Goal: Task Accomplishment & Management: Manage account settings

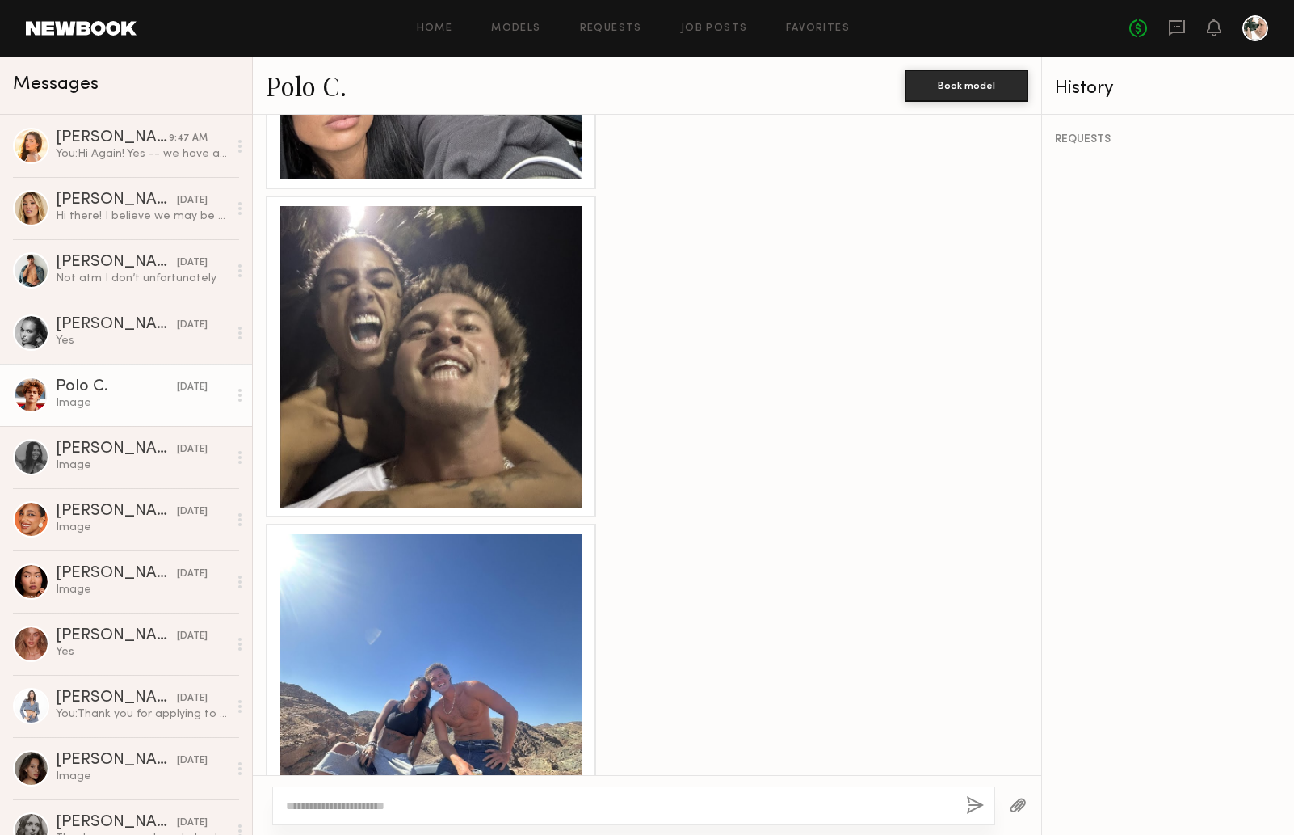
scroll to position [2280, 0]
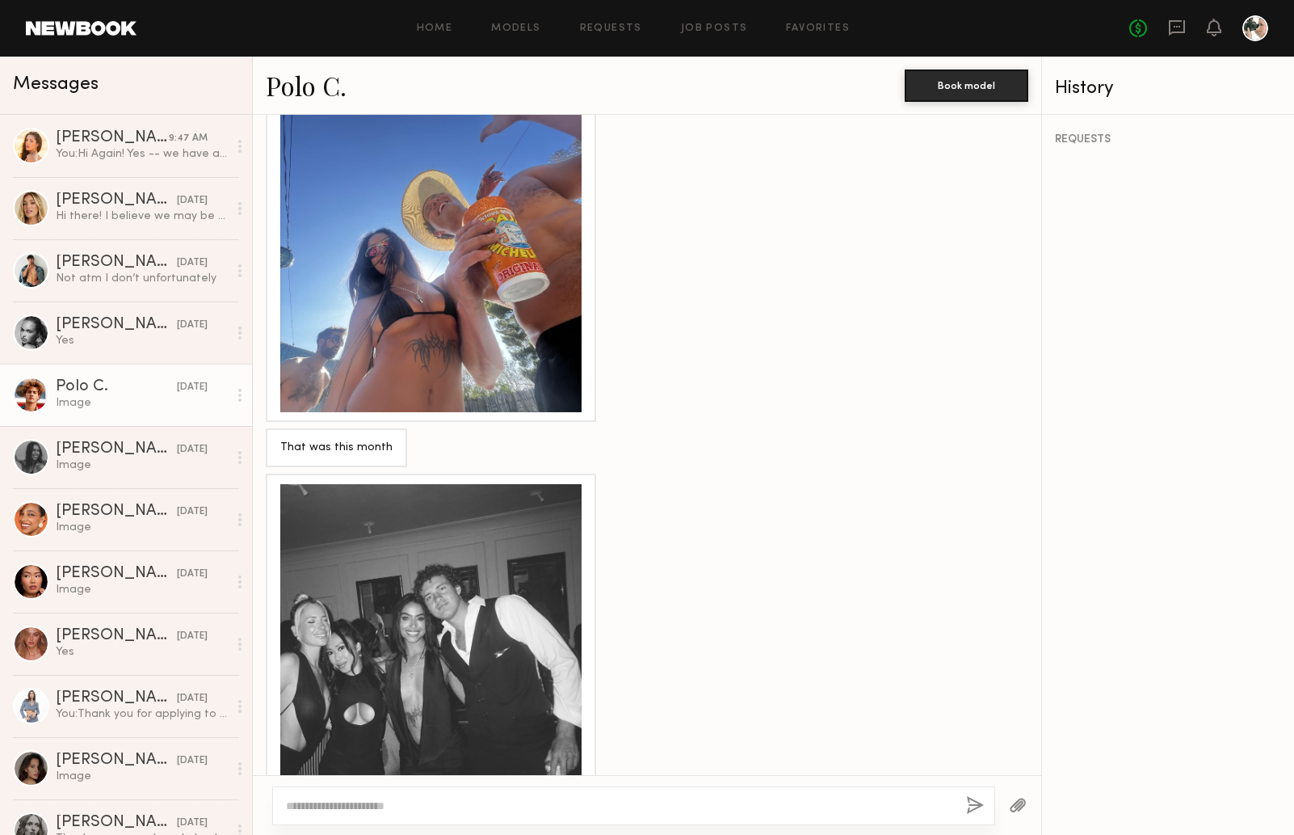
click at [376, 802] on textarea at bounding box center [619, 805] width 667 height 16
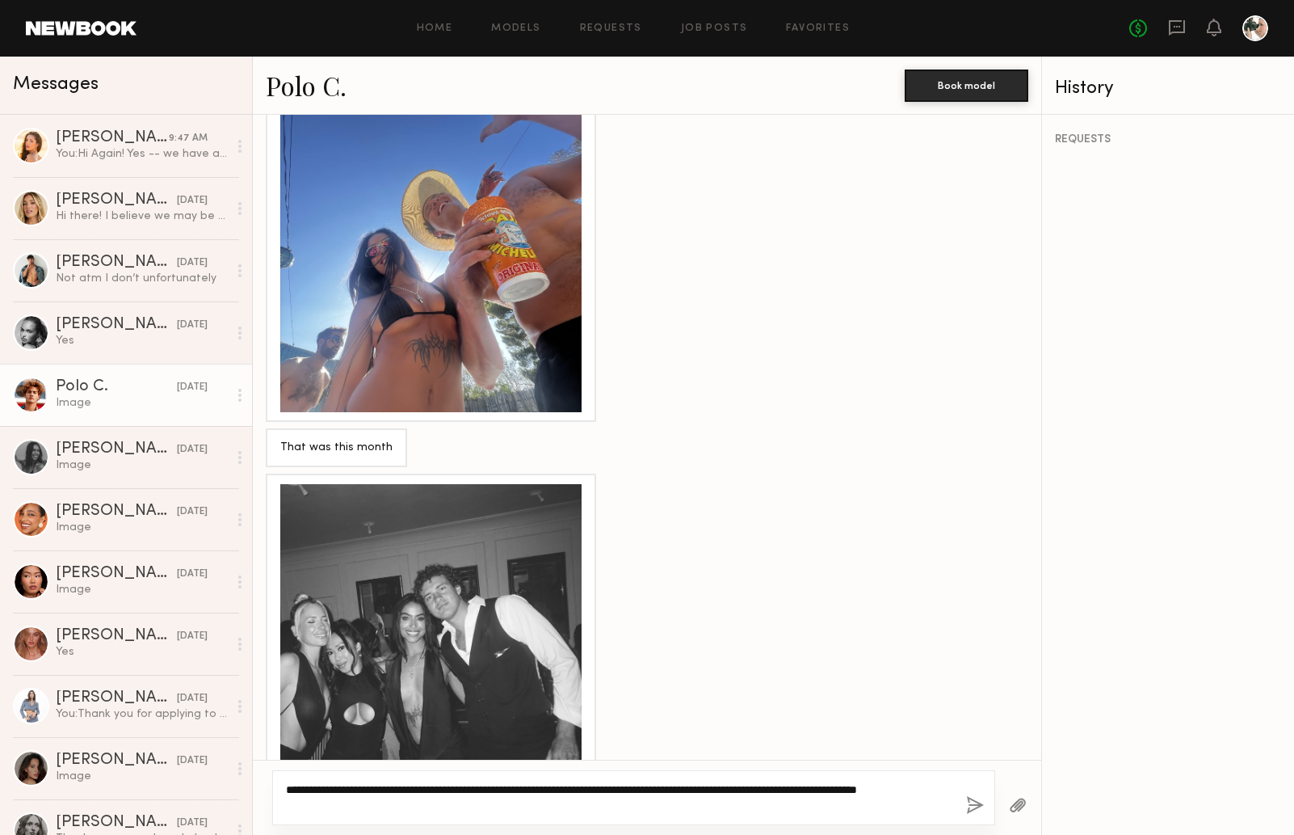
click at [427, 806] on textarea "**********" at bounding box center [619, 797] width 667 height 32
type textarea "**********"
click at [970, 801] on button "button" at bounding box center [975, 806] width 18 height 20
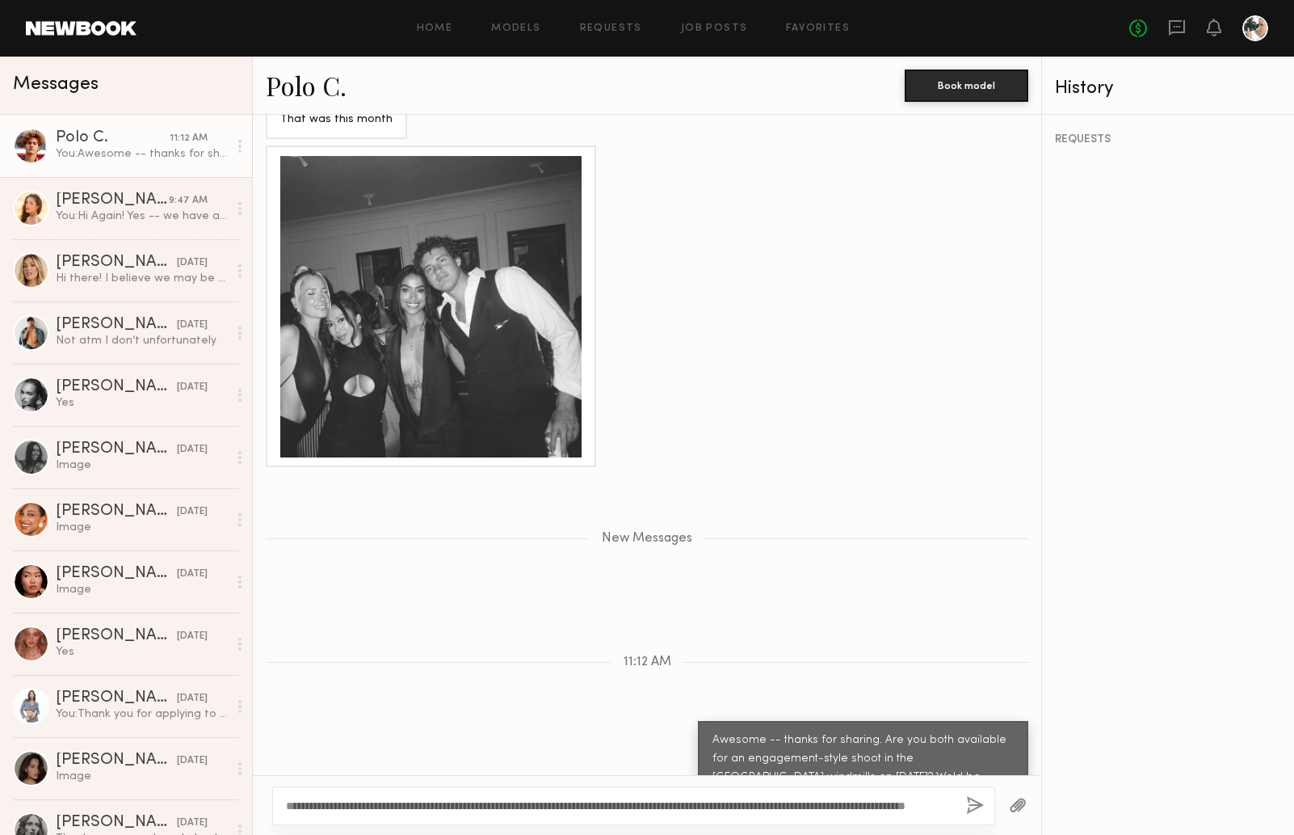
click at [312, 86] on link "Polo C." at bounding box center [306, 85] width 81 height 35
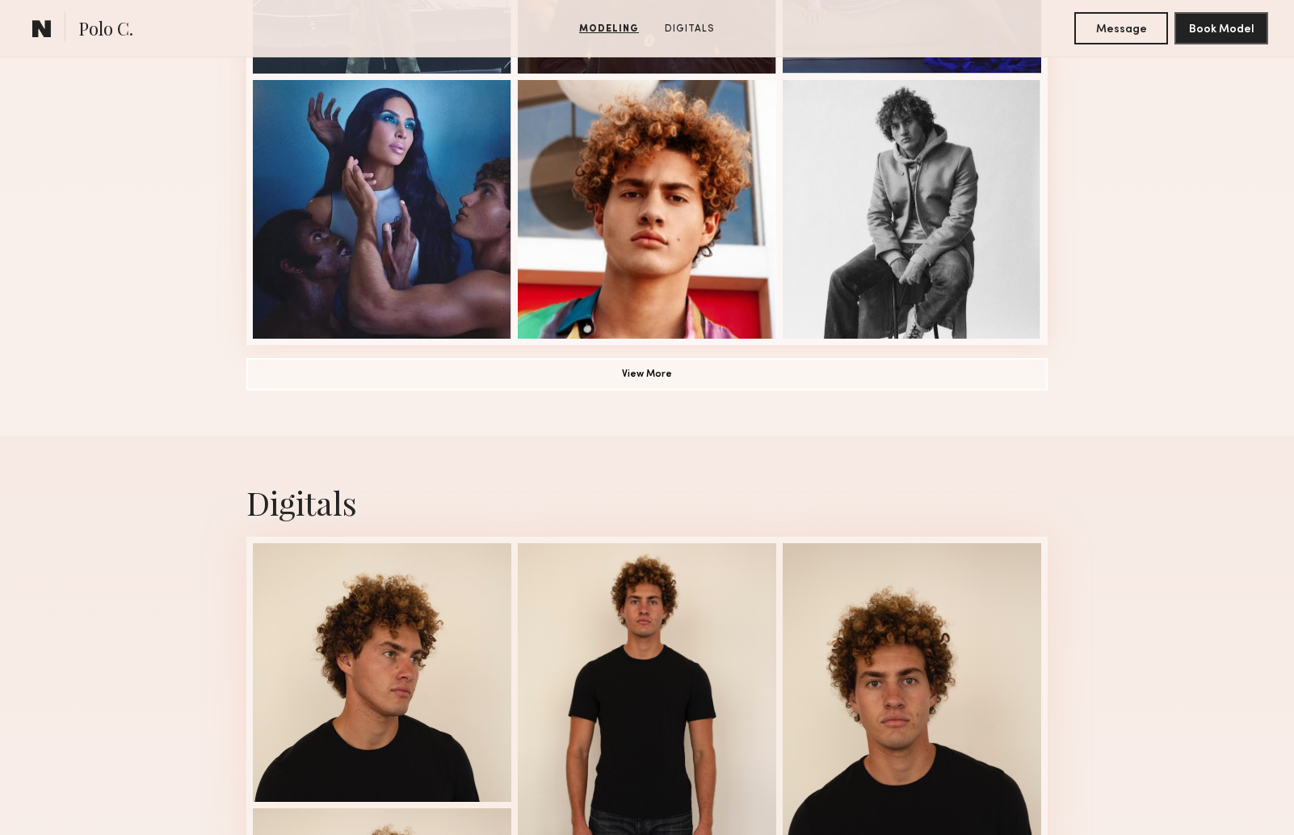
scroll to position [1243, 0]
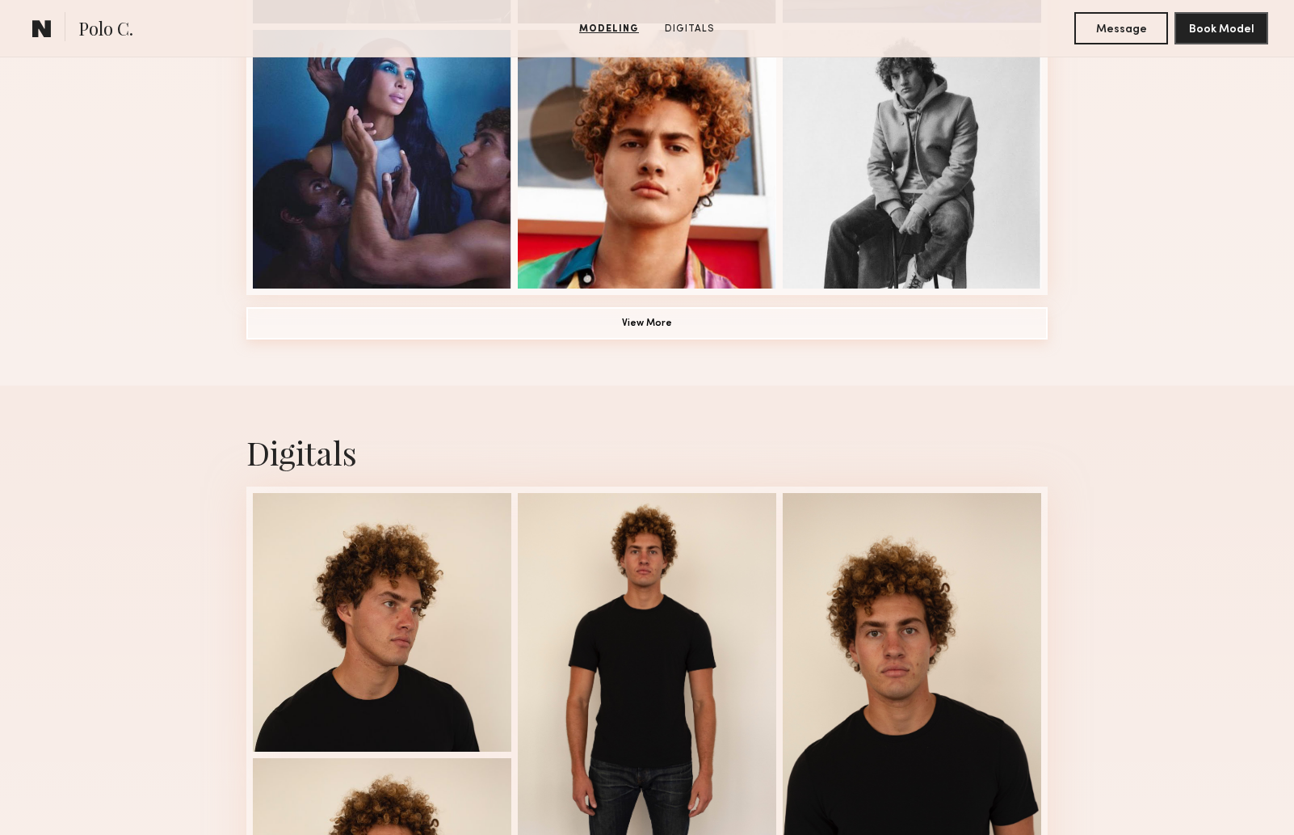
click at [913, 321] on button "View More" at bounding box center [646, 323] width 801 height 32
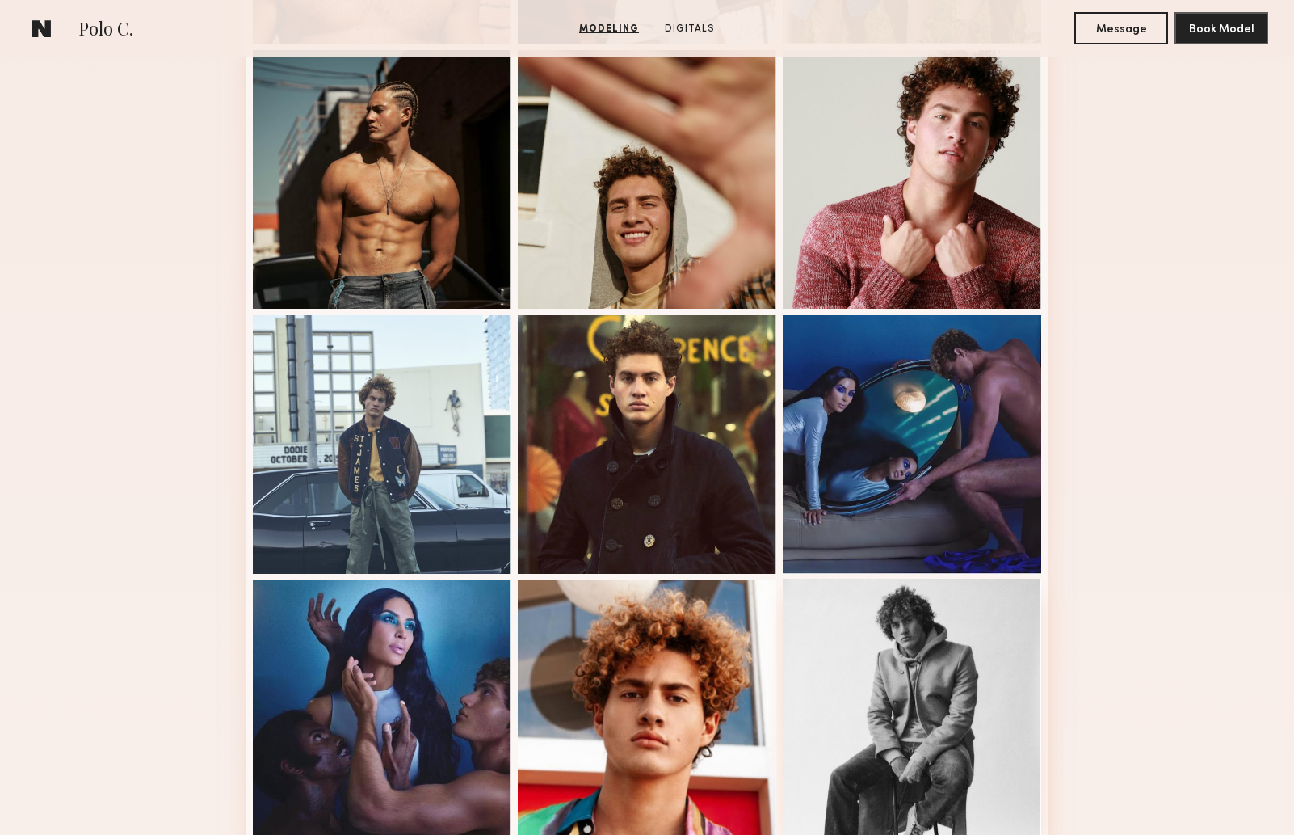
scroll to position [695, 0]
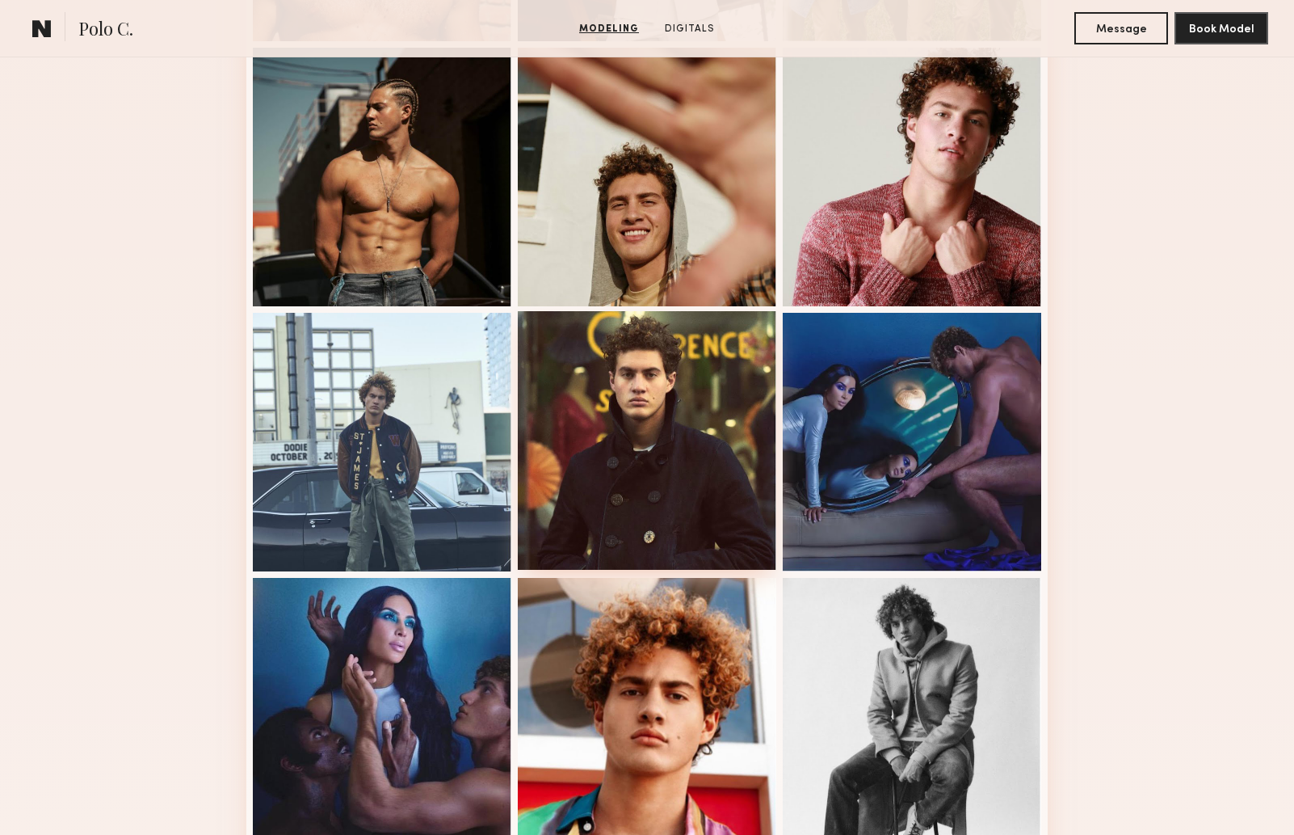
click at [593, 419] on div at bounding box center [647, 440] width 259 height 259
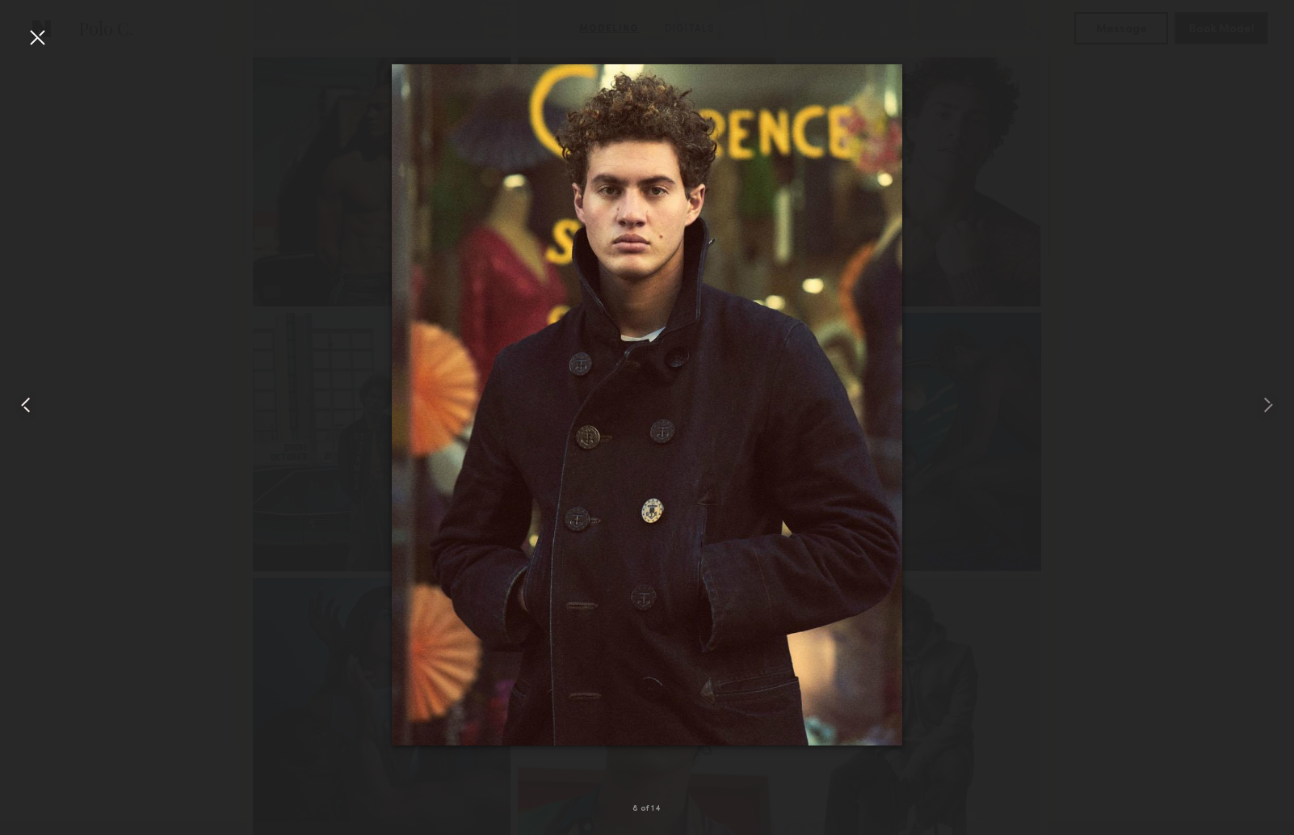
click at [40, 42] on div at bounding box center [37, 37] width 26 height 26
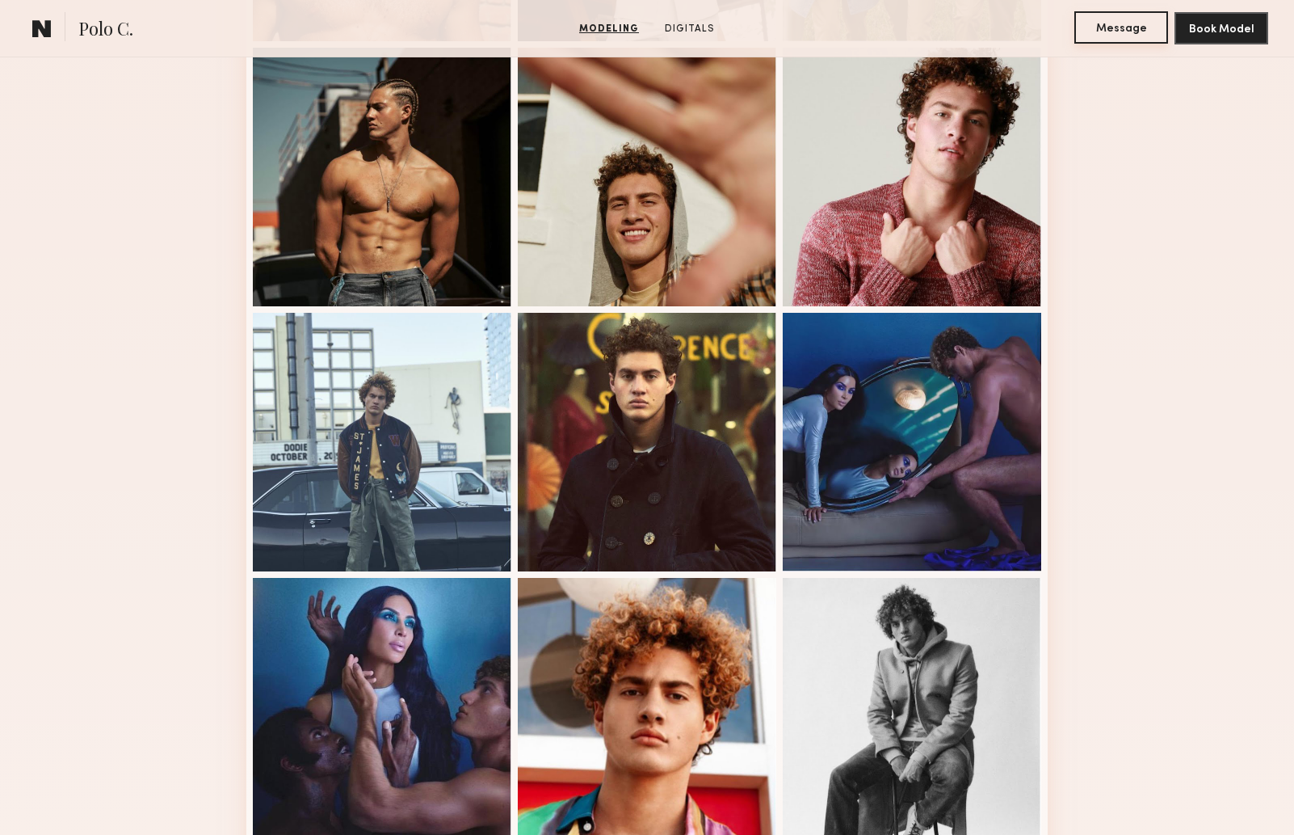
click at [1136, 22] on button "Message" at bounding box center [1122, 27] width 94 height 32
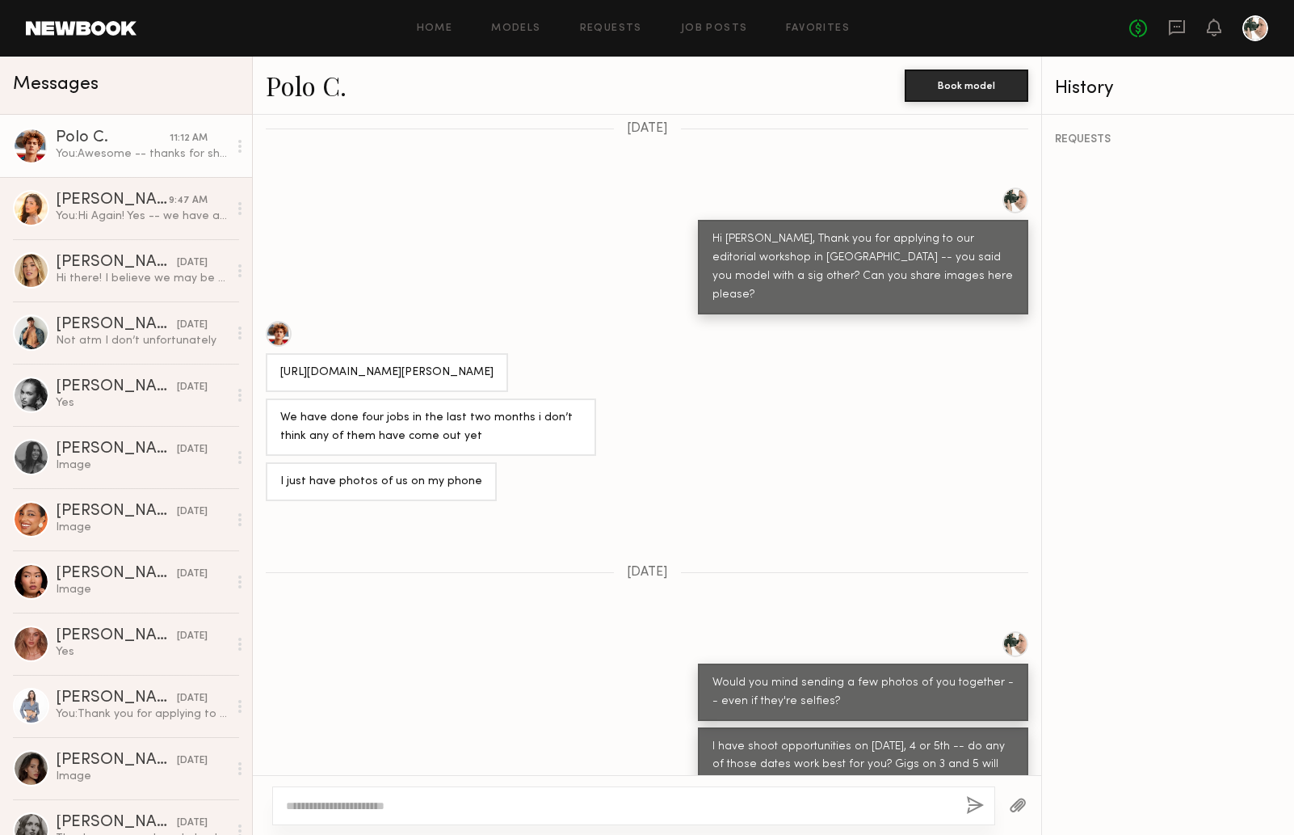
scroll to position [554, 0]
drag, startPoint x: 448, startPoint y: 340, endPoint x: 276, endPoint y: 325, distance: 173.6
click at [276, 354] on div "https://www.selectmodel.com/los-angeles/model/cameron-smith" at bounding box center [387, 373] width 242 height 39
copy div "https://www.selectmodel.com/los-angeles/model/cameron-smith"
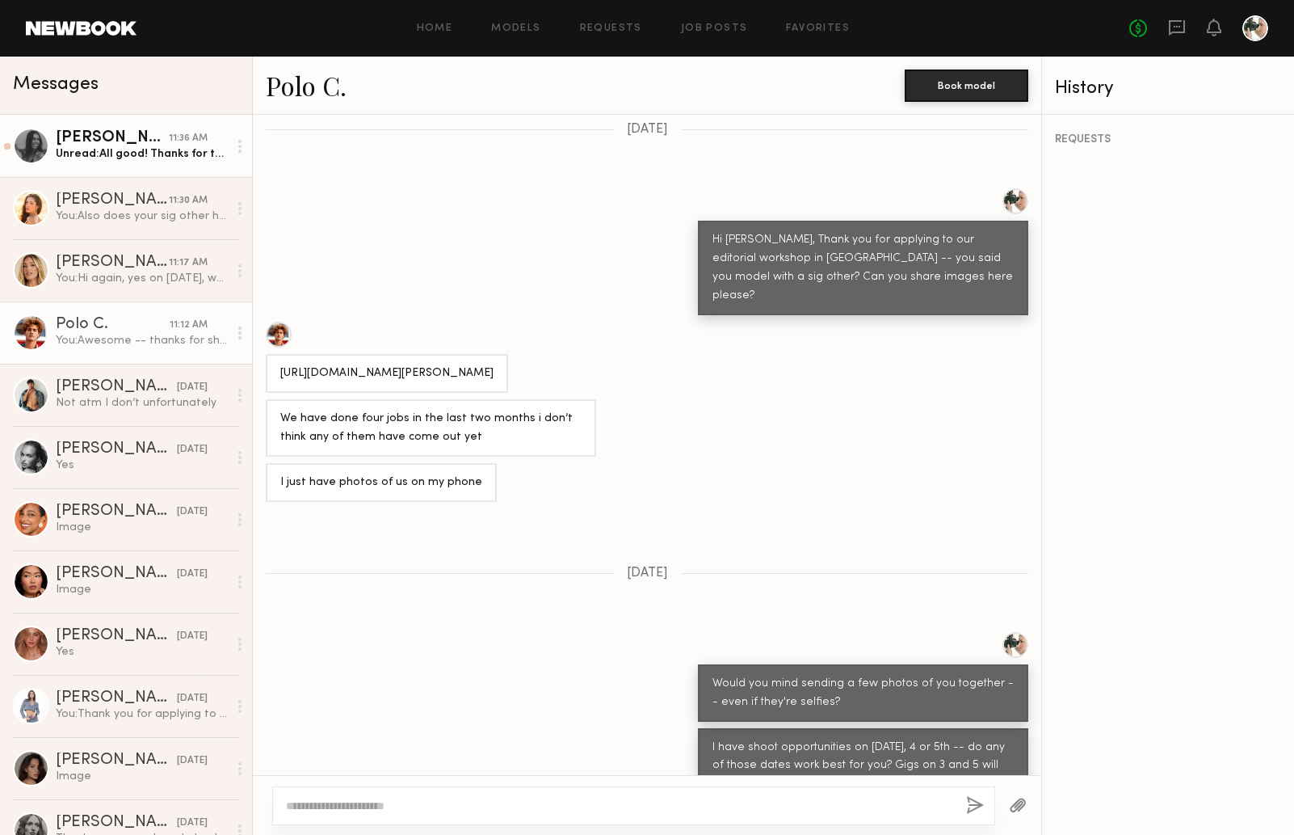
click at [116, 157] on div "Unread: All good! Thanks for the update :)" at bounding box center [142, 153] width 172 height 15
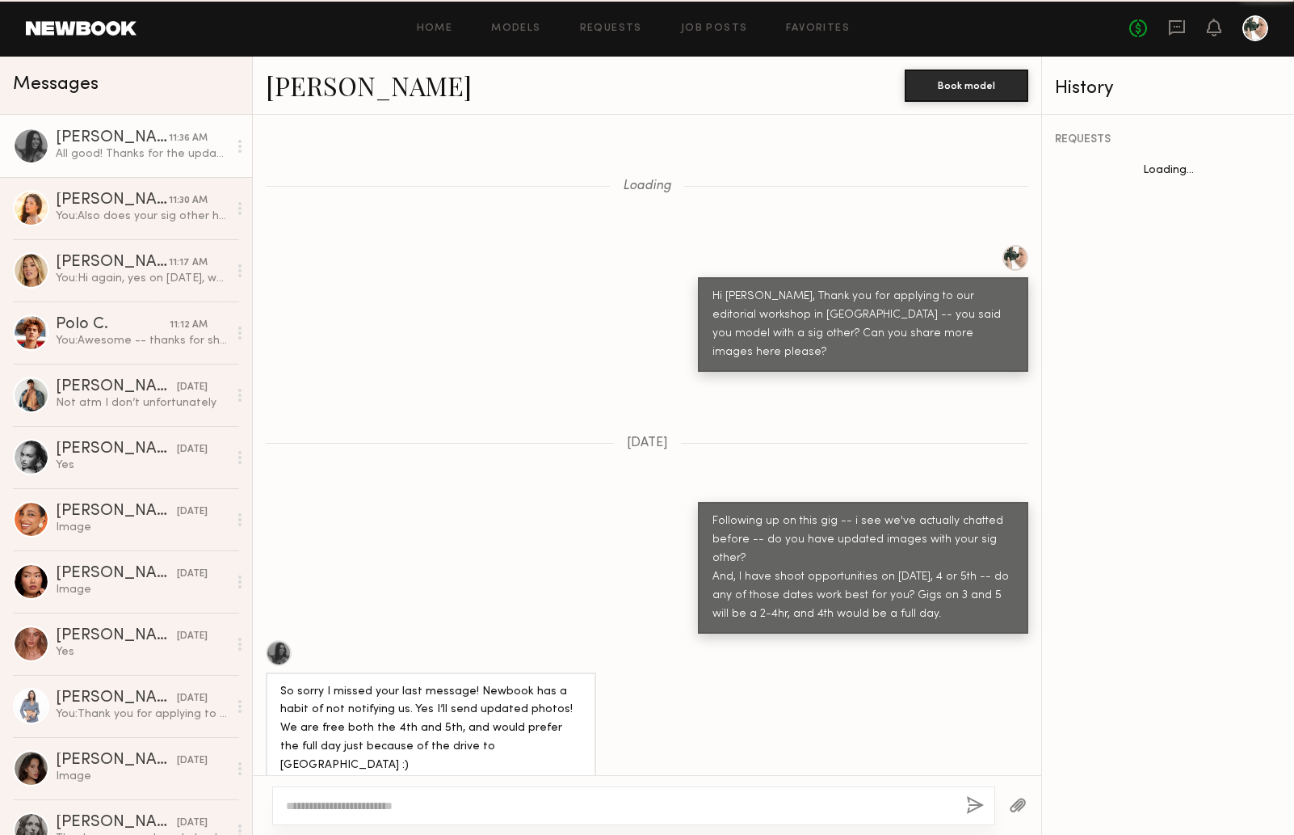
scroll to position [1889, 0]
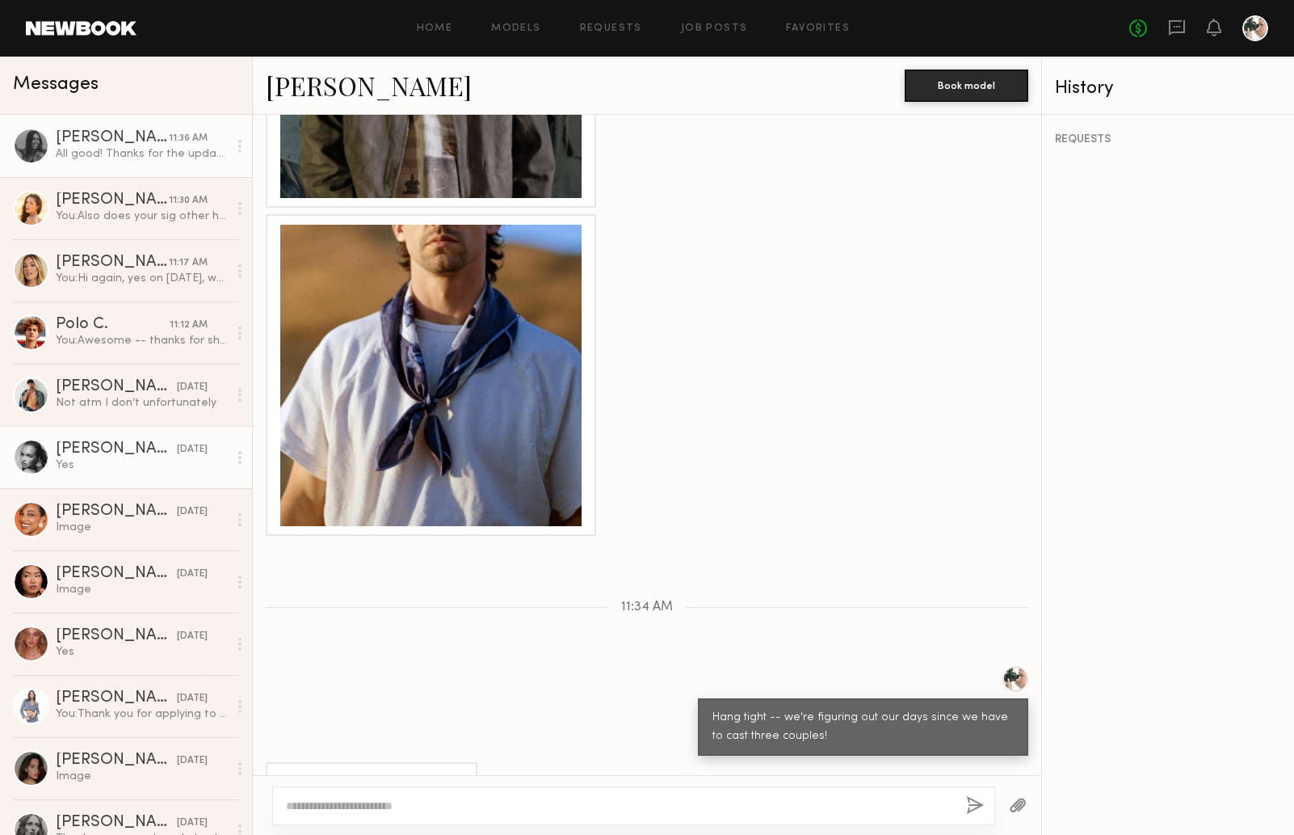
click at [119, 442] on div "[PERSON_NAME]" at bounding box center [116, 449] width 121 height 16
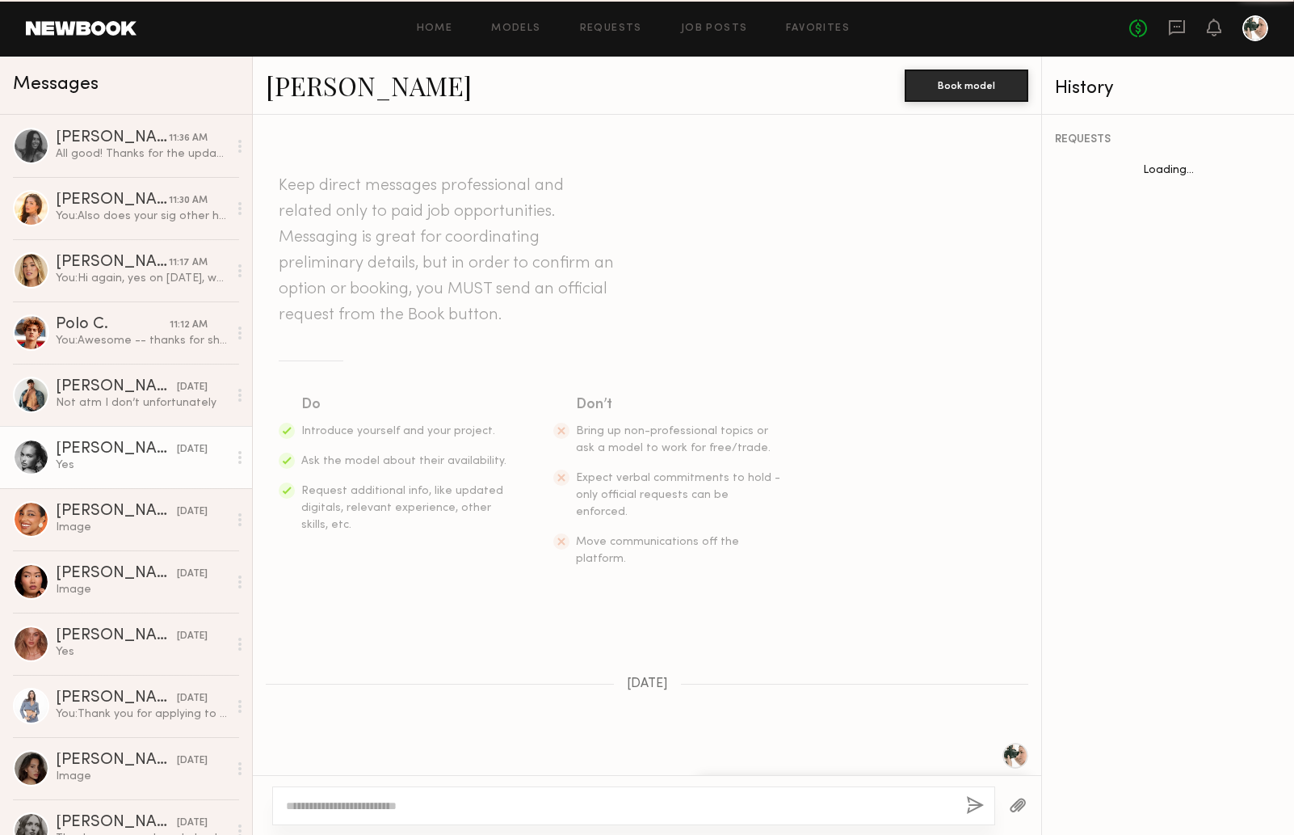
scroll to position [571, 0]
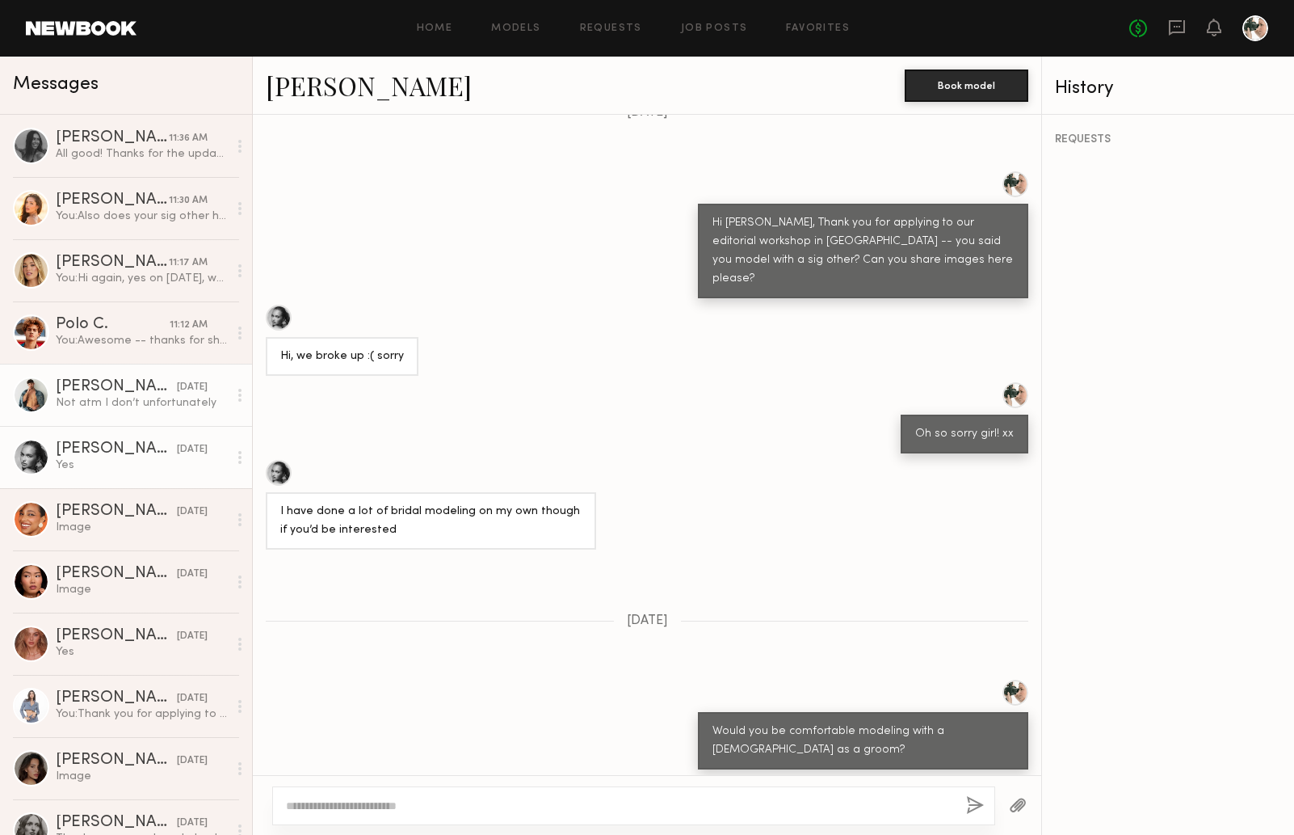
click at [81, 392] on div "[PERSON_NAME]" at bounding box center [116, 387] width 121 height 16
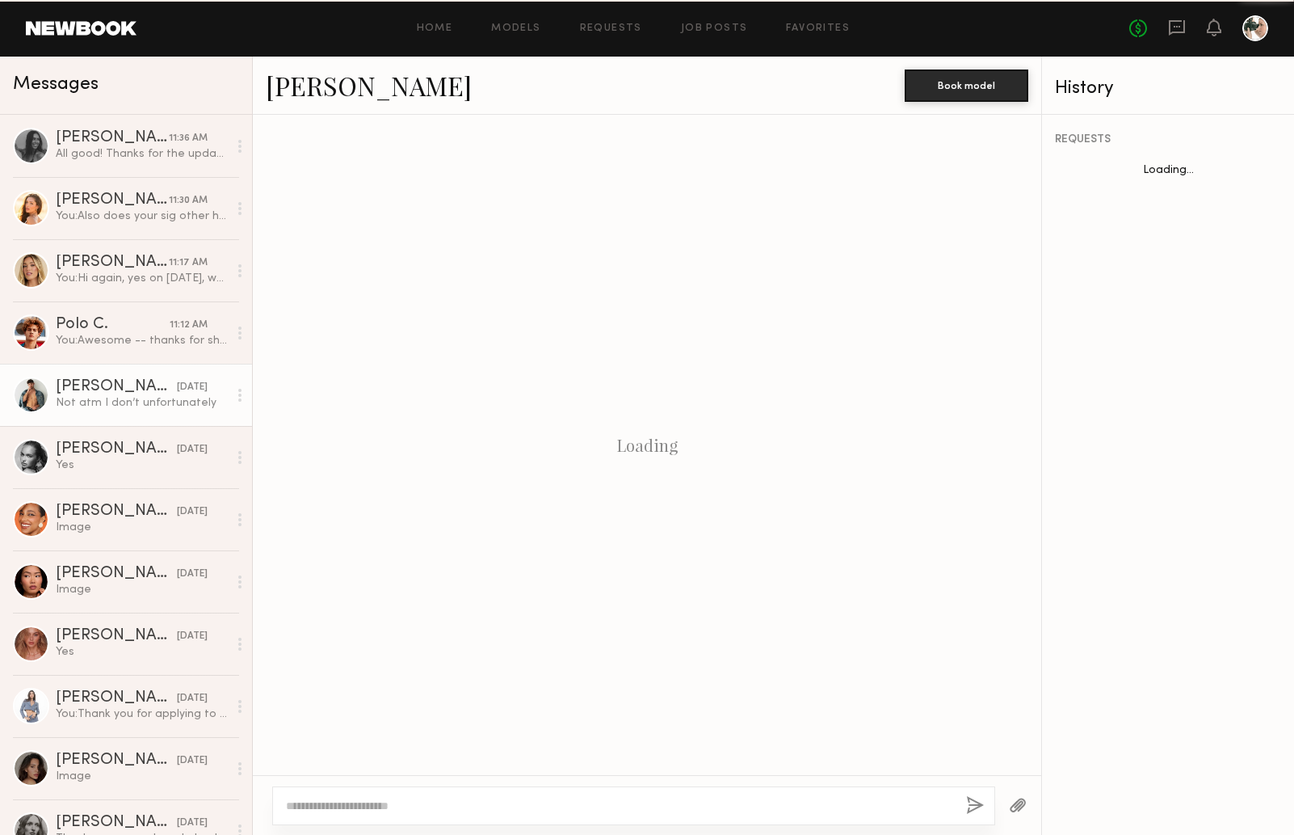
scroll to position [621, 0]
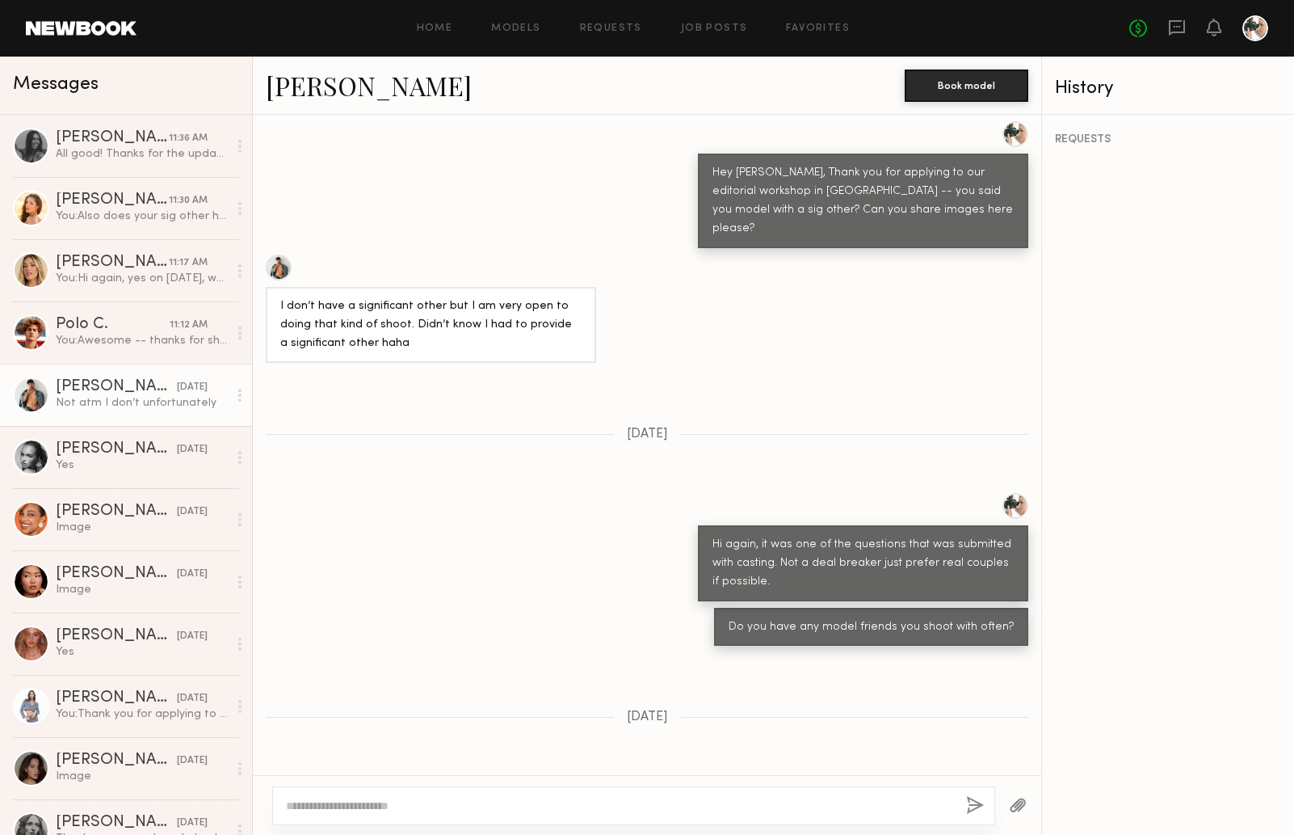
click at [315, 85] on link "[PERSON_NAME]" at bounding box center [369, 85] width 206 height 35
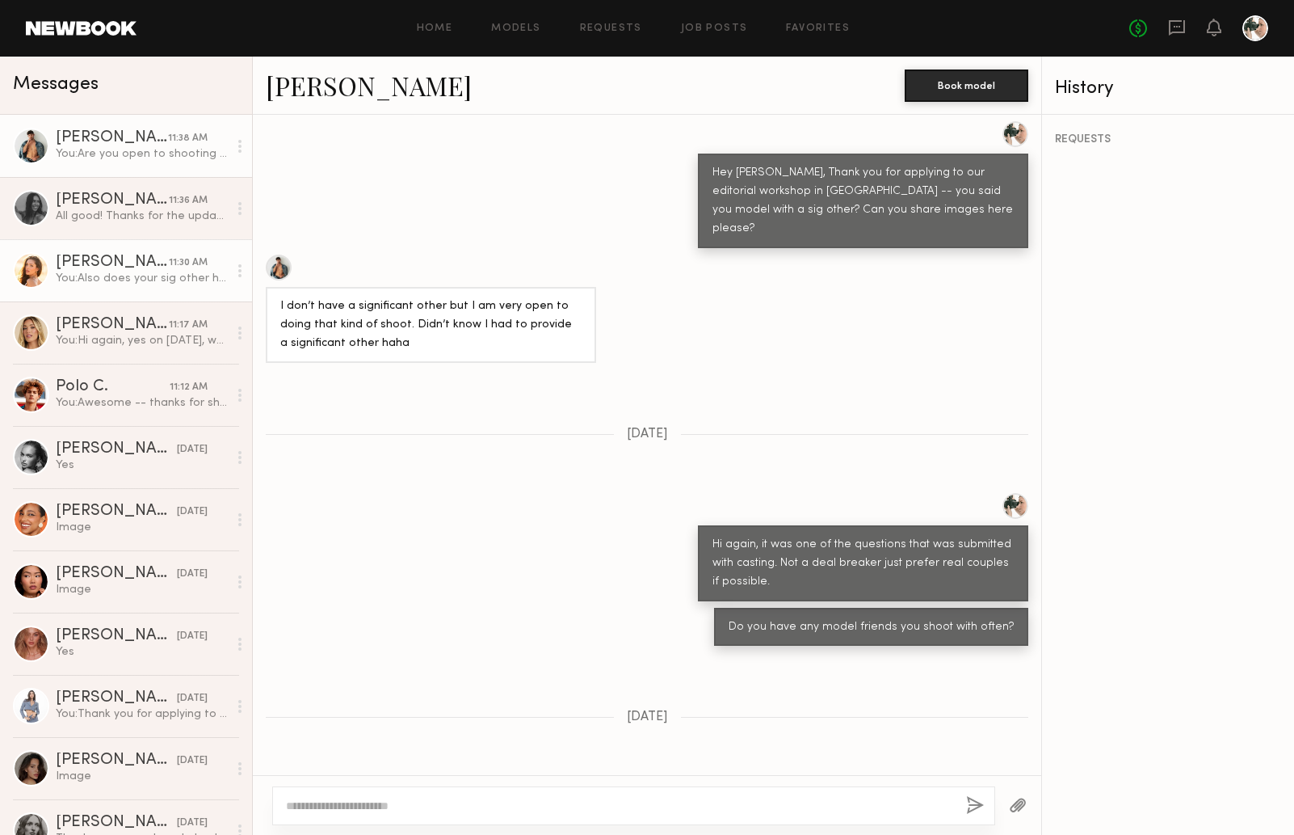
scroll to position [982, 0]
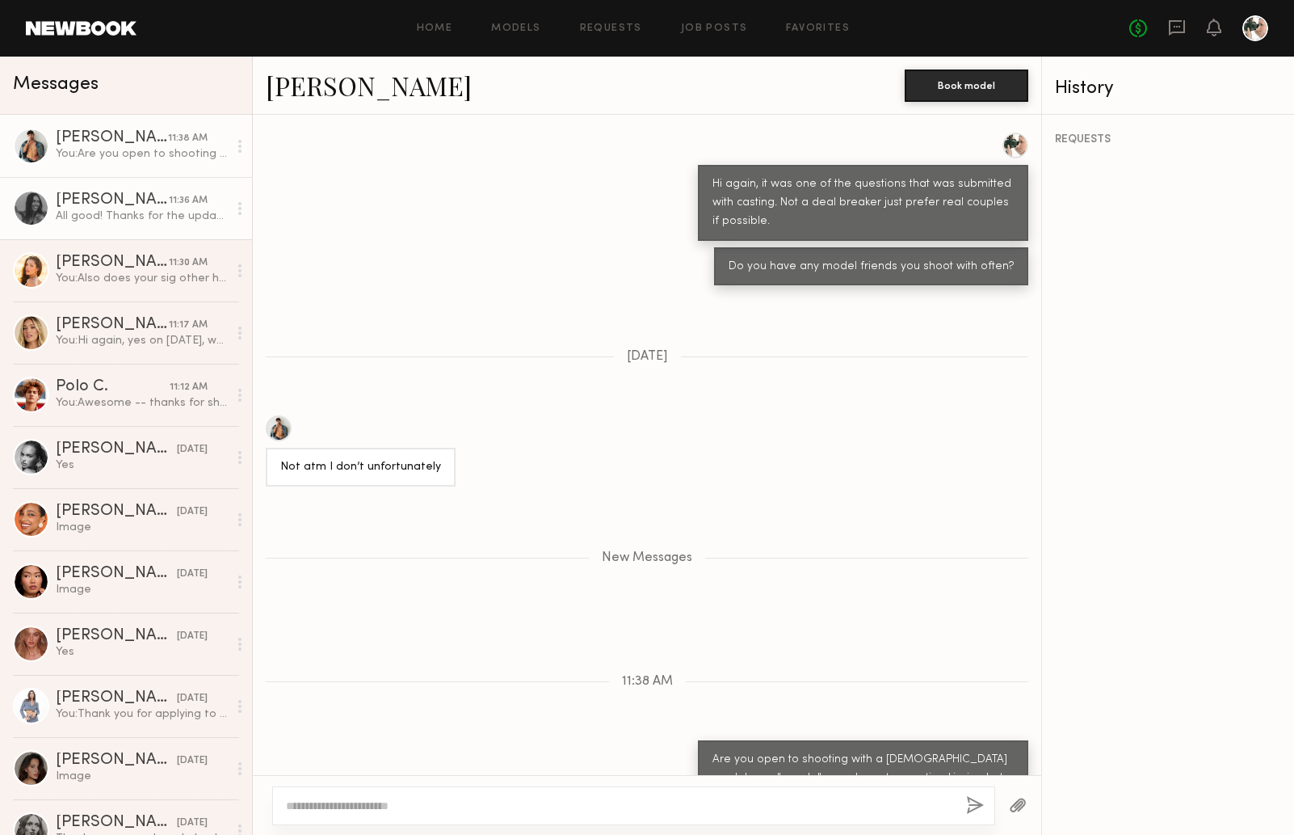
click at [160, 216] on div "All good! Thanks for the update :)" at bounding box center [142, 215] width 172 height 15
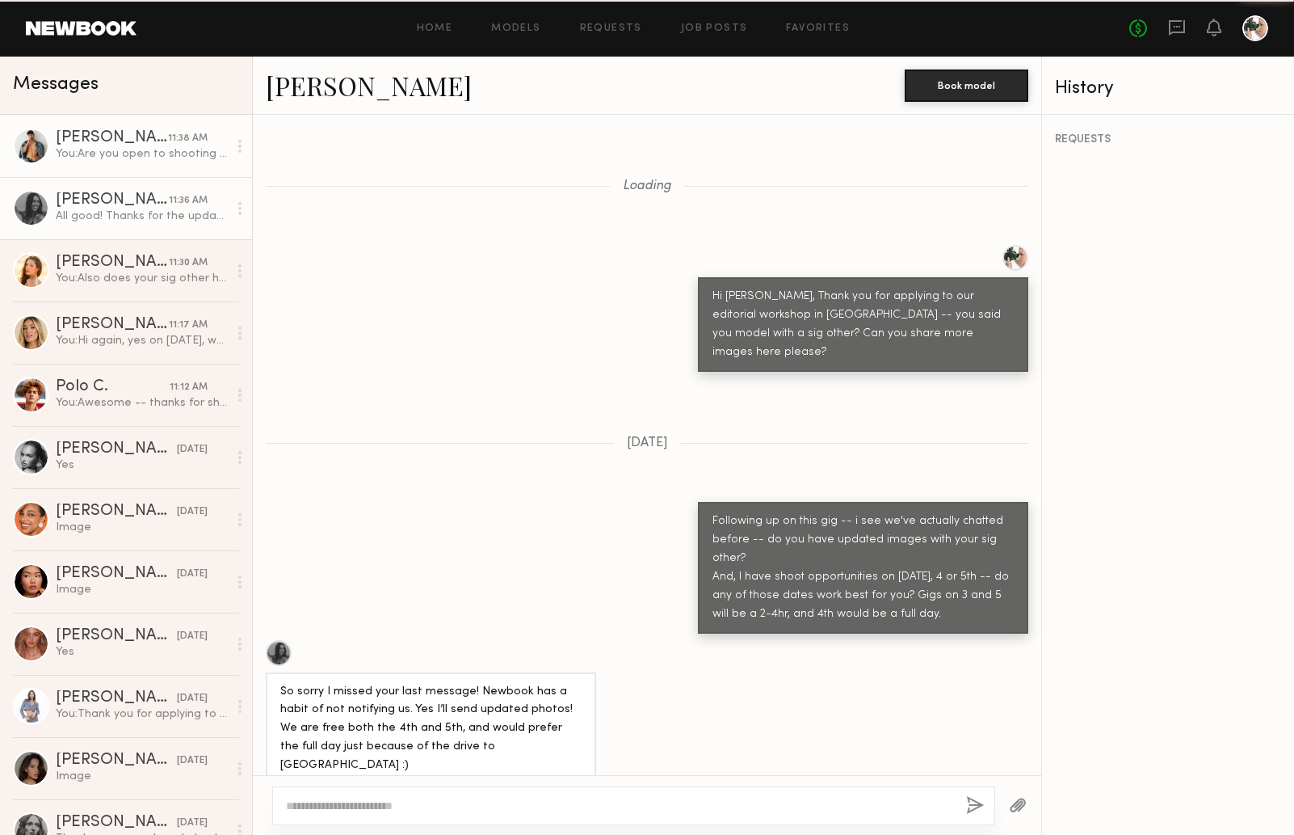
scroll to position [1889, 0]
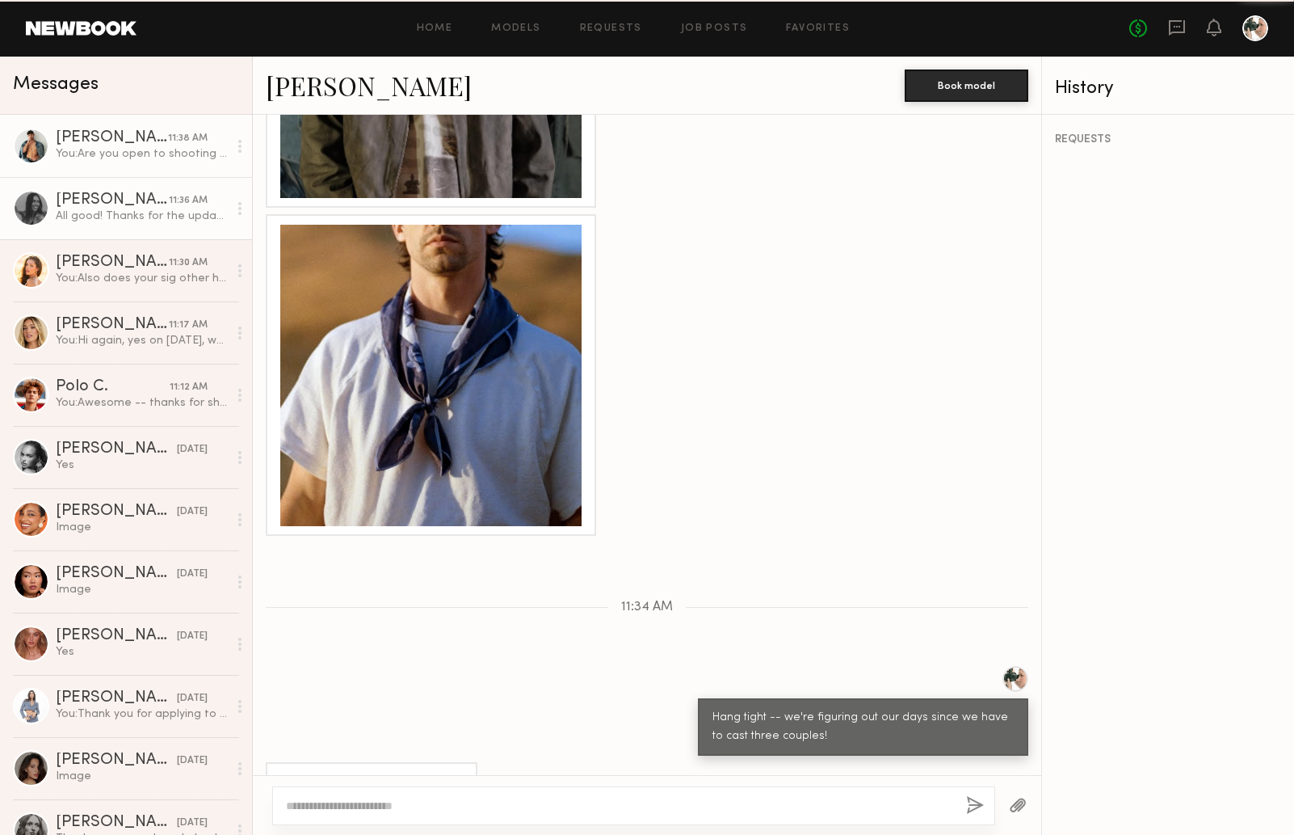
click at [165, 155] on div "You: Are you open to shooting with a female model as a "couple" -- we're not ex…" at bounding box center [142, 153] width 172 height 15
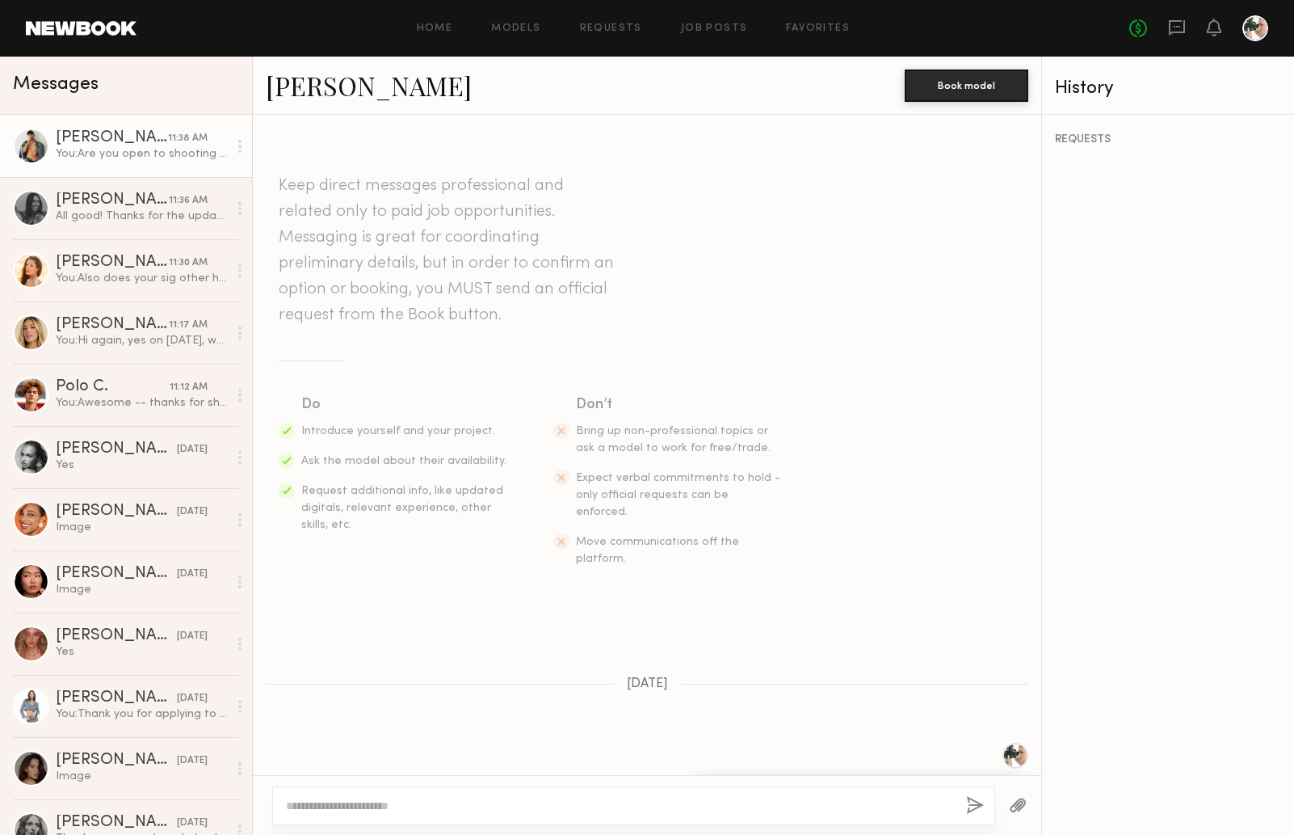
scroll to position [859, 0]
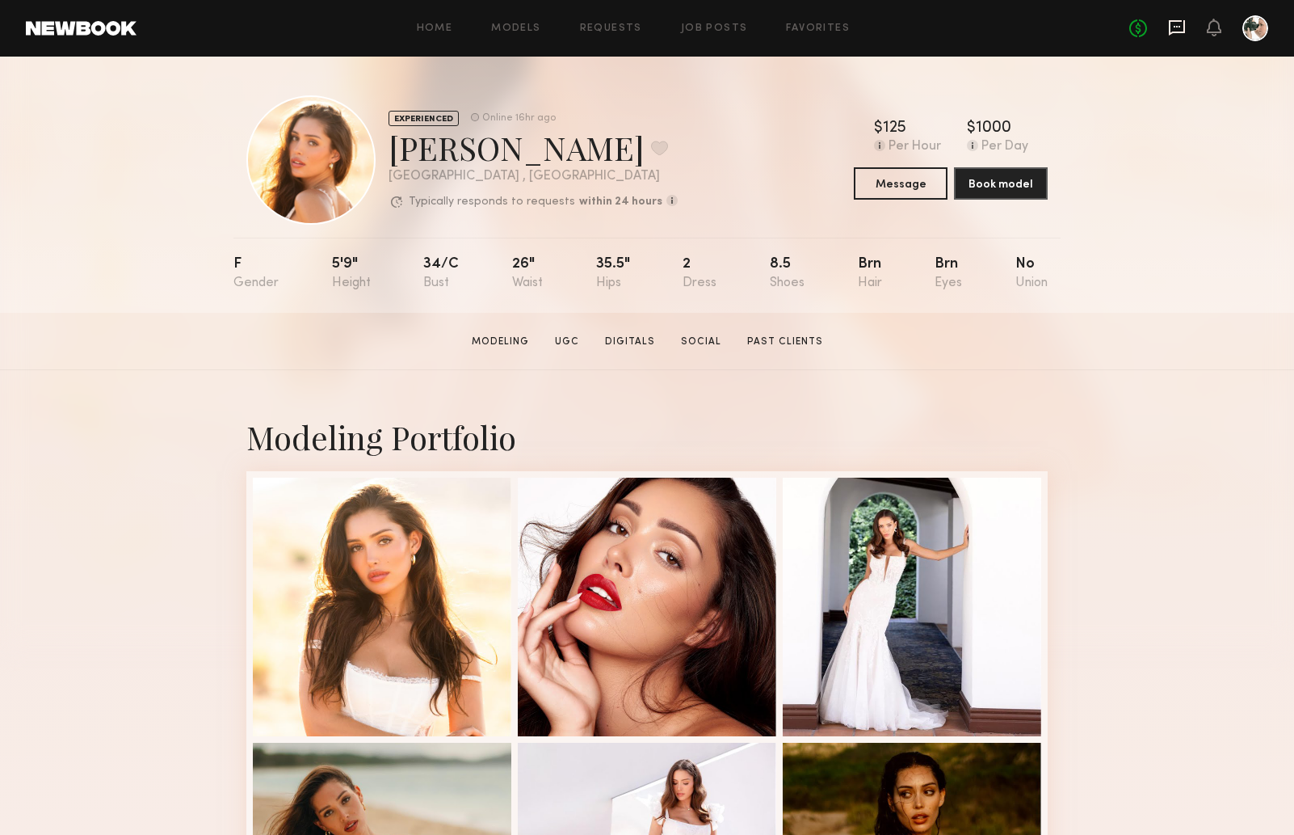
click at [1178, 28] on icon at bounding box center [1177, 28] width 18 height 18
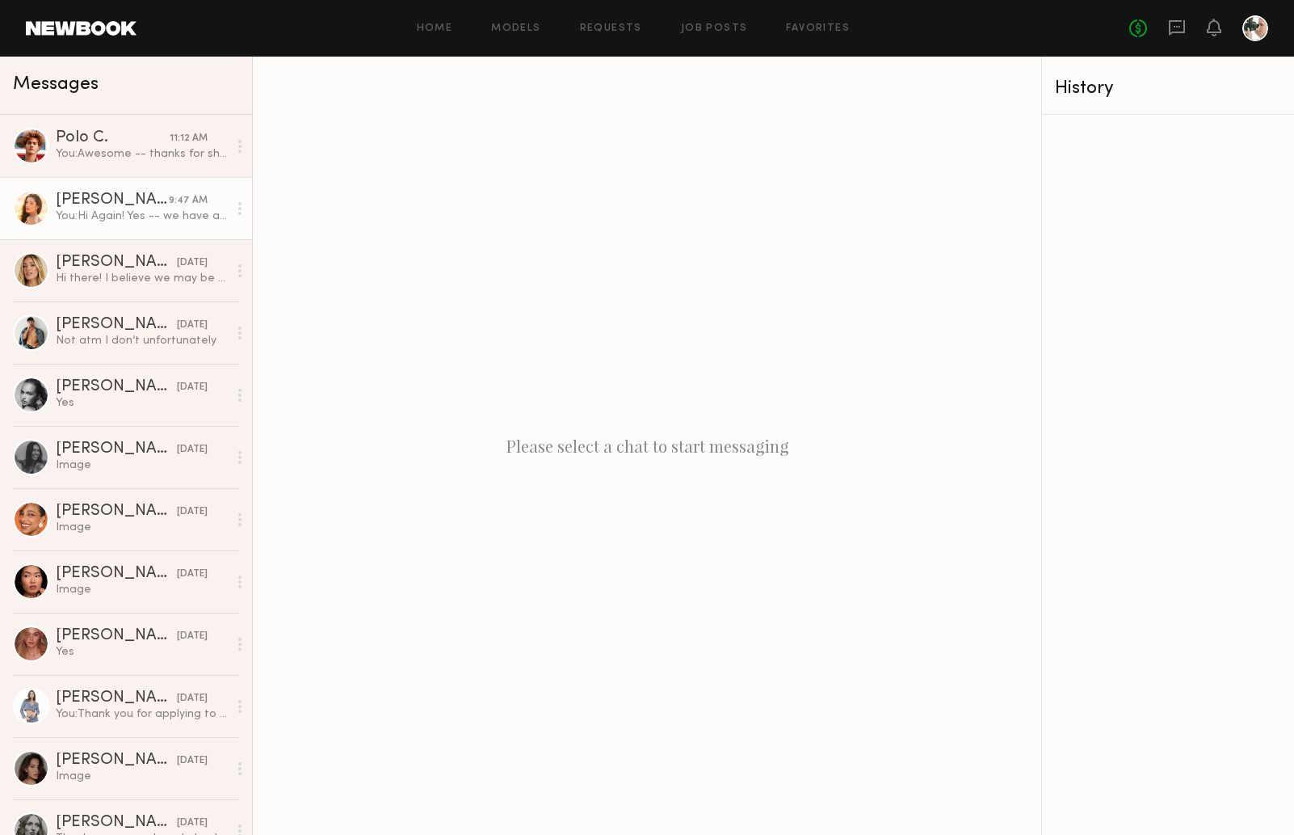
click at [94, 213] on div "You: Hi Again! Yes -- we have a full day rate for the 4th and then hourly for t…" at bounding box center [142, 215] width 172 height 15
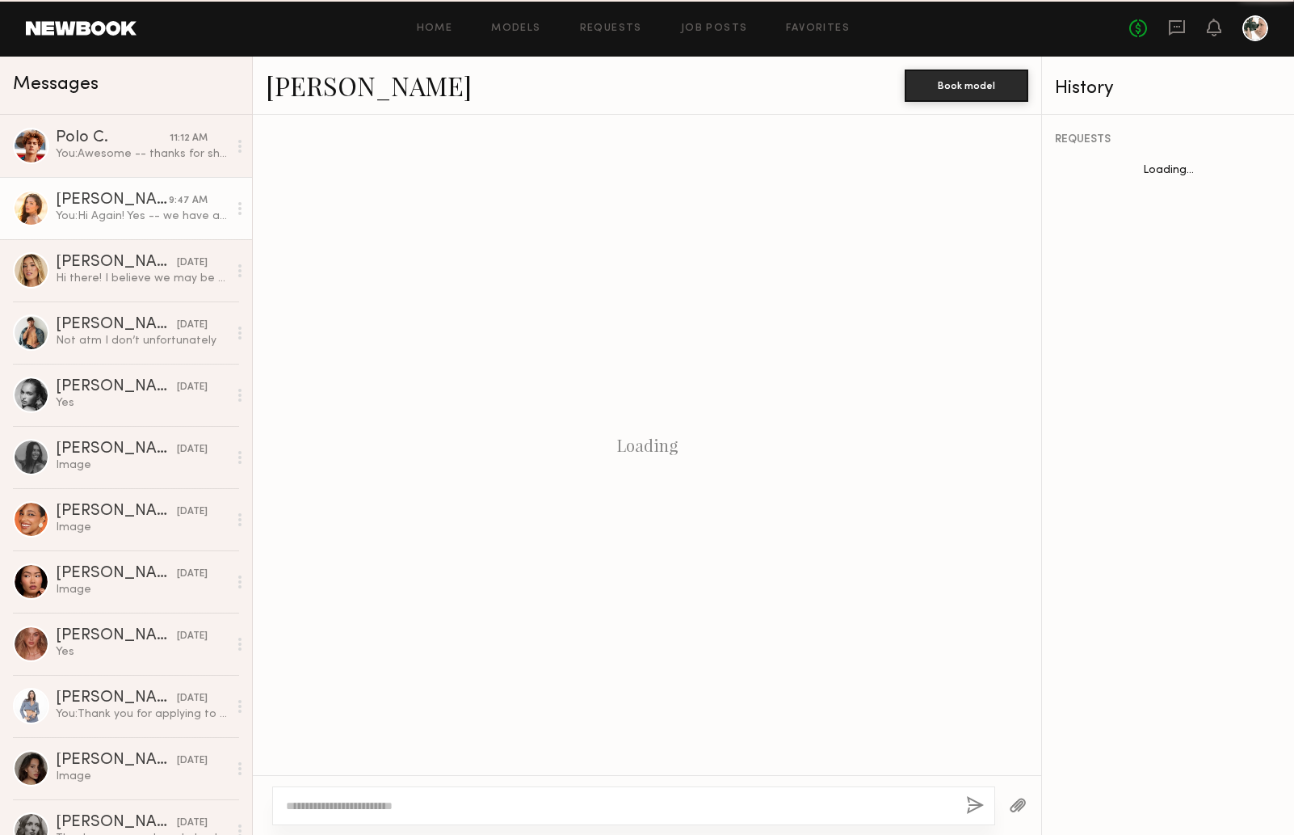
scroll to position [763, 0]
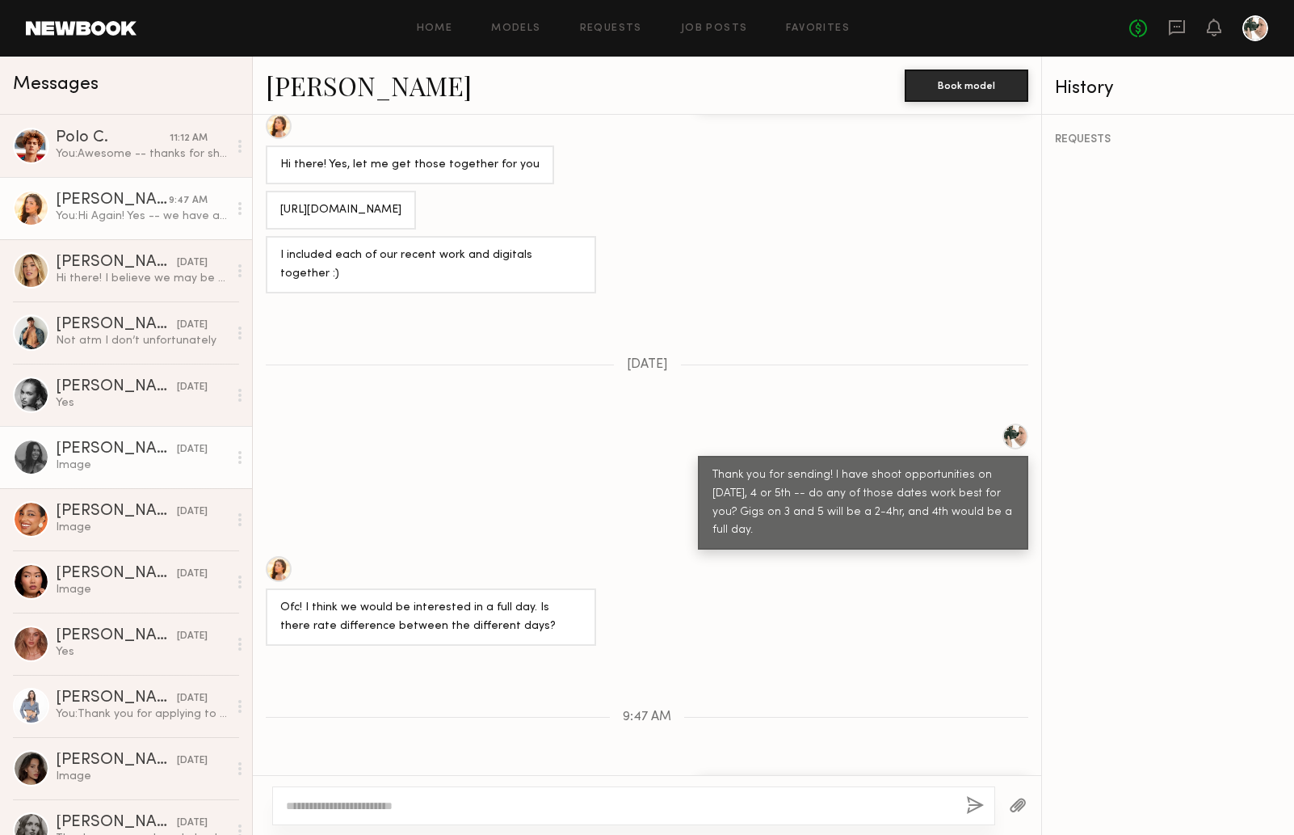
click at [126, 460] on div "Image" at bounding box center [142, 464] width 172 height 15
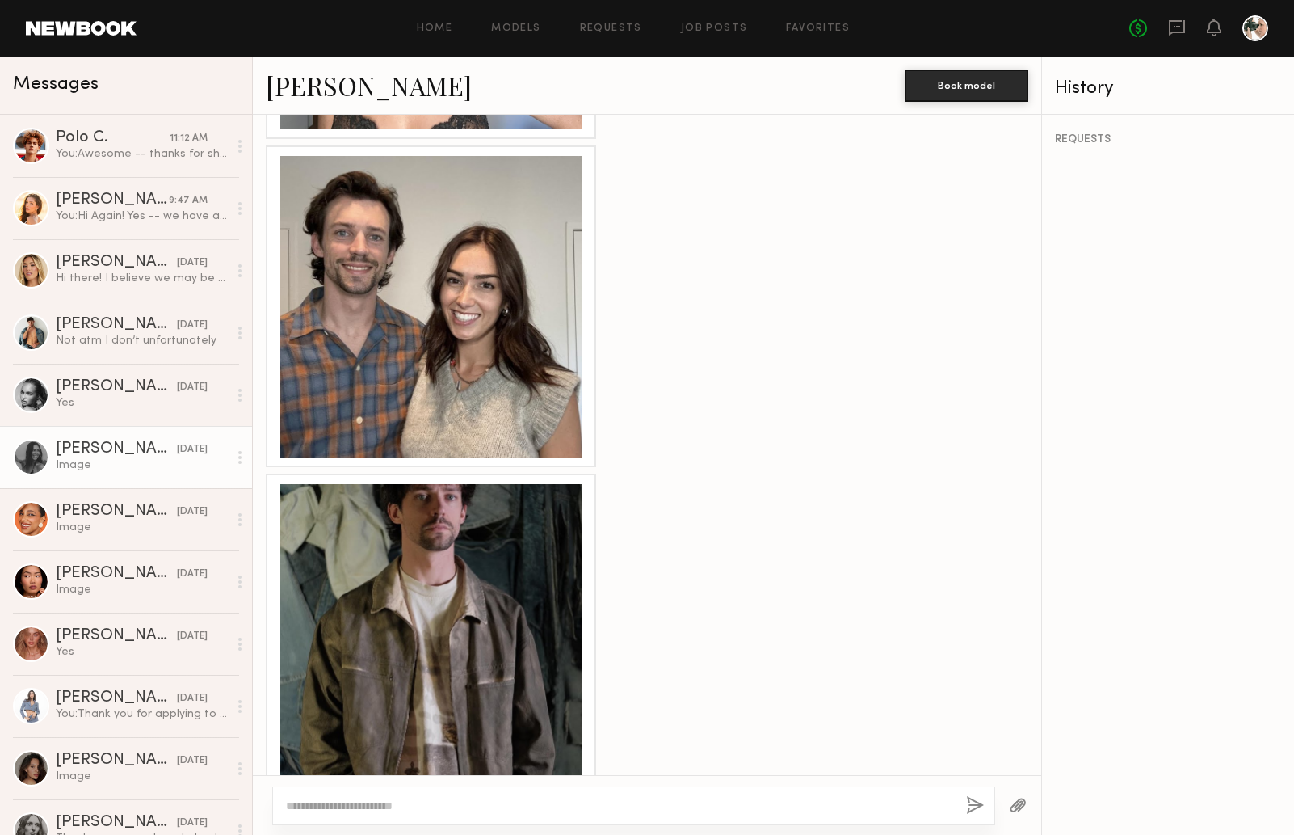
scroll to position [4110, 0]
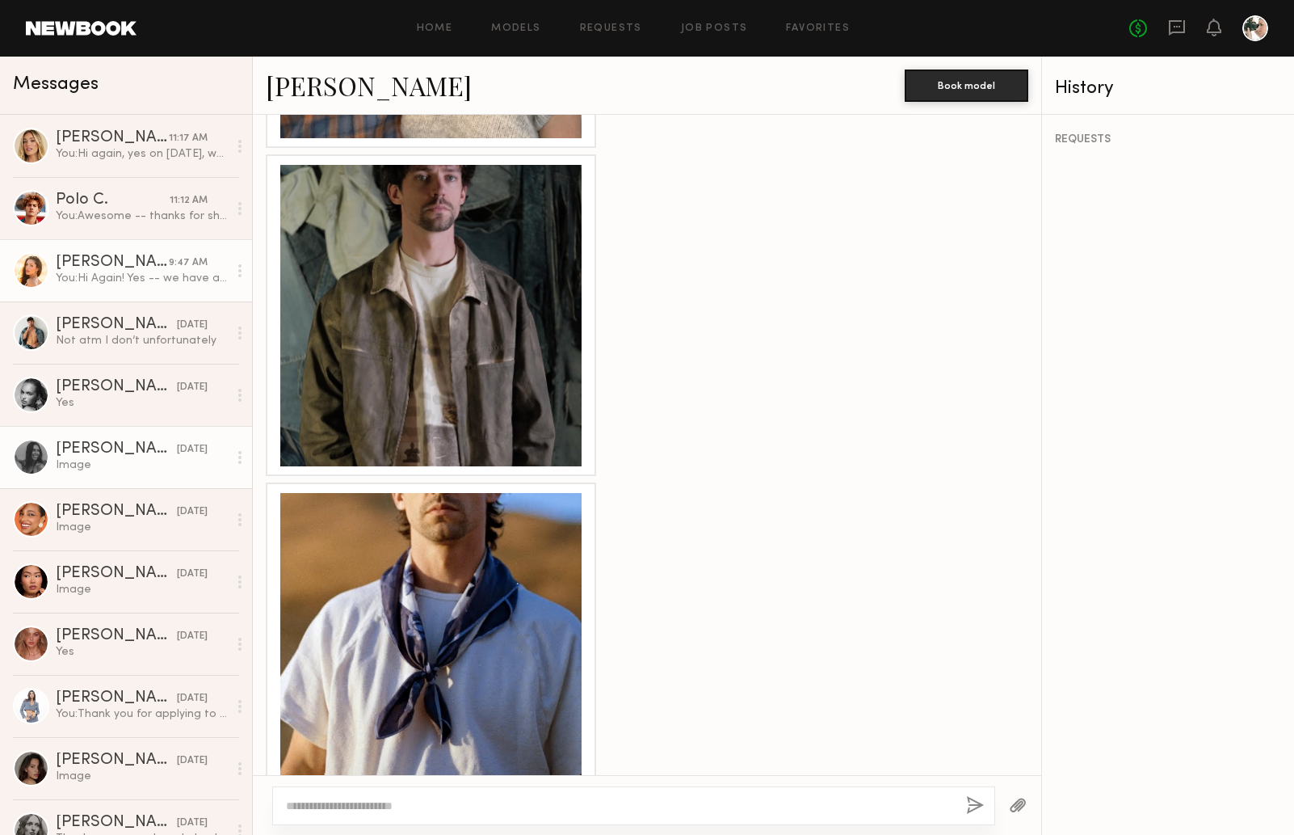
click at [121, 276] on div "You: Hi Again! Yes -- we have a full day rate for the 4th and then hourly for t…" at bounding box center [142, 278] width 172 height 15
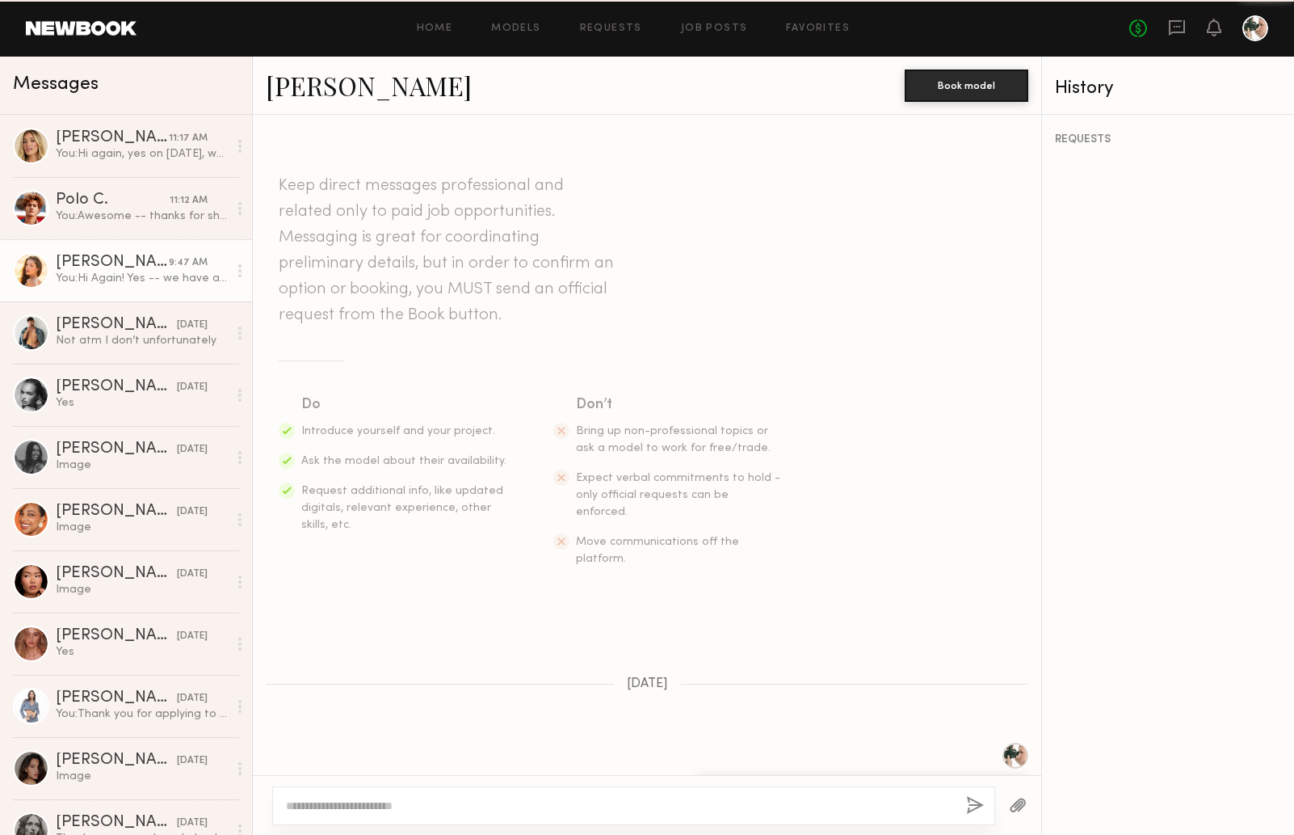
scroll to position [763, 0]
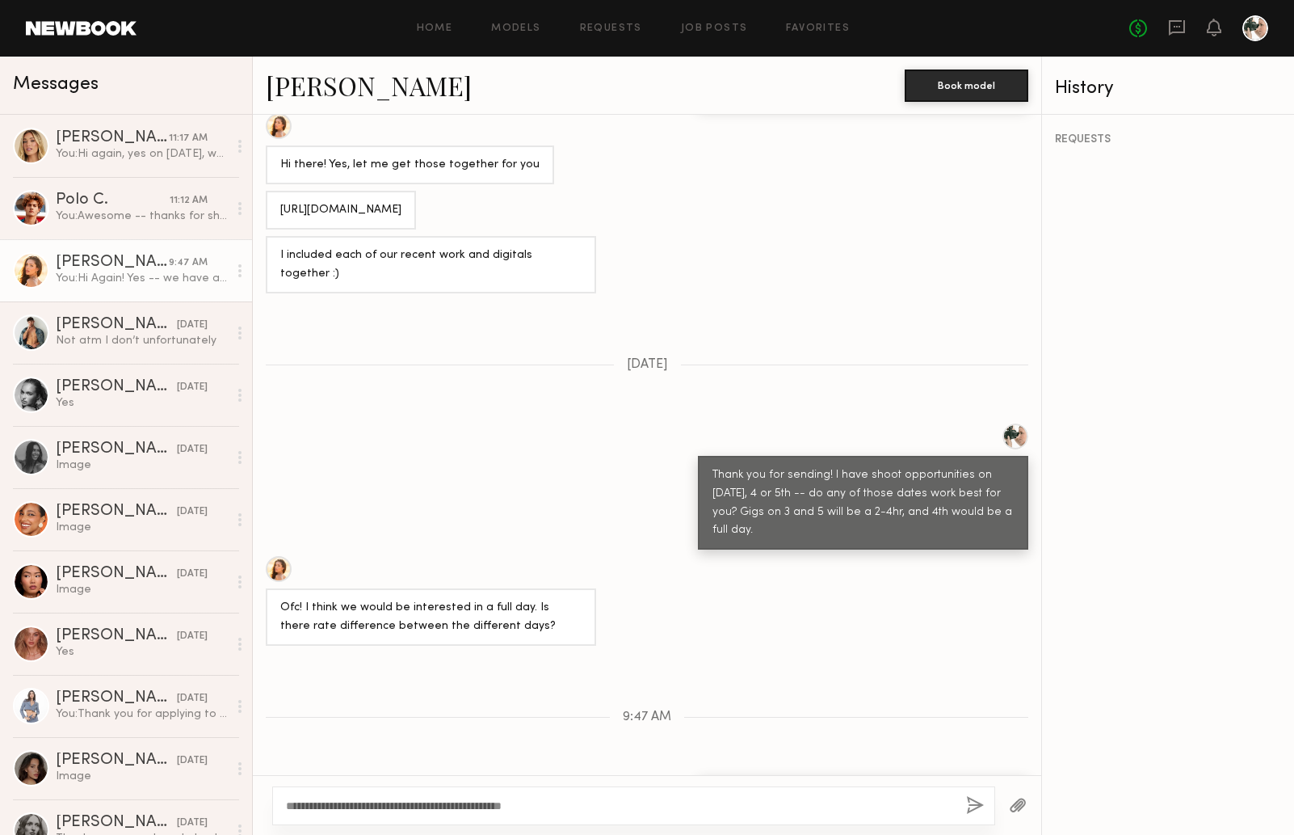
type textarea "**********"
click at [971, 806] on button "button" at bounding box center [975, 806] width 18 height 20
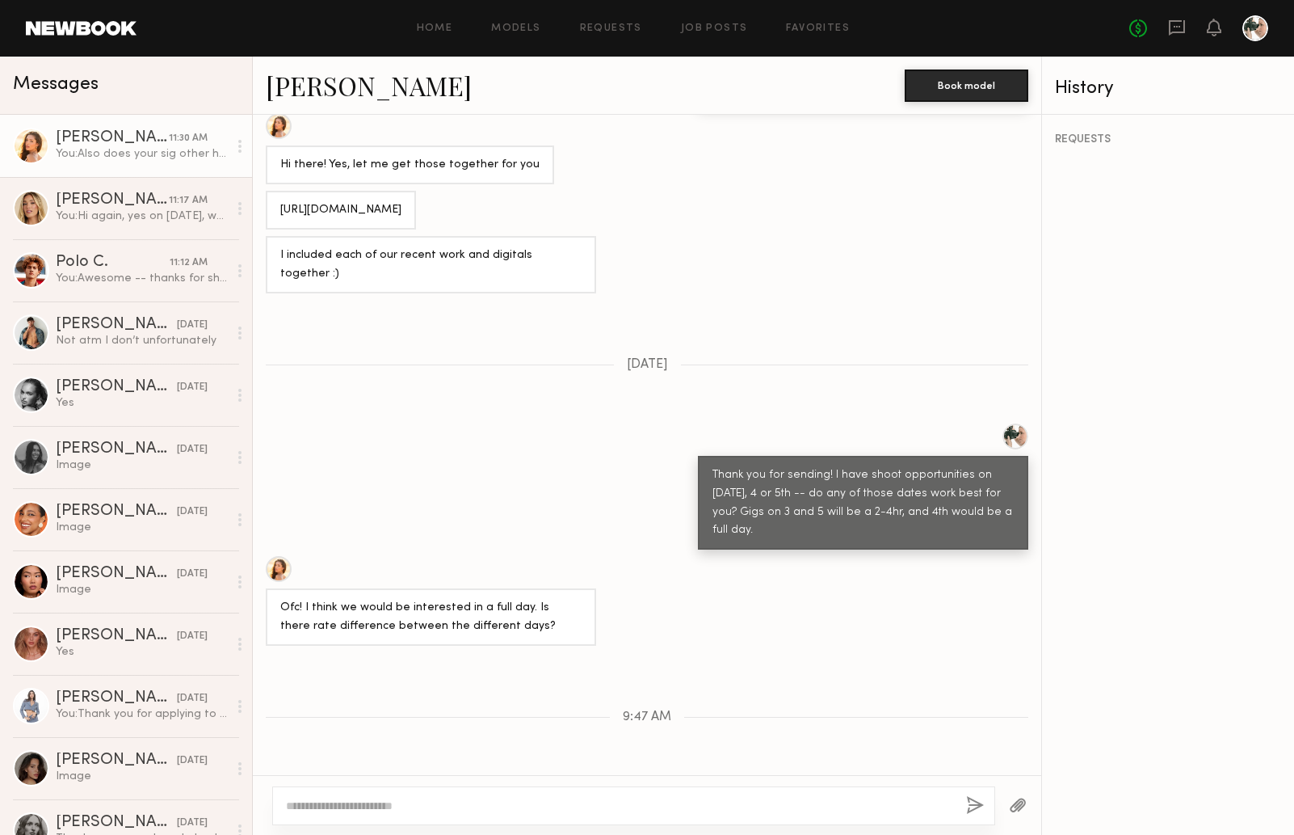
scroll to position [963, 0]
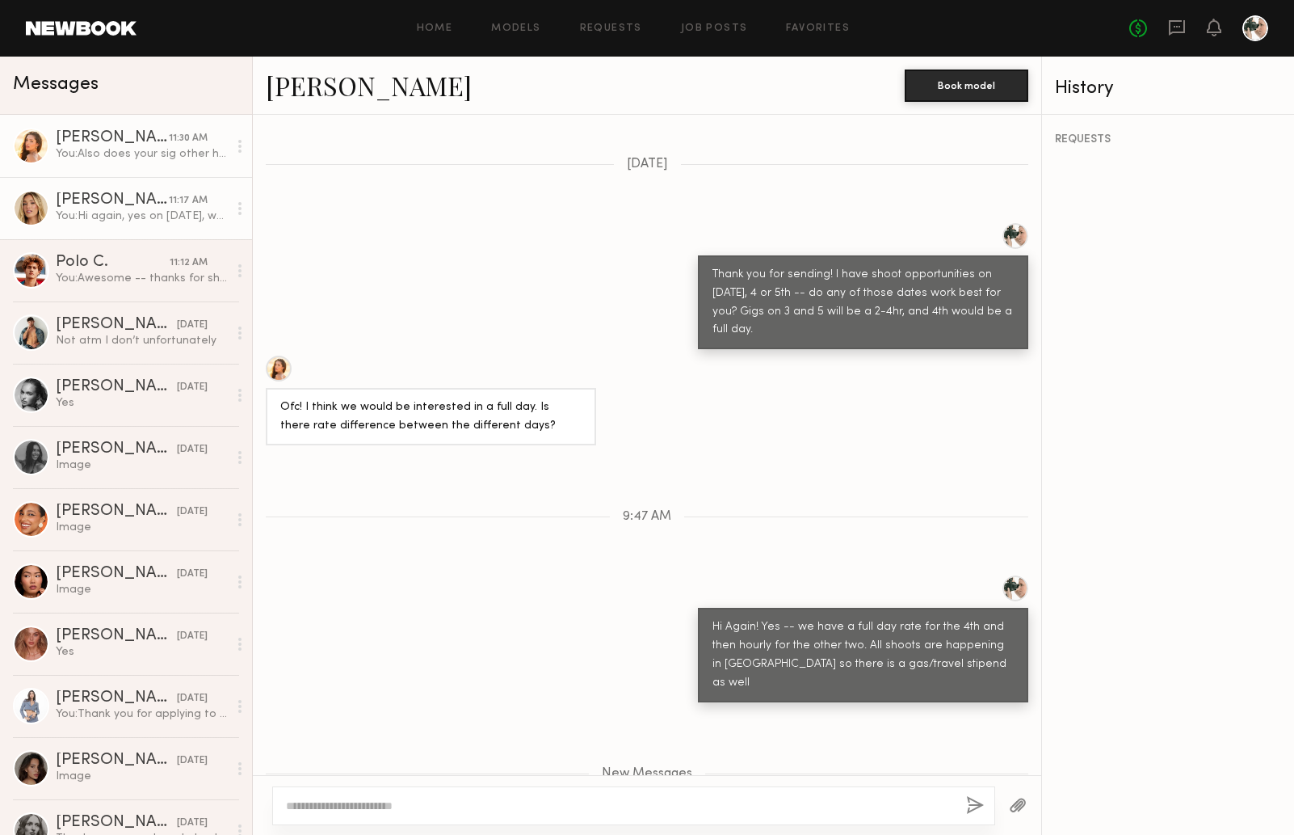
click at [133, 206] on div "[PERSON_NAME]" at bounding box center [112, 200] width 113 height 16
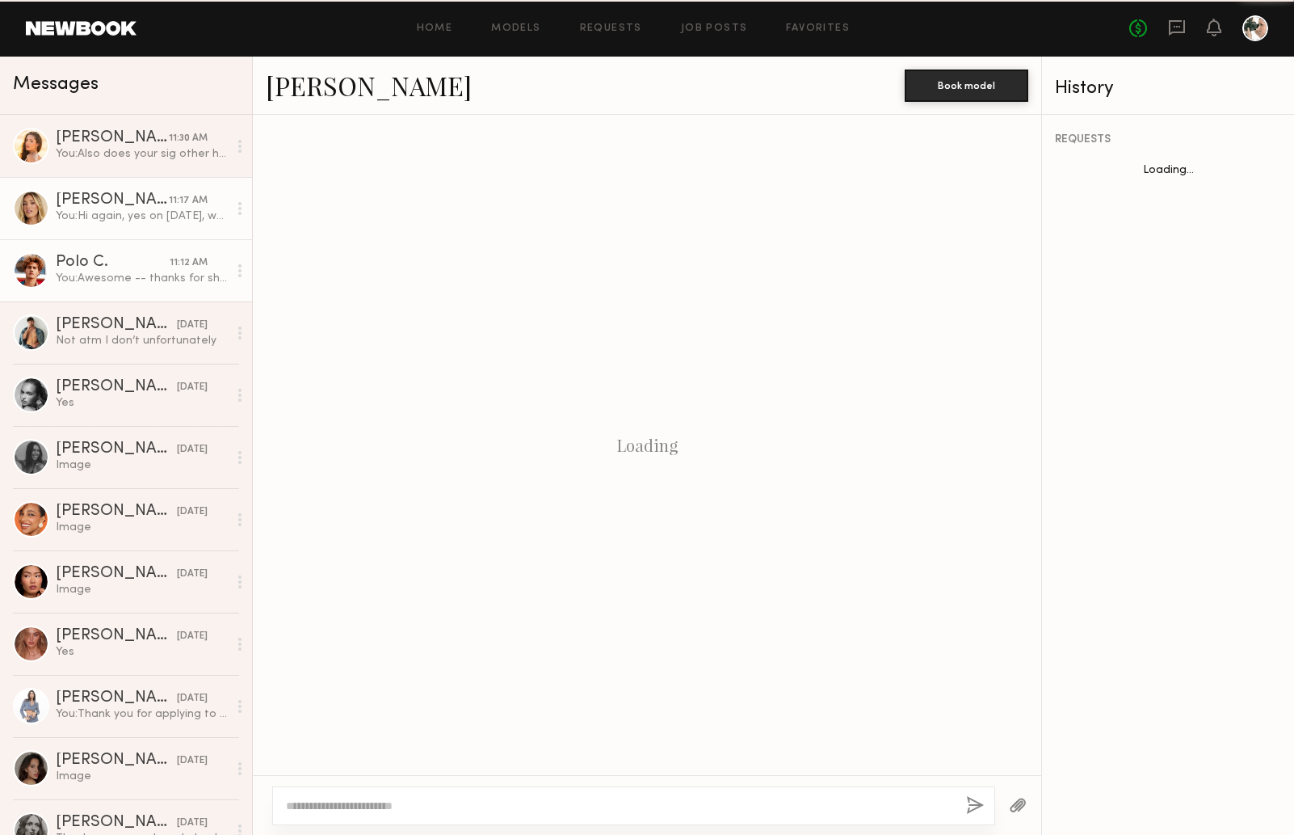
scroll to position [517, 0]
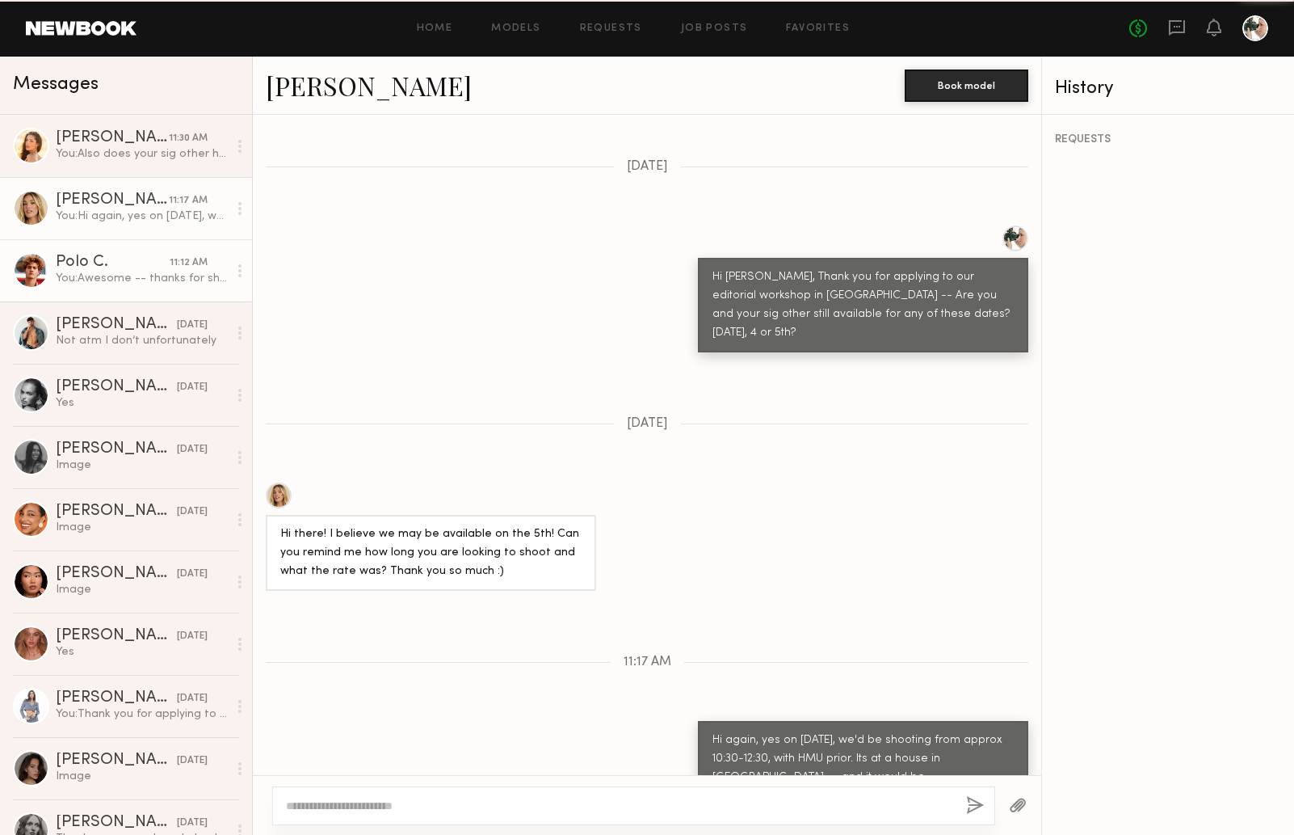
click at [122, 267] on div "Polo C." at bounding box center [113, 263] width 114 height 16
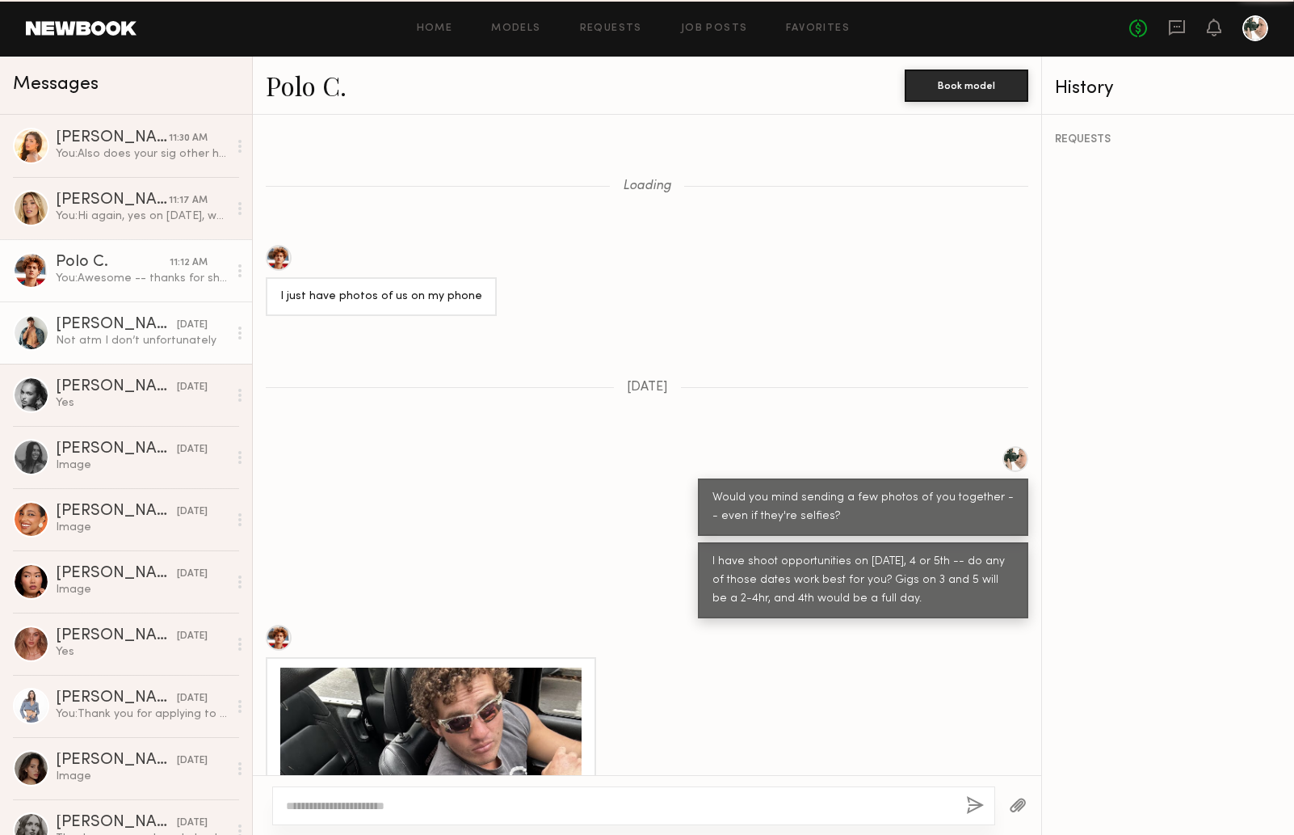
scroll to position [1778, 0]
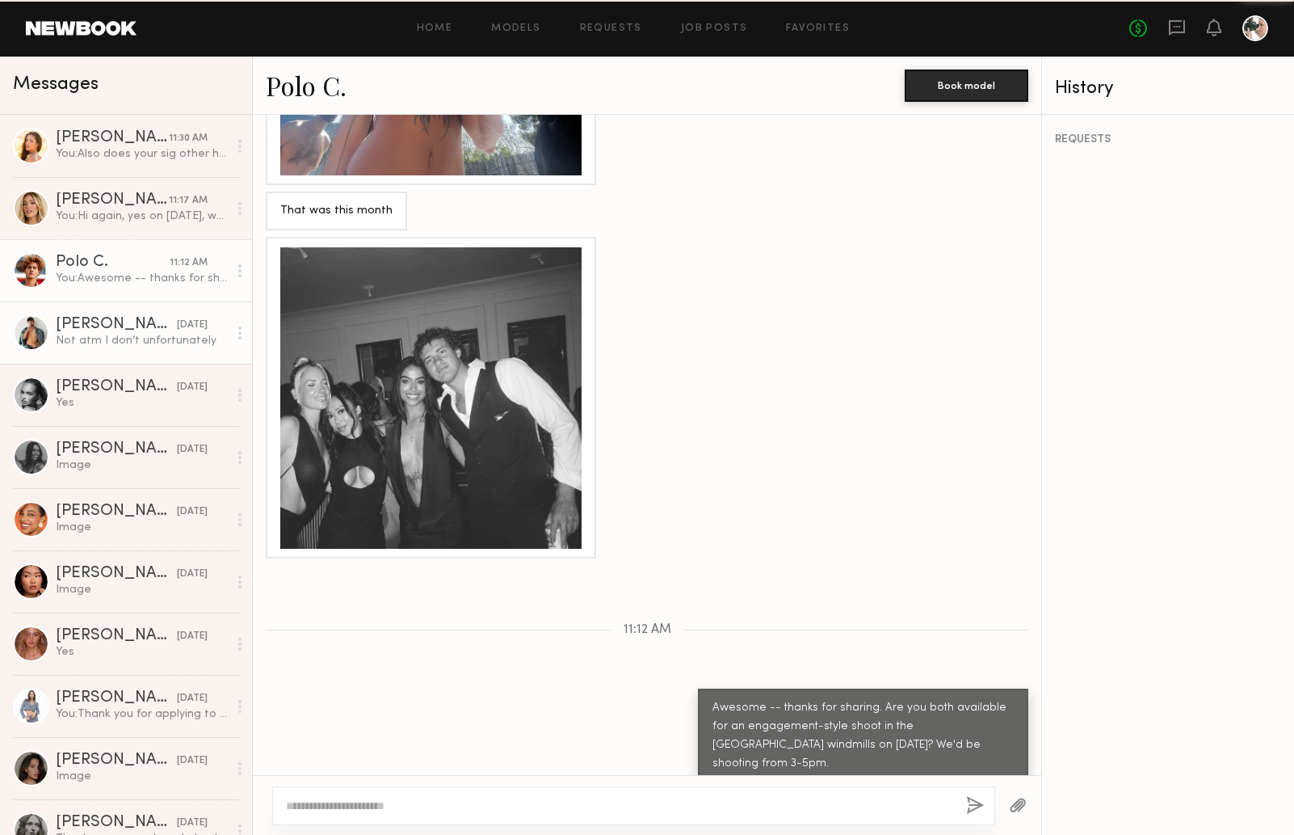
click at [115, 309] on link "Dylan W. 10/10/2025 Not atm I don’t unfortunately" at bounding box center [126, 332] width 252 height 62
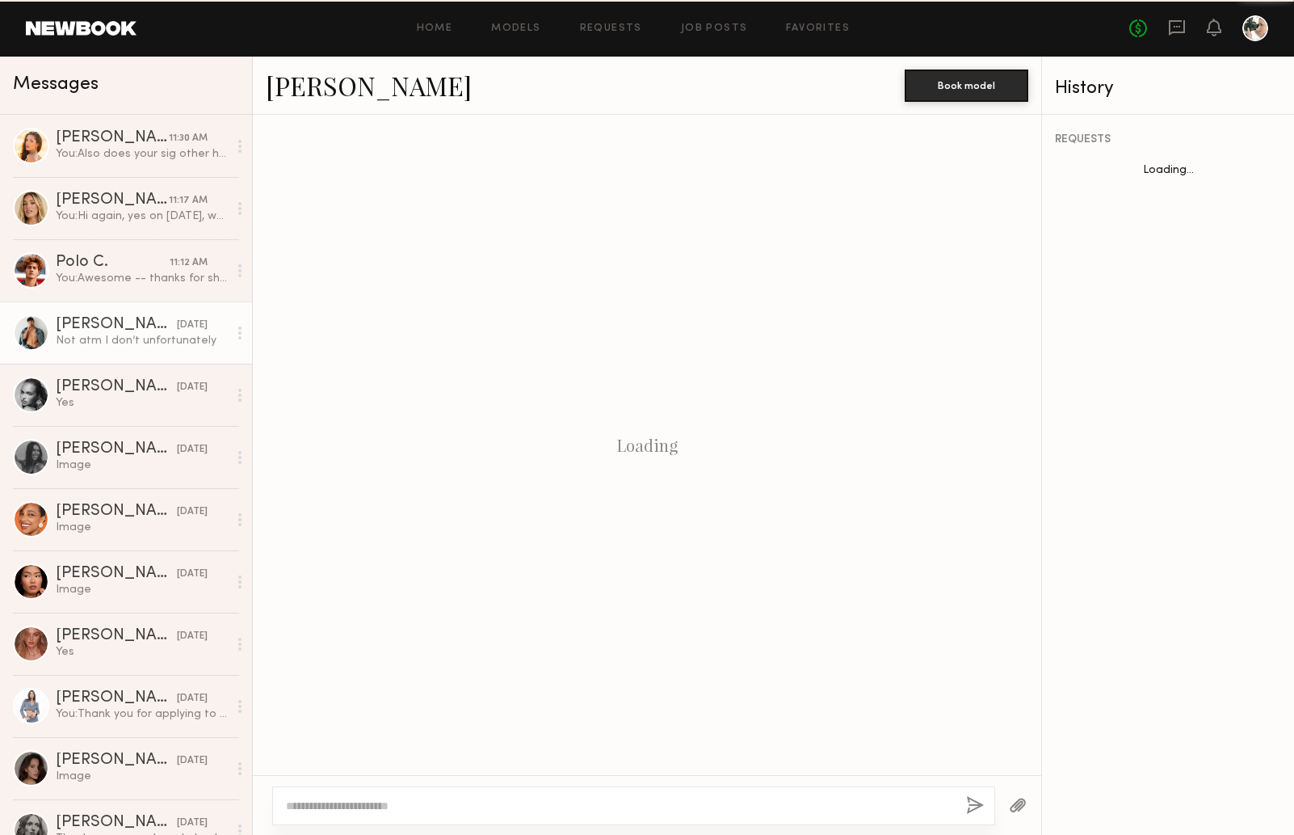
scroll to position [621, 0]
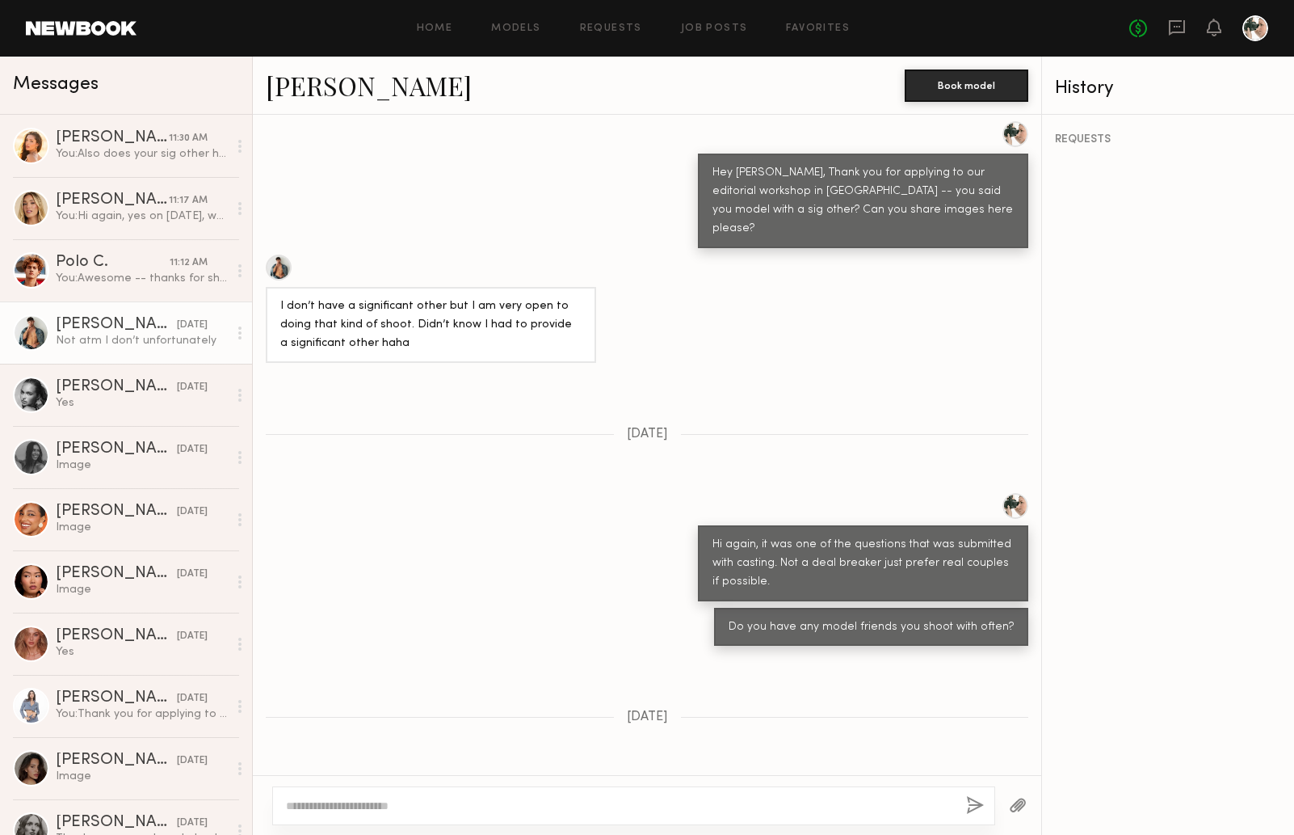
click at [31, 326] on div at bounding box center [31, 332] width 36 height 36
click at [302, 90] on link "Dylan W." at bounding box center [369, 85] width 206 height 35
click at [97, 525] on div "Image" at bounding box center [142, 527] width 172 height 15
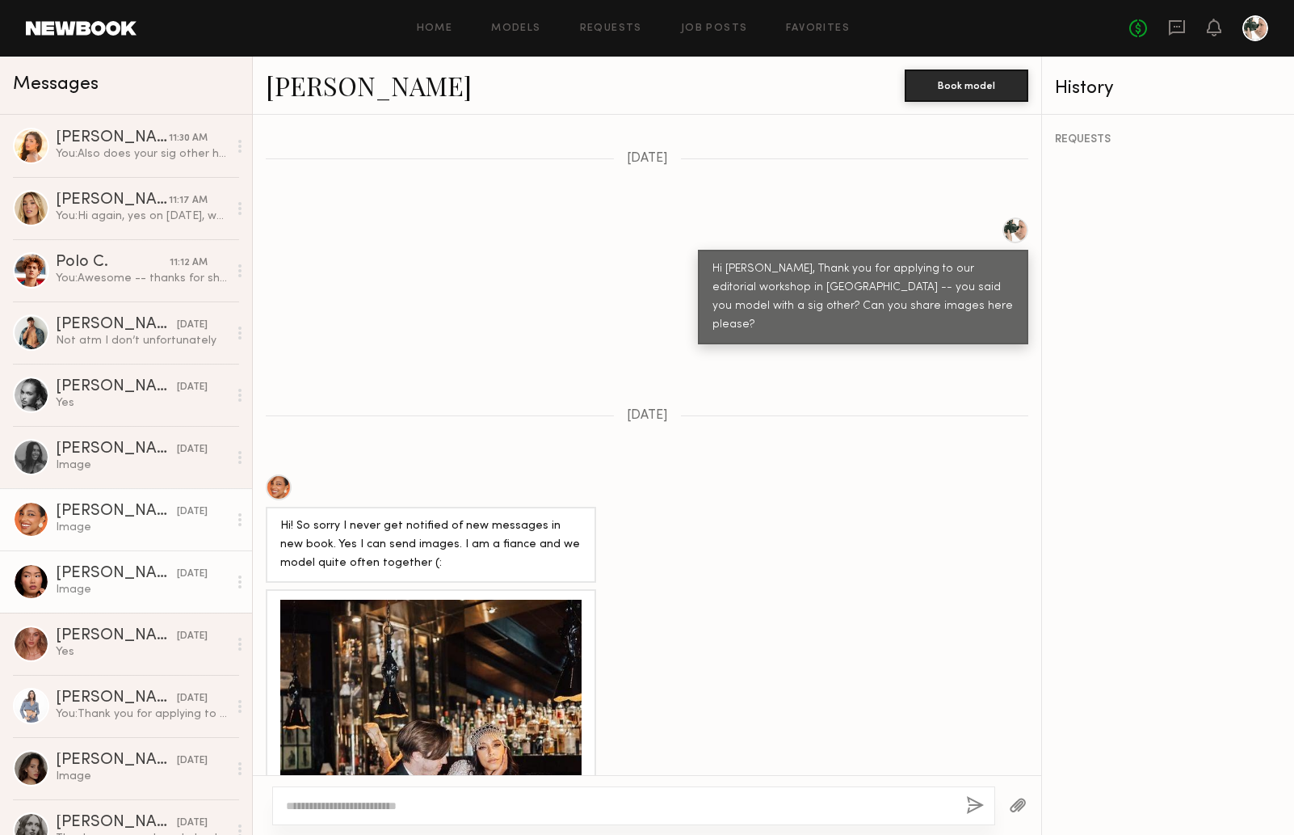
scroll to position [526, 0]
click at [112, 595] on div "Image" at bounding box center [142, 589] width 172 height 15
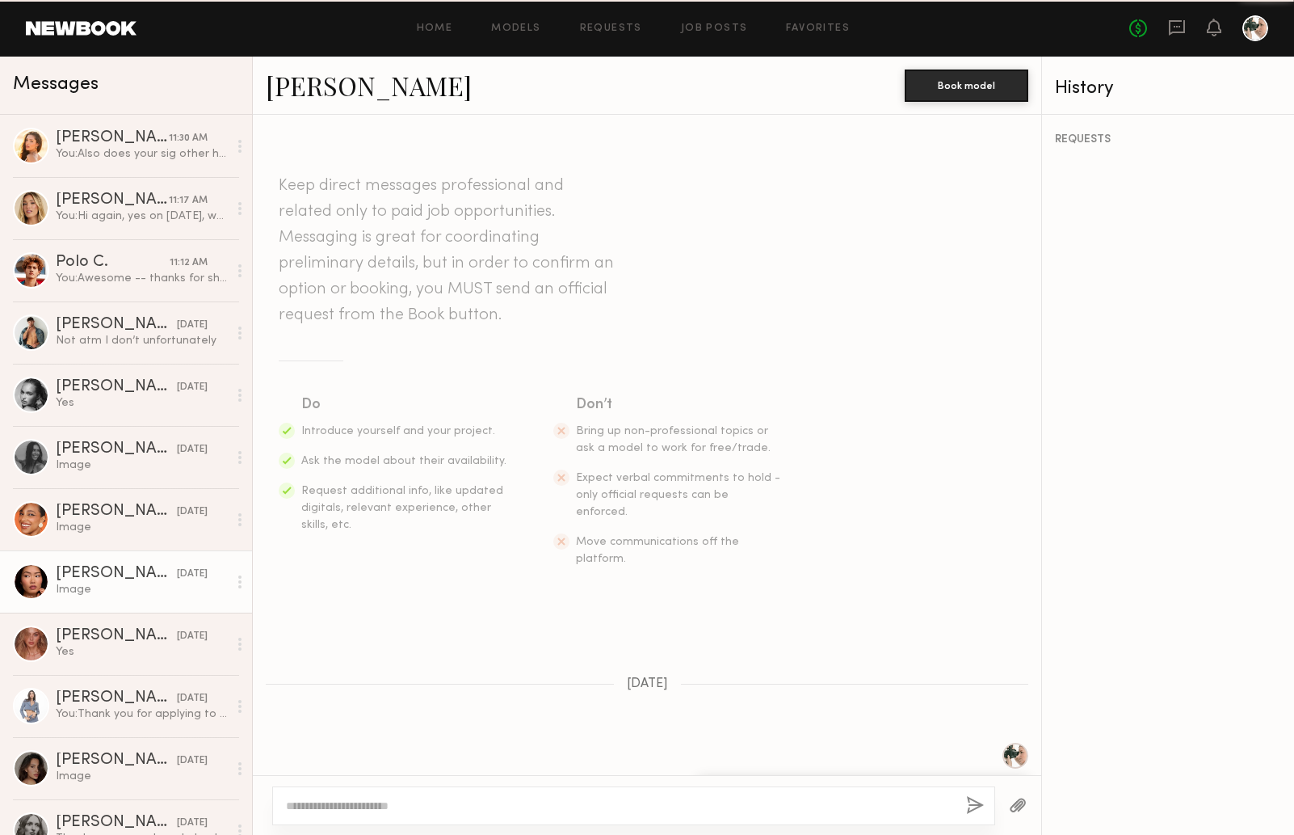
scroll to position [462, 0]
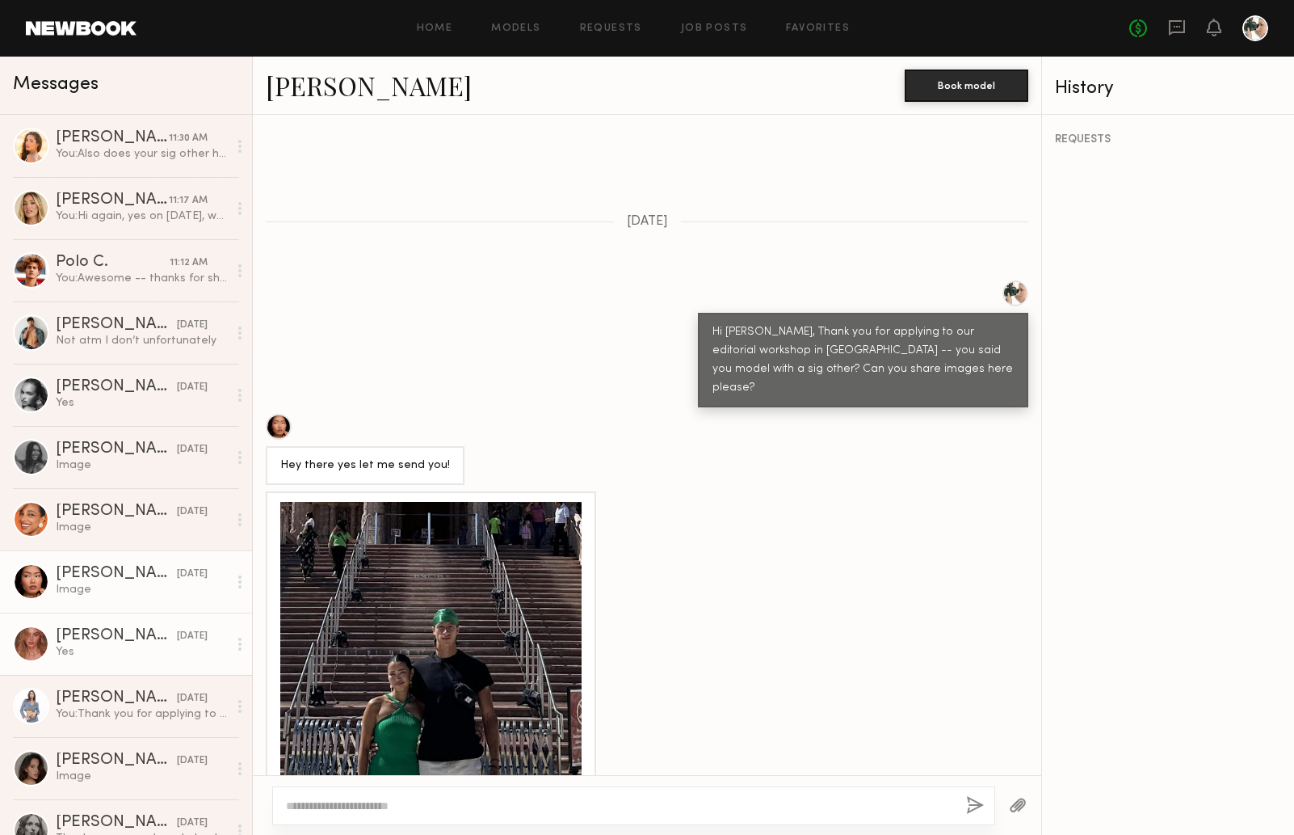
click at [108, 644] on div "Yes" at bounding box center [142, 651] width 172 height 15
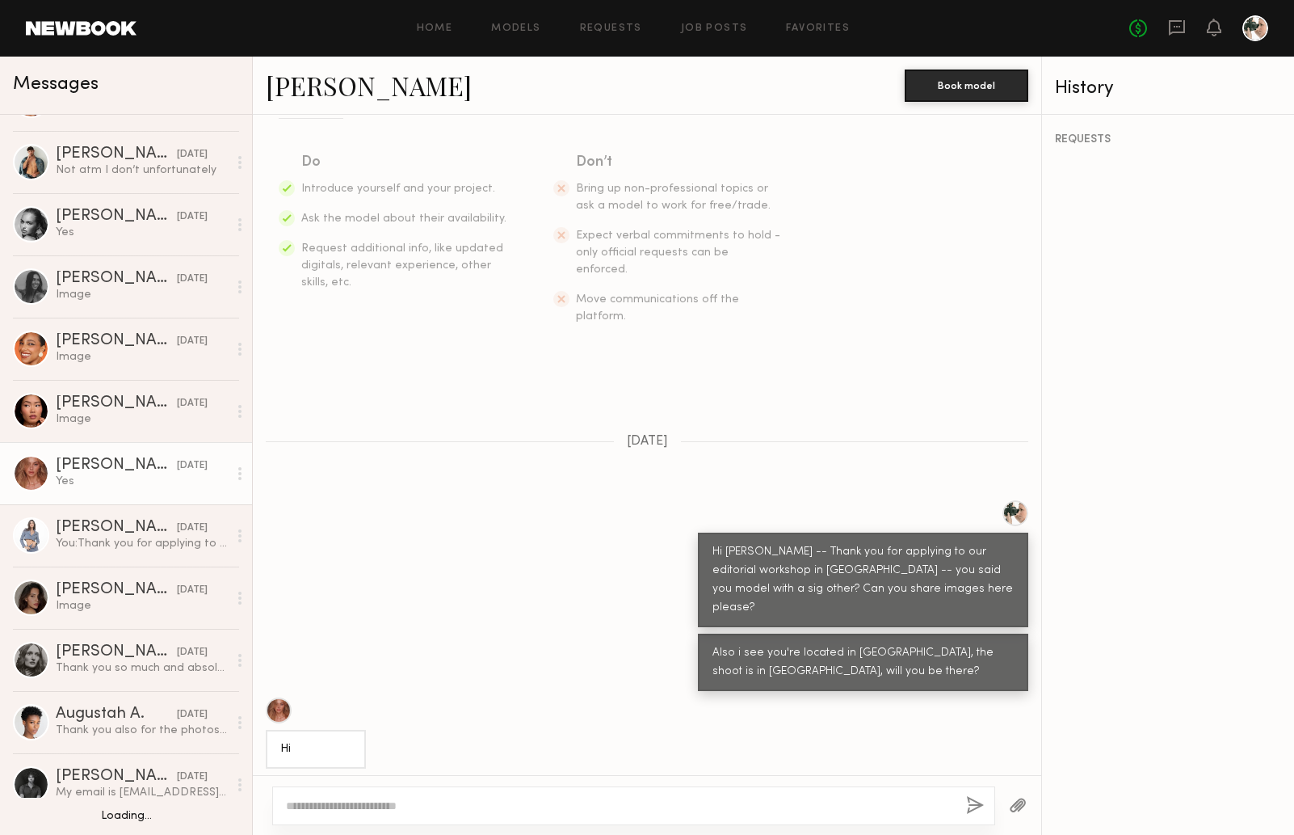
scroll to position [173, 0]
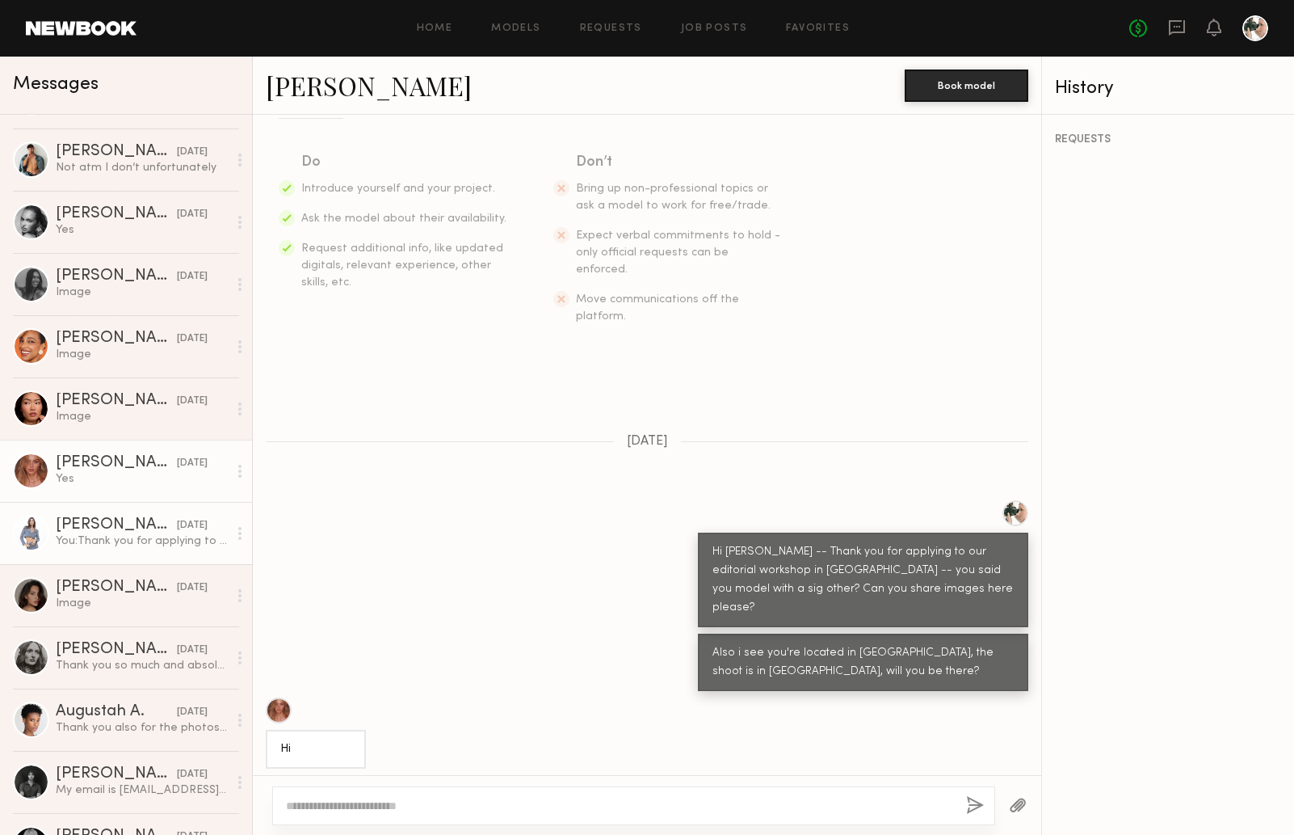
click at [121, 545] on div "You: Thank you for applying to our editorial workshop in palm springs -- you sa…" at bounding box center [142, 540] width 172 height 15
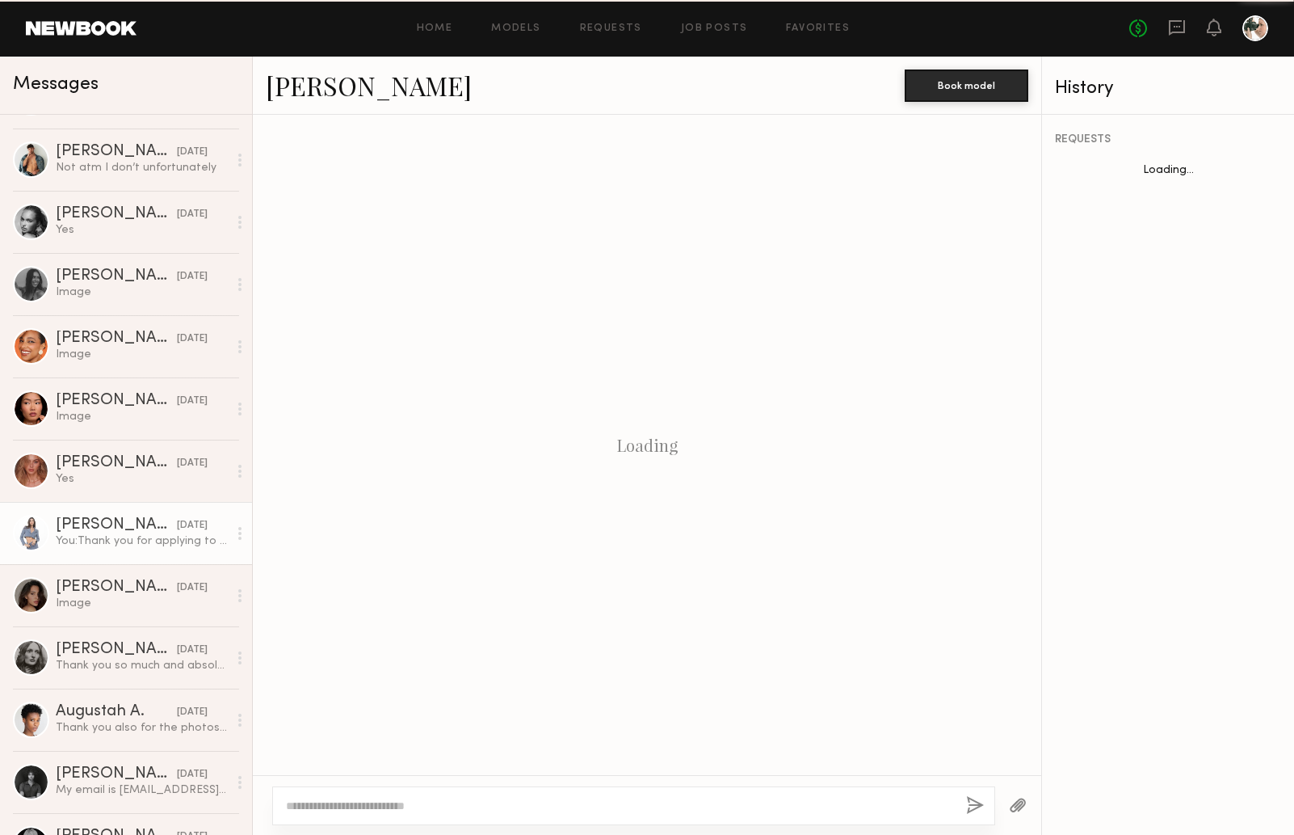
scroll to position [102, 0]
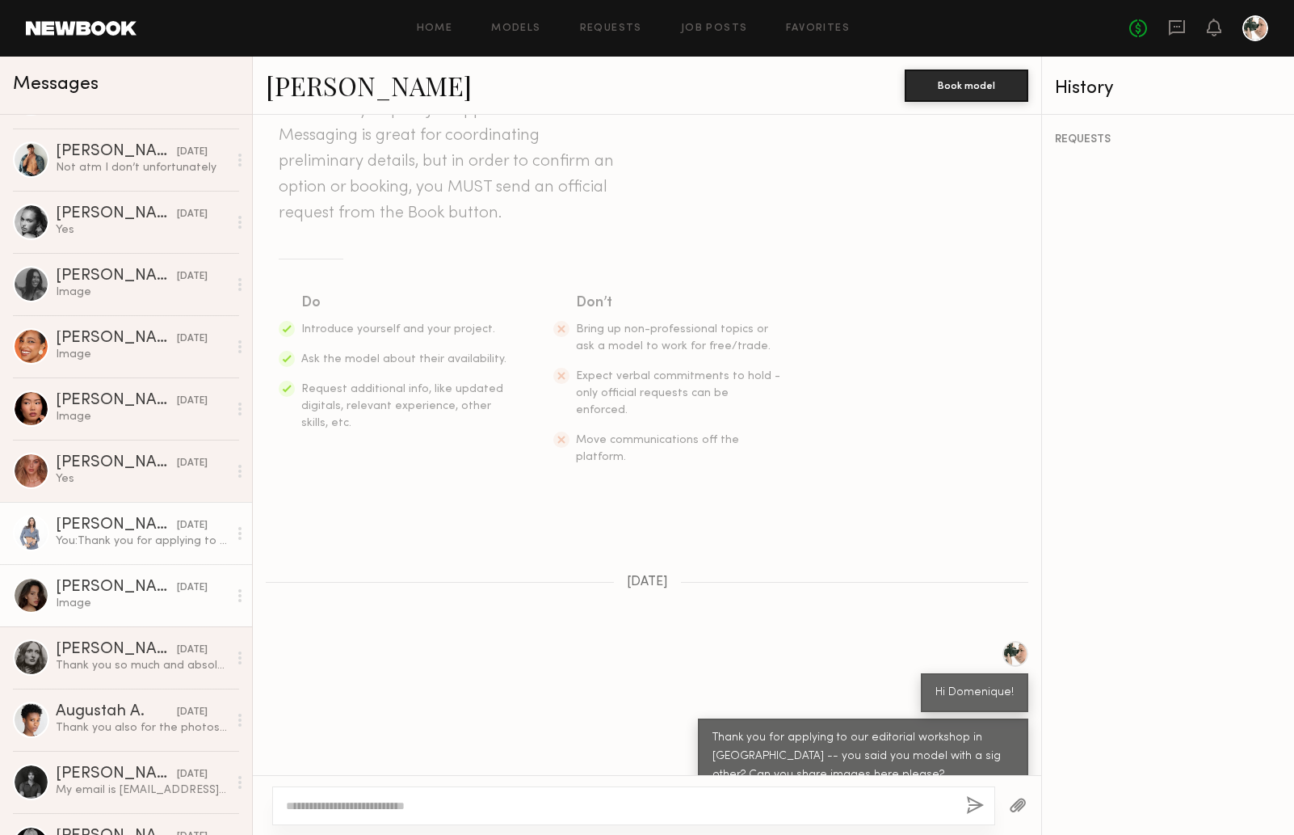
click at [153, 583] on div "Briane J." at bounding box center [116, 587] width 121 height 16
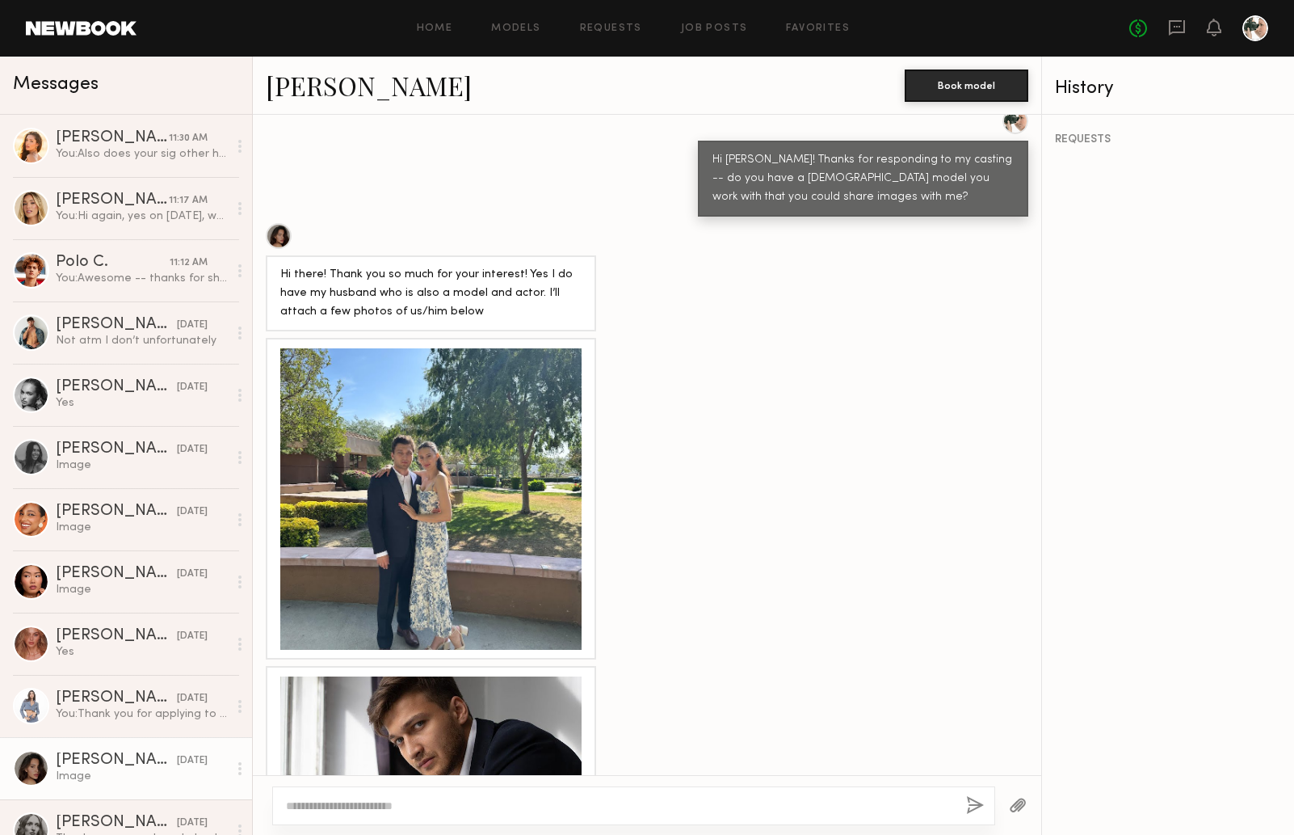
click at [825, 20] on div "Home Models Requests Job Posts Favorites Sign Out No fees up to $5,000" at bounding box center [703, 28] width 1132 height 26
click at [820, 27] on link "Favorites" at bounding box center [818, 28] width 64 height 11
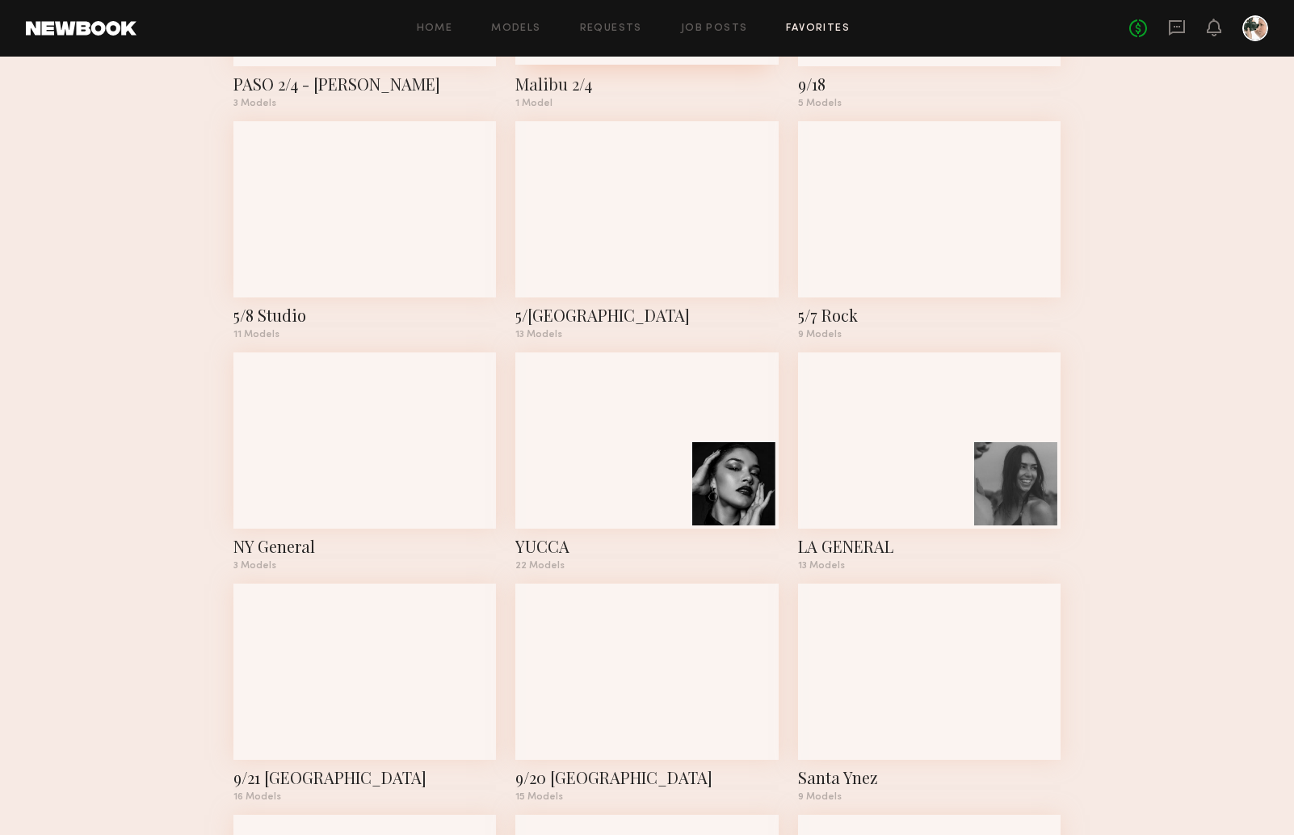
scroll to position [731, 0]
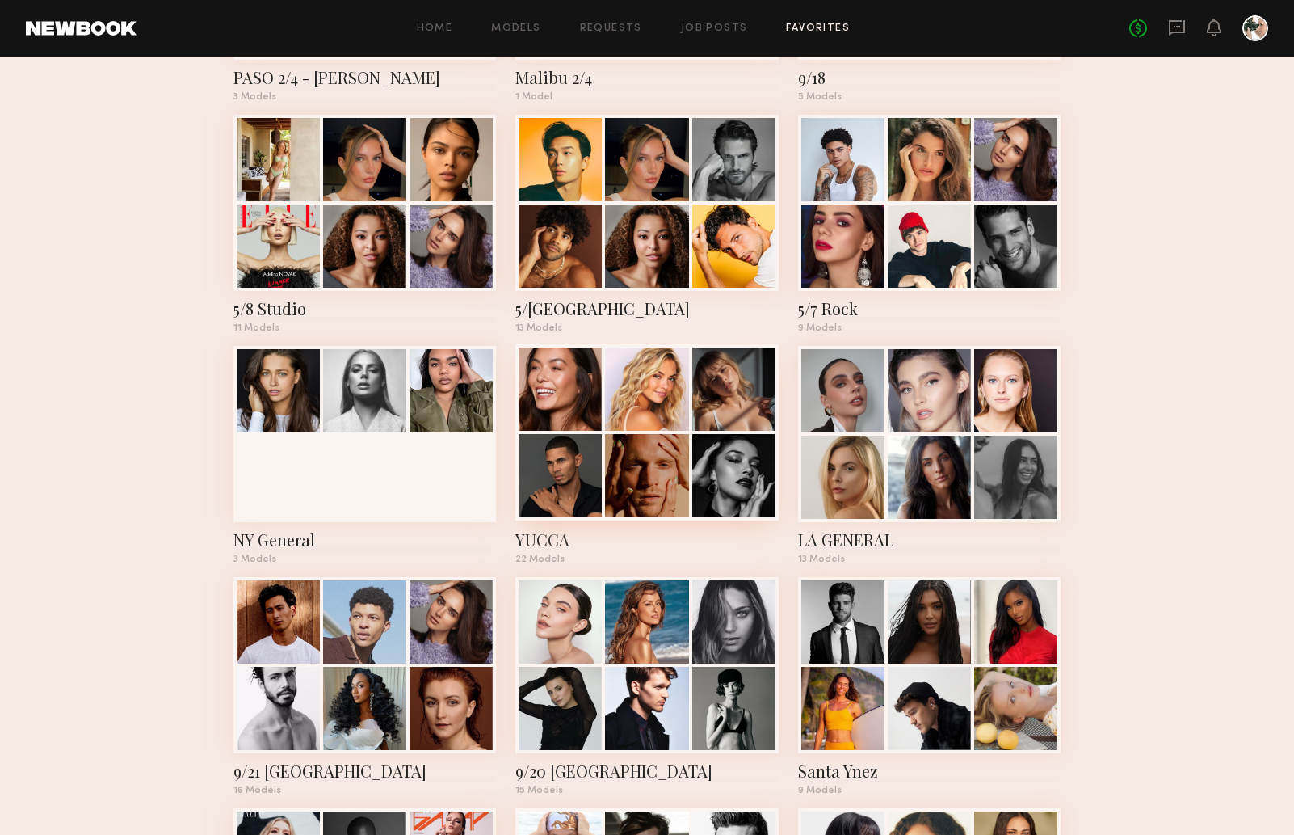
click at [634, 381] on div at bounding box center [646, 388] width 83 height 83
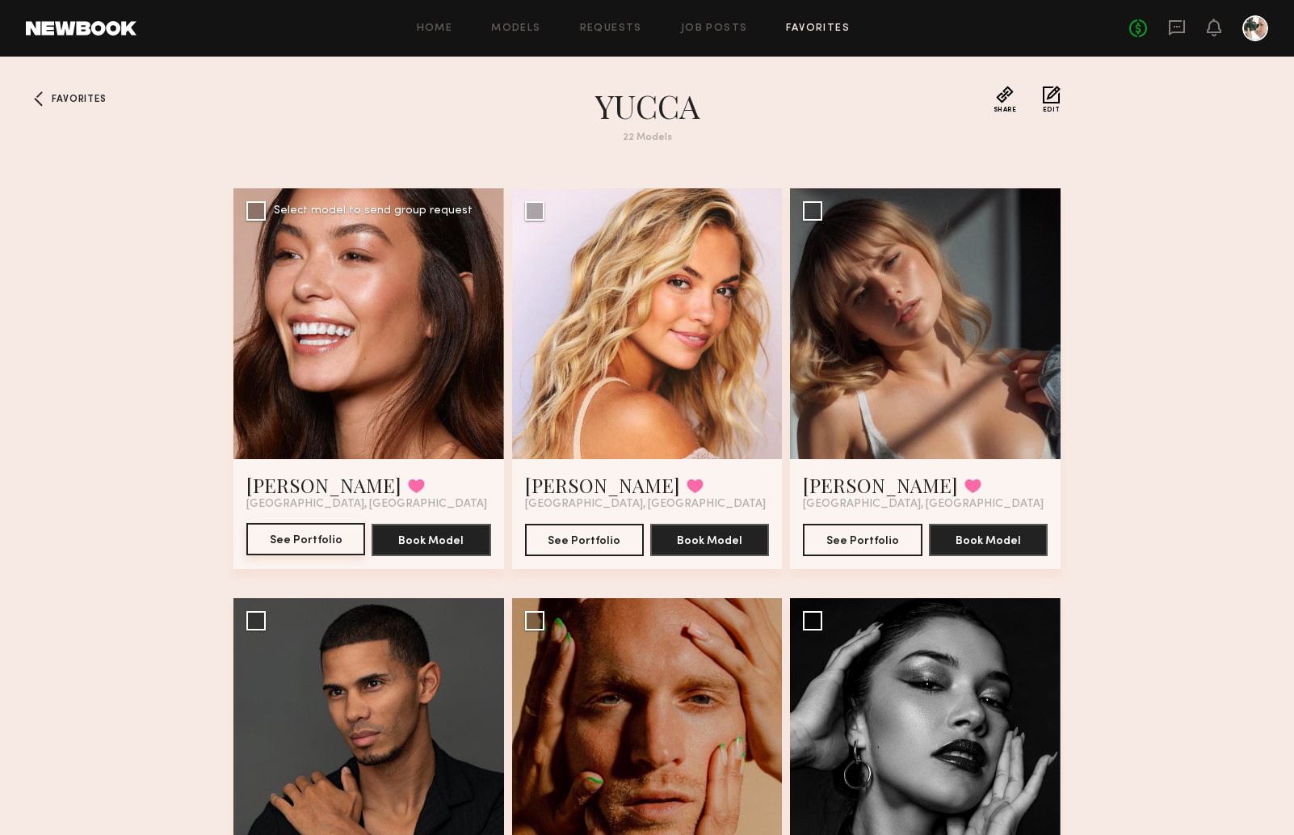
click at [296, 537] on button "See Portfolio" at bounding box center [305, 539] width 119 height 32
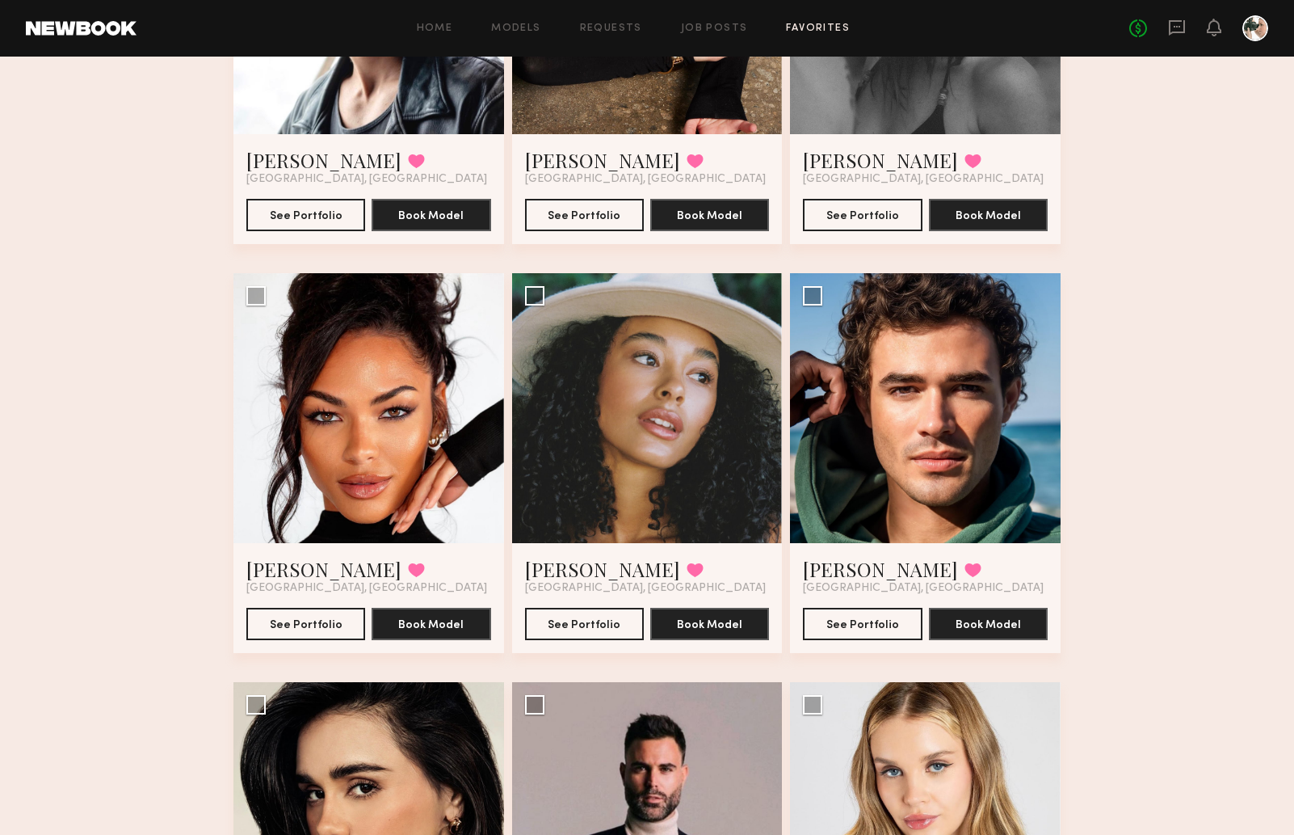
scroll to position [1588, 0]
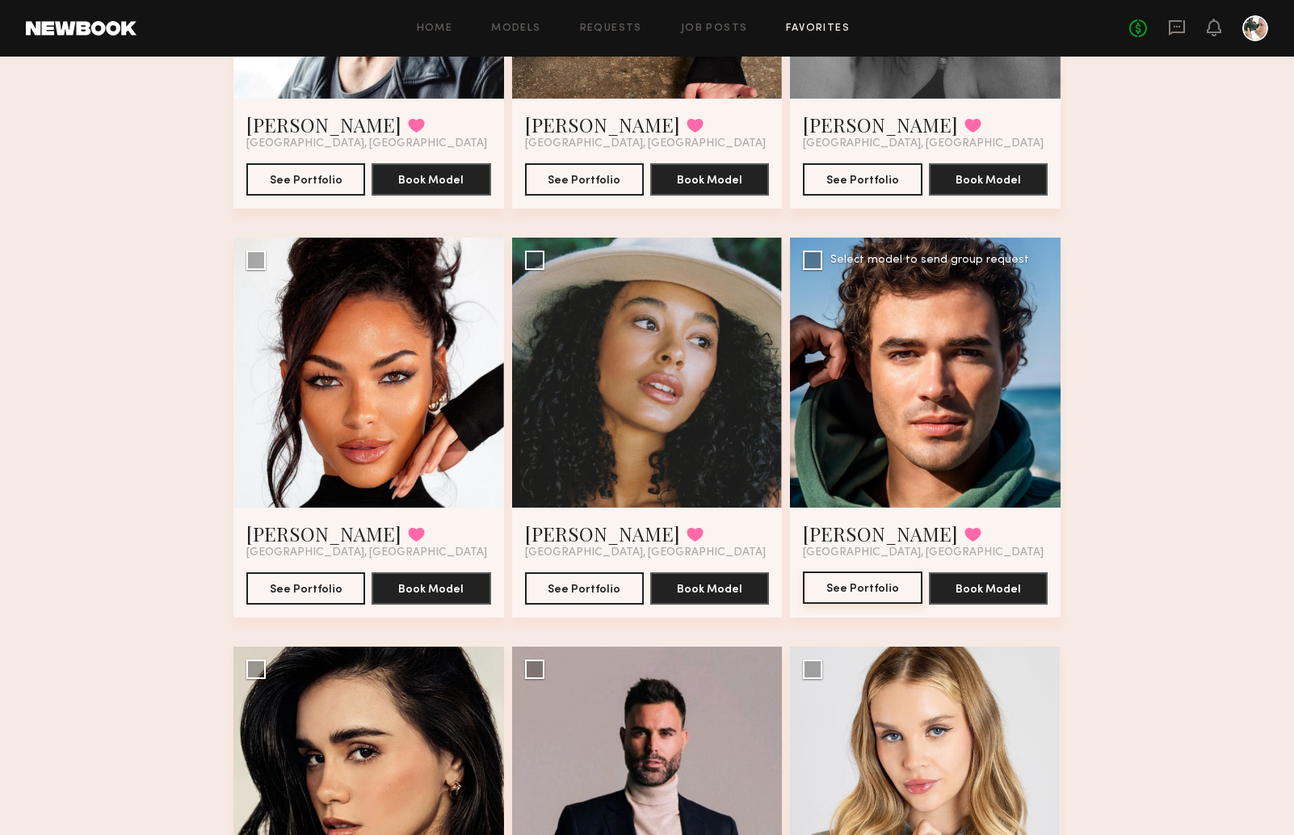
click at [837, 577] on button "See Portfolio" at bounding box center [862, 587] width 119 height 32
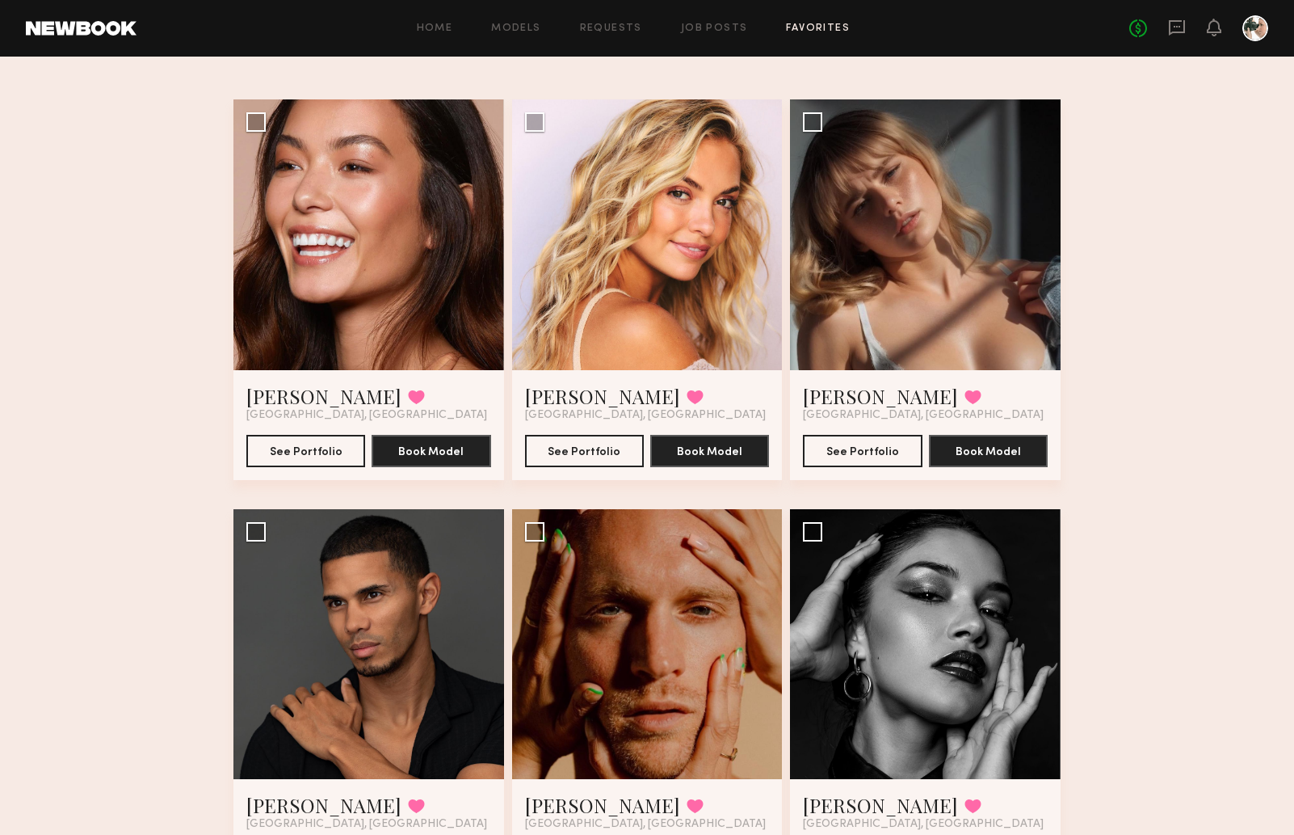
scroll to position [0, 0]
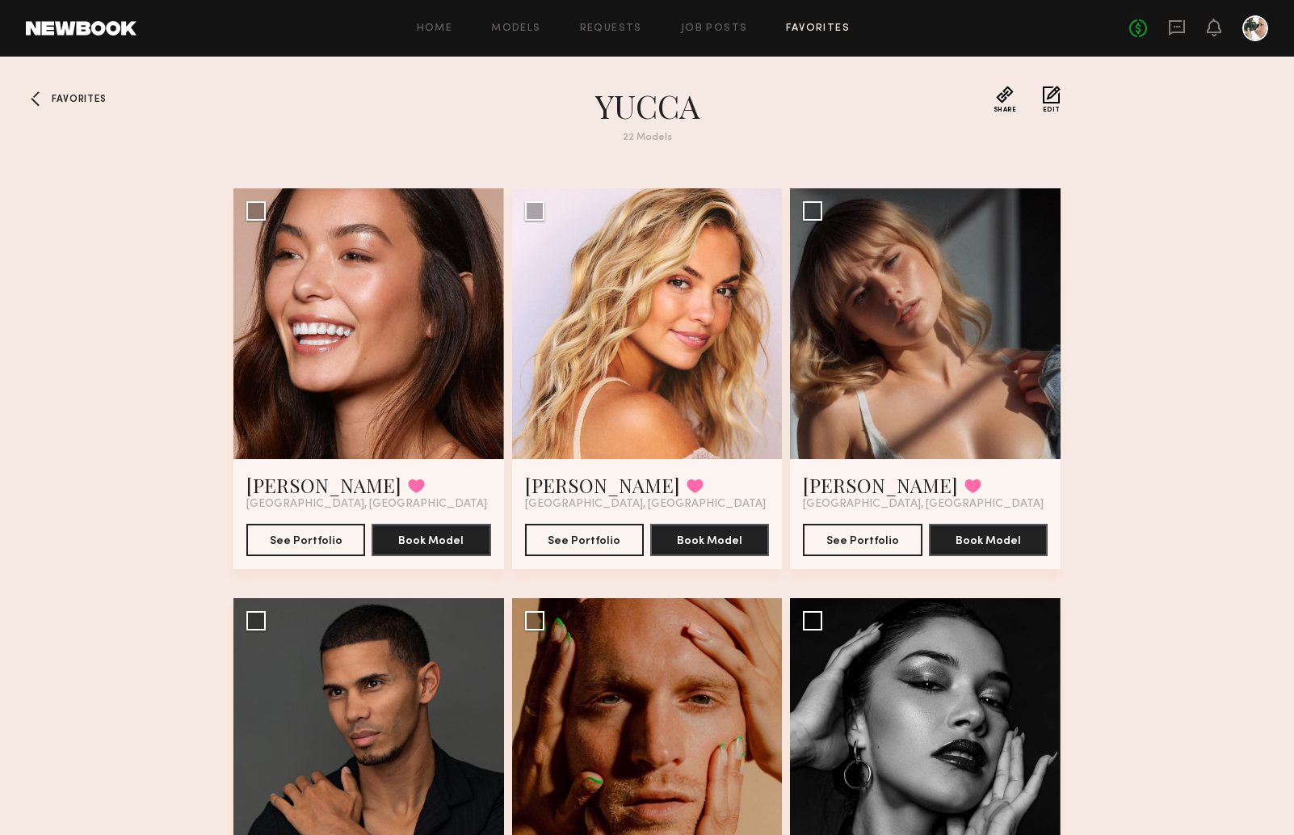
click at [71, 102] on span "Favorites" at bounding box center [79, 100] width 54 height 10
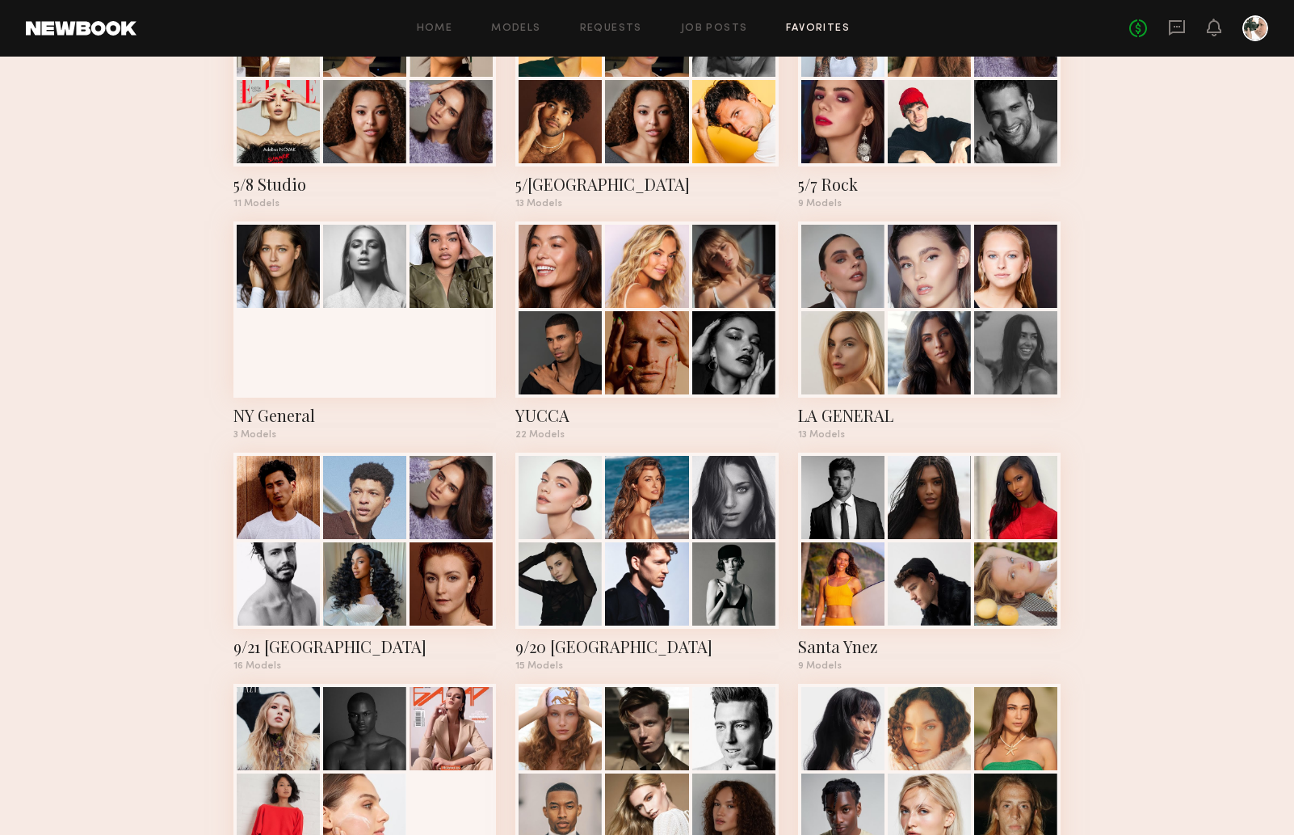
scroll to position [873, 0]
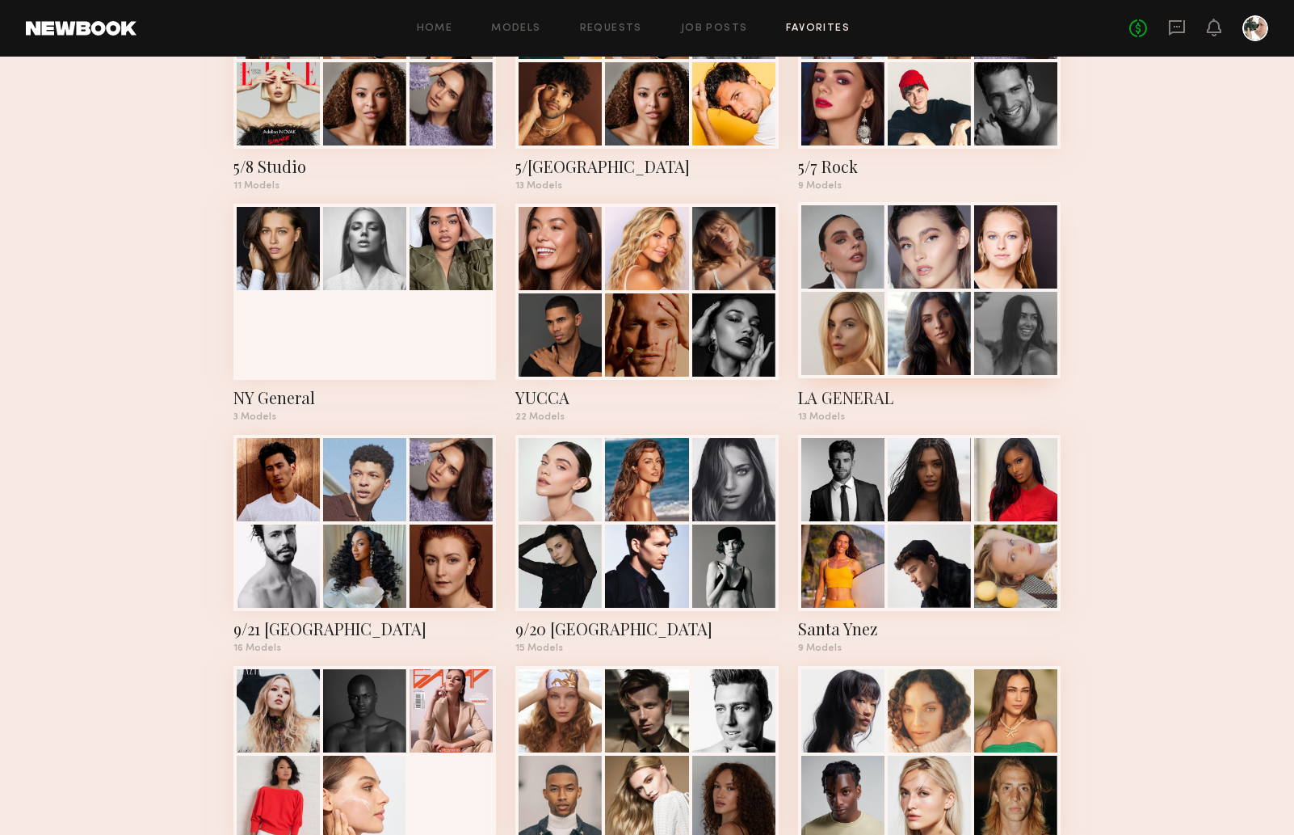
click at [891, 288] on div at bounding box center [929, 246] width 83 height 83
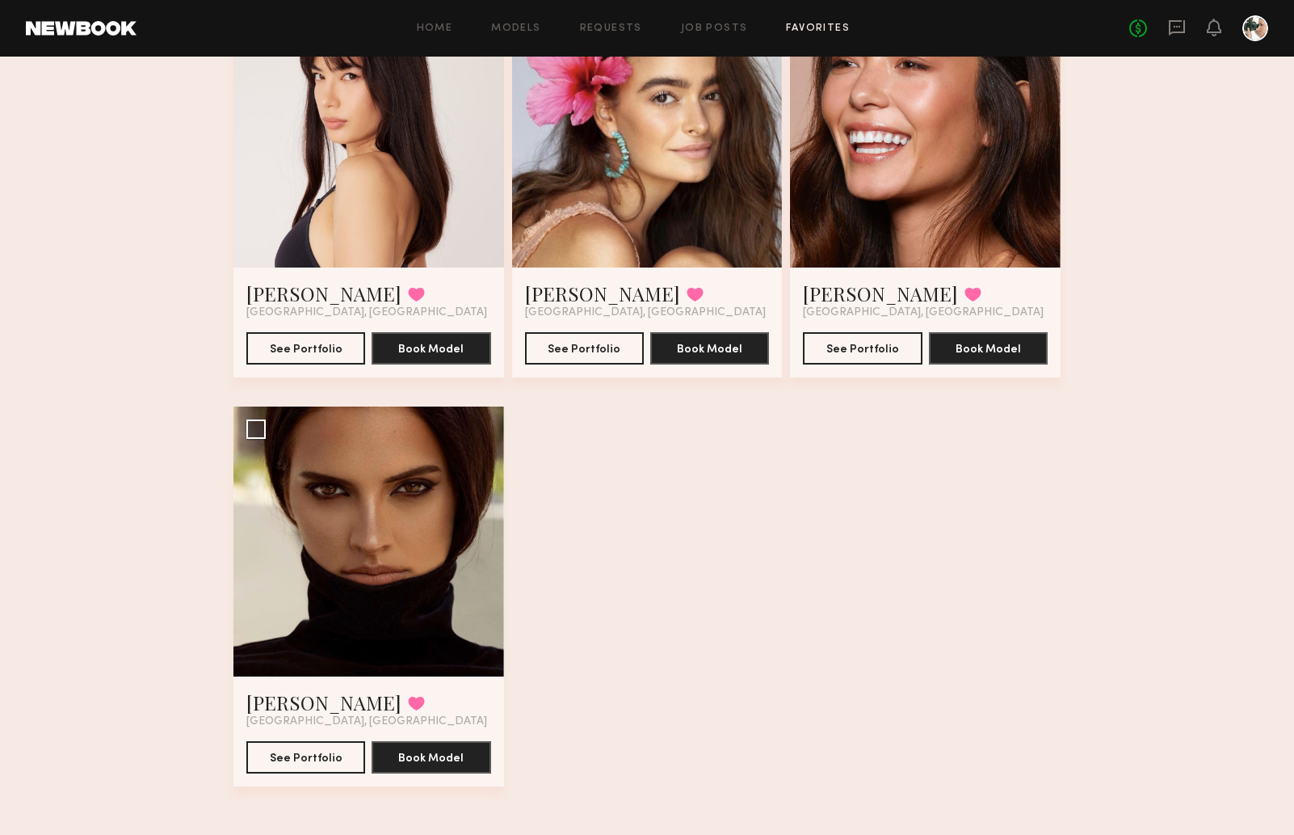
scroll to position [1425, 0]
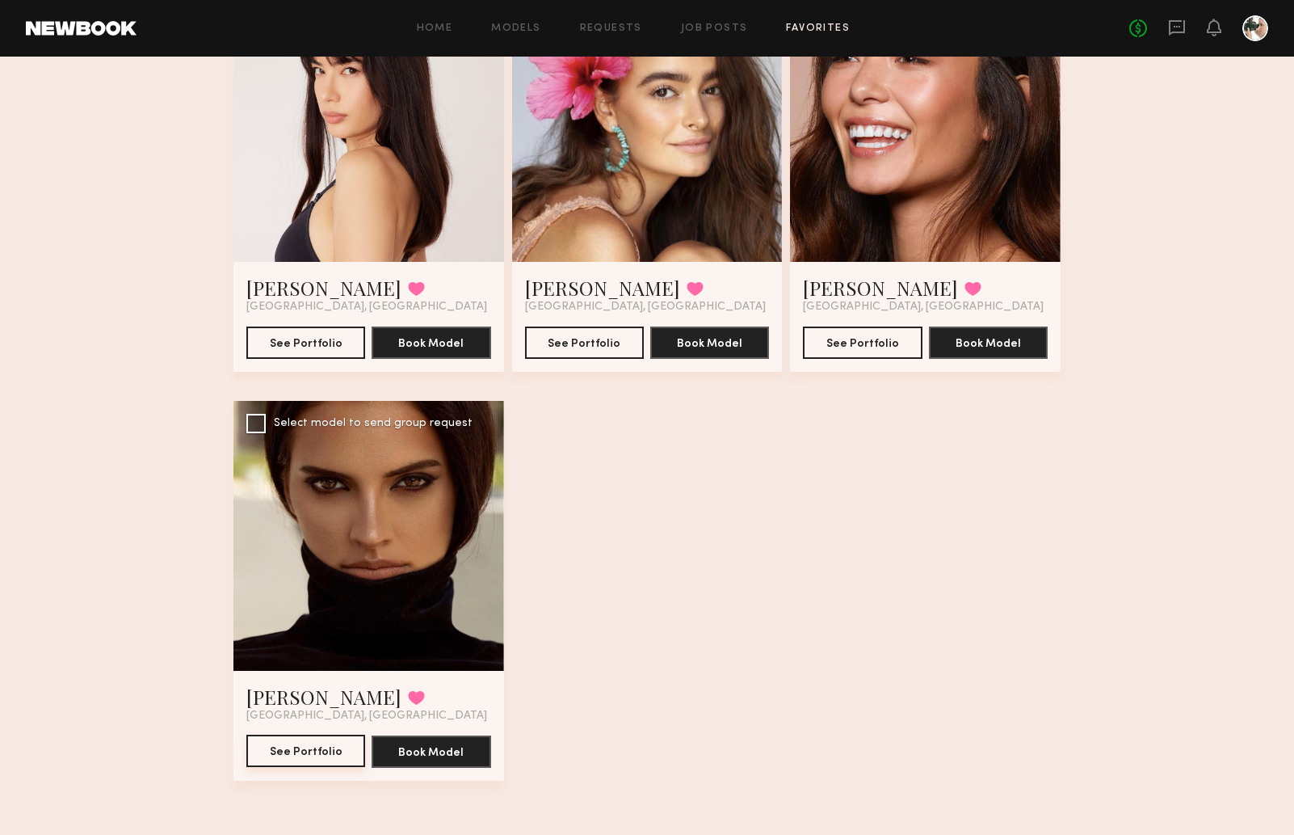
click at [303, 756] on button "See Portfolio" at bounding box center [305, 750] width 119 height 32
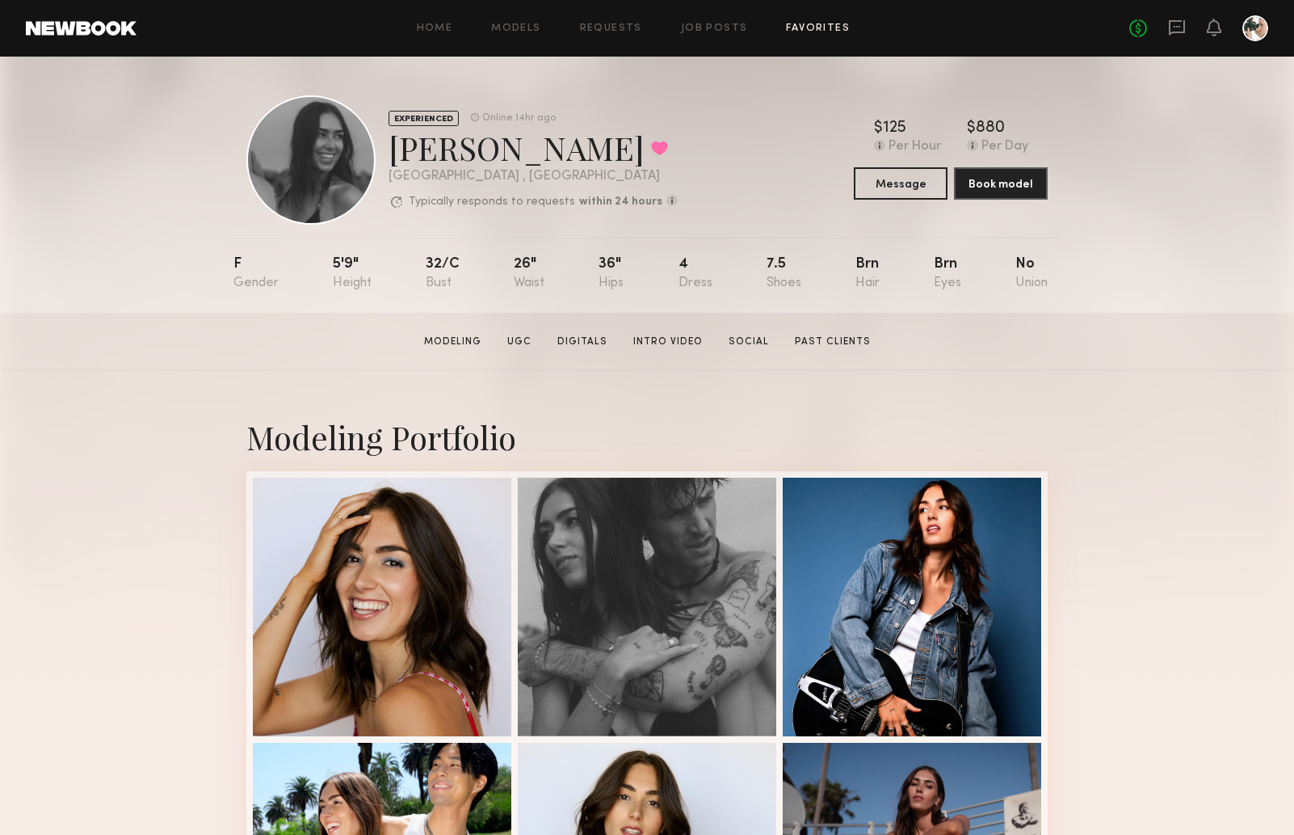
click at [817, 24] on link "Favorites" at bounding box center [818, 28] width 64 height 11
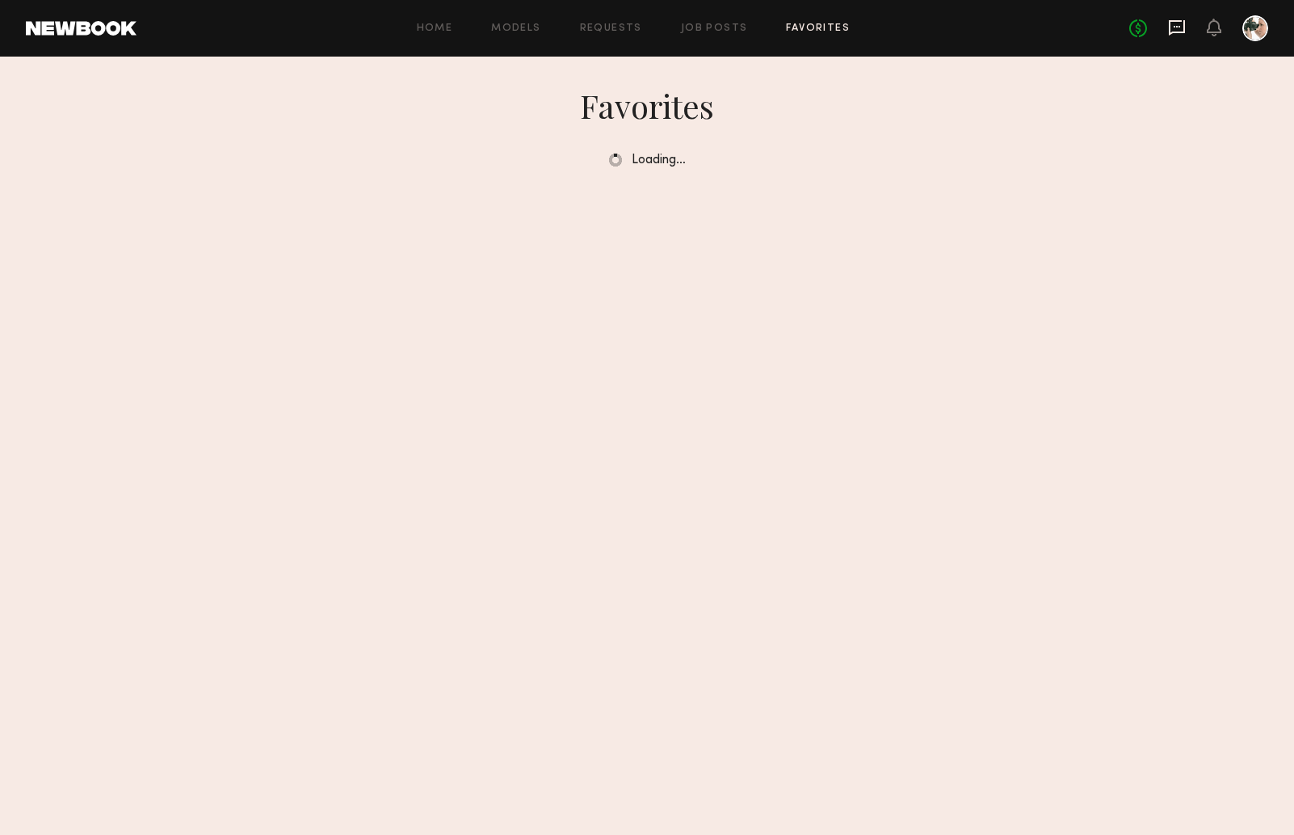
click at [1173, 27] on icon at bounding box center [1177, 28] width 18 height 18
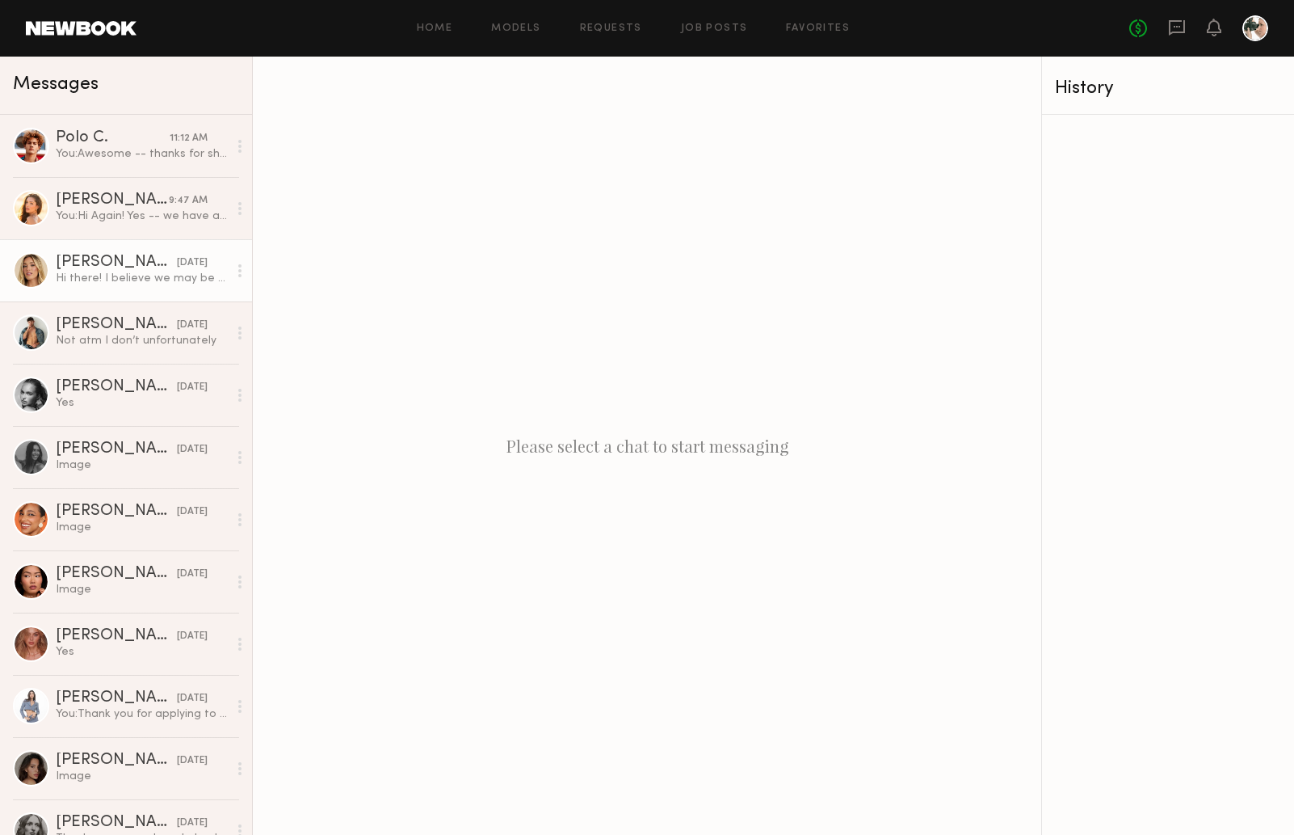
click at [74, 267] on div "[PERSON_NAME]" at bounding box center [116, 263] width 121 height 16
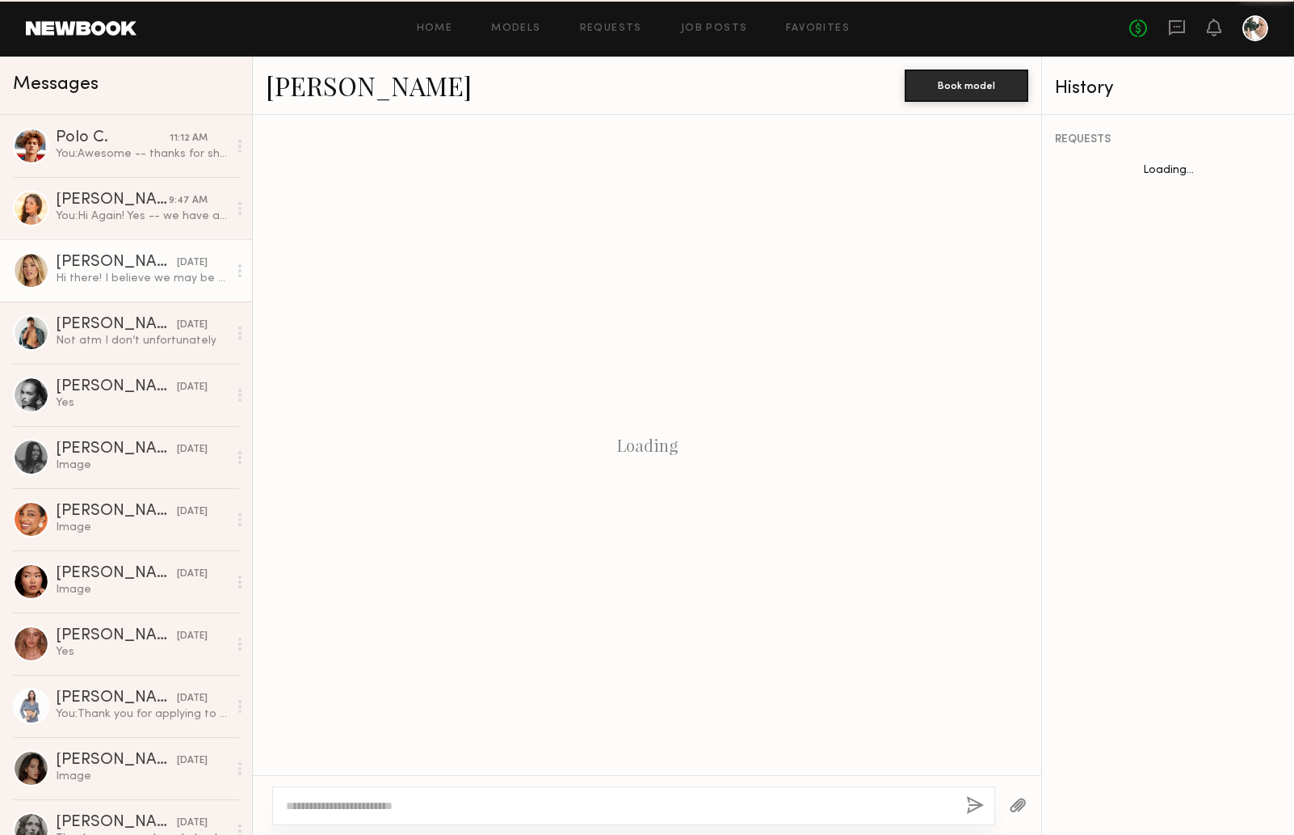
scroll to position [261, 0]
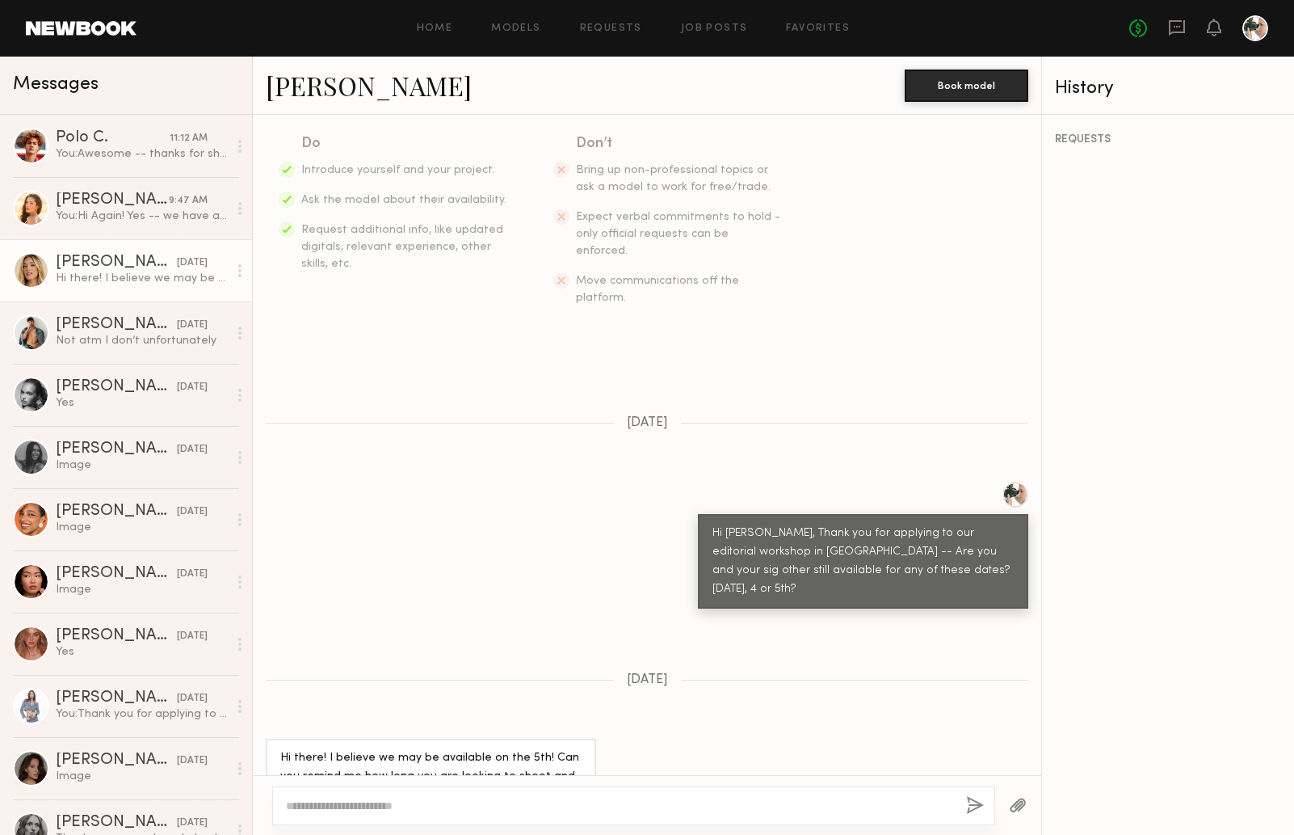
click at [321, 92] on link "[PERSON_NAME]" at bounding box center [369, 85] width 206 height 35
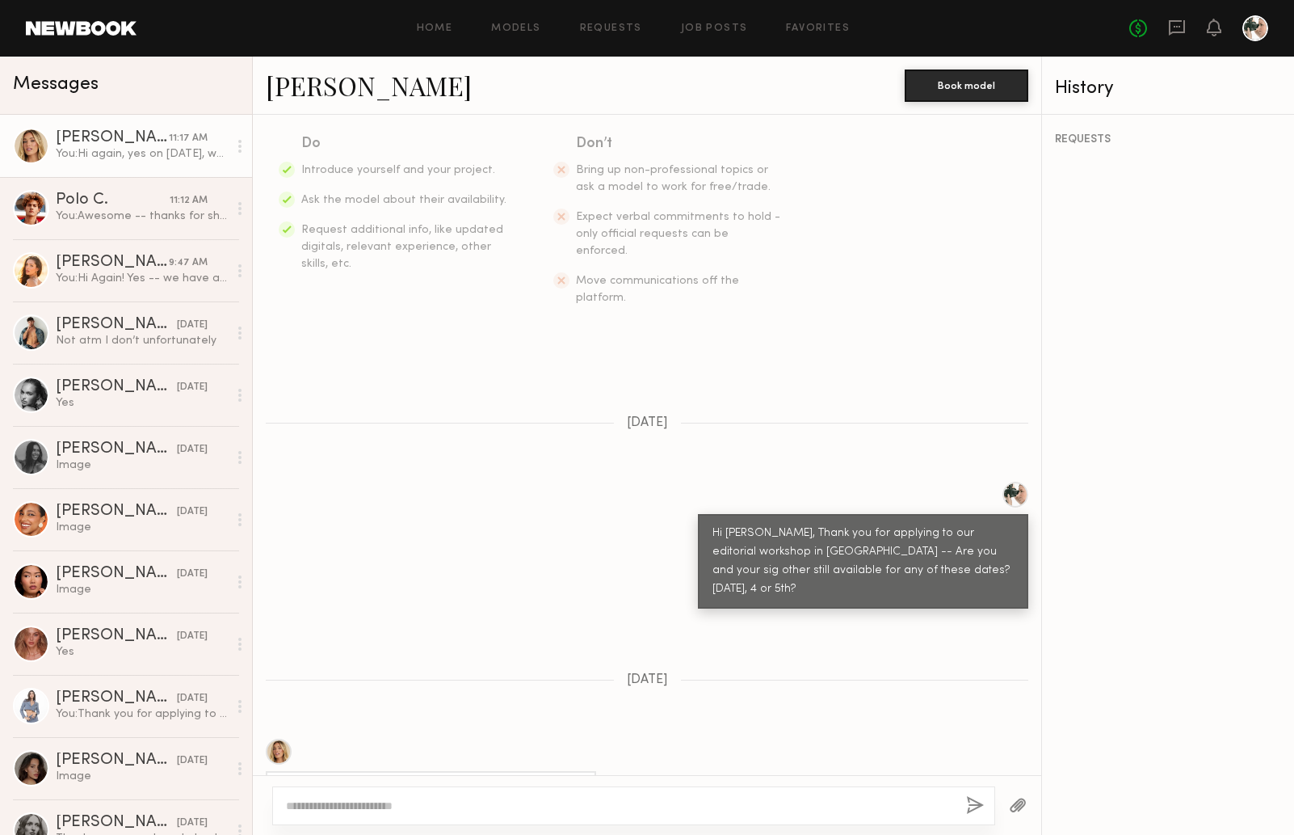
scroll to position [640, 0]
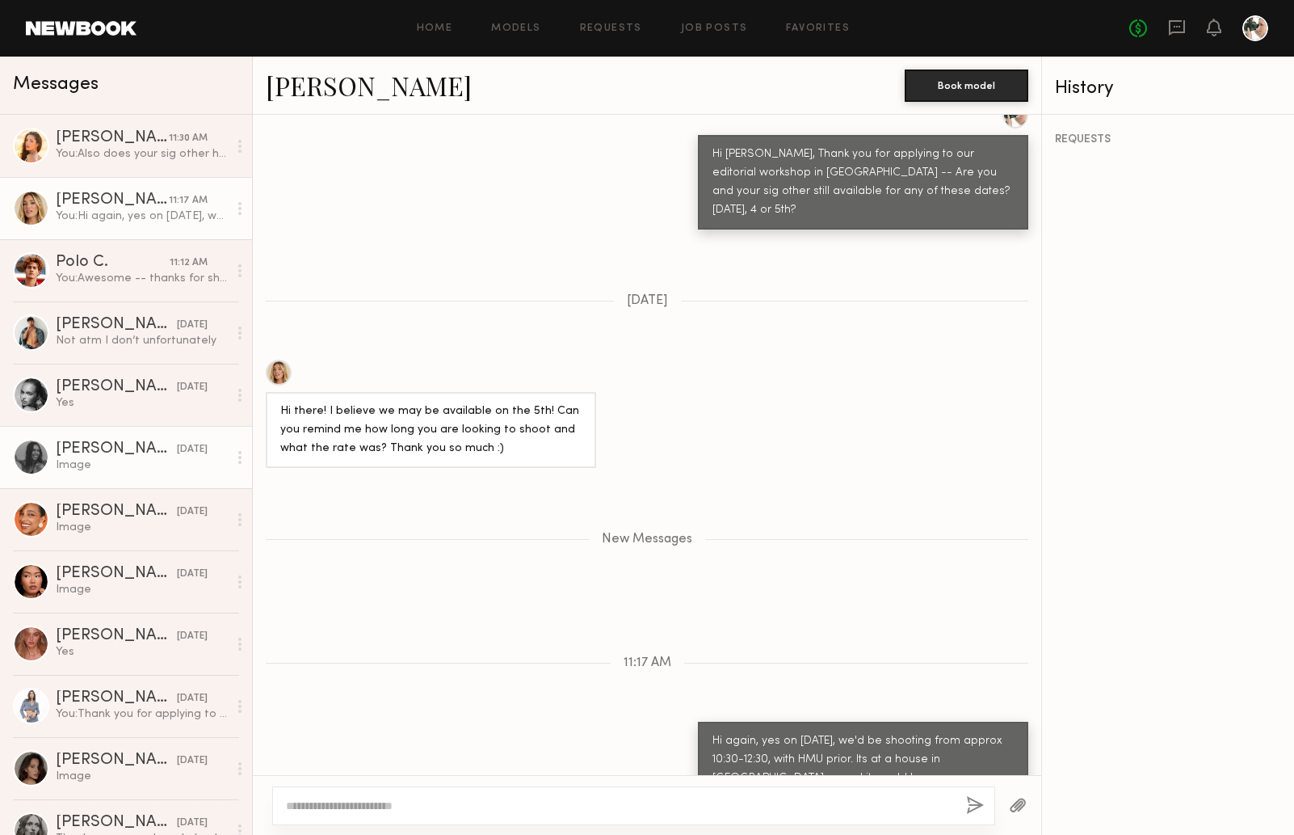
click at [99, 452] on div "[PERSON_NAME]" at bounding box center [116, 449] width 121 height 16
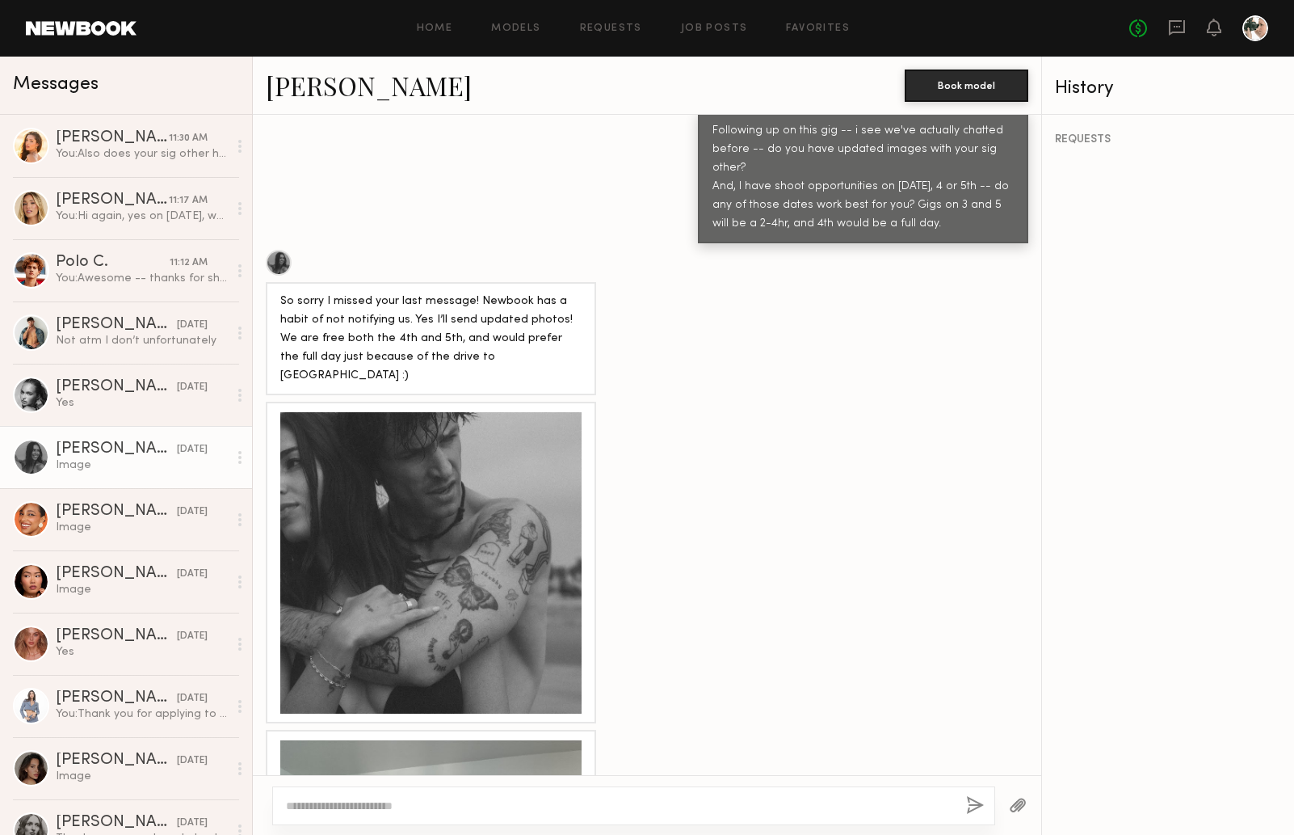
scroll to position [936, 0]
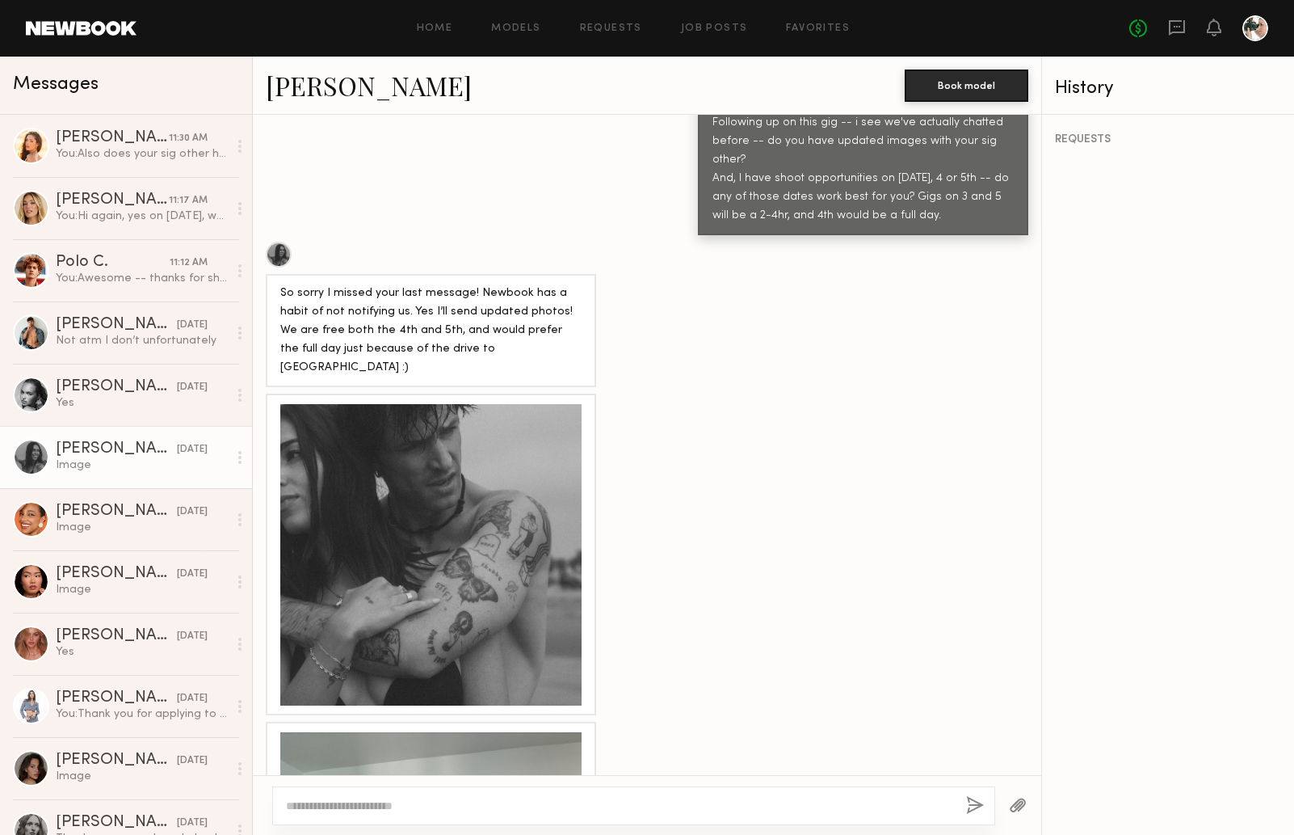
click at [439, 410] on div at bounding box center [430, 554] width 301 height 301
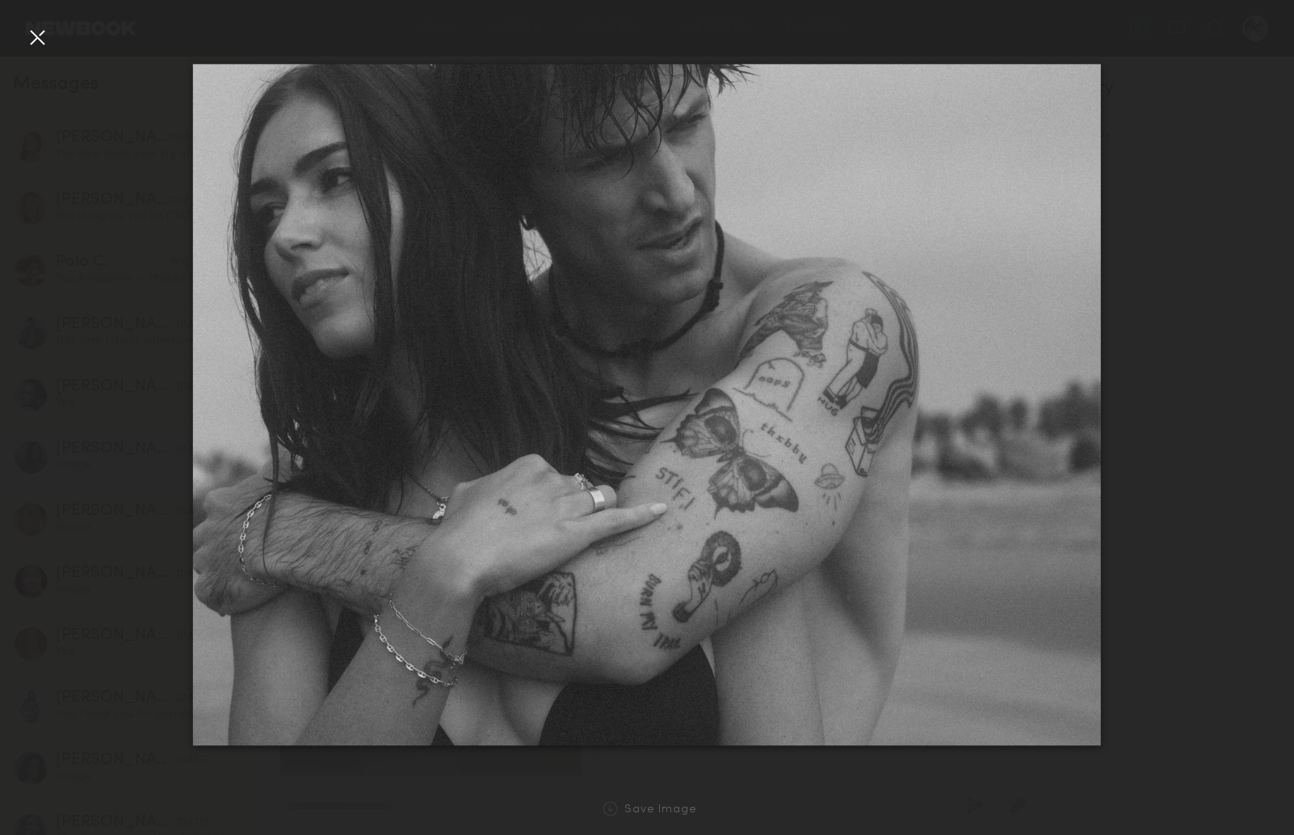
click at [36, 32] on div at bounding box center [37, 37] width 26 height 26
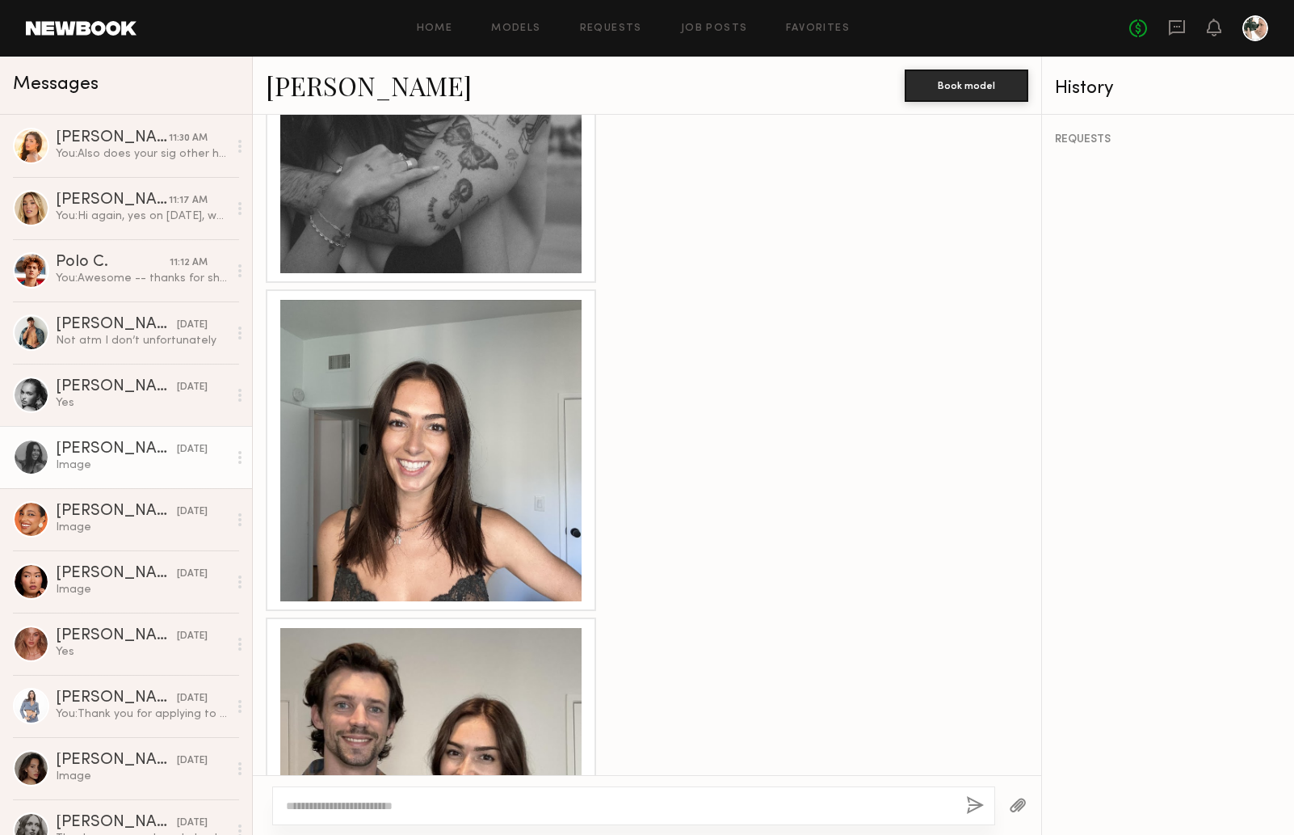
scroll to position [3320, 0]
click at [307, 88] on link "Lauren G." at bounding box center [369, 85] width 206 height 35
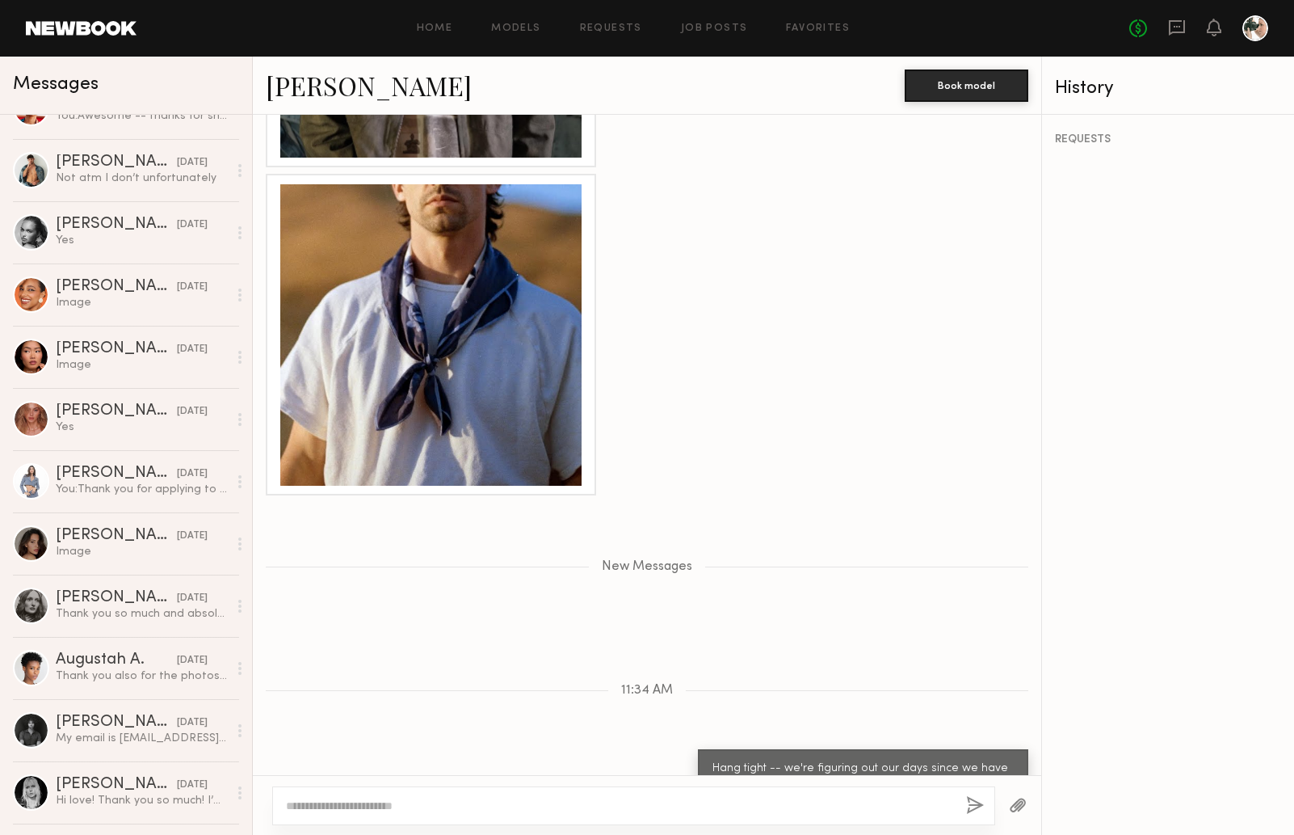
scroll to position [0, 0]
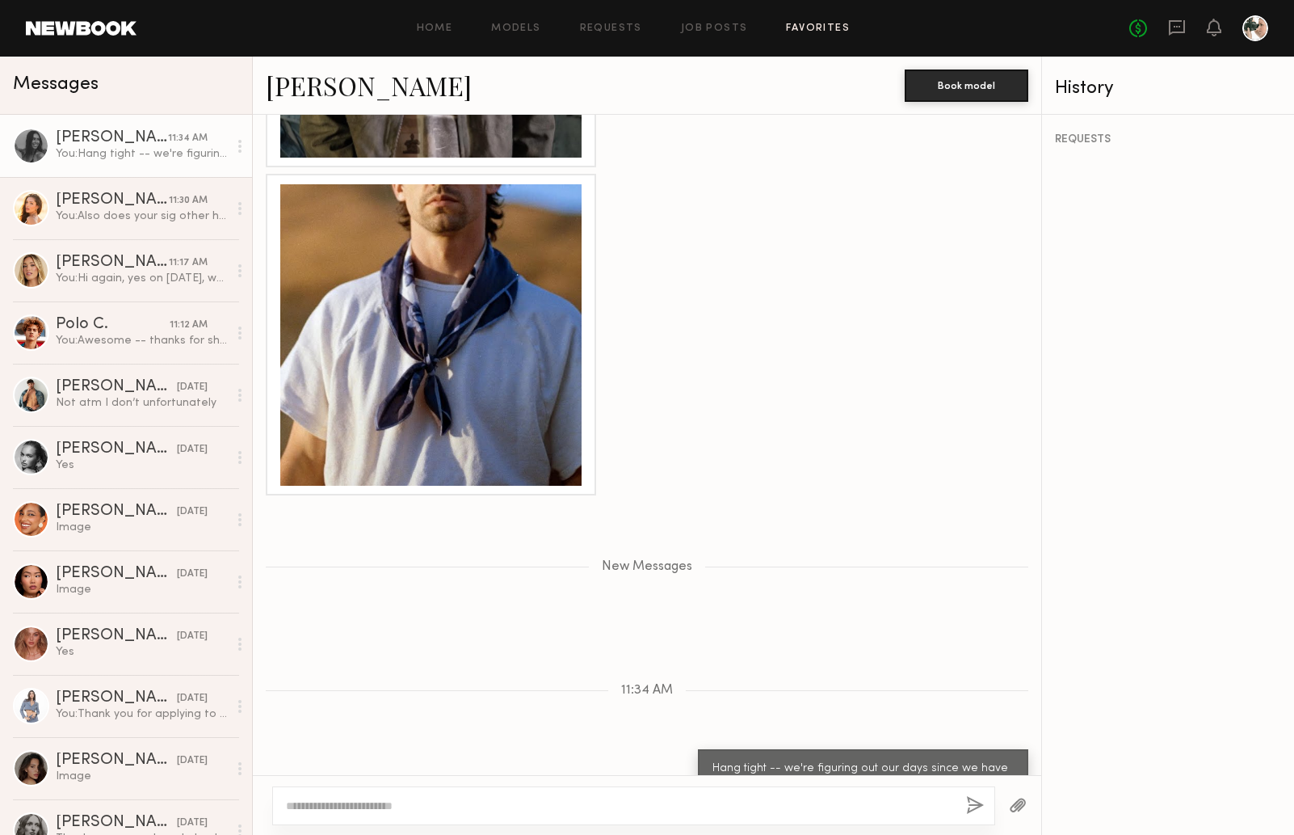
click at [818, 27] on link "Favorites" at bounding box center [818, 28] width 64 height 11
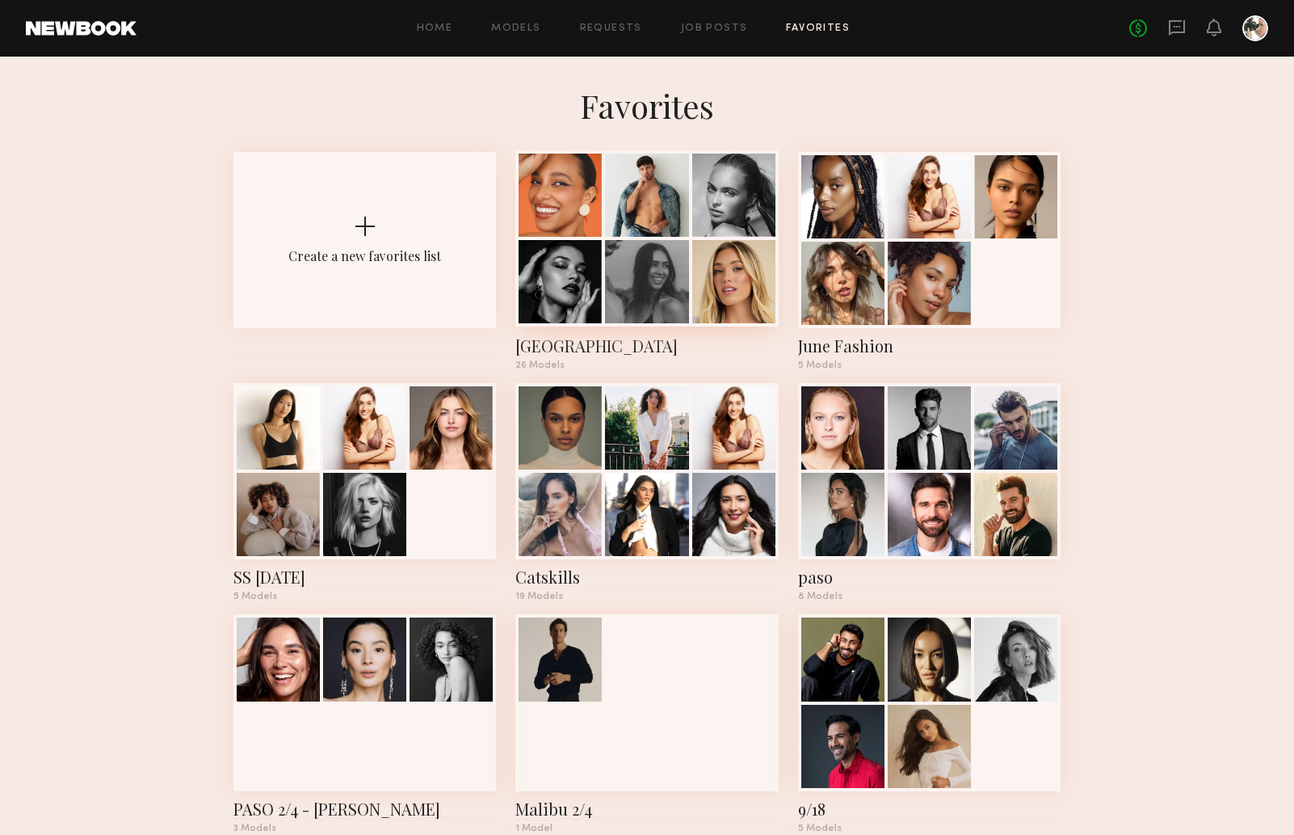
click at [649, 222] on div at bounding box center [646, 195] width 83 height 83
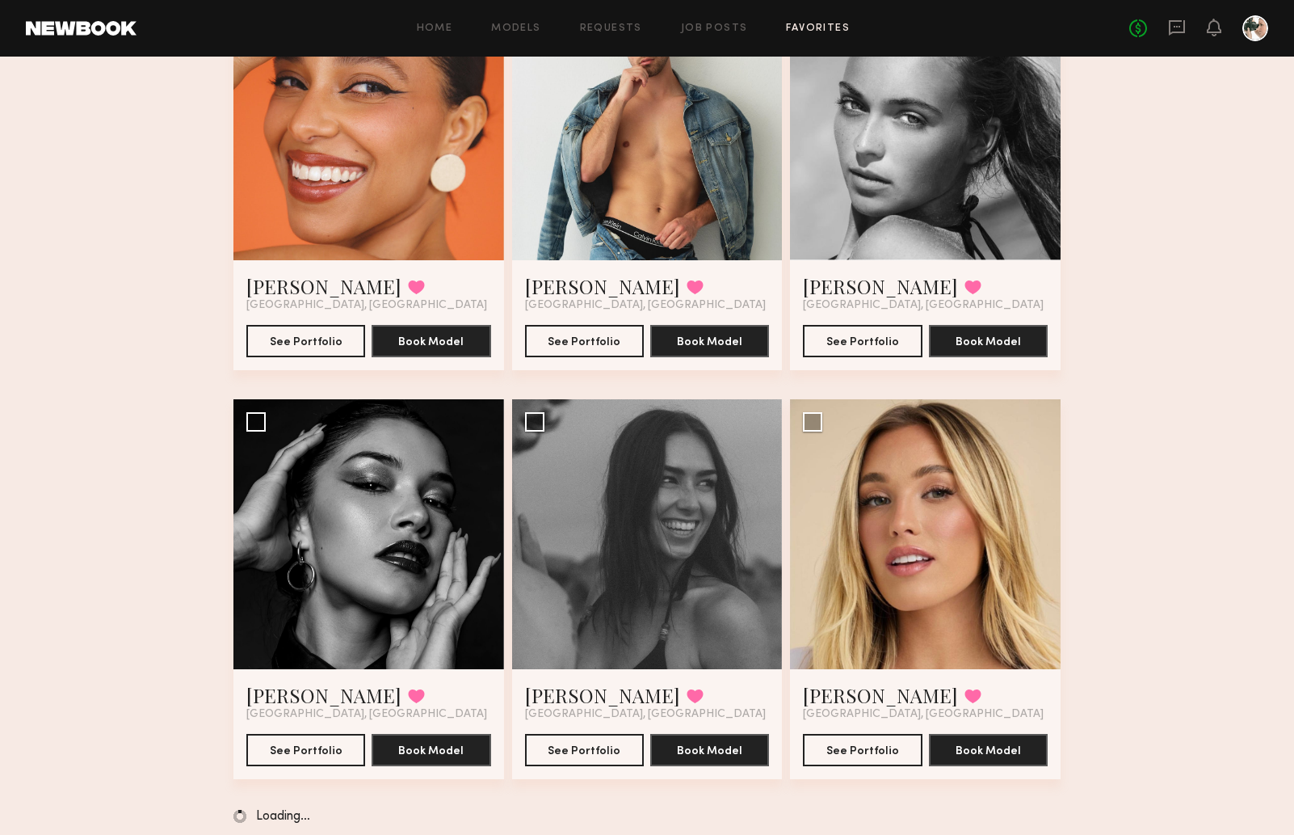
scroll to position [208, 0]
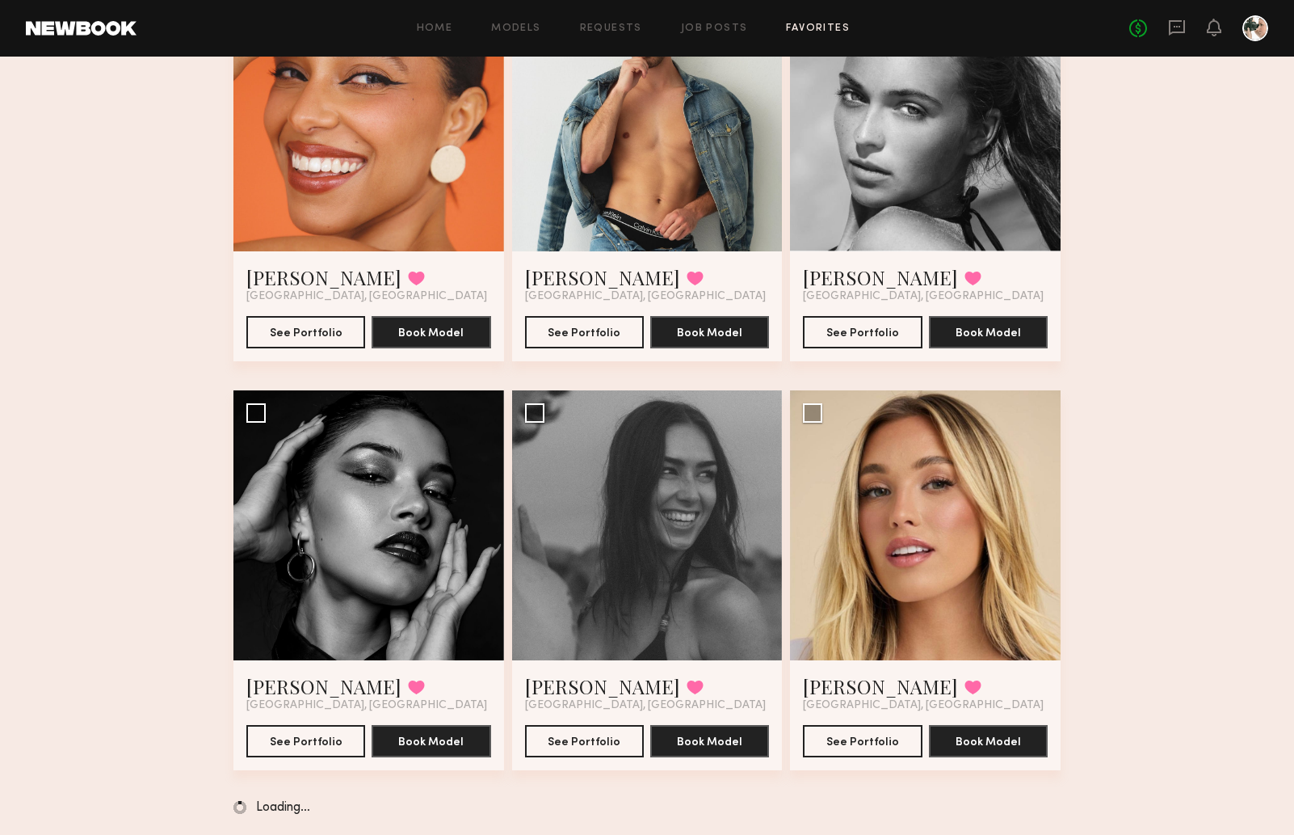
click at [957, 194] on div at bounding box center [925, 116] width 271 height 271
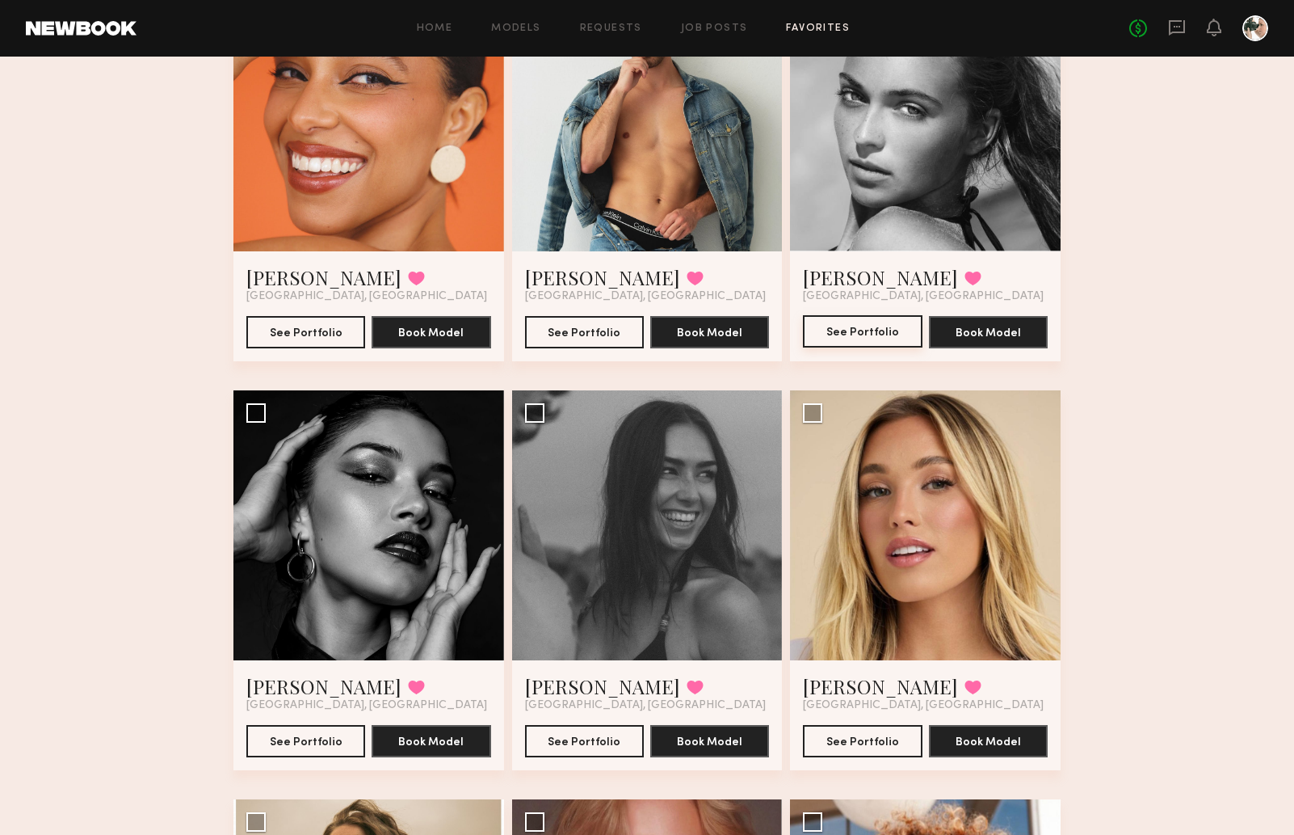
click at [850, 326] on button "See Portfolio" at bounding box center [862, 331] width 119 height 32
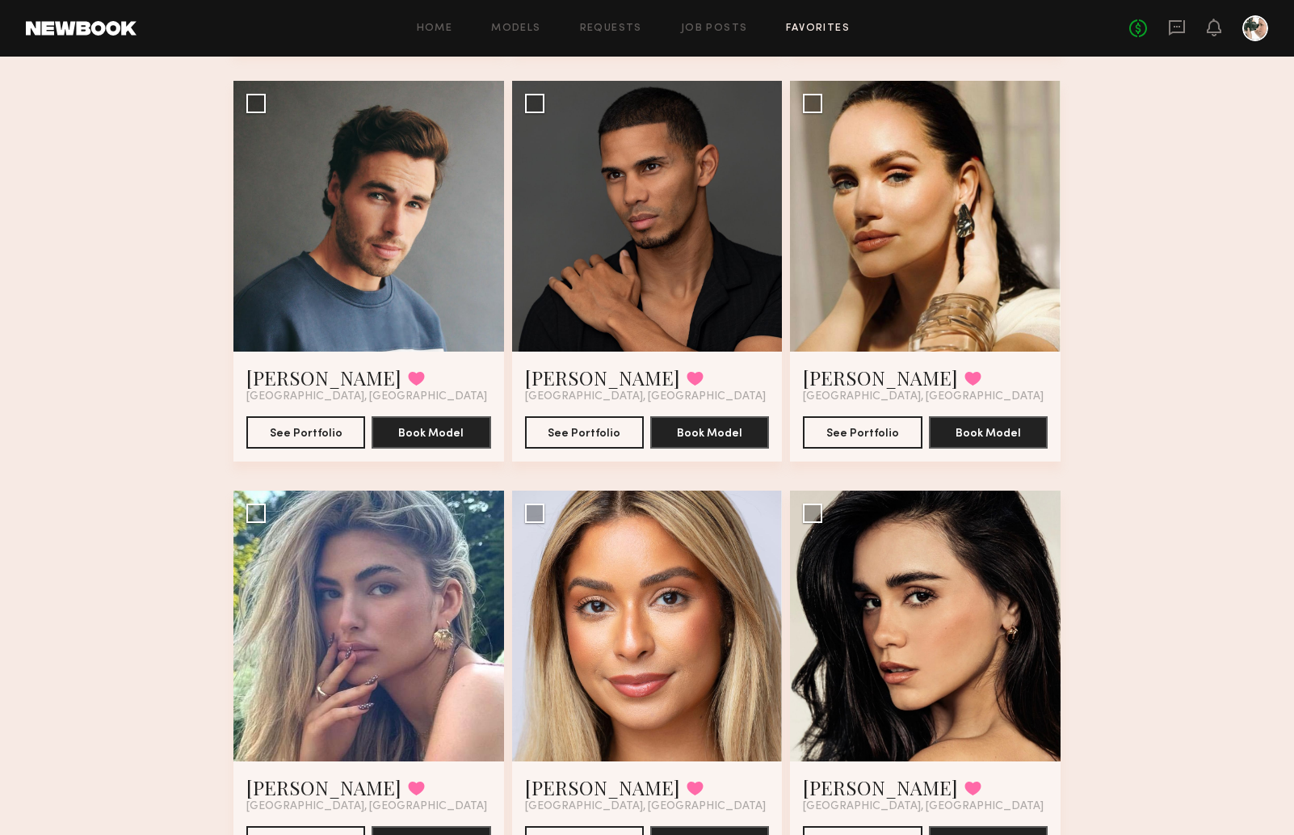
scroll to position [2156, 0]
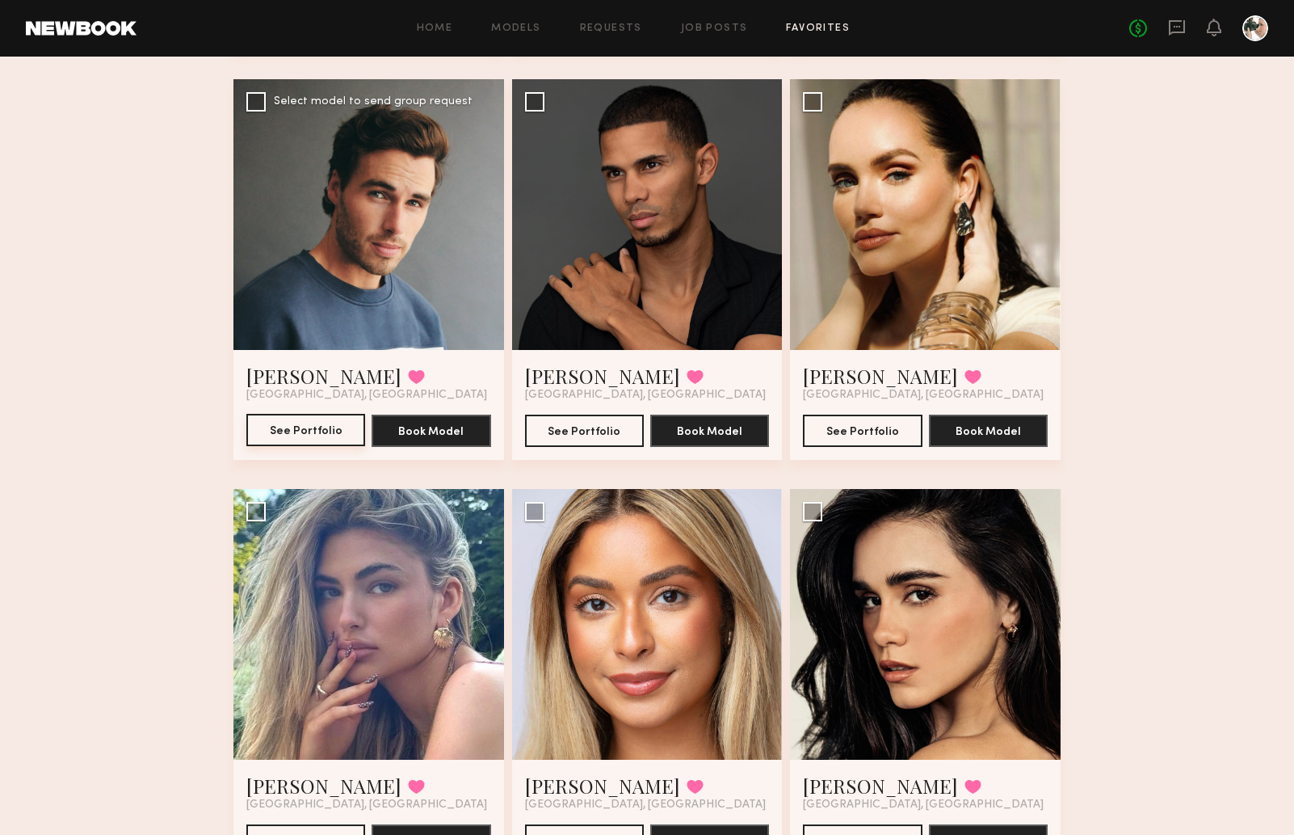
click at [323, 419] on button "See Portfolio" at bounding box center [305, 430] width 119 height 32
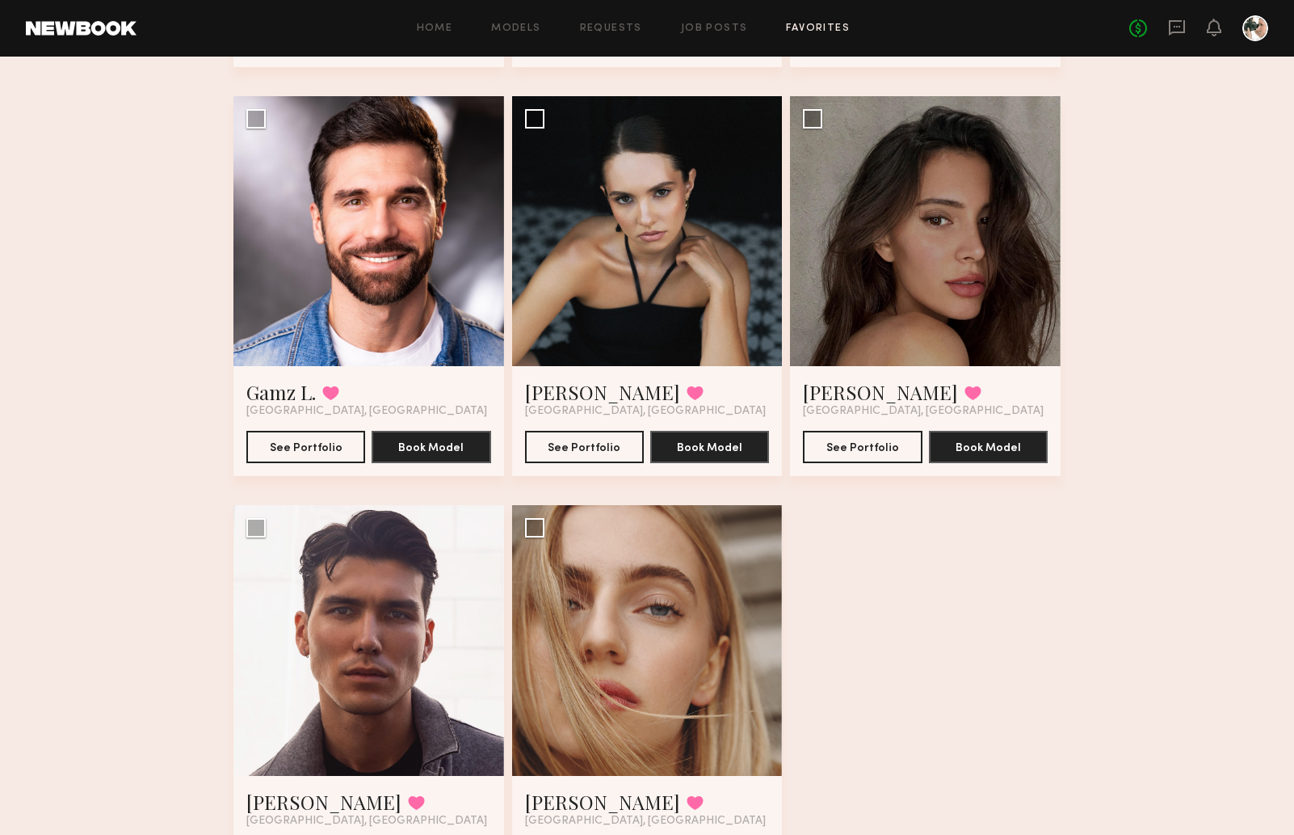
scroll to position [3062, 0]
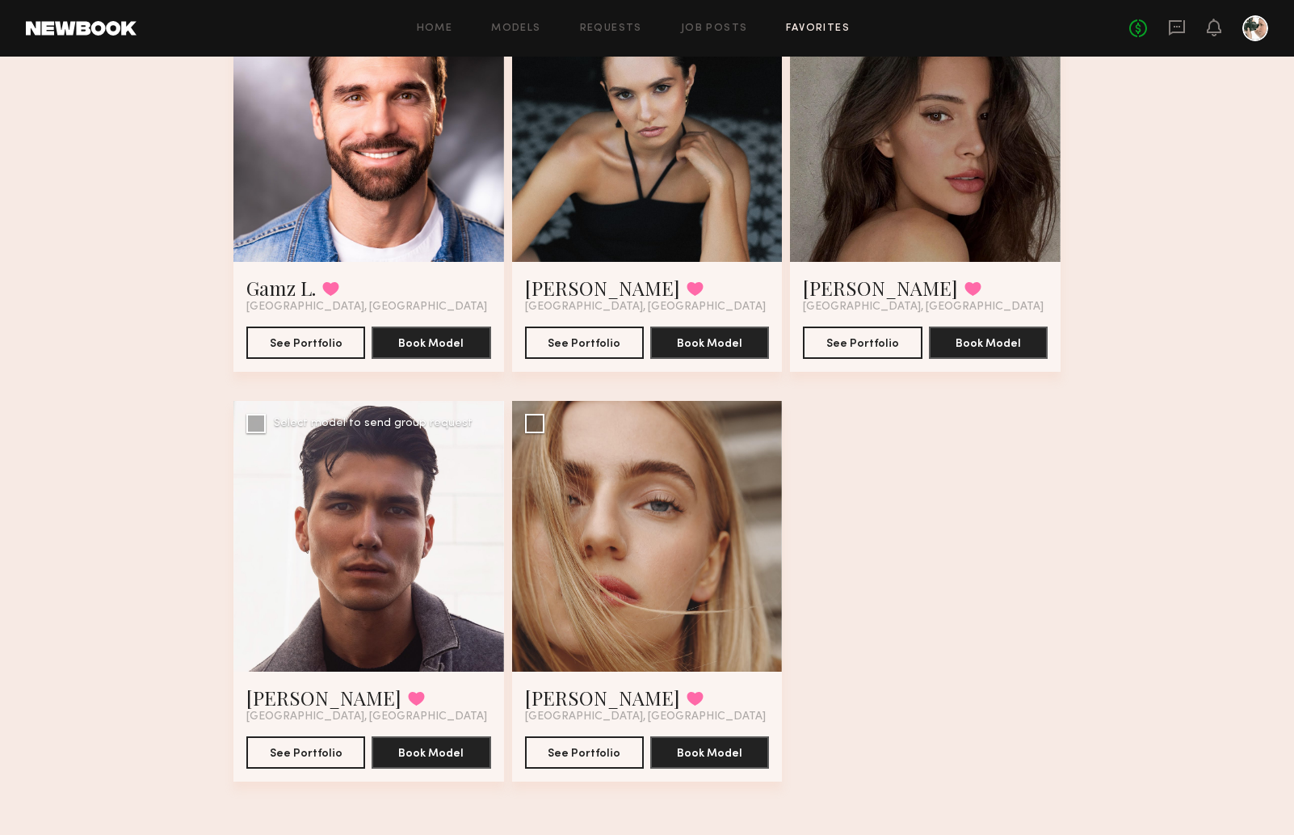
click at [479, 527] on div at bounding box center [368, 536] width 271 height 271
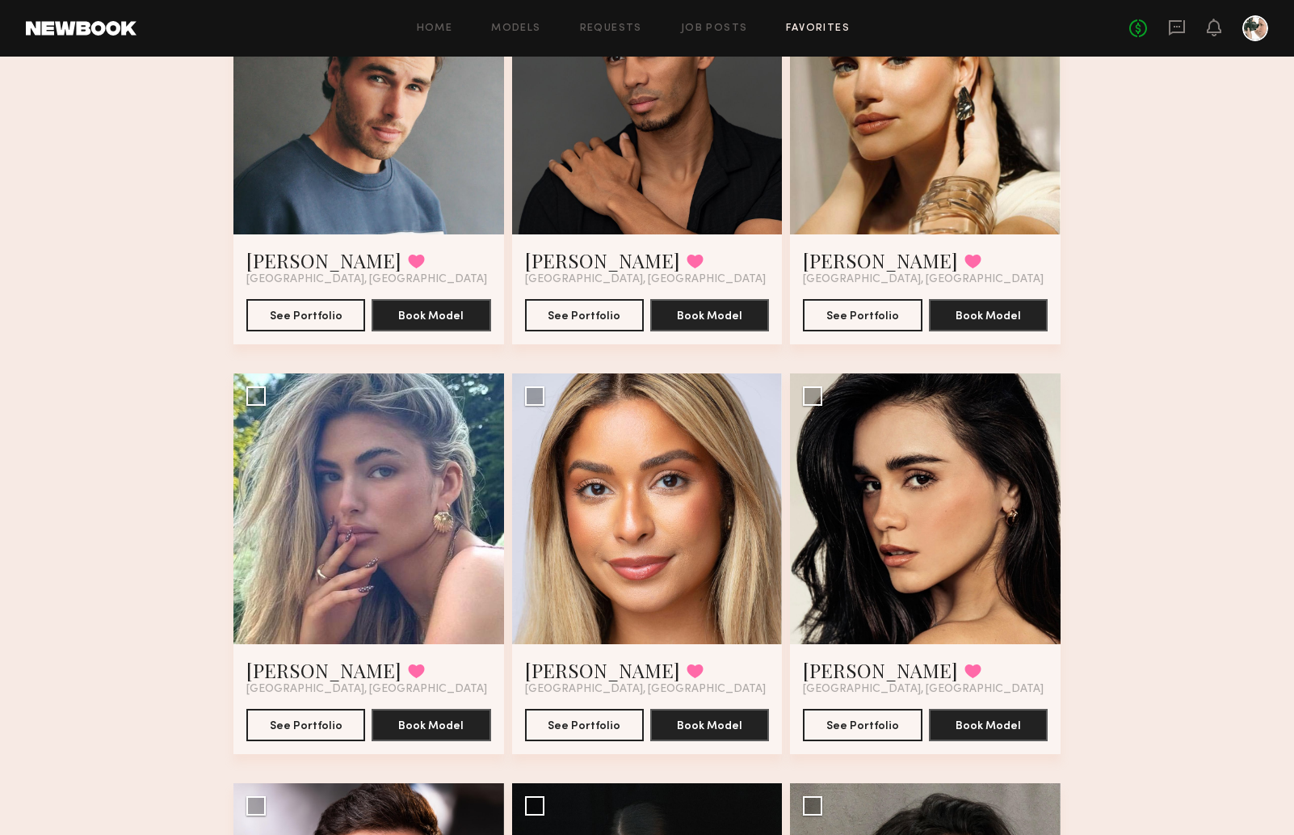
scroll to position [2245, 0]
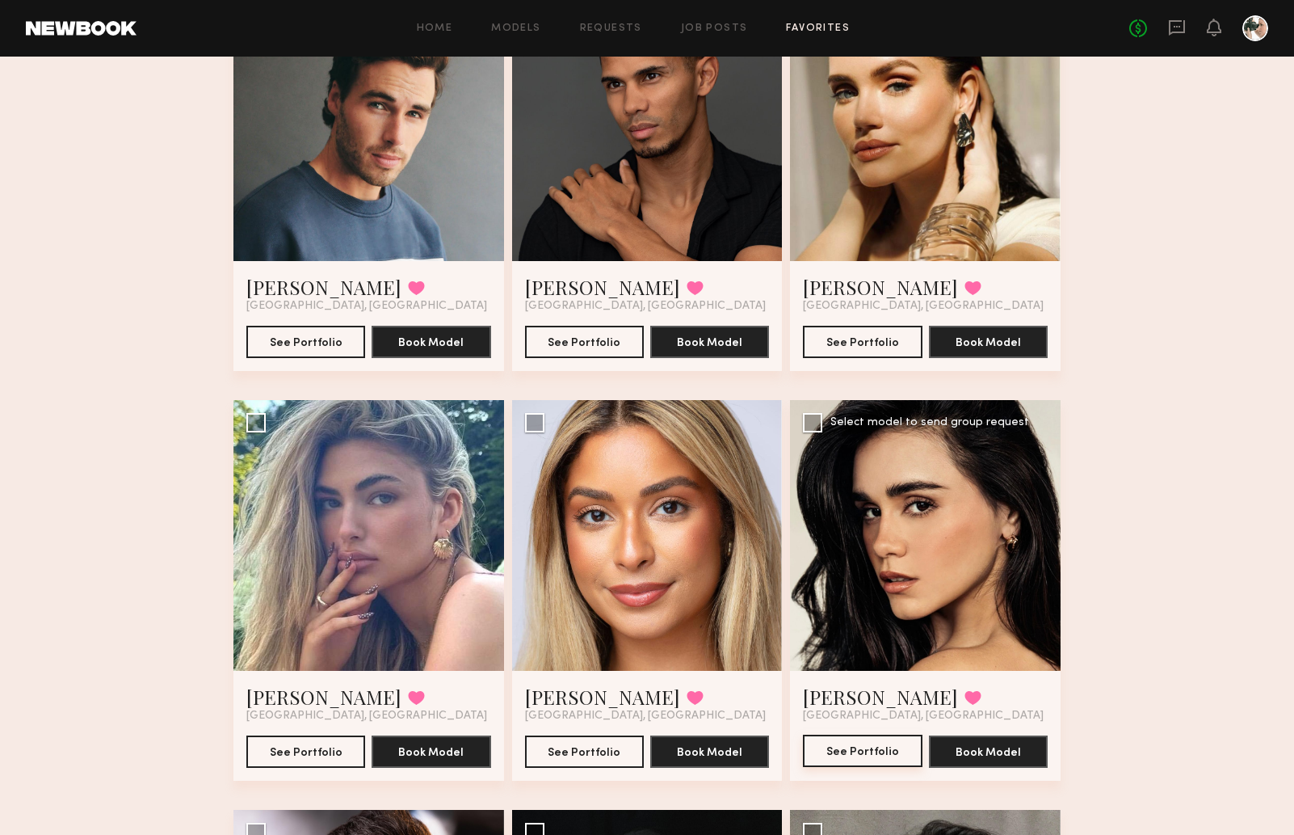
click at [902, 753] on button "See Portfolio" at bounding box center [862, 750] width 119 height 32
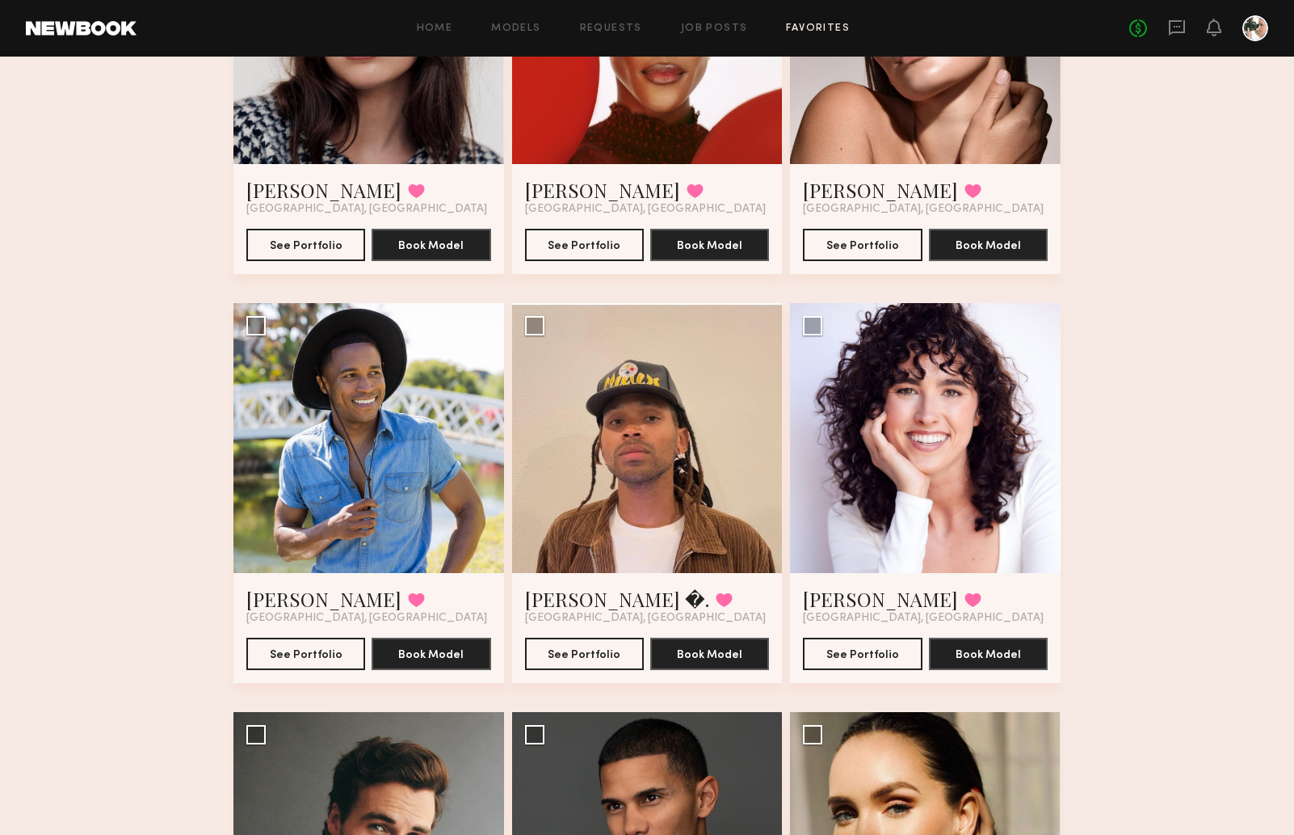
scroll to position [1524, 0]
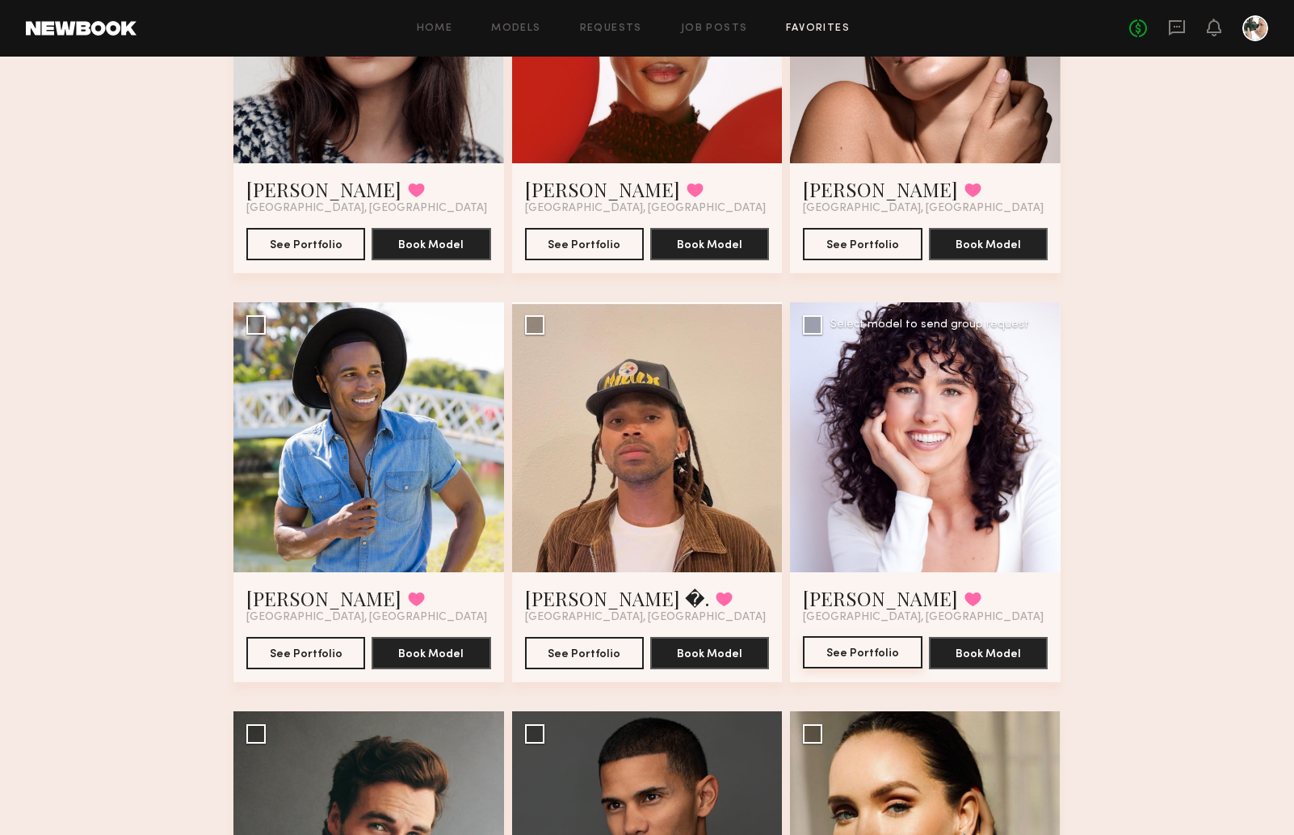
click at [881, 642] on button "See Portfolio" at bounding box center [862, 652] width 119 height 32
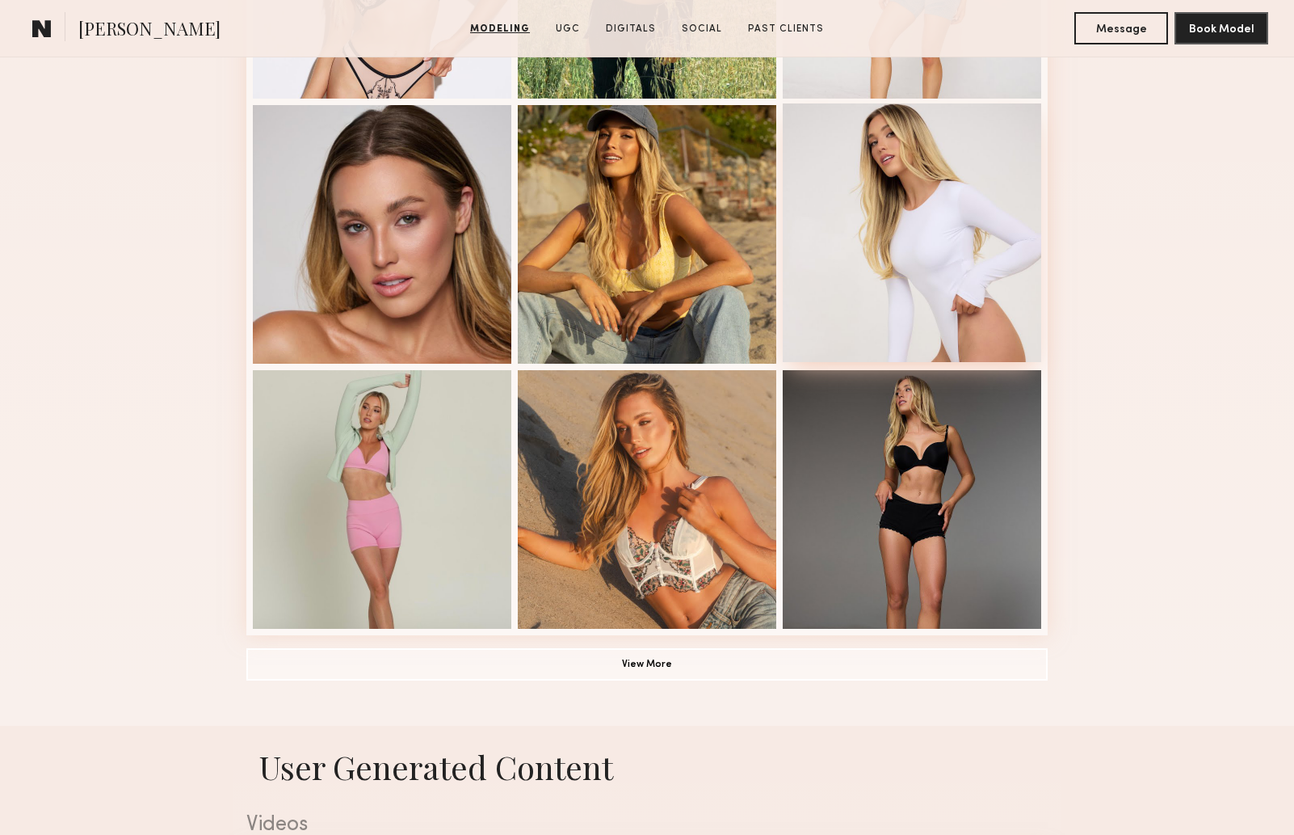
scroll to position [903, 0]
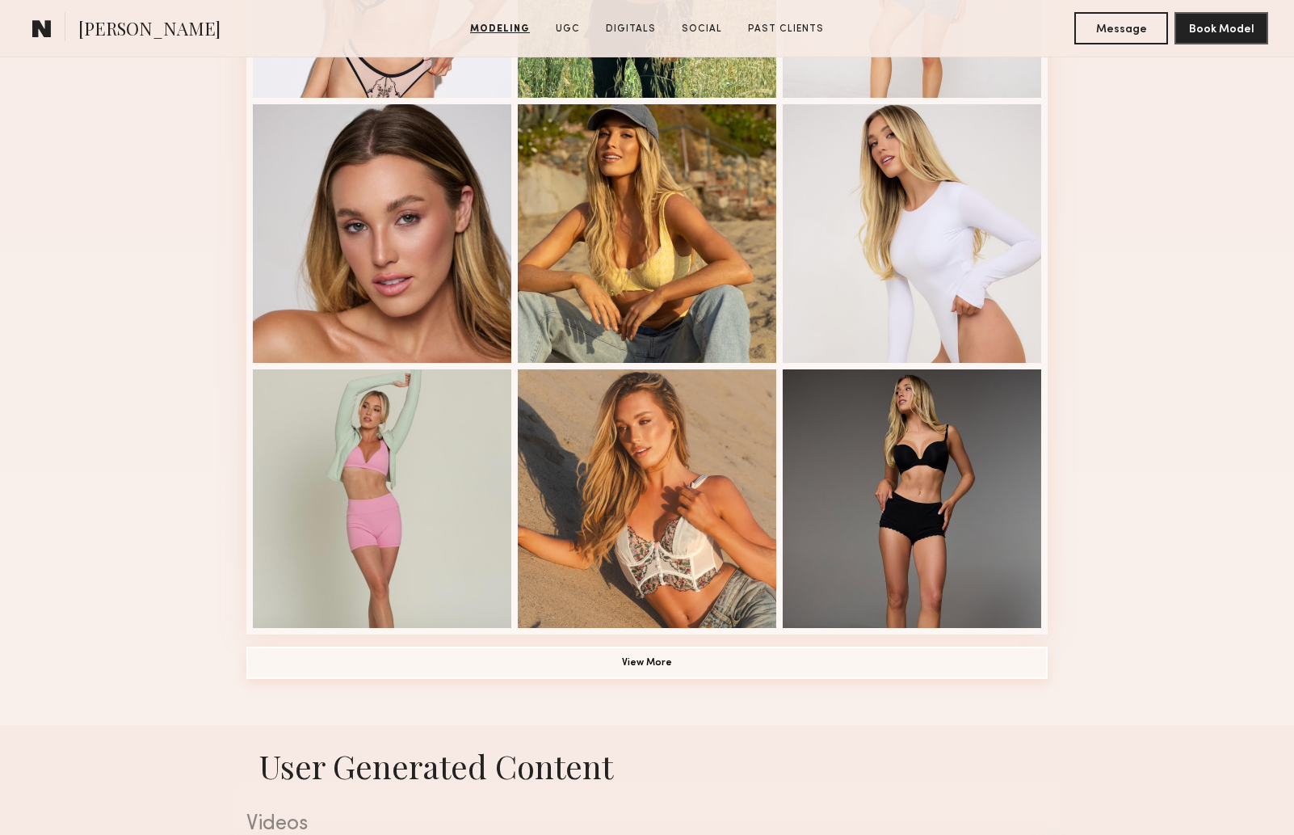
click at [652, 656] on button "View More" at bounding box center [646, 662] width 801 height 32
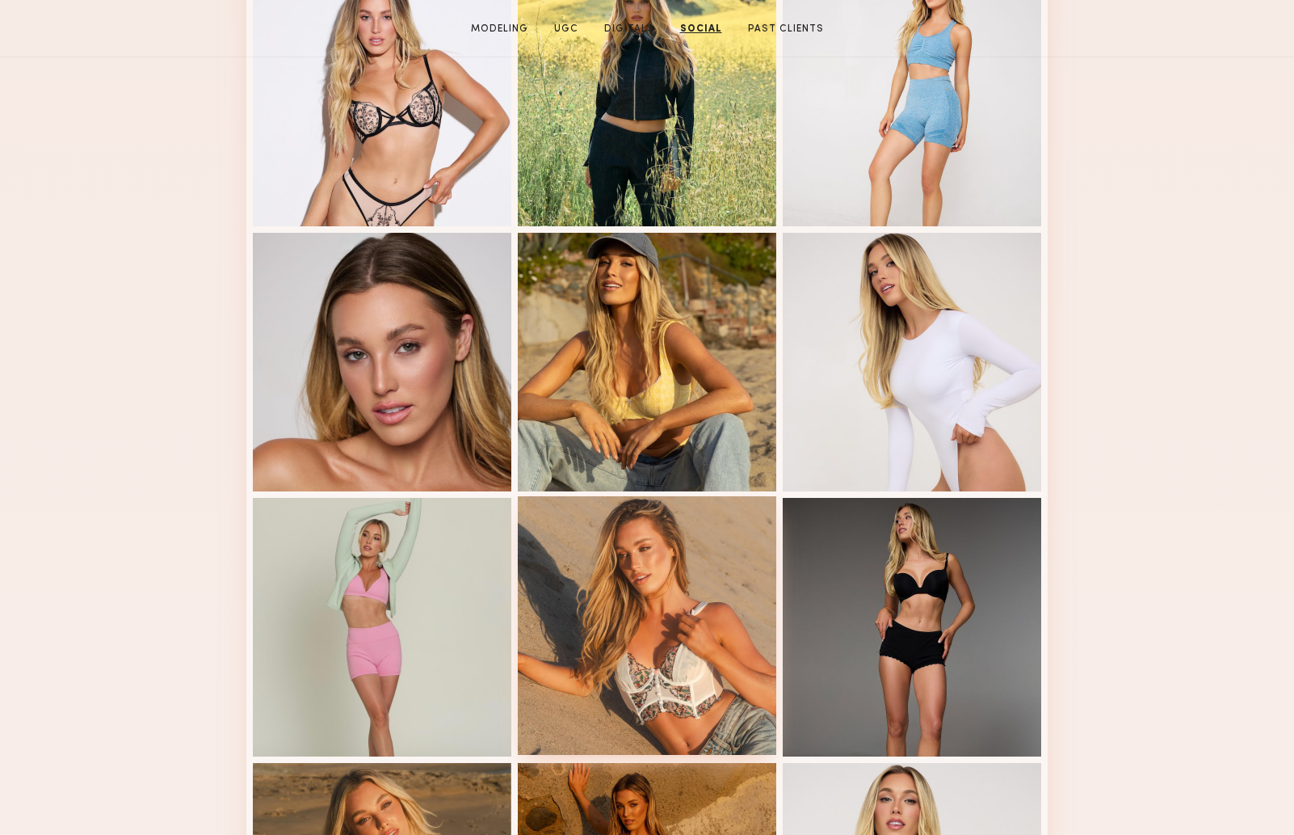
scroll to position [0, 0]
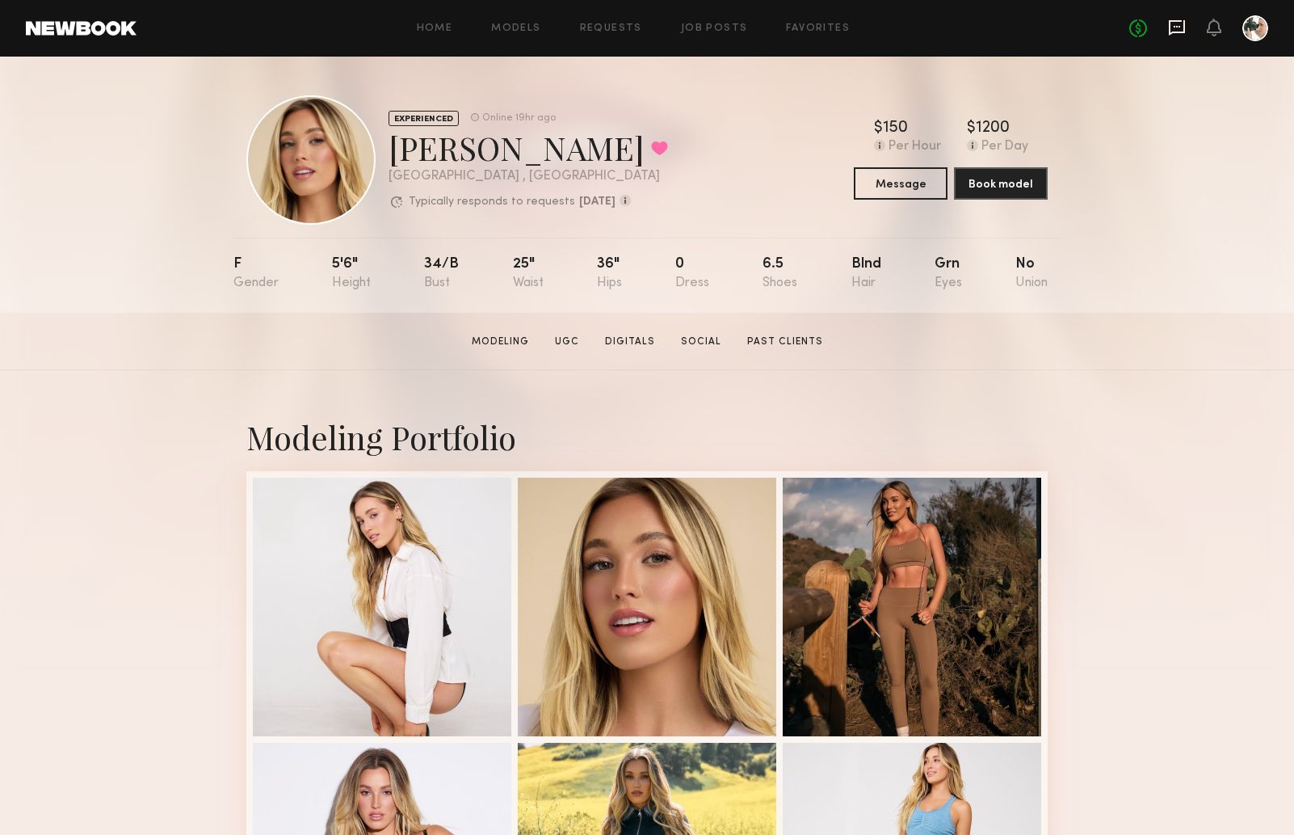
click at [1181, 29] on icon at bounding box center [1177, 28] width 18 height 18
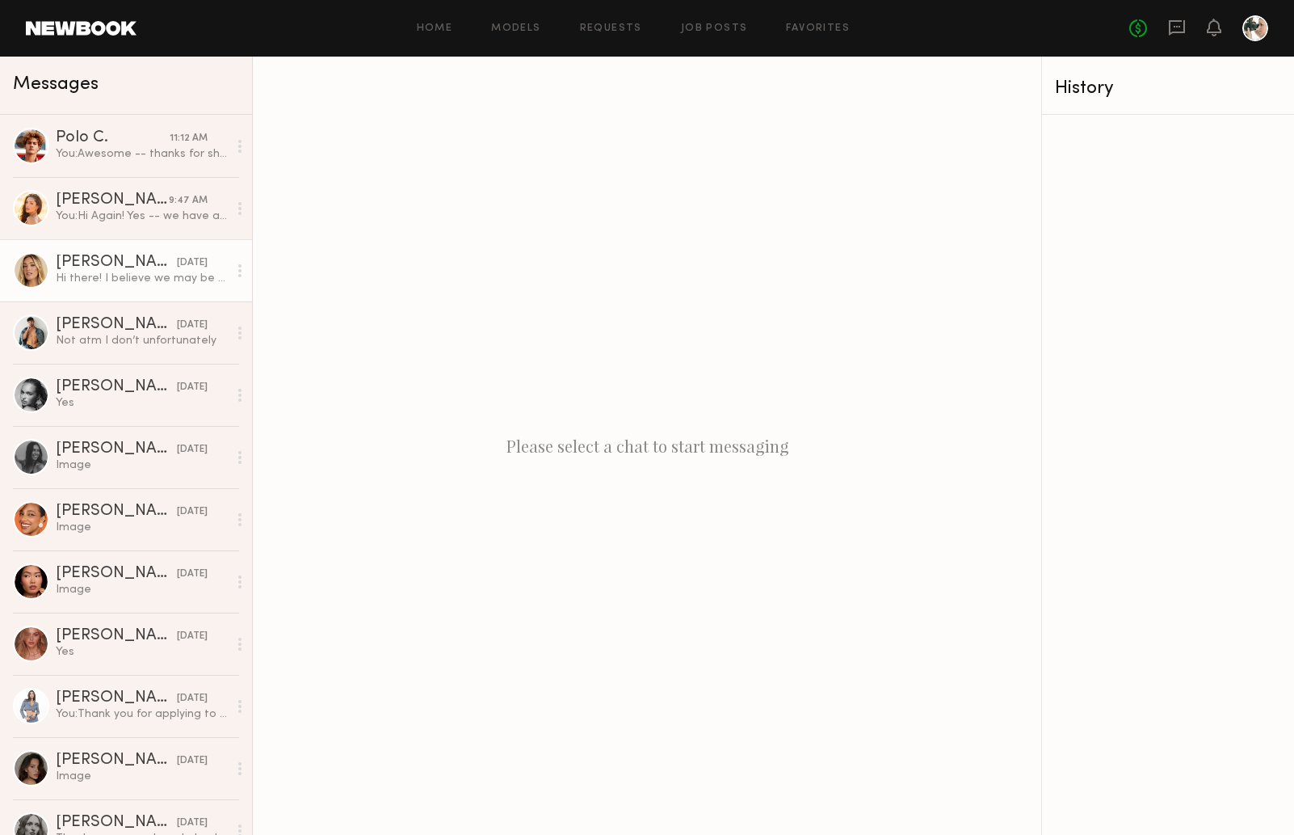
click at [86, 276] on div "Hi there! I believe we may be available on the 5th! Can you remind me how long …" at bounding box center [142, 278] width 172 height 15
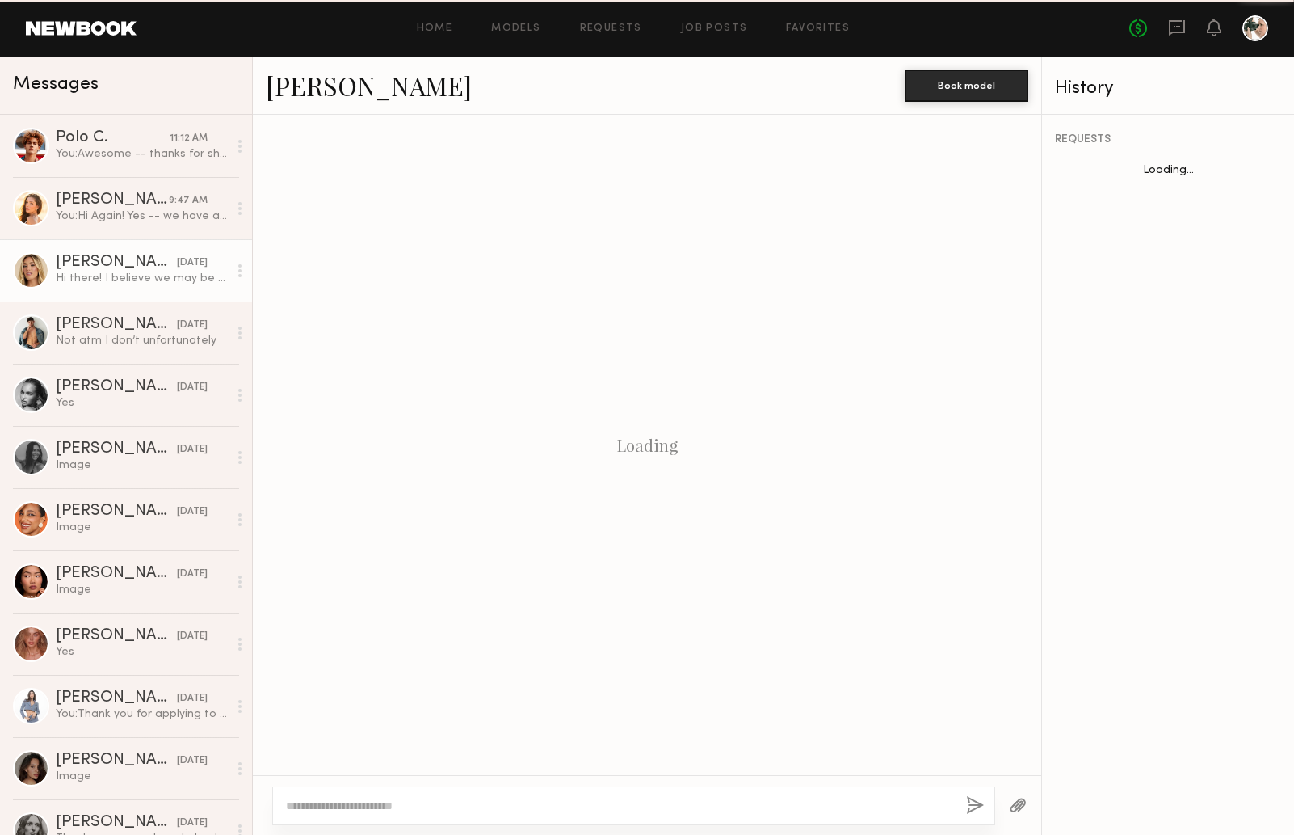
scroll to position [261, 0]
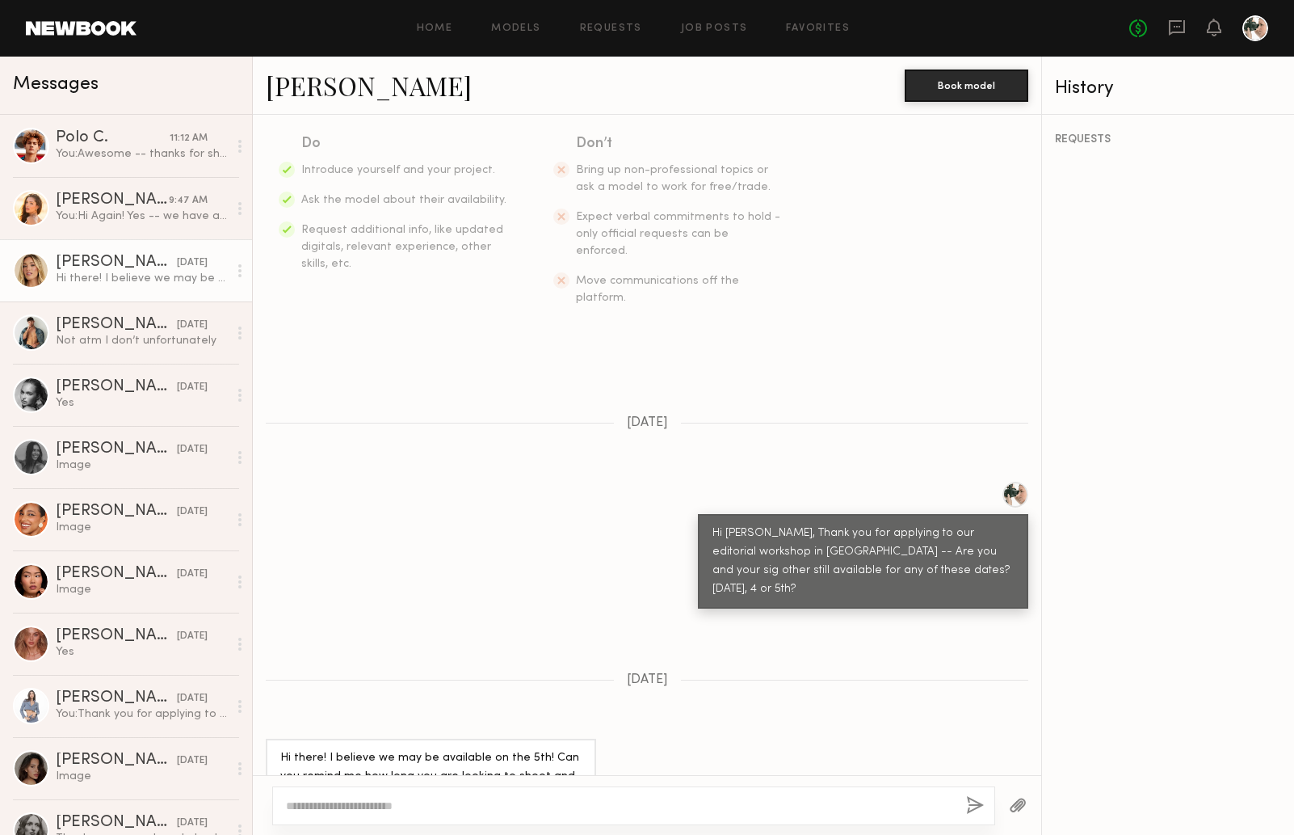
click at [408, 800] on textarea at bounding box center [619, 805] width 667 height 16
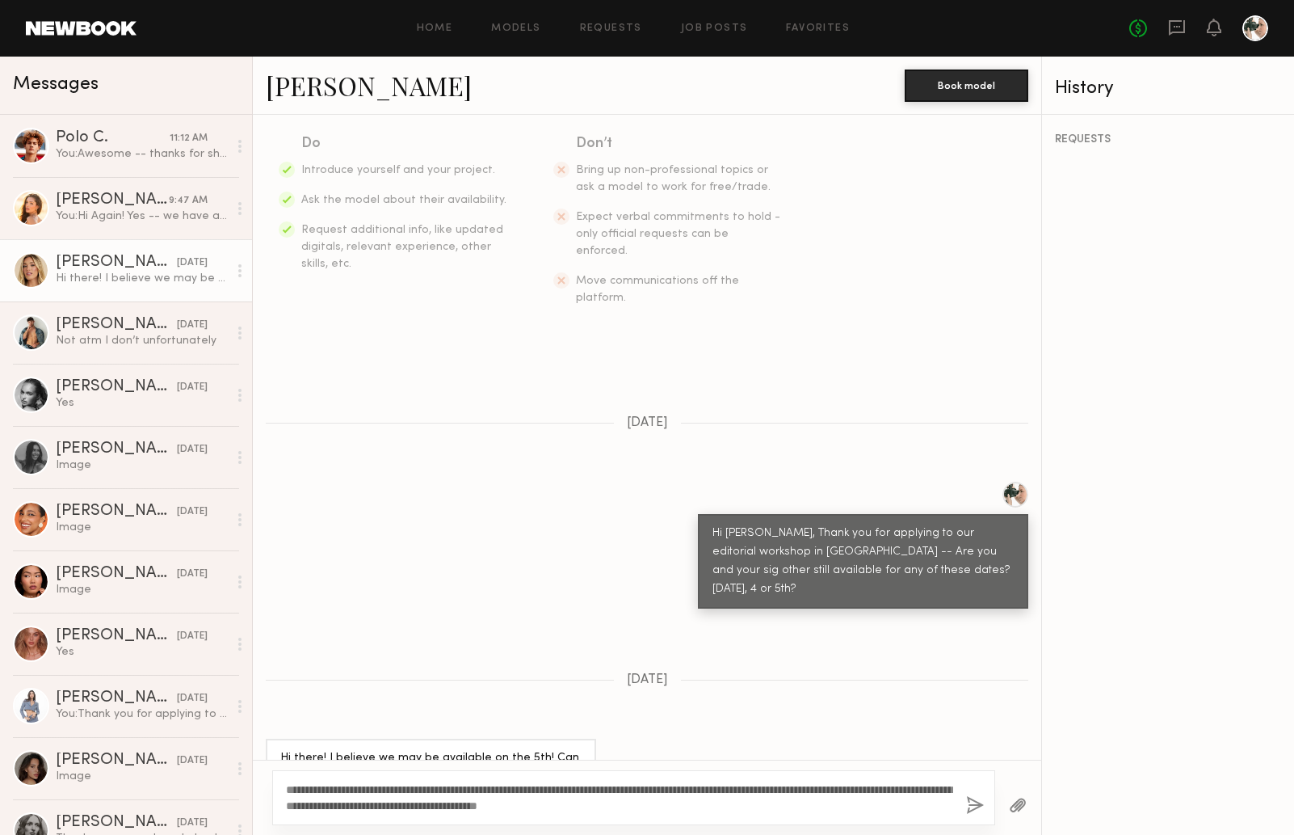
type textarea "**********"
click at [976, 806] on button "button" at bounding box center [975, 806] width 18 height 20
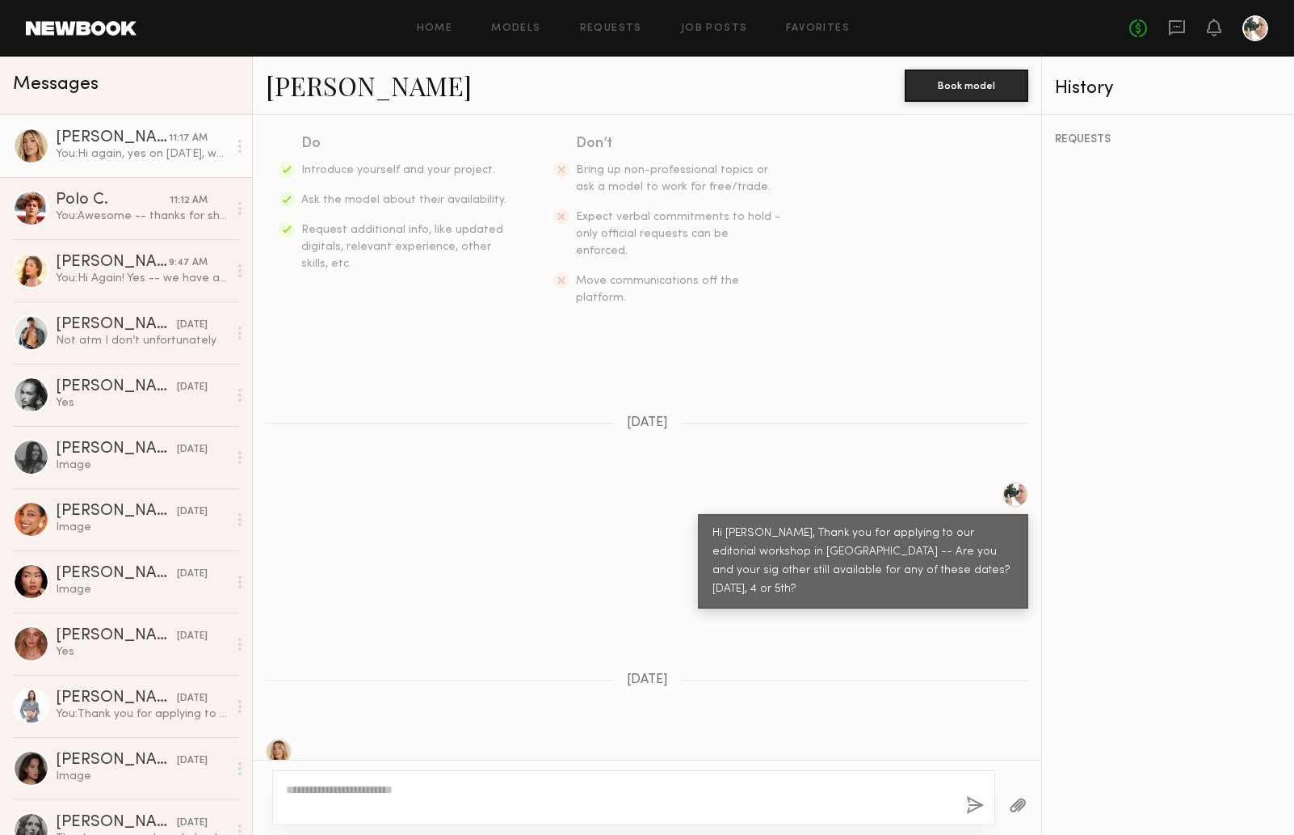
scroll to position [640, 0]
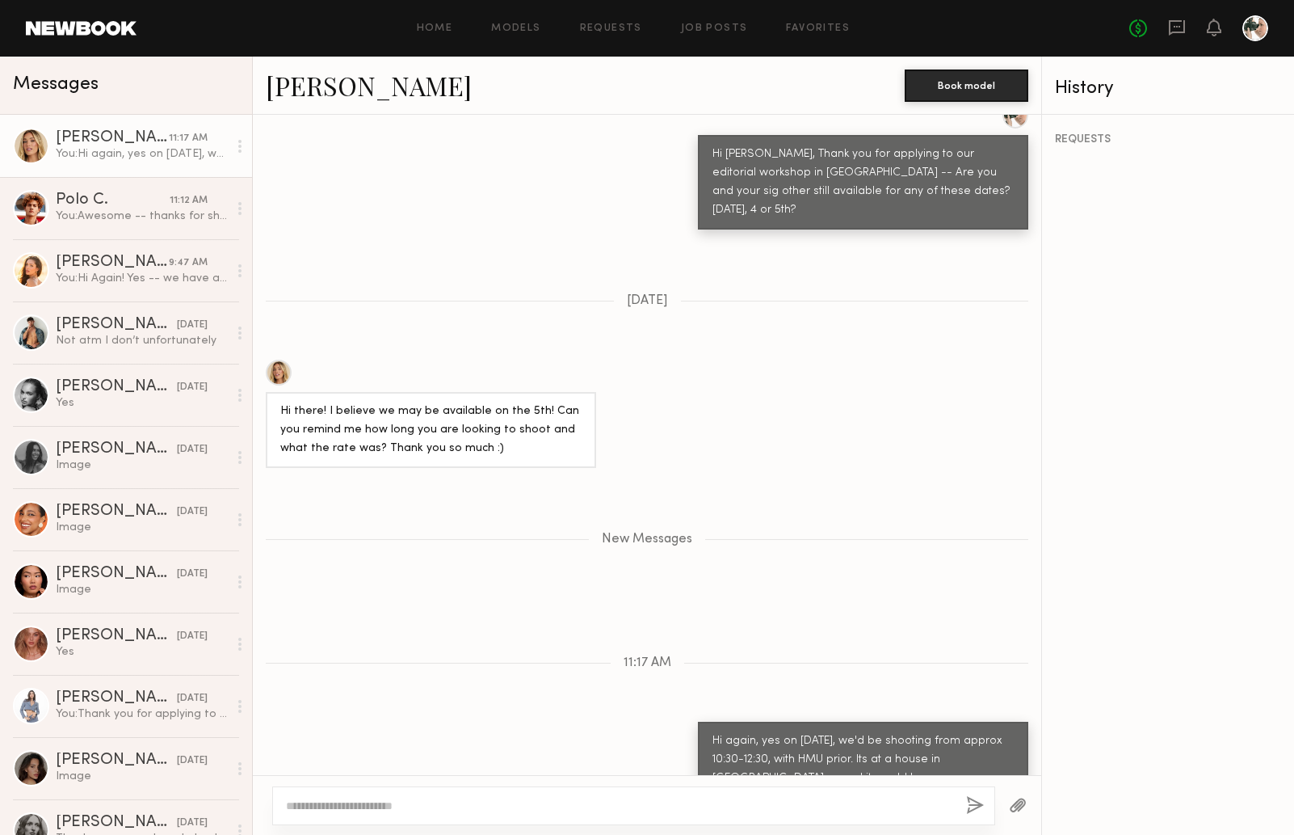
click at [347, 86] on link "[PERSON_NAME]" at bounding box center [369, 85] width 206 height 35
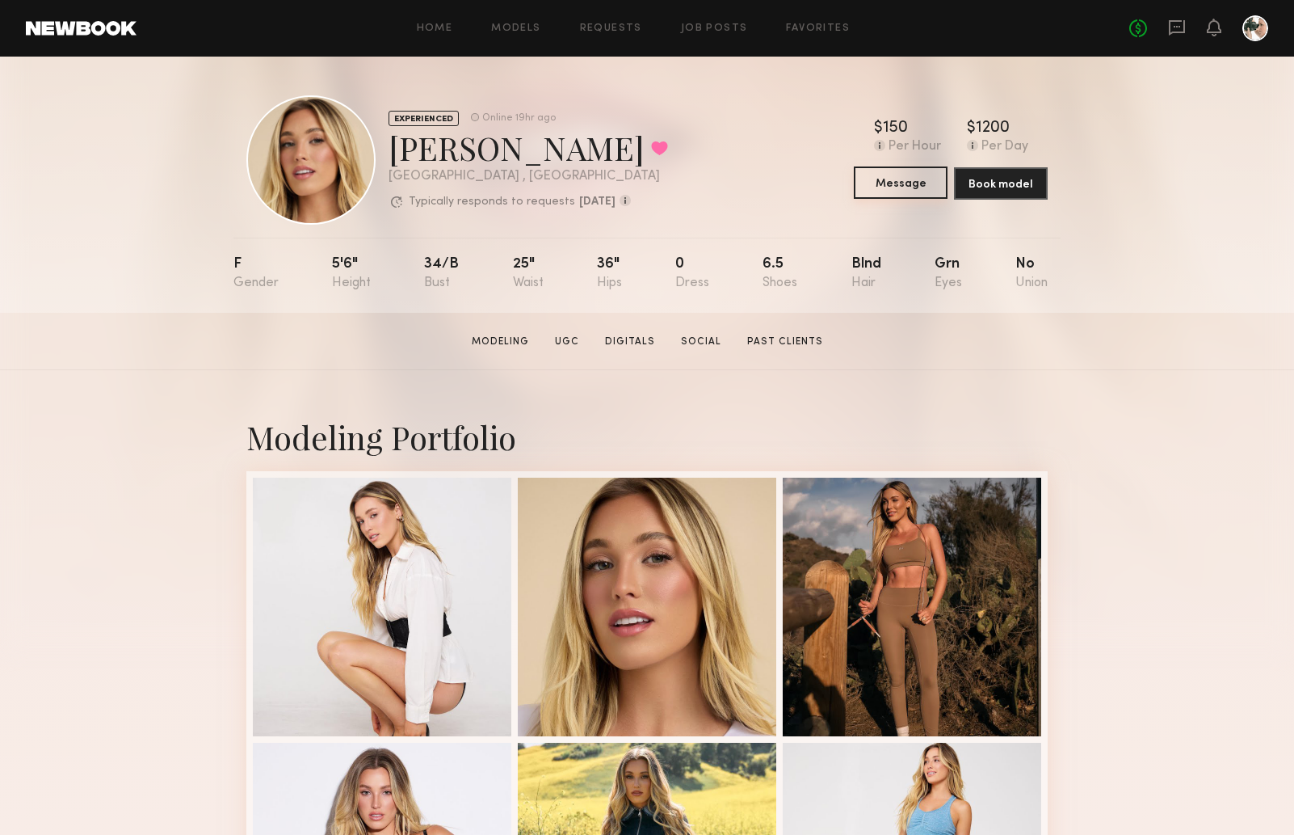
click at [924, 193] on button "Message" at bounding box center [901, 182] width 94 height 32
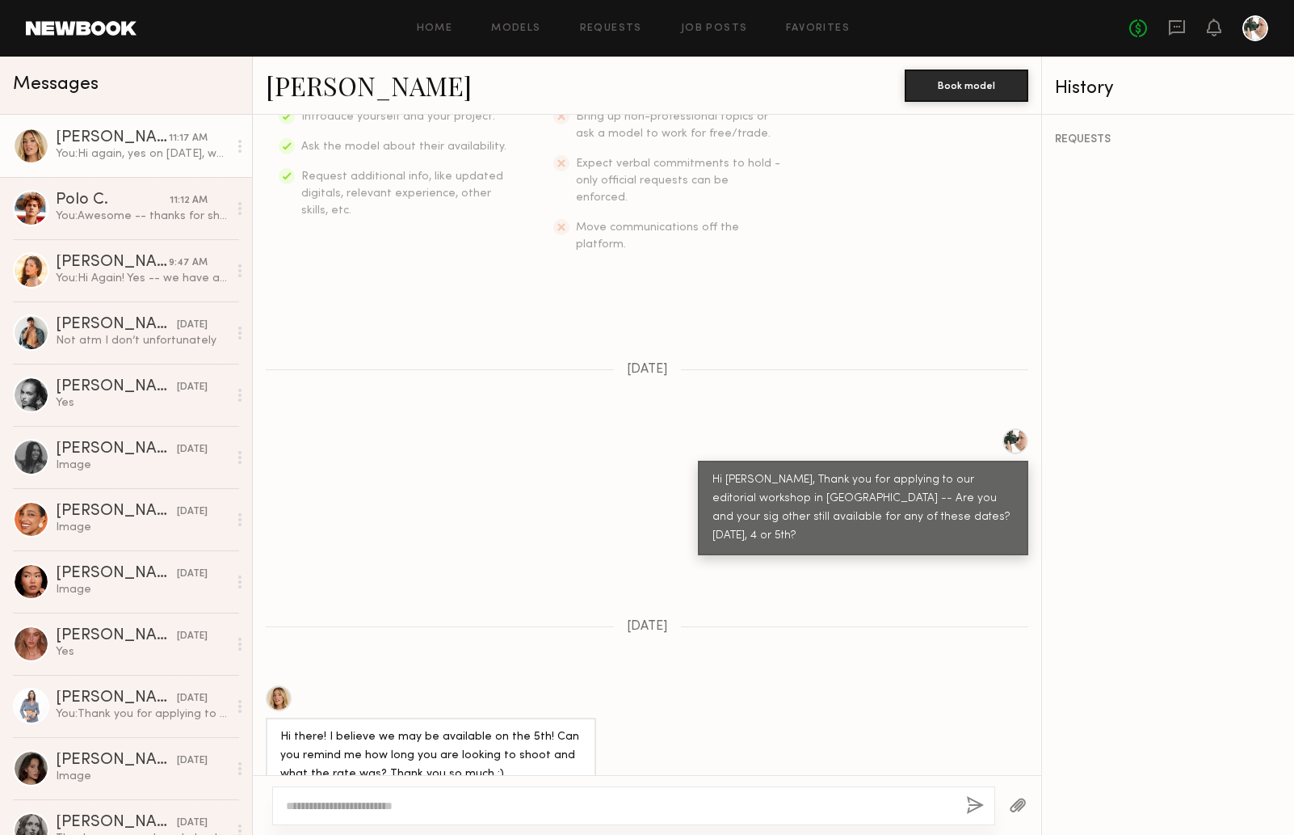
scroll to position [517, 0]
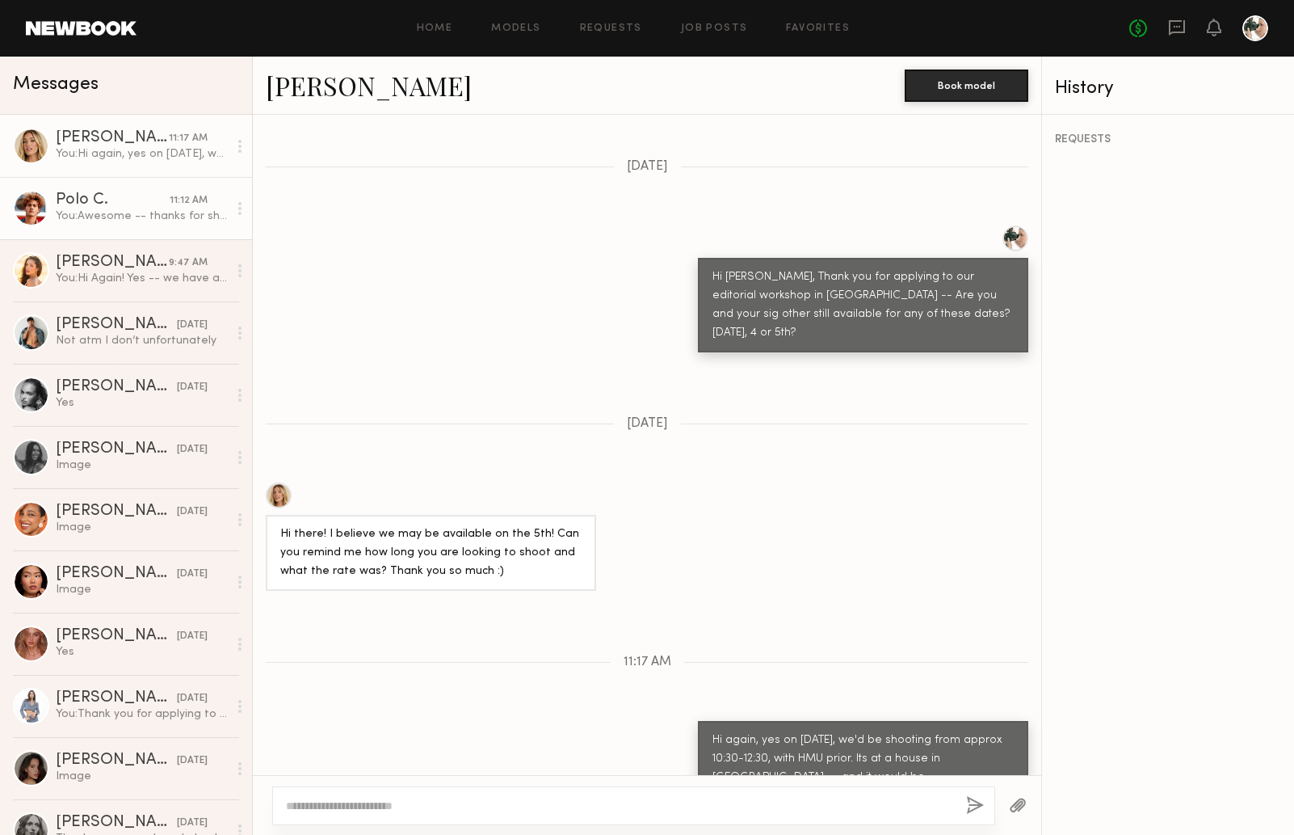
click at [103, 217] on div "You: Awesome -- thanks for sharing. Are you both available for an engagement-st…" at bounding box center [142, 215] width 172 height 15
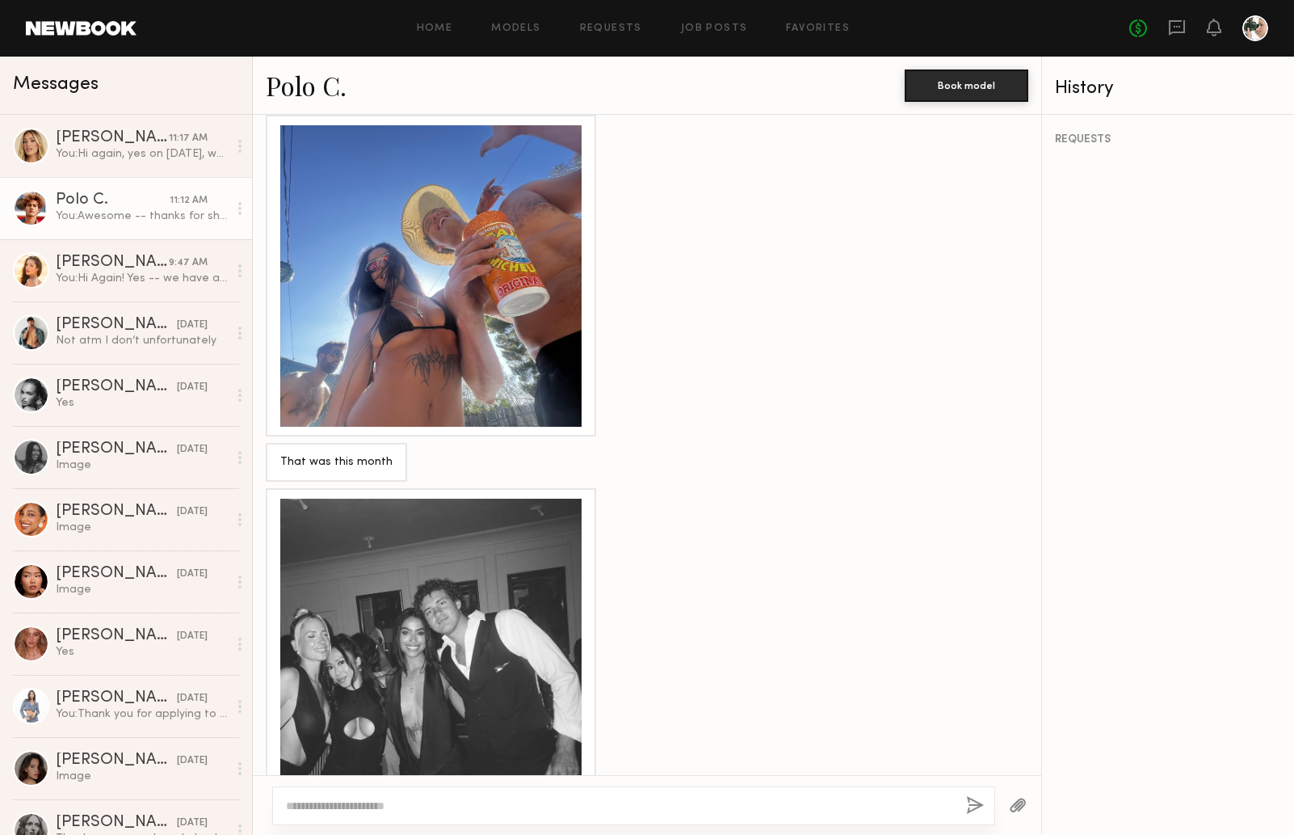
scroll to position [1539, 0]
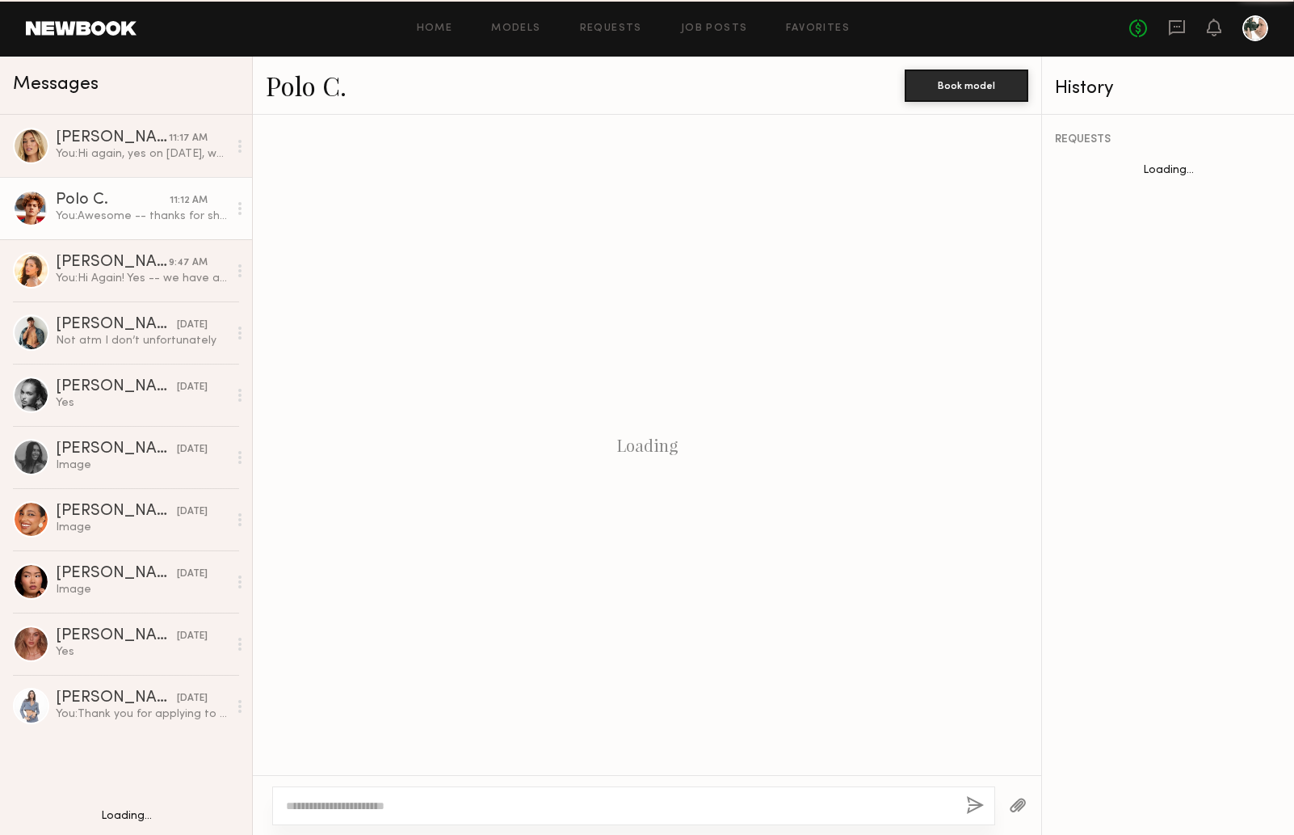
scroll to position [1778, 0]
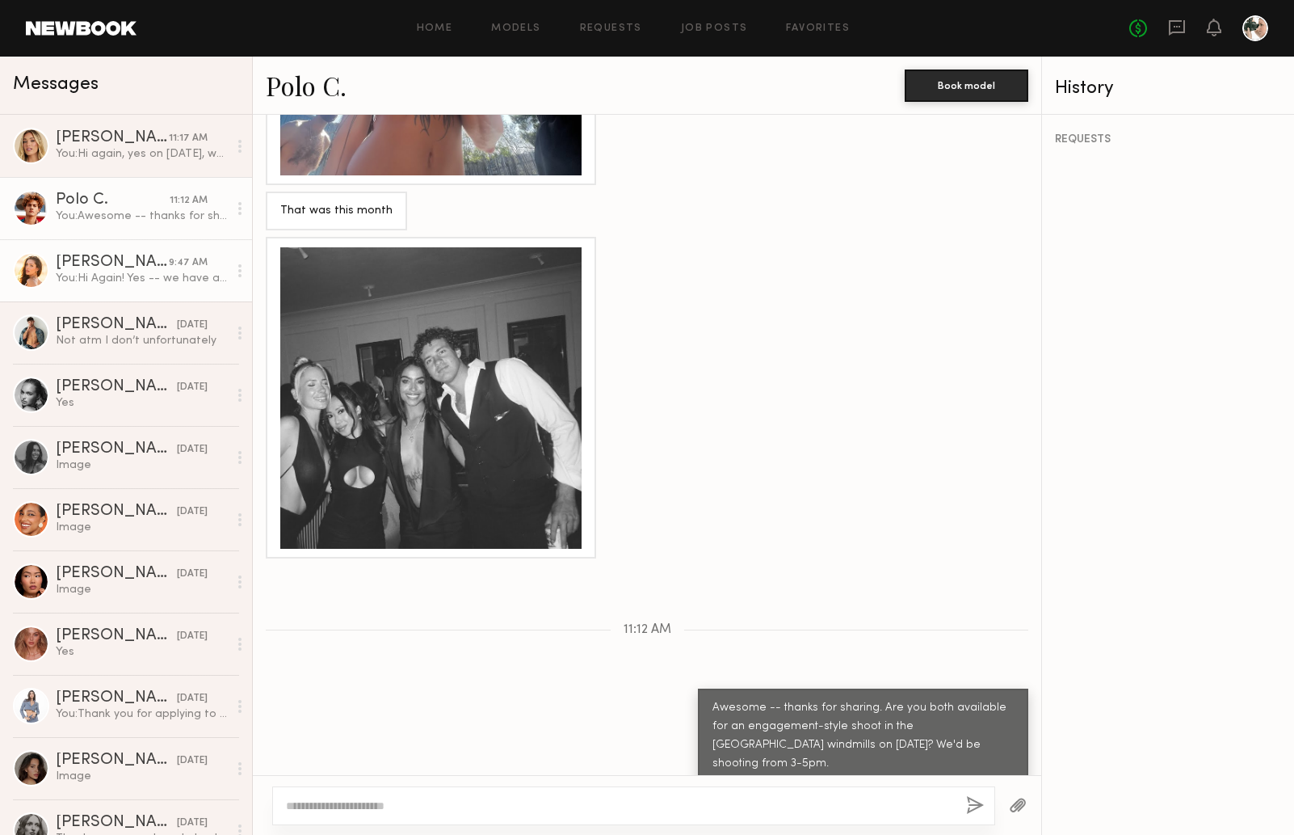
click at [112, 143] on div "[PERSON_NAME]" at bounding box center [112, 138] width 113 height 16
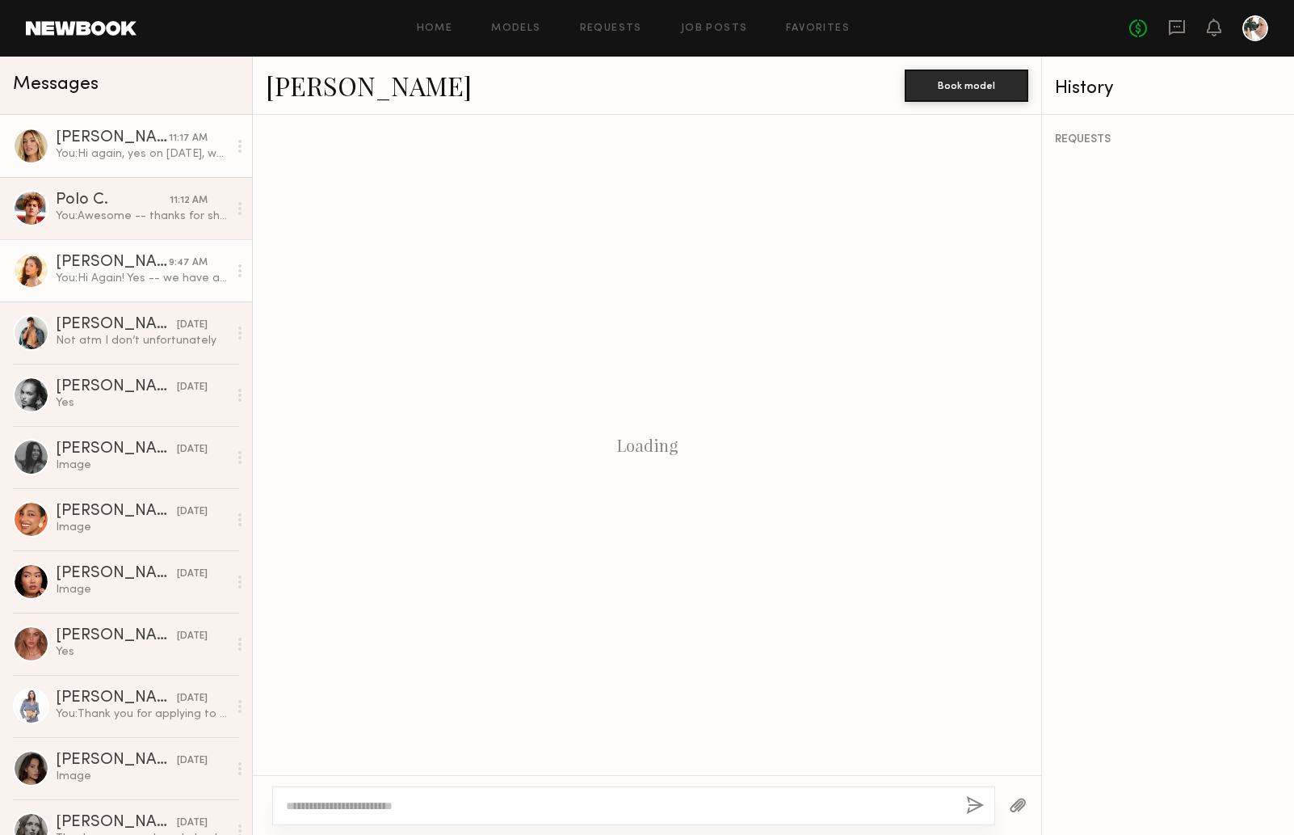
click at [125, 288] on link "Andrea Z. 9:47 AM You: Hi Again! Yes -- we have a full day rate for the 4th and…" at bounding box center [126, 270] width 252 height 62
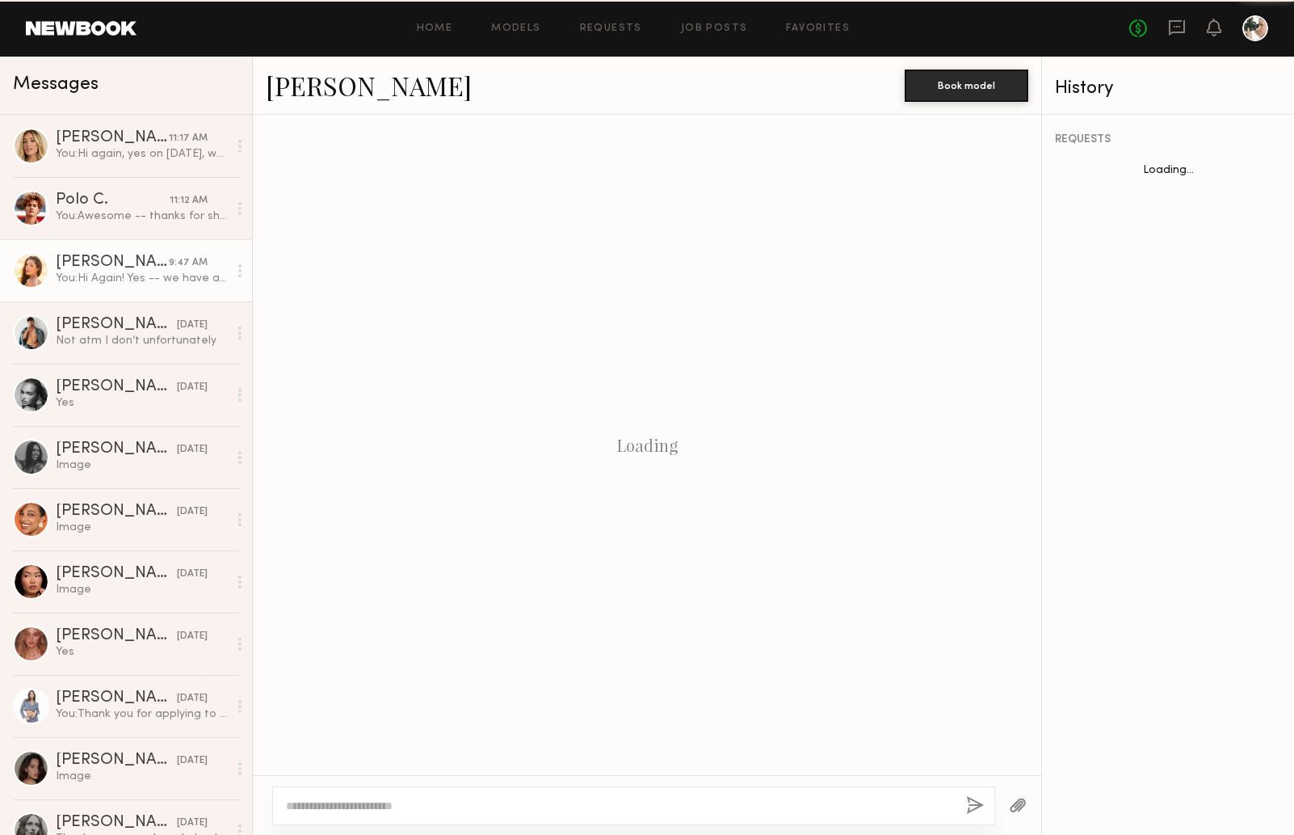
scroll to position [763, 0]
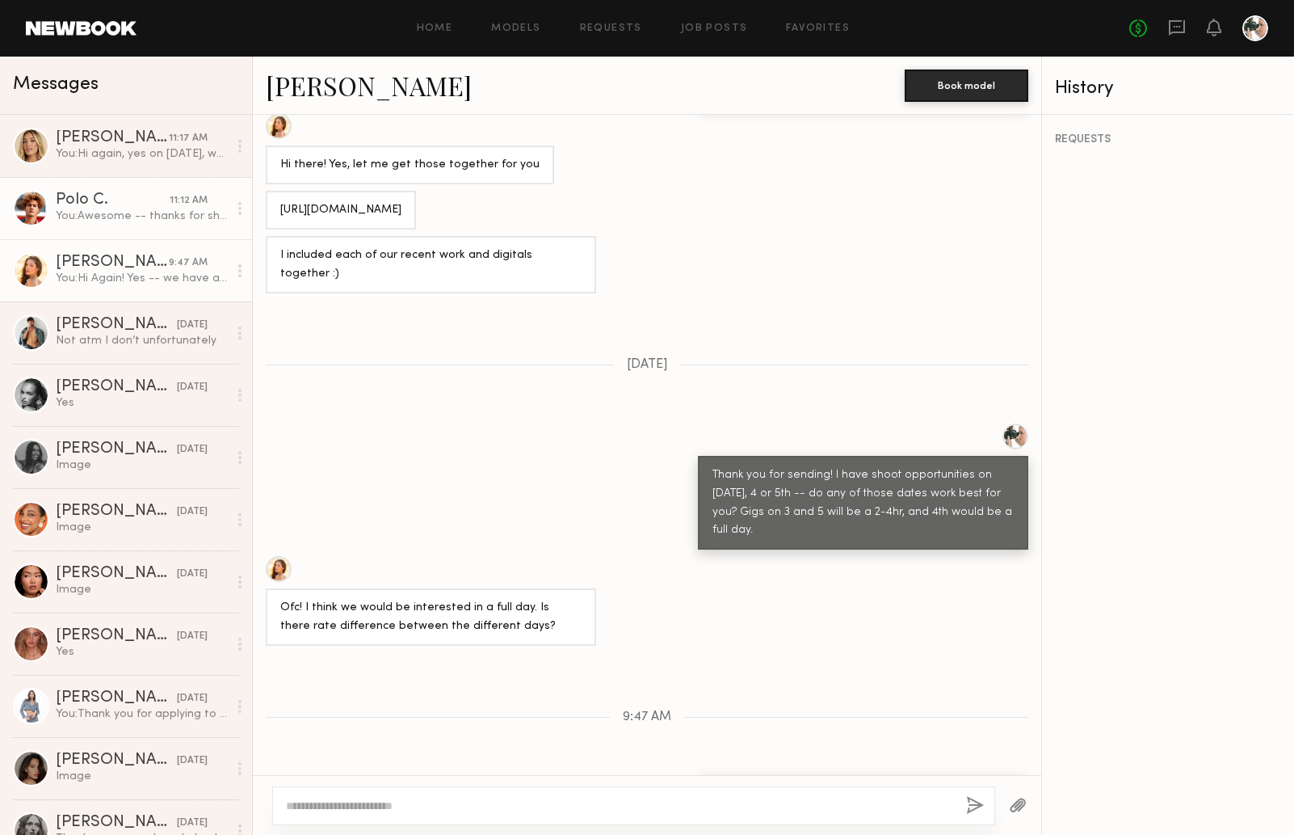
click at [128, 212] on div "You: Awesome -- thanks for sharing. Are you both available for an engagement-st…" at bounding box center [142, 215] width 172 height 15
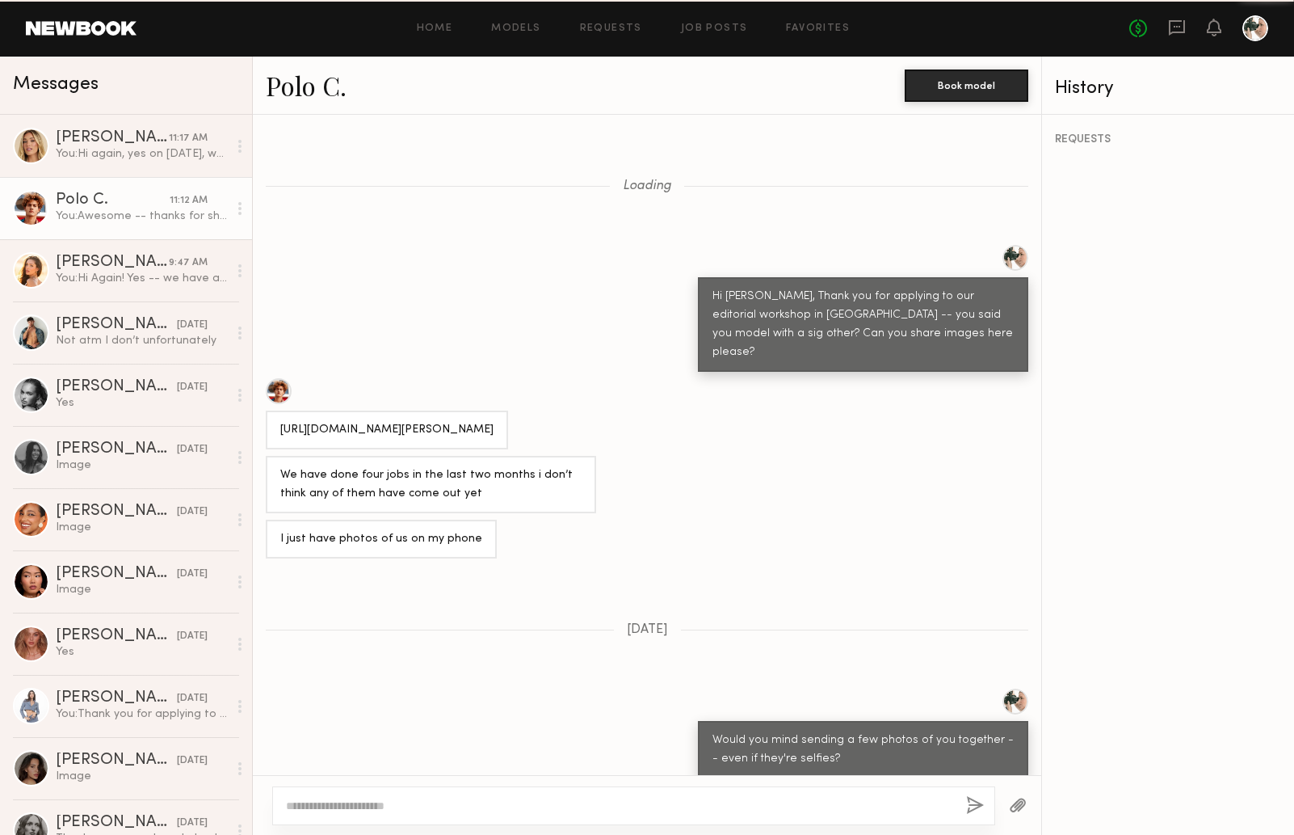
scroll to position [2019, 0]
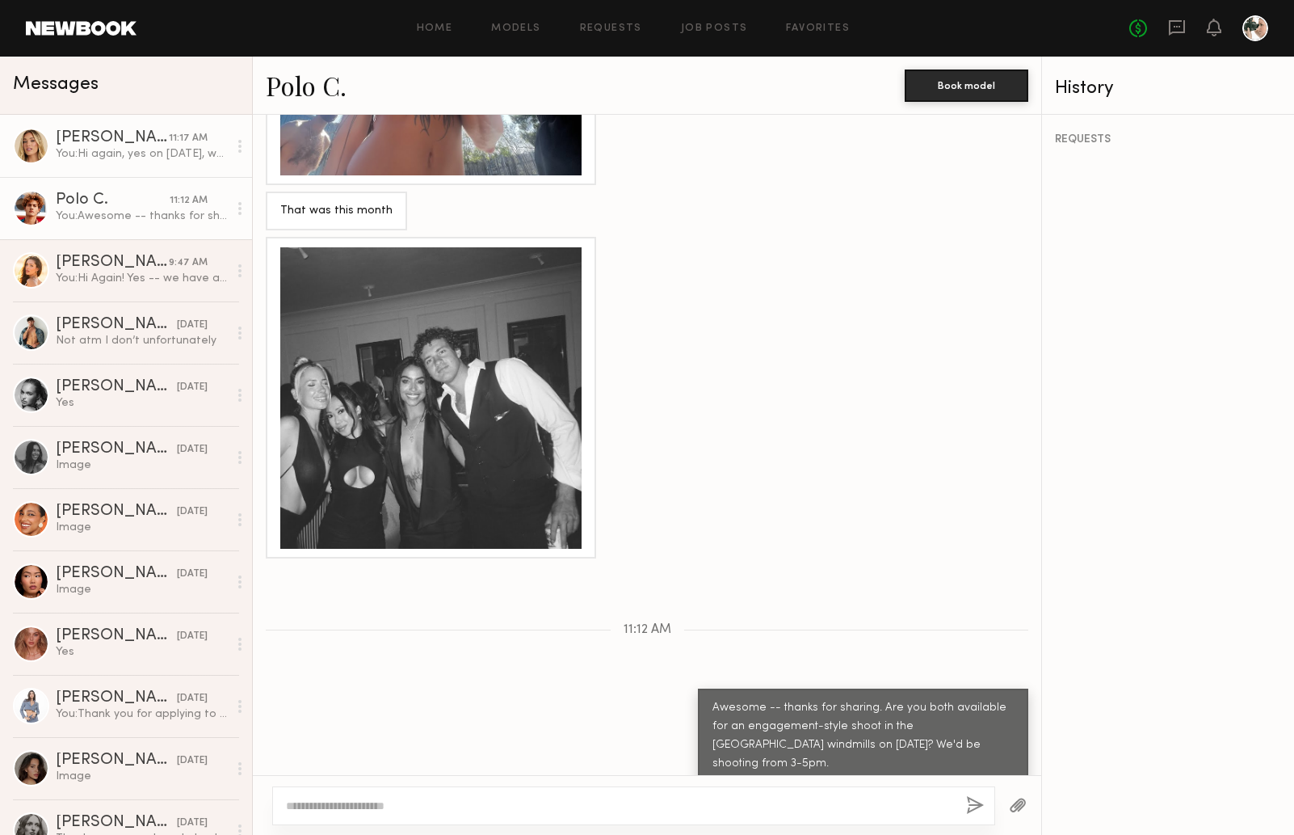
click at [128, 154] on div "You: Hi again, yes on Nov 5th, we'd be shooting from approx 10:30-12:30, with H…" at bounding box center [142, 153] width 172 height 15
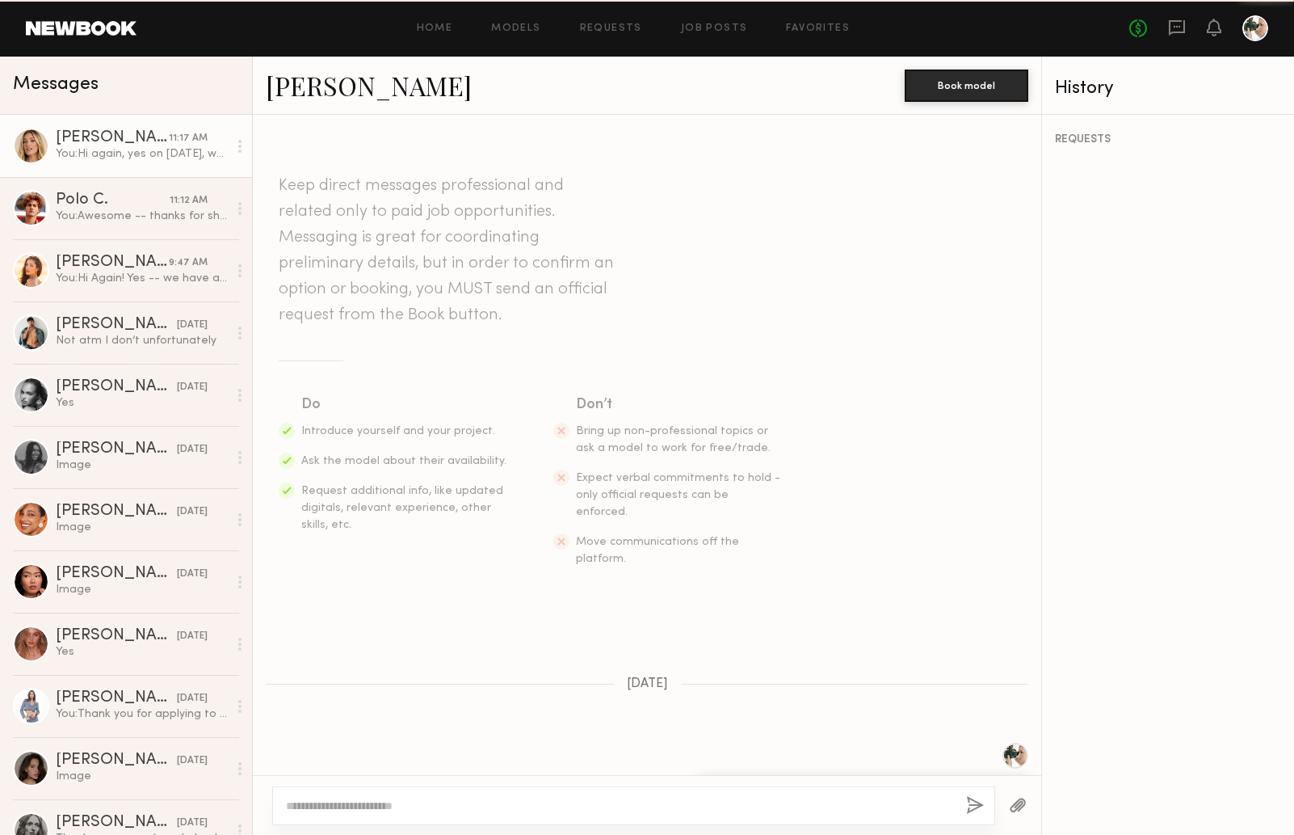
scroll to position [517, 0]
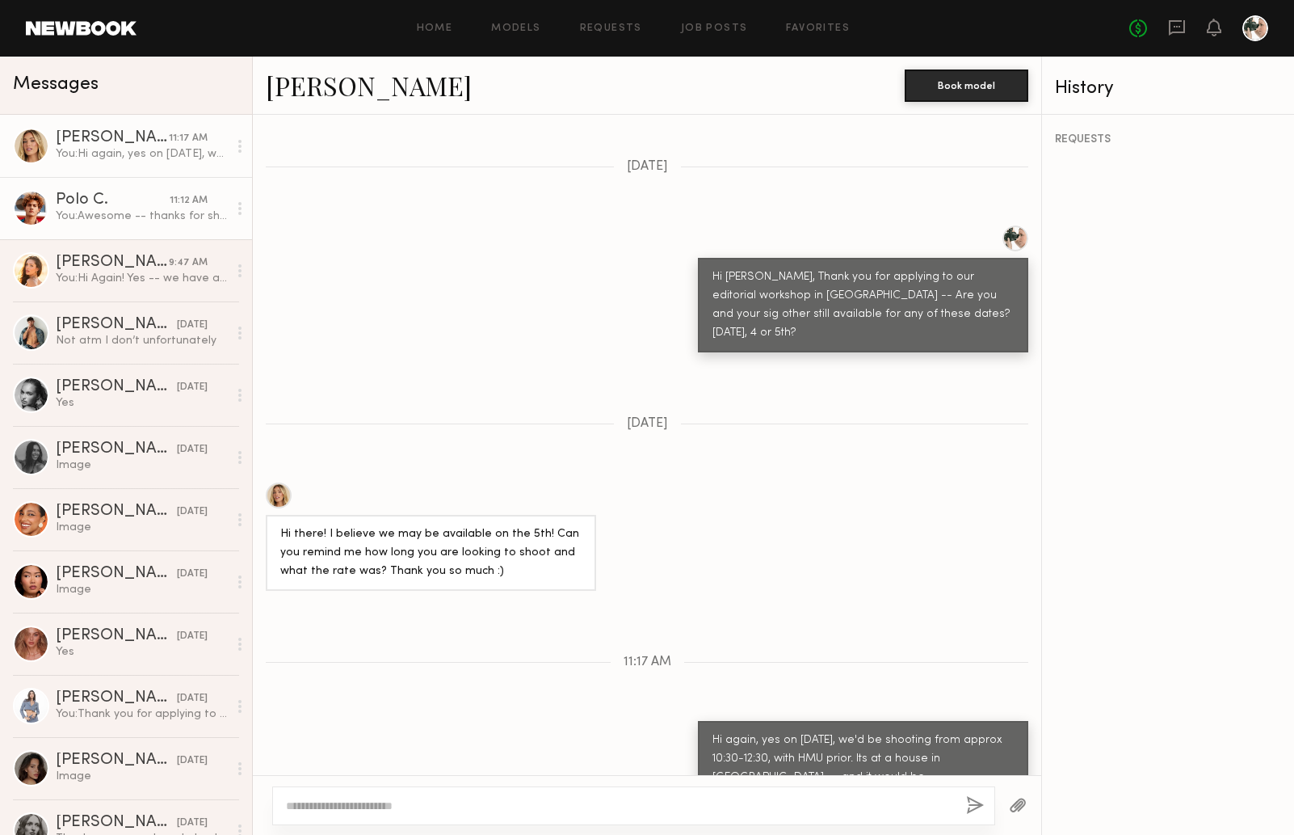
click at [130, 208] on div "You: Awesome -- thanks for sharing. Are you both available for an engagement-st…" at bounding box center [142, 215] width 172 height 15
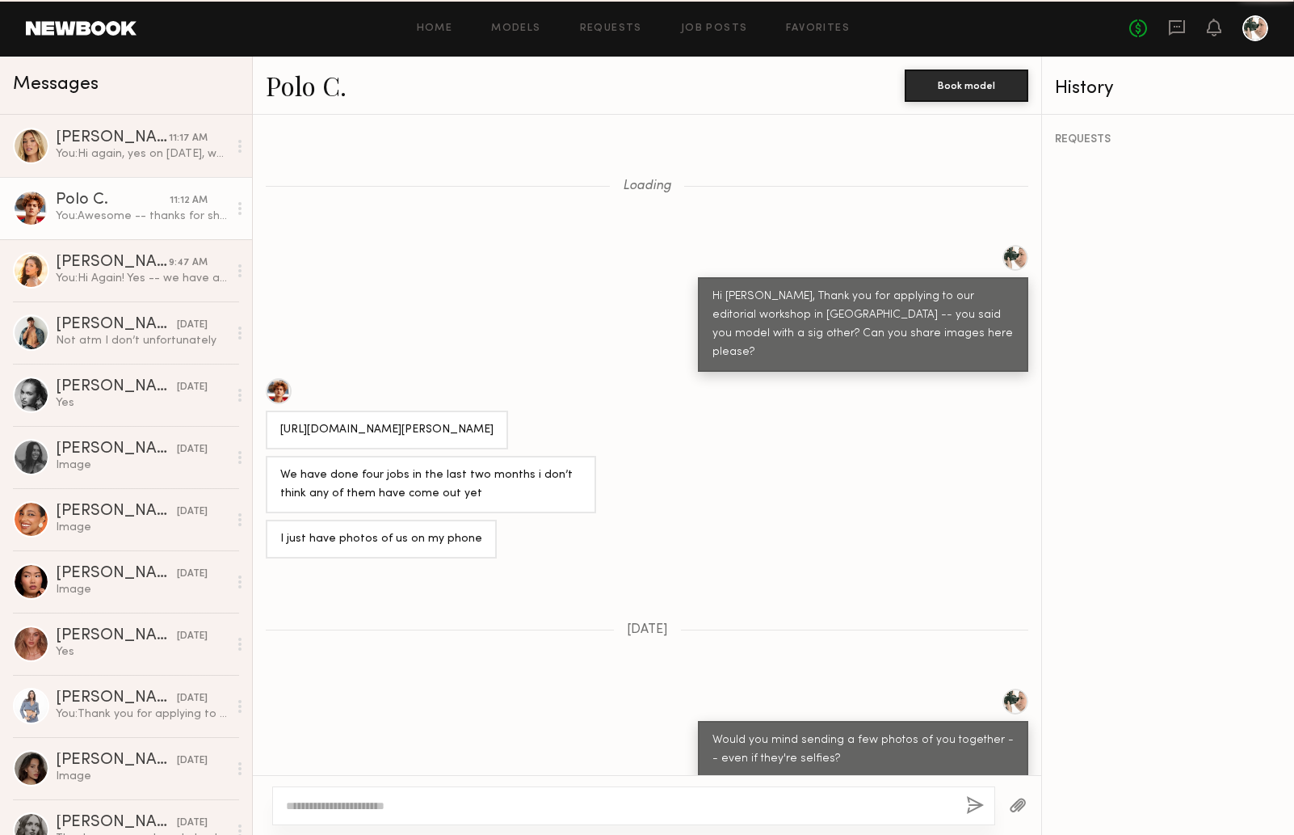
scroll to position [2019, 0]
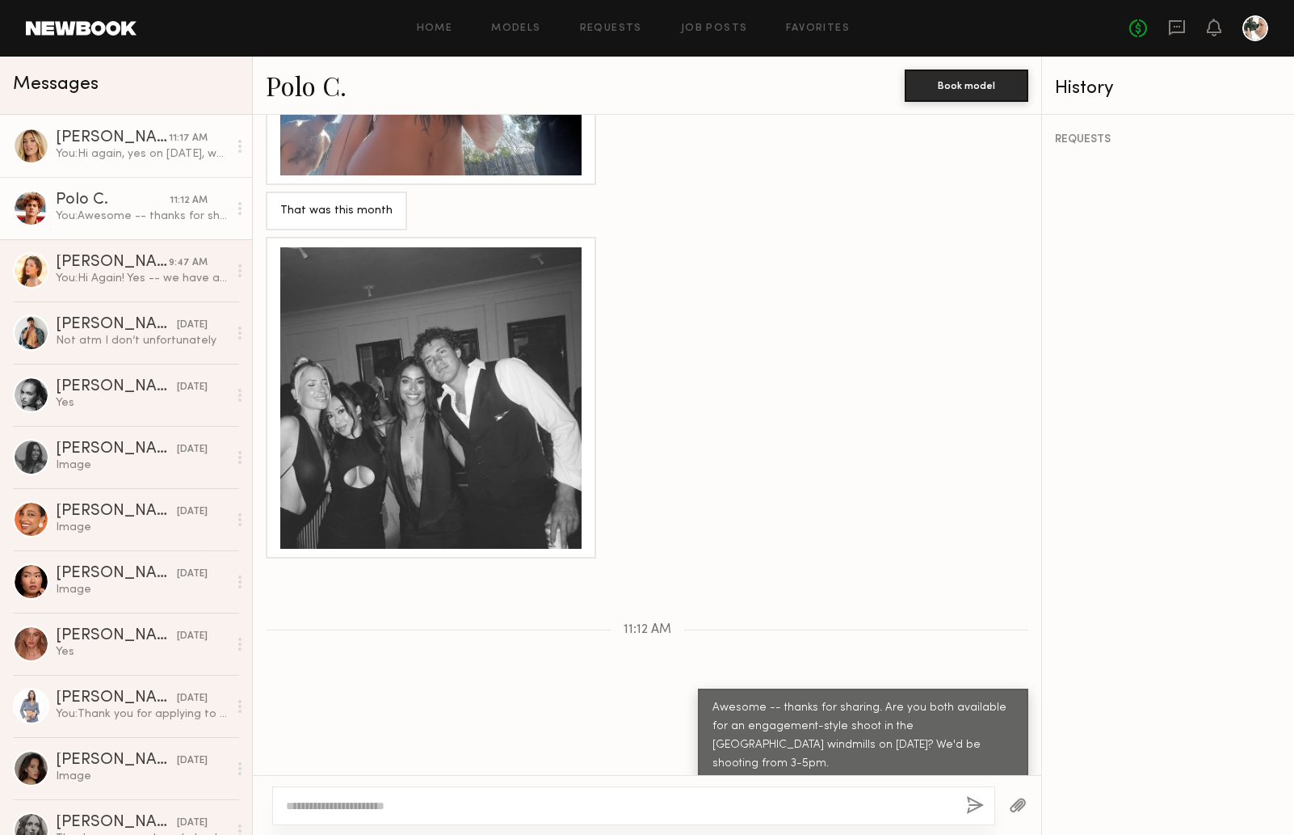
click at [138, 151] on div "You: Hi again, yes on Nov 5th, we'd be shooting from approx 10:30-12:30, with H…" at bounding box center [142, 153] width 172 height 15
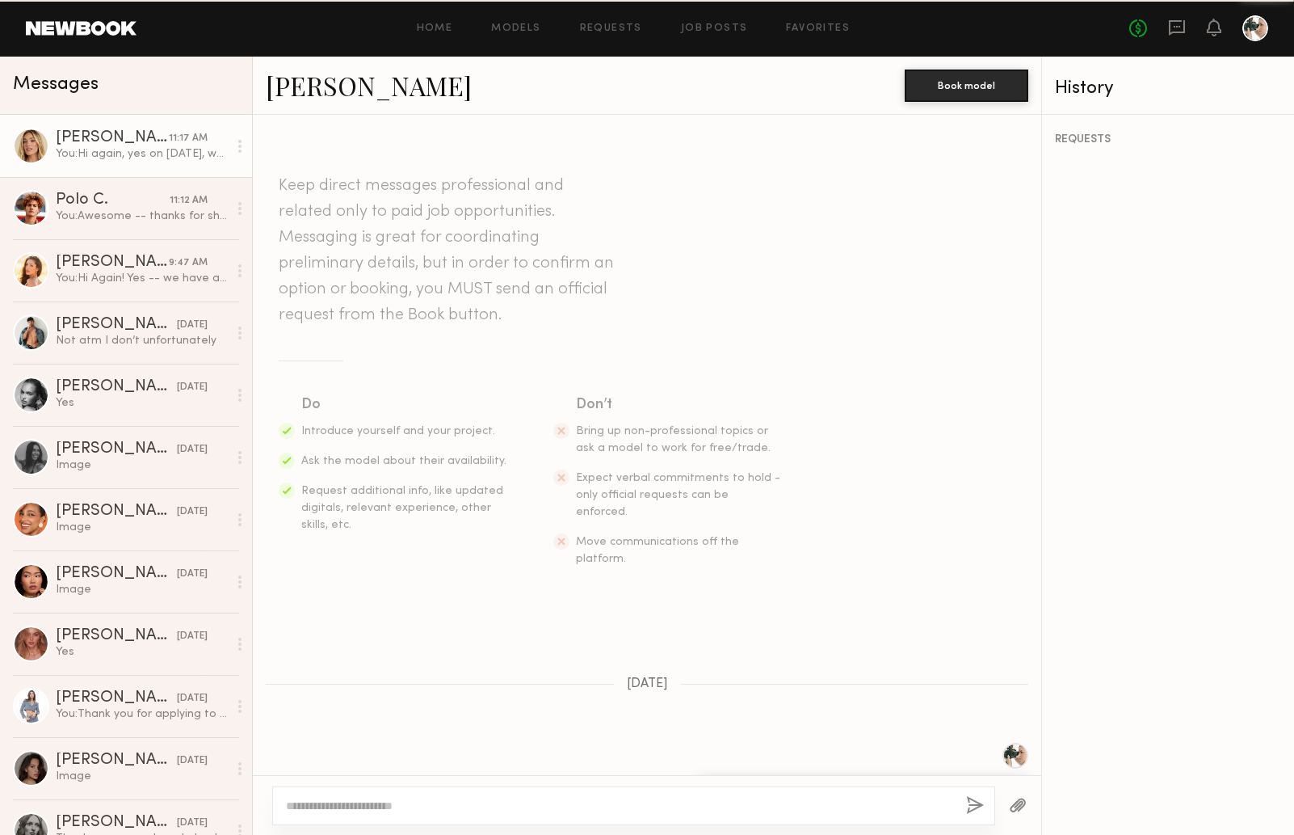
scroll to position [517, 0]
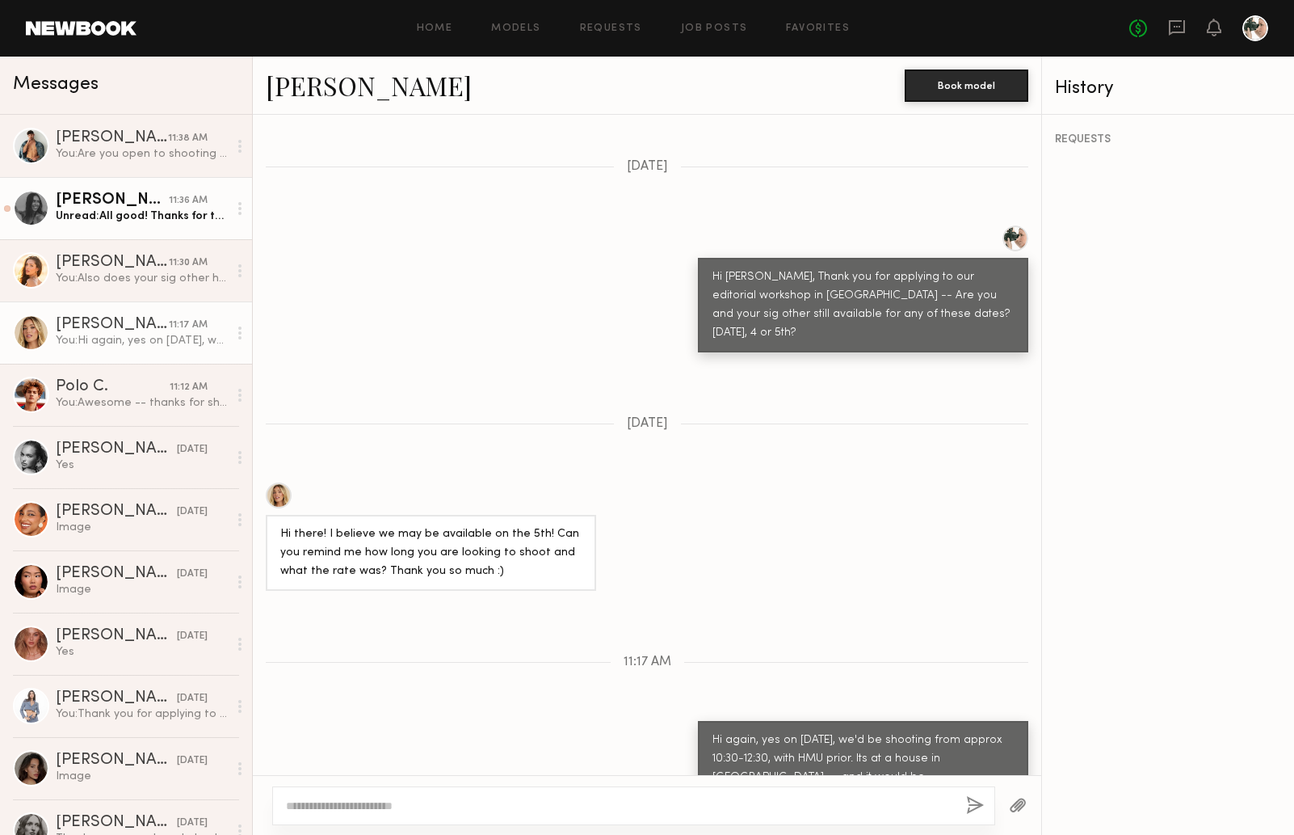
click at [132, 209] on div "Unread: All good! Thanks for the update :)" at bounding box center [142, 215] width 172 height 15
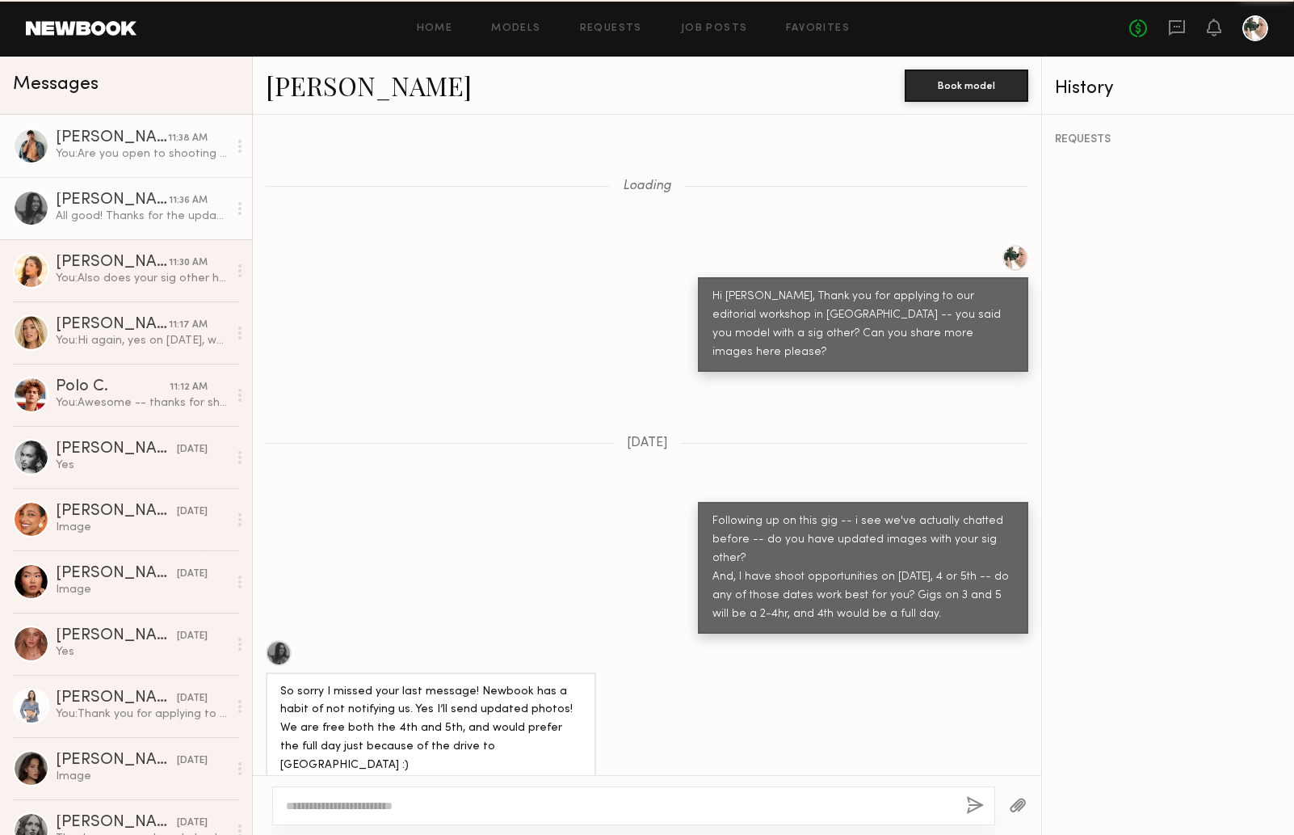
scroll to position [1889, 0]
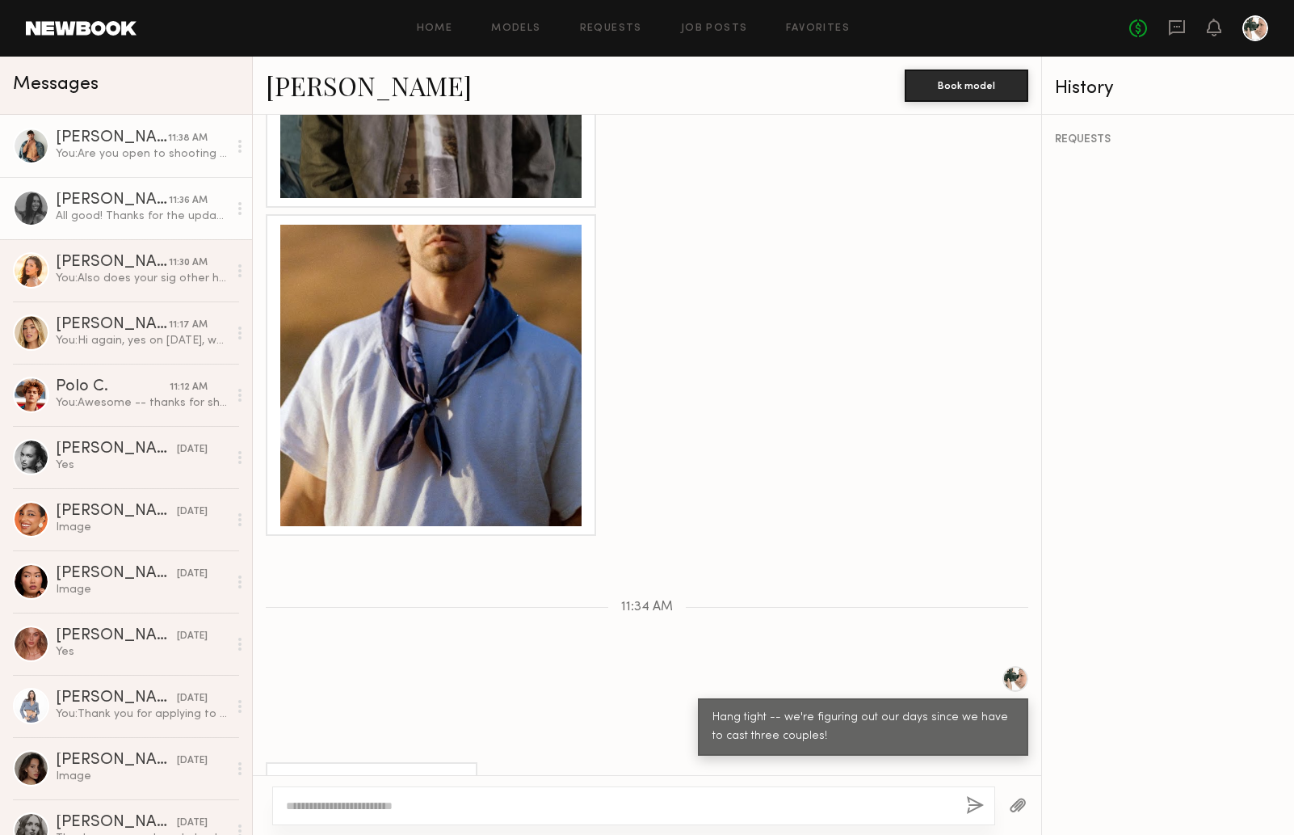
click at [121, 151] on div "You: Are you open to shooting with a female model as a "couple" -- we're not ex…" at bounding box center [142, 153] width 172 height 15
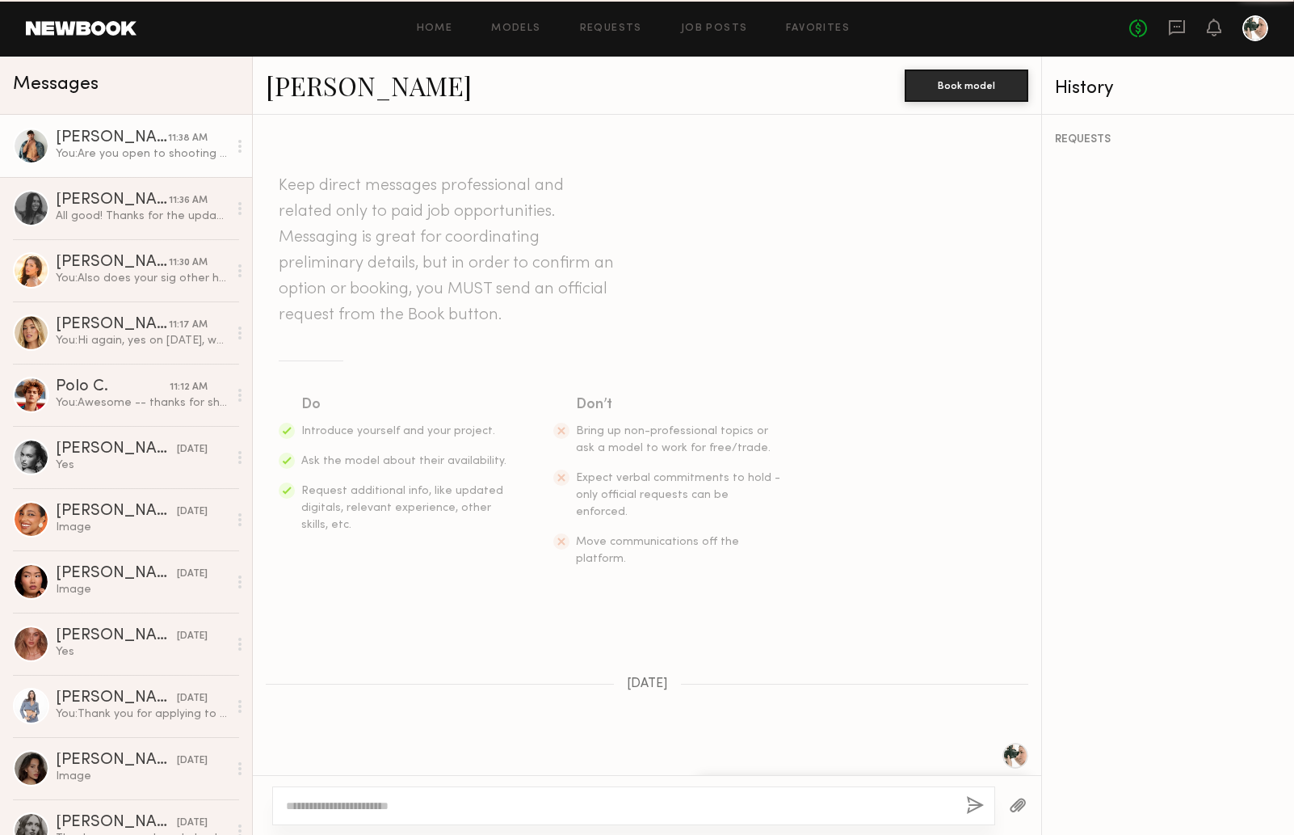
scroll to position [859, 0]
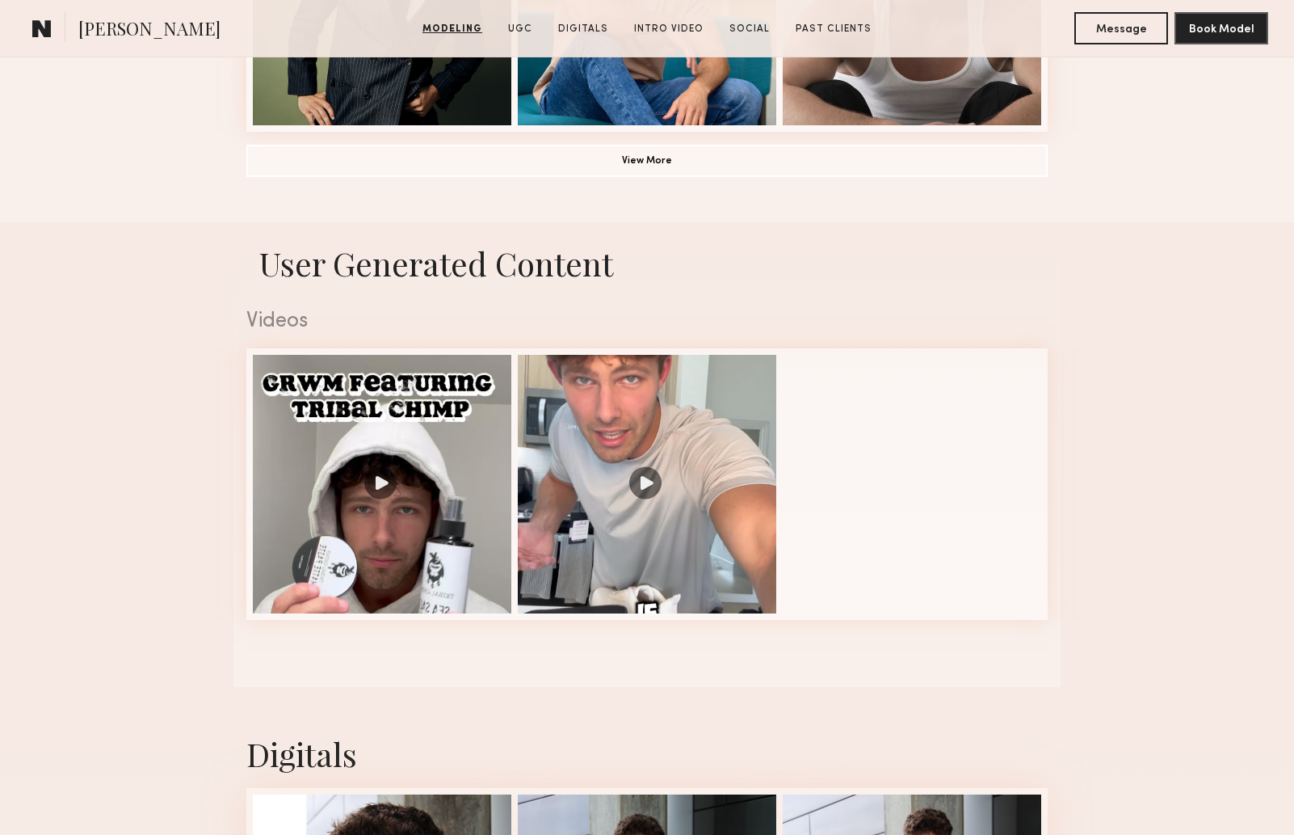
scroll to position [1408, 0]
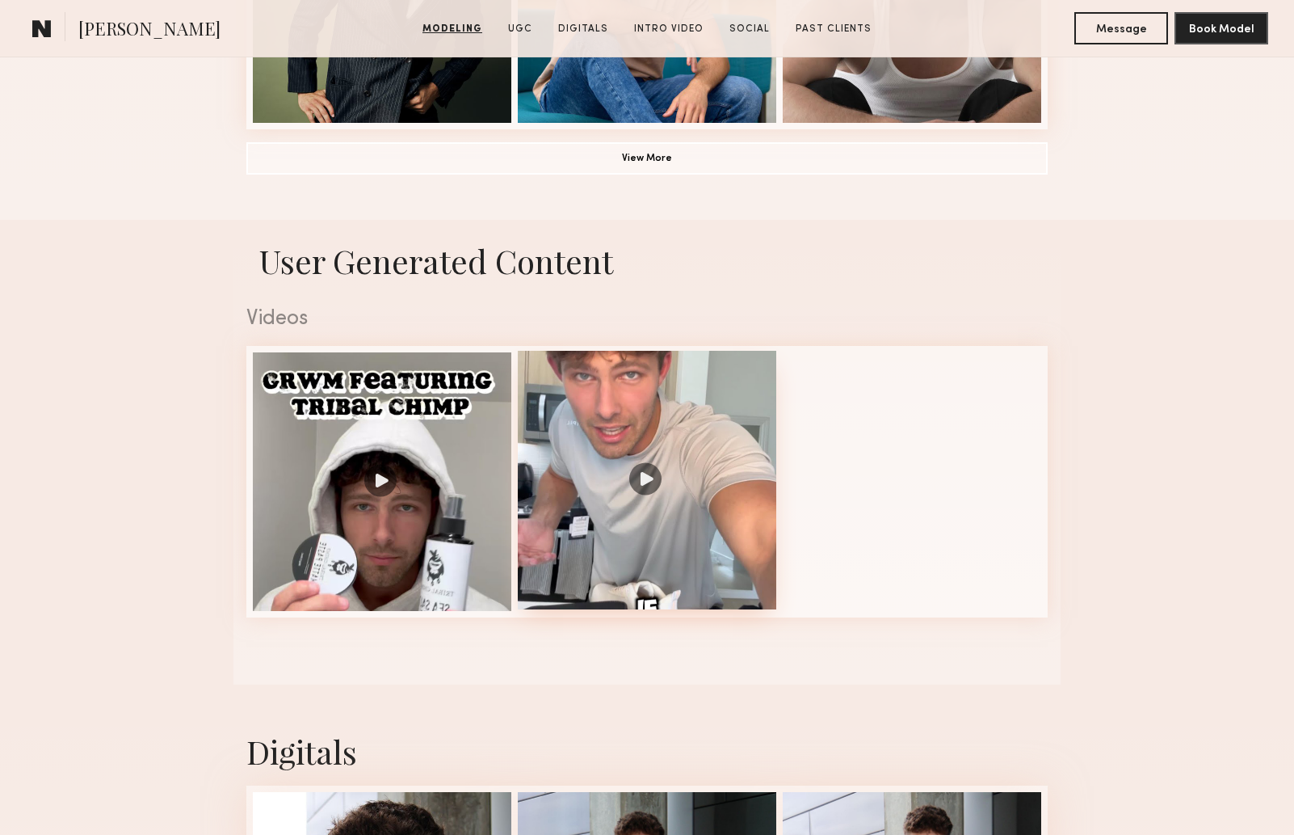
click at [650, 474] on div at bounding box center [647, 480] width 259 height 259
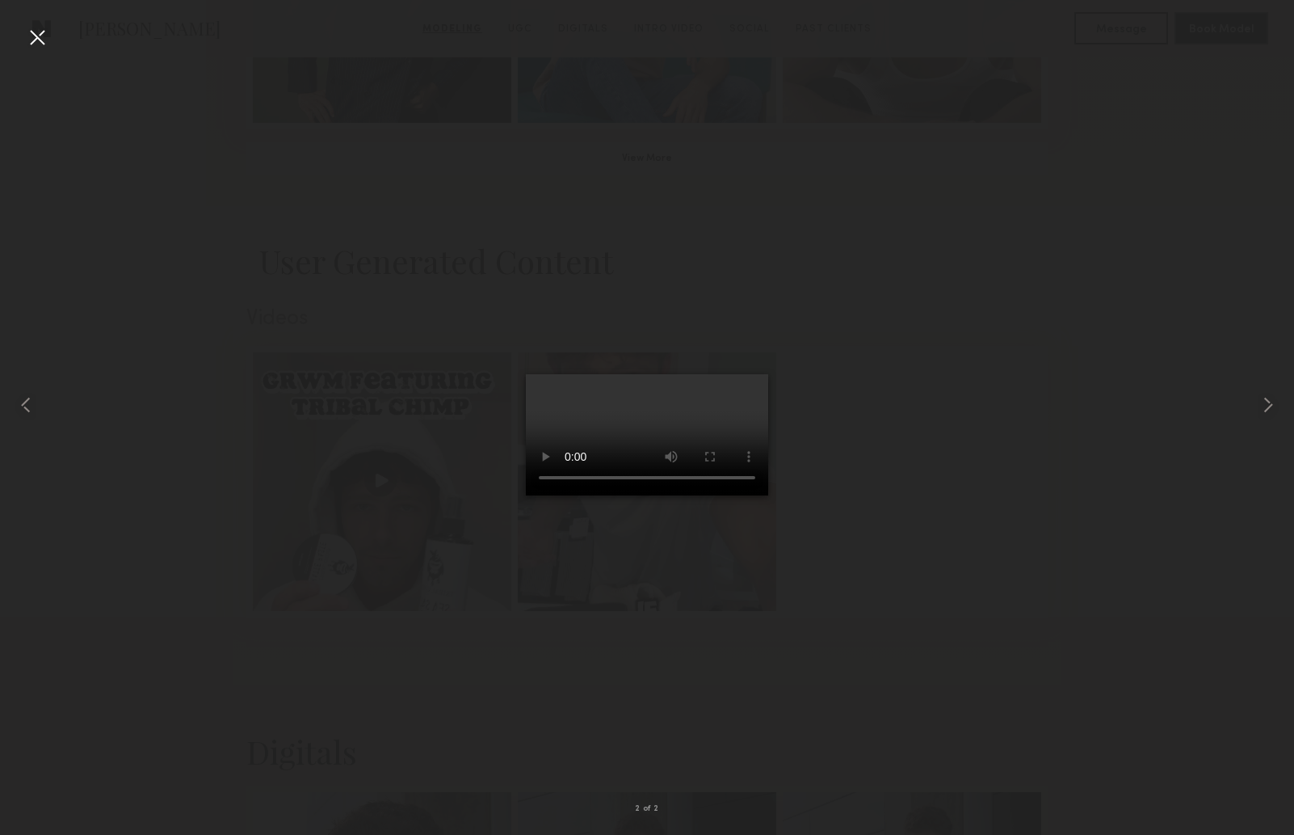
click at [37, 40] on div at bounding box center [37, 37] width 26 height 26
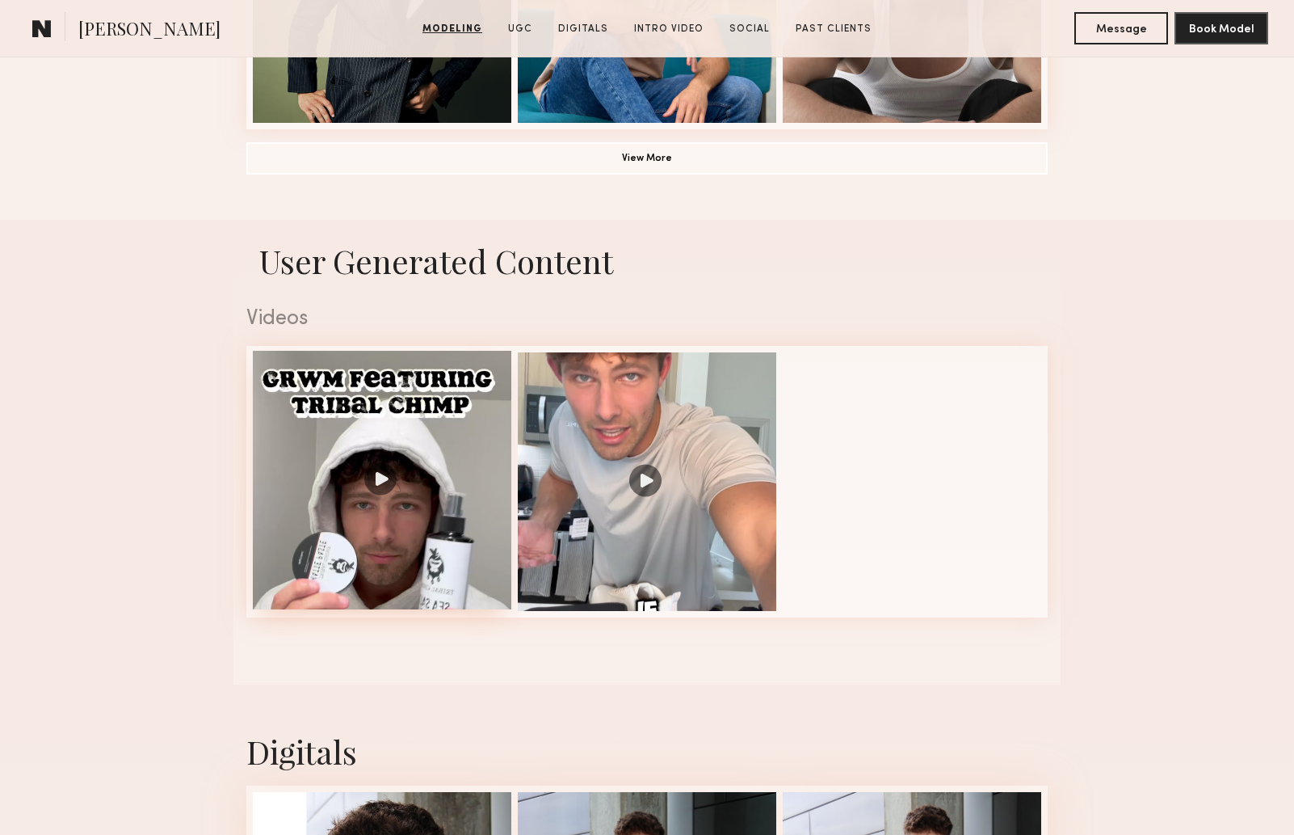
click at [374, 475] on div at bounding box center [382, 480] width 259 height 259
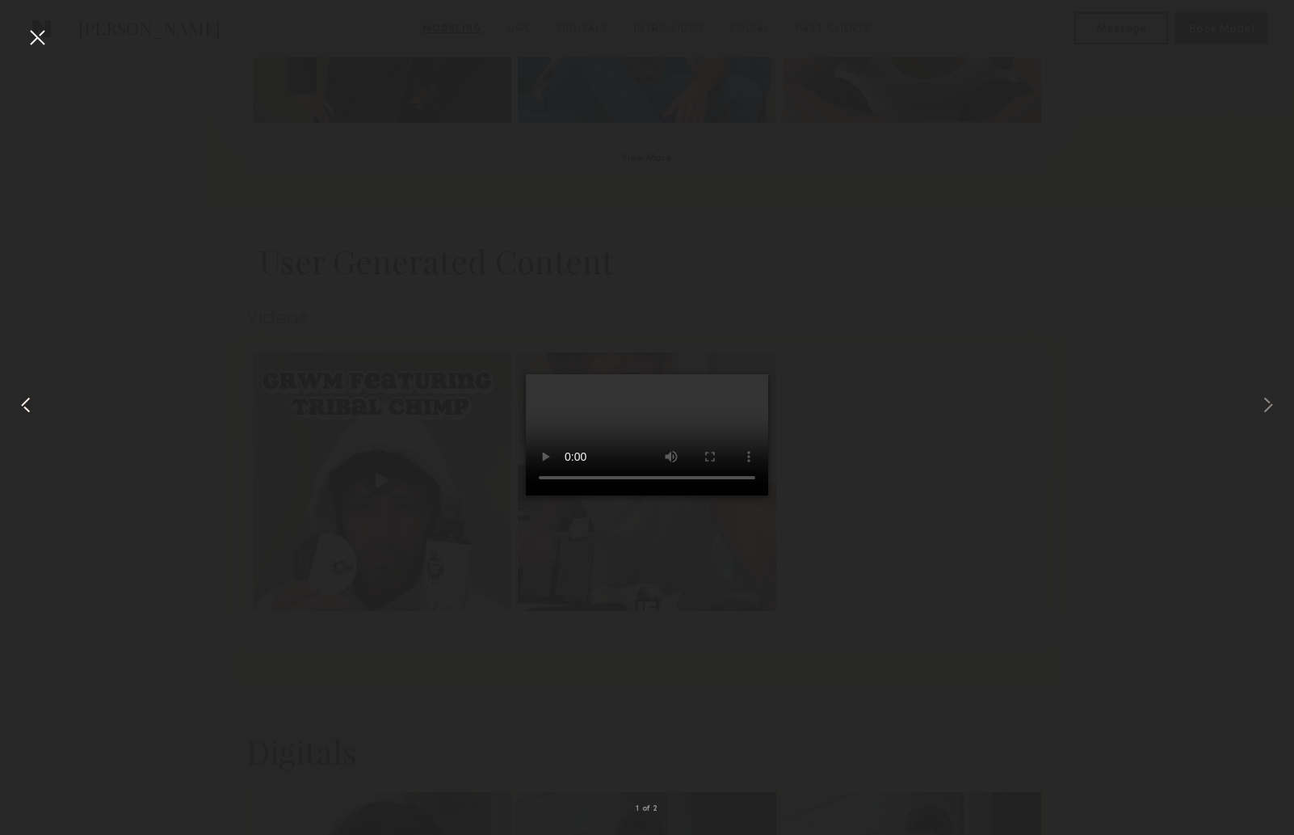
click at [30, 36] on div at bounding box center [37, 37] width 26 height 26
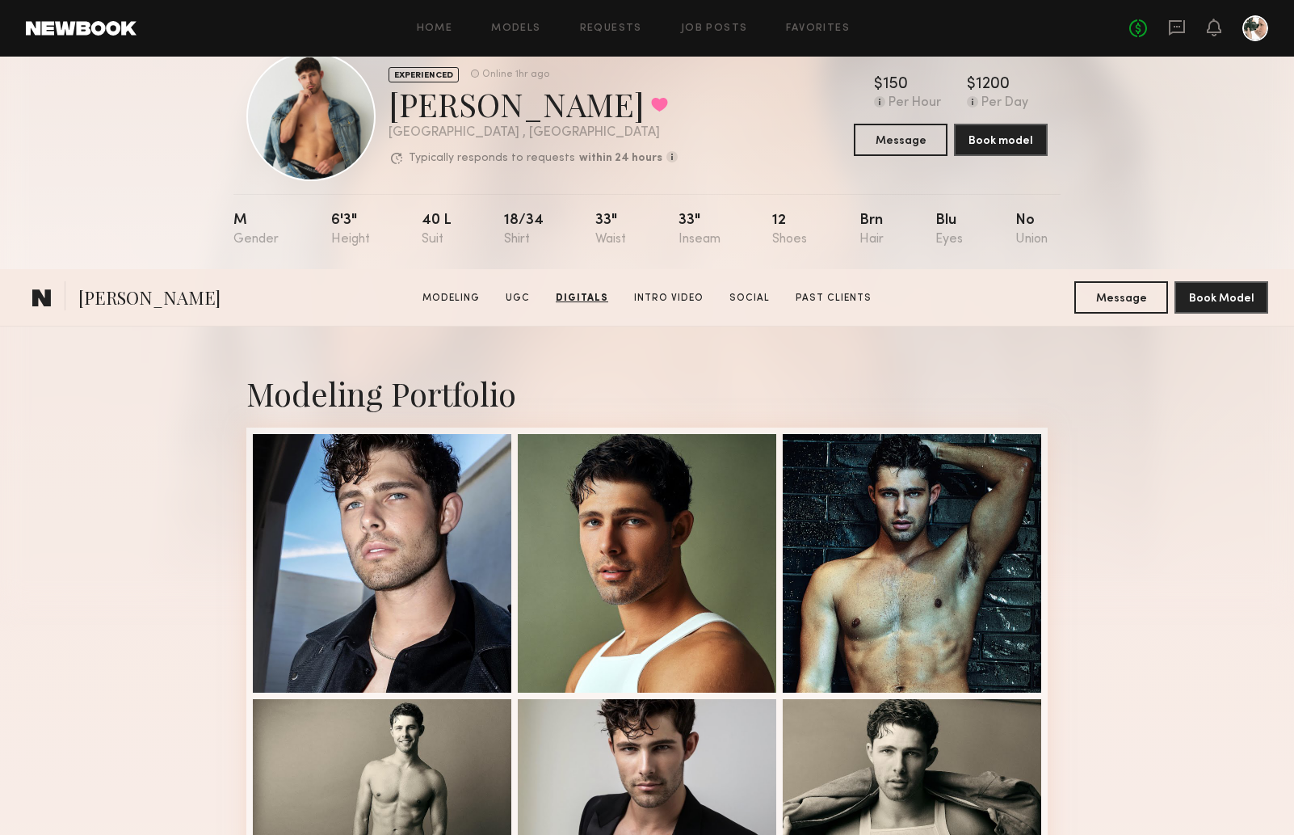
scroll to position [0, 0]
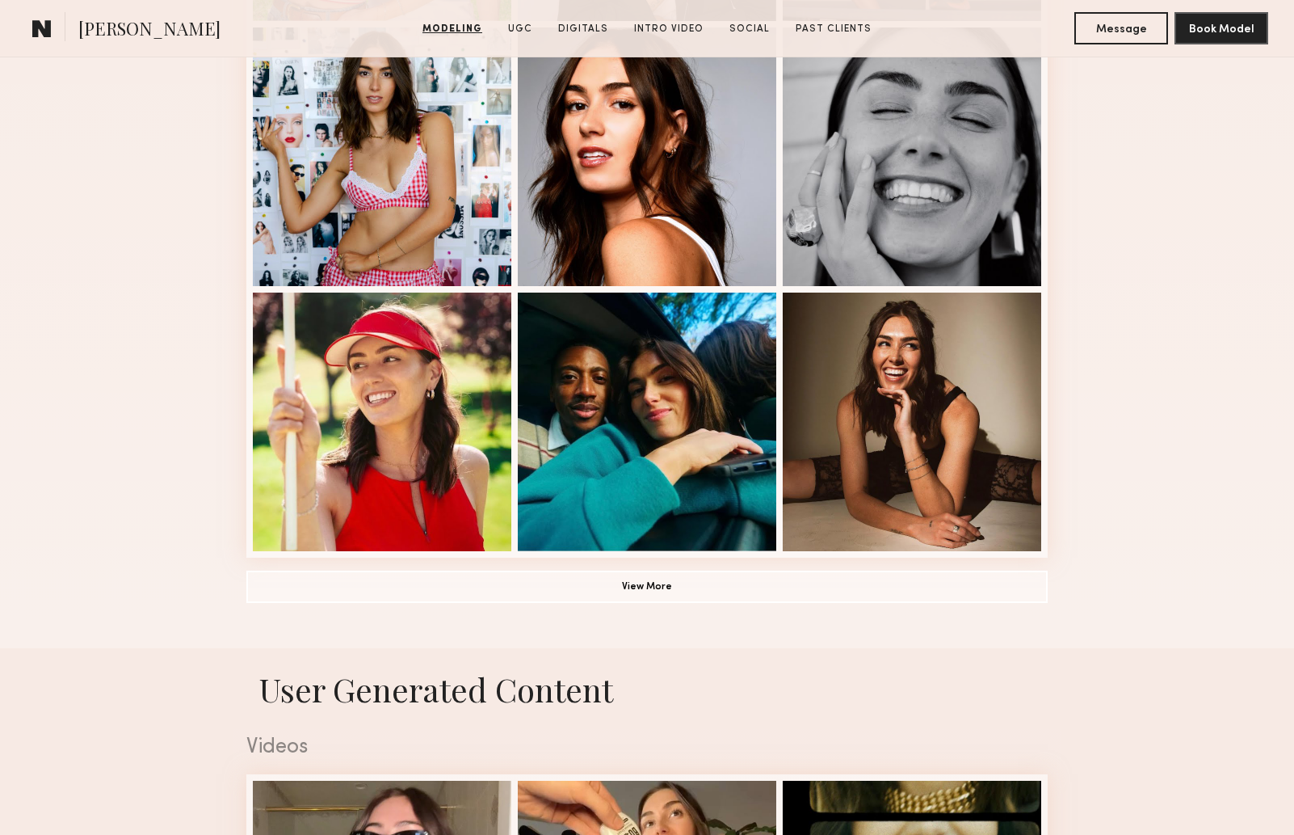
scroll to position [990, 0]
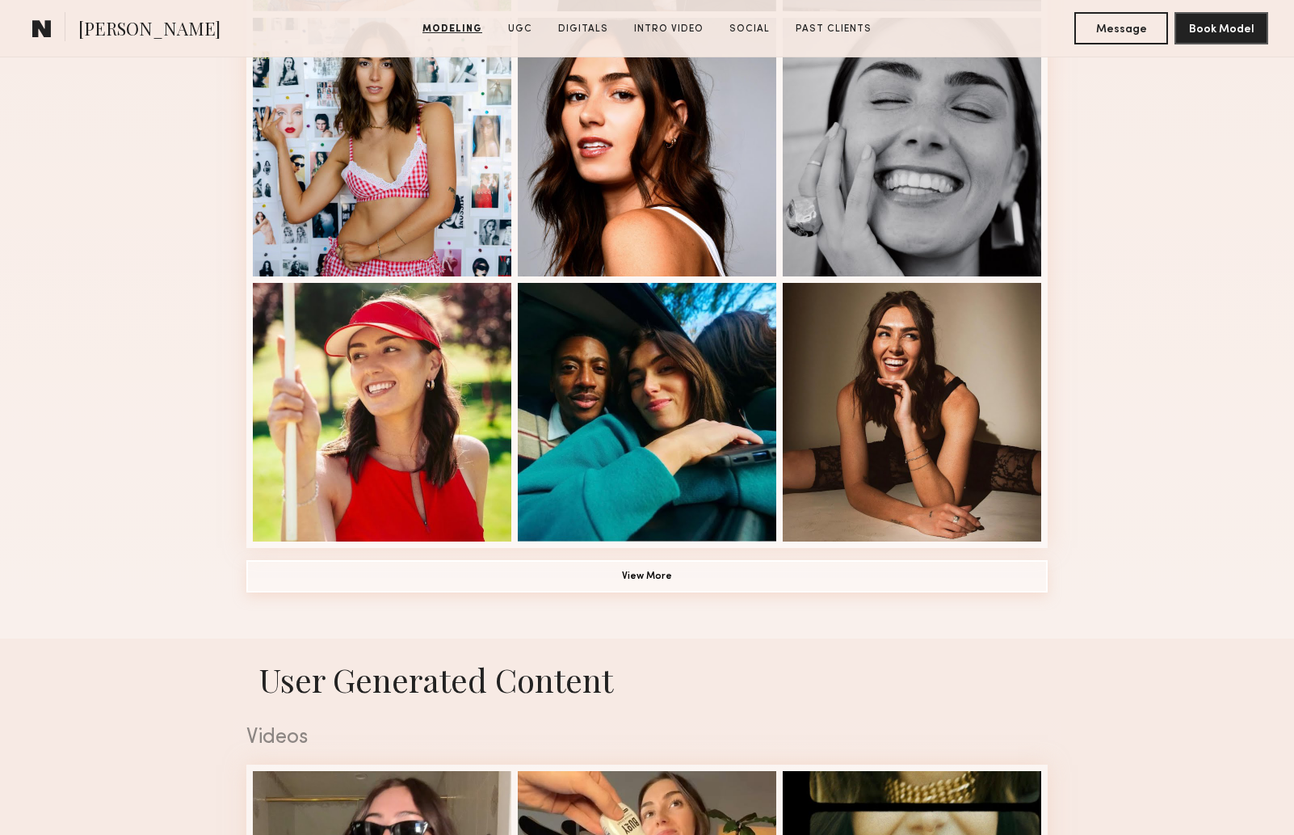
click at [691, 580] on button "View More" at bounding box center [646, 576] width 801 height 32
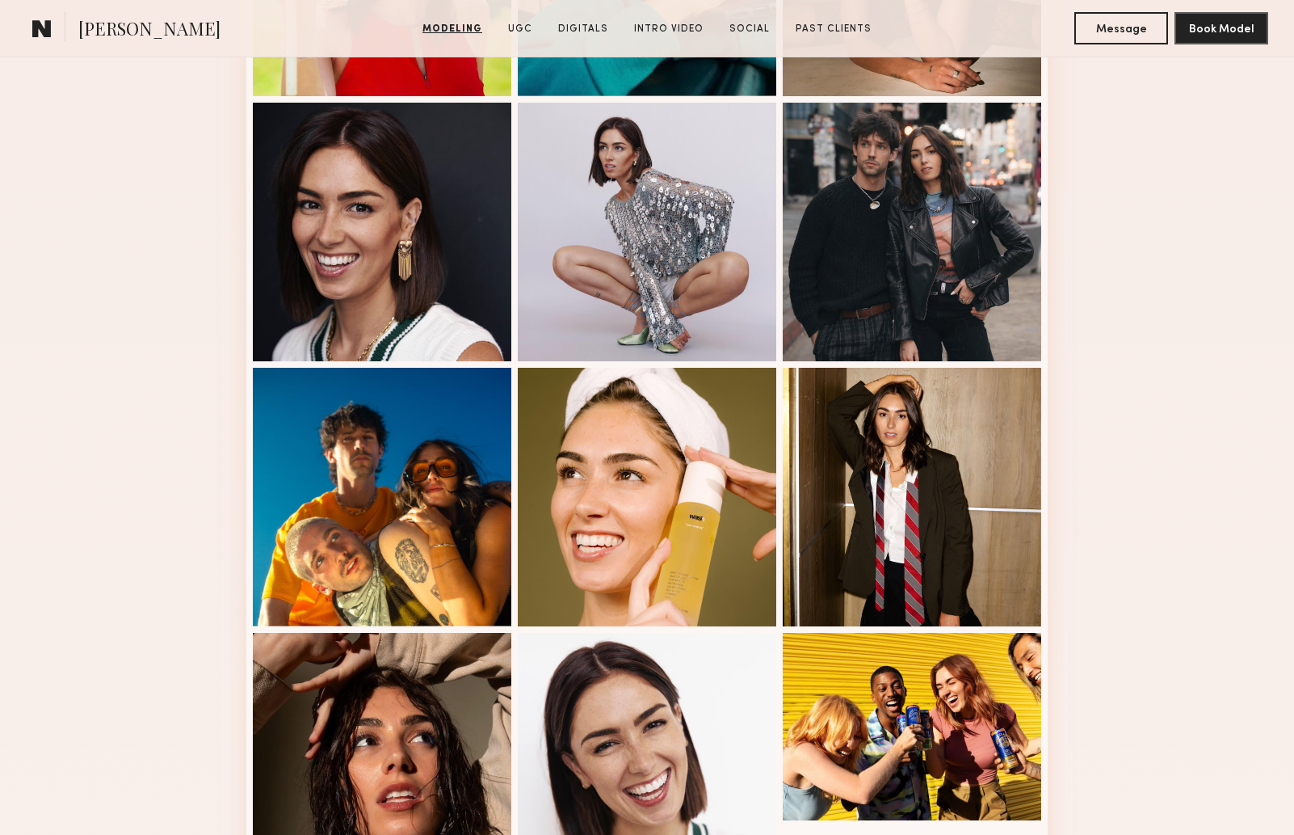
scroll to position [1437, 0]
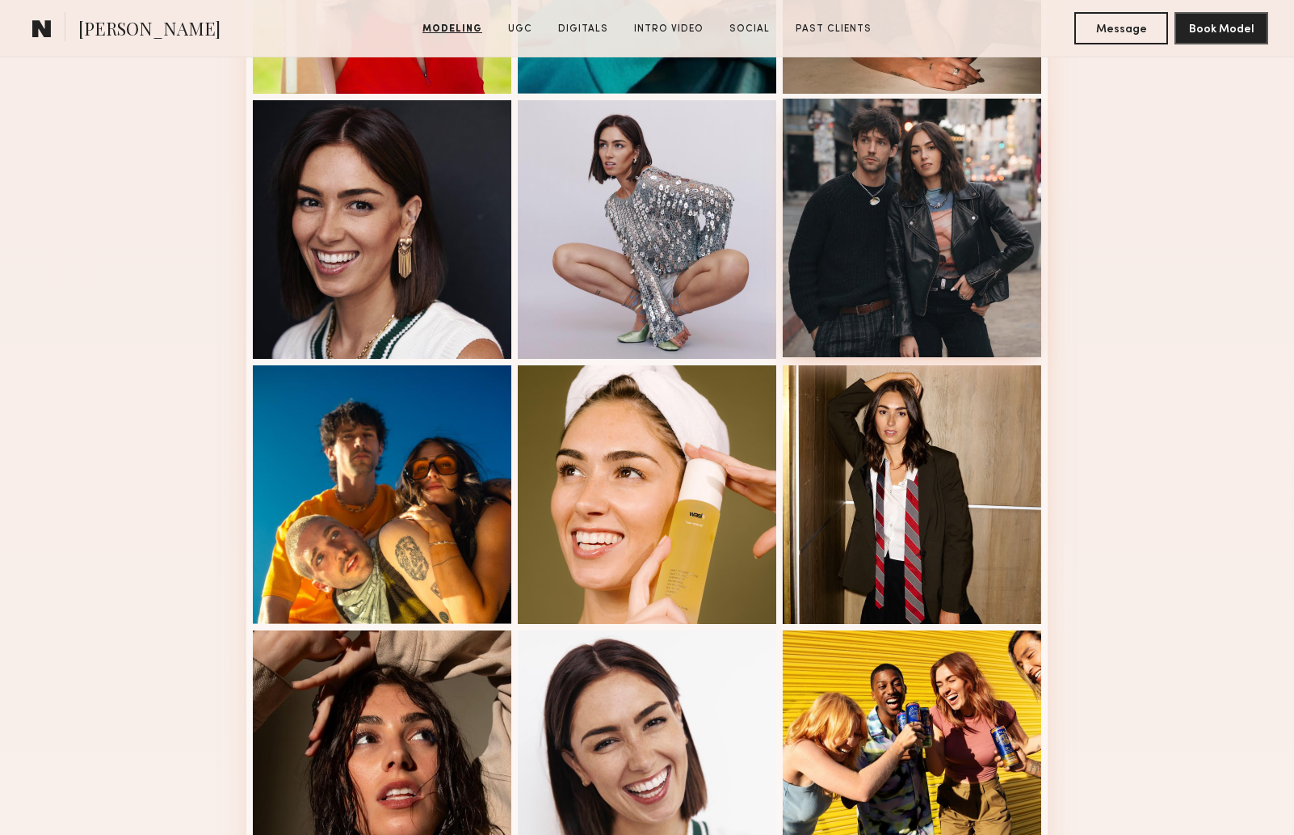
click at [919, 244] on div at bounding box center [912, 228] width 259 height 259
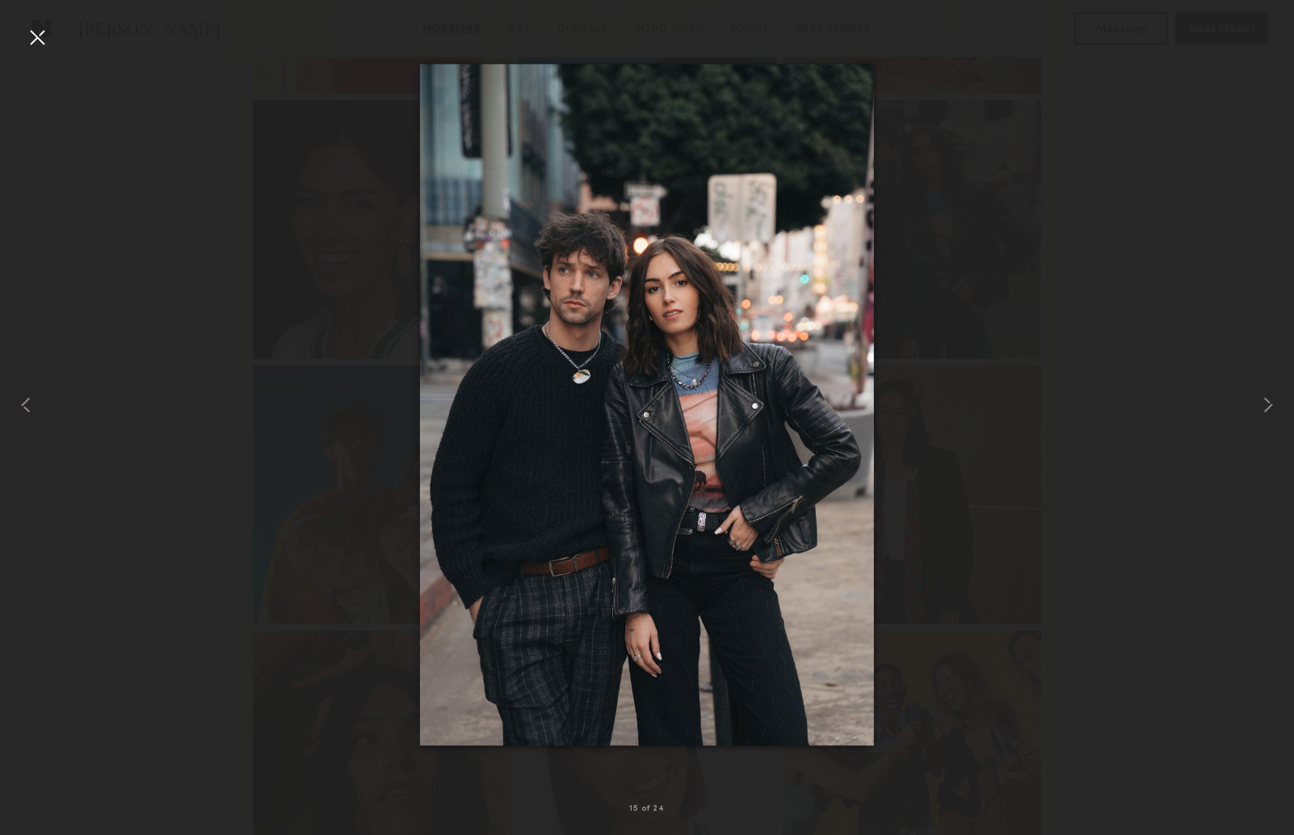
click at [41, 42] on div at bounding box center [37, 37] width 26 height 26
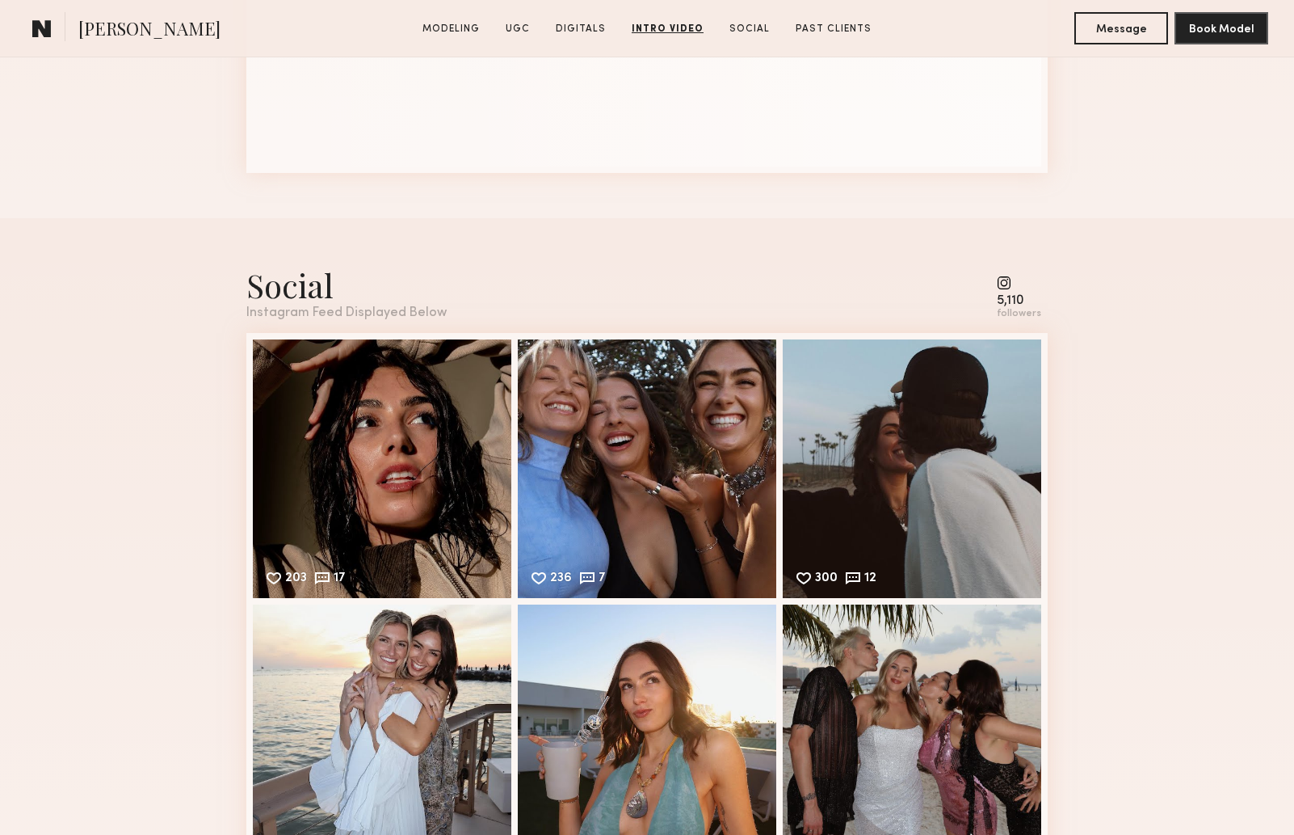
scroll to position [5271, 0]
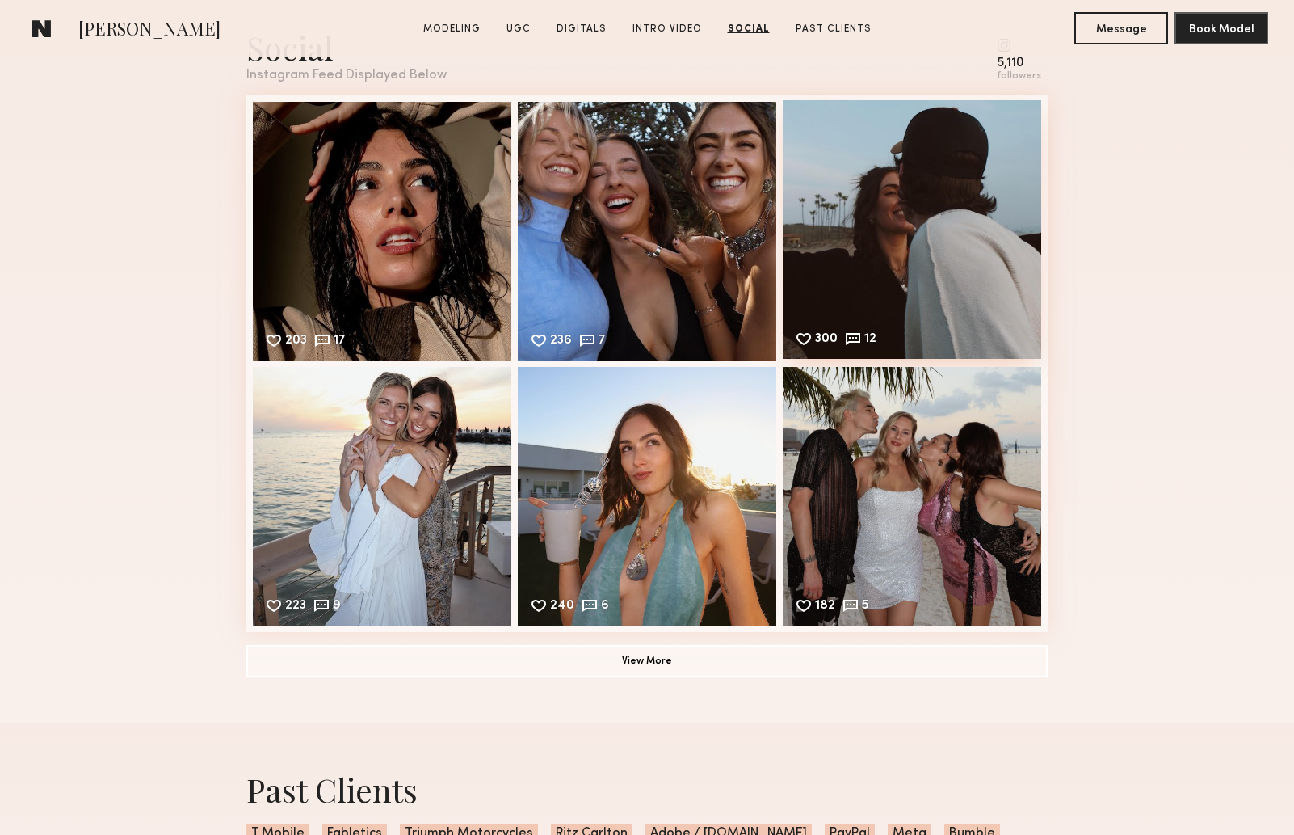
click at [930, 253] on div "300 12 Likes & comments displayed to show model’s engagement" at bounding box center [912, 229] width 259 height 259
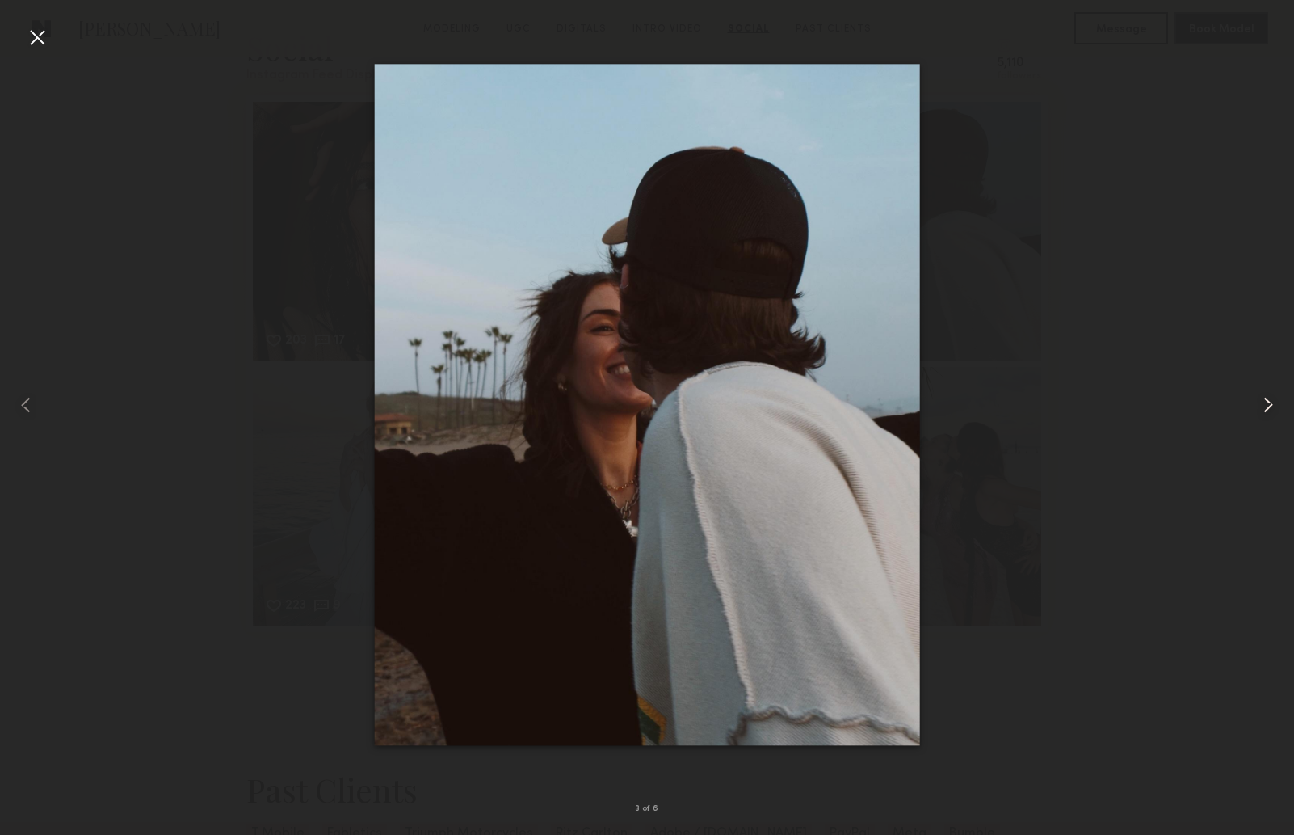
click at [1266, 409] on common-icon at bounding box center [1269, 405] width 26 height 26
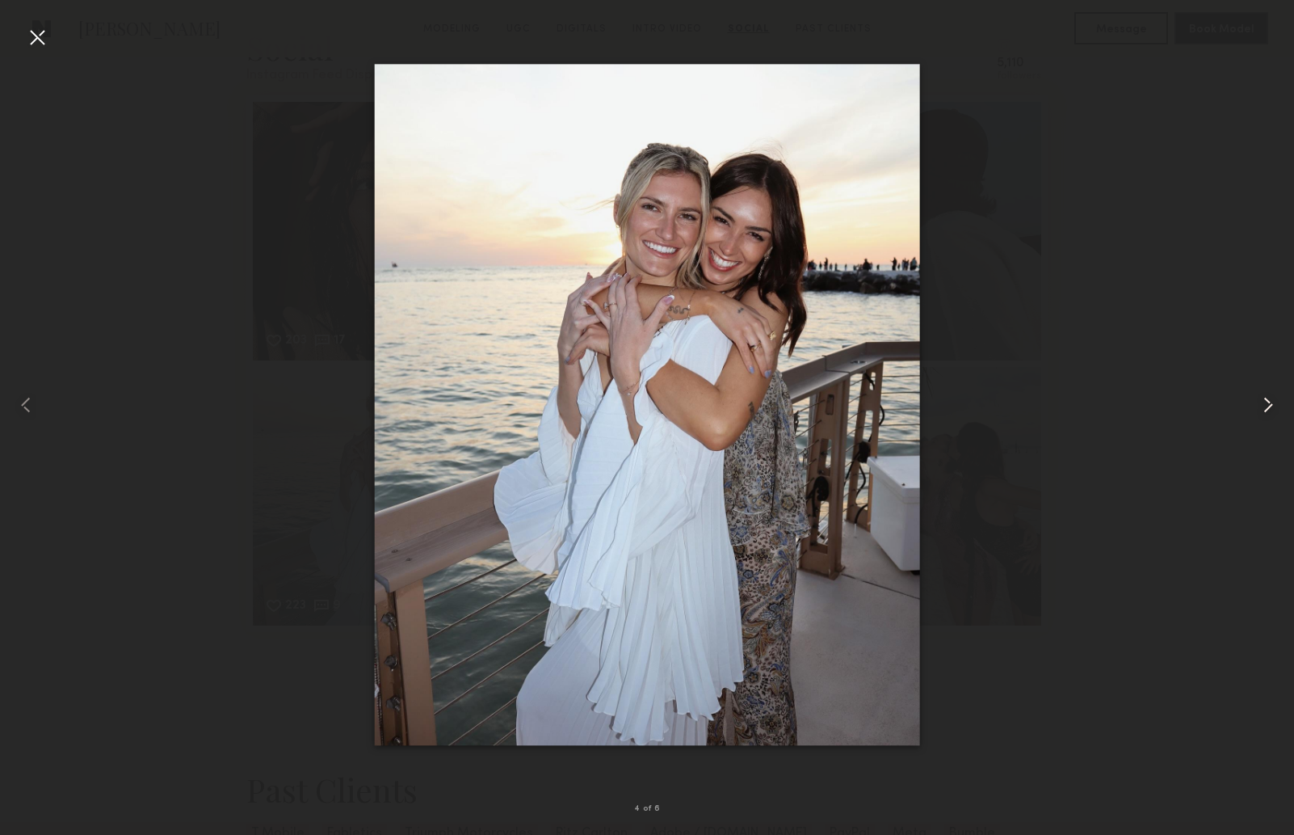
click at [1266, 409] on common-icon at bounding box center [1269, 405] width 26 height 26
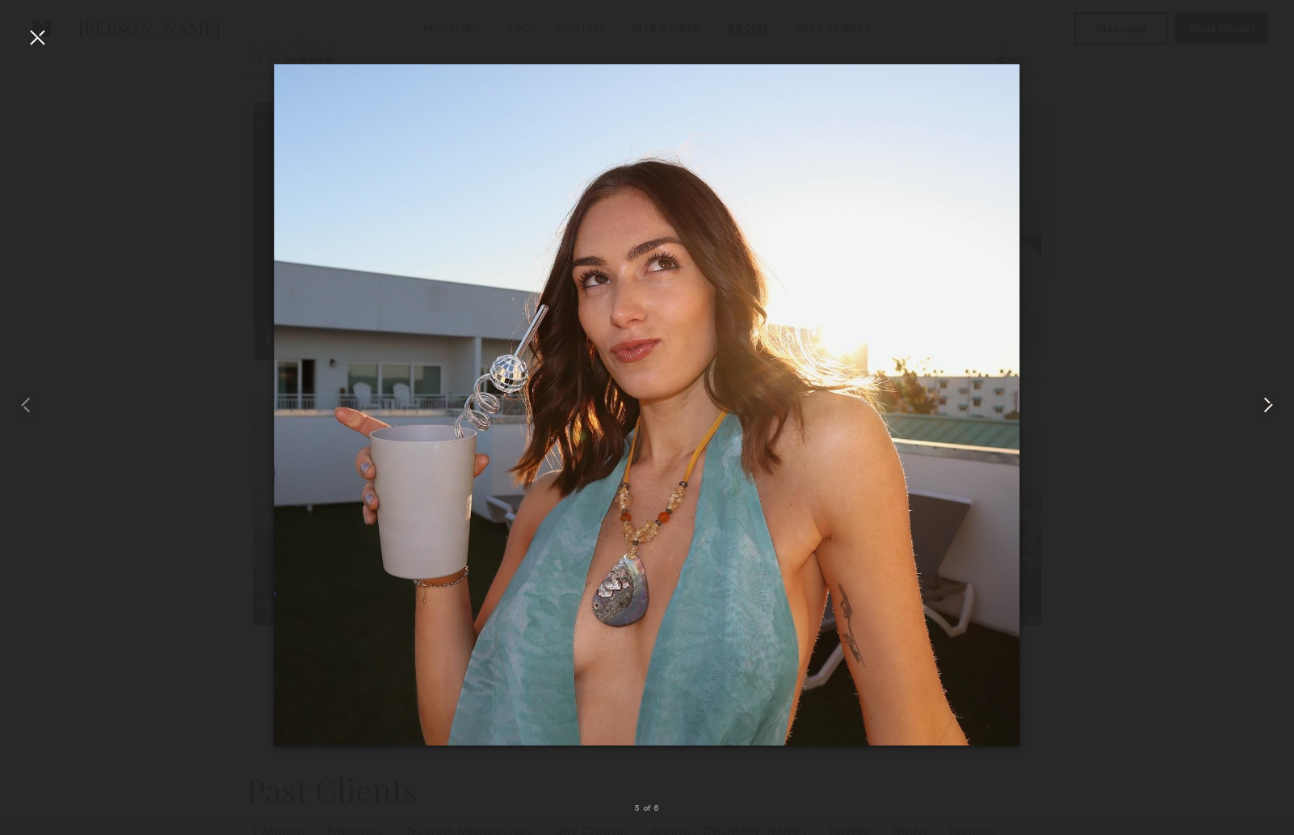
click at [1266, 409] on common-icon at bounding box center [1269, 405] width 26 height 26
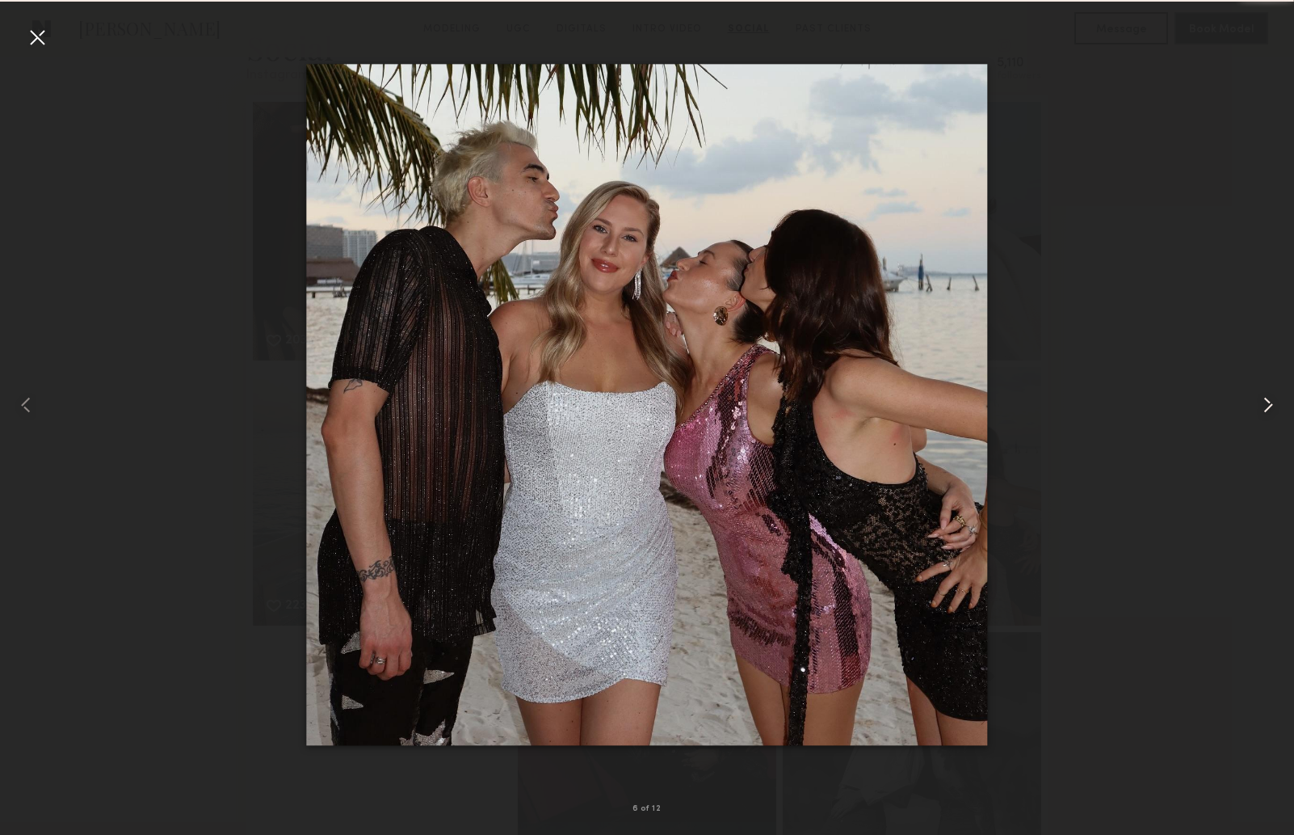
click at [1266, 409] on common-icon at bounding box center [1269, 405] width 26 height 26
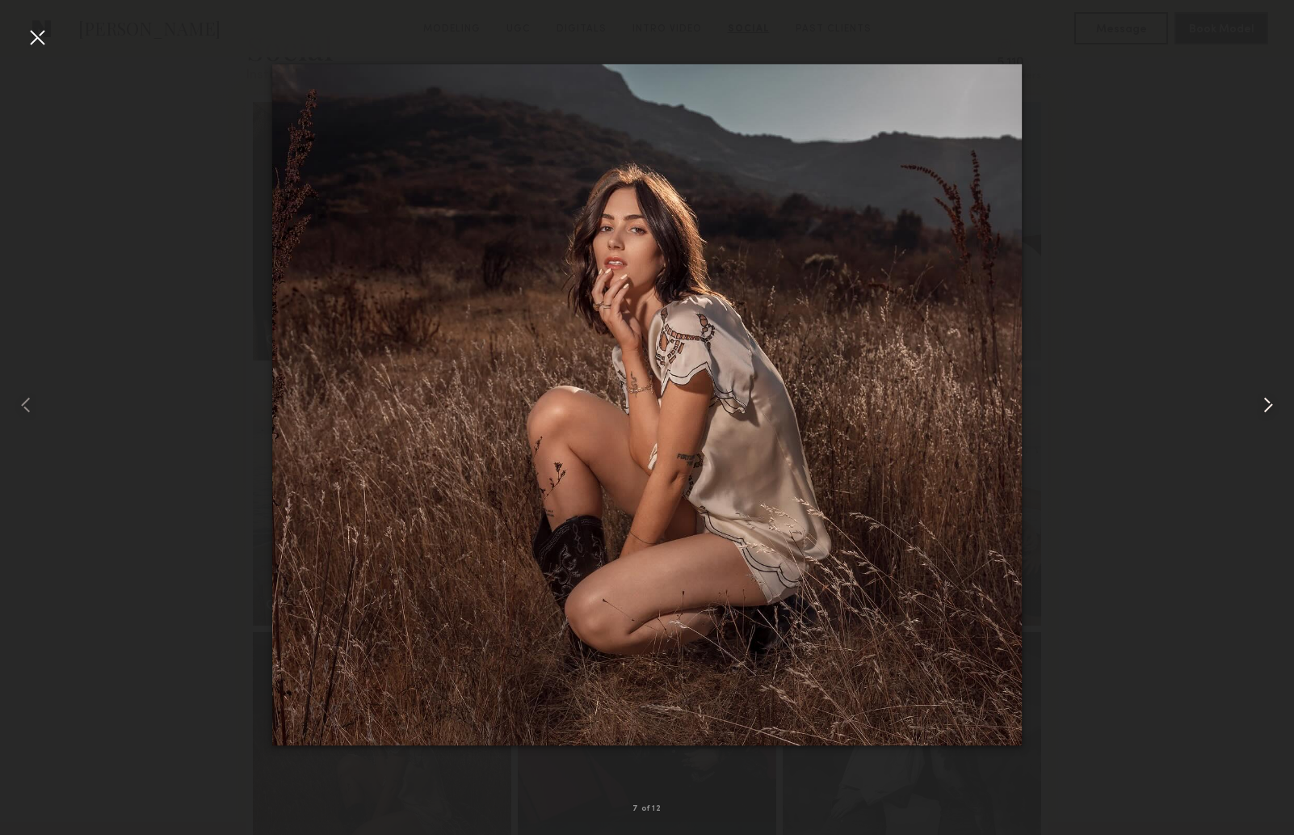
click at [1266, 409] on common-icon at bounding box center [1269, 405] width 26 height 26
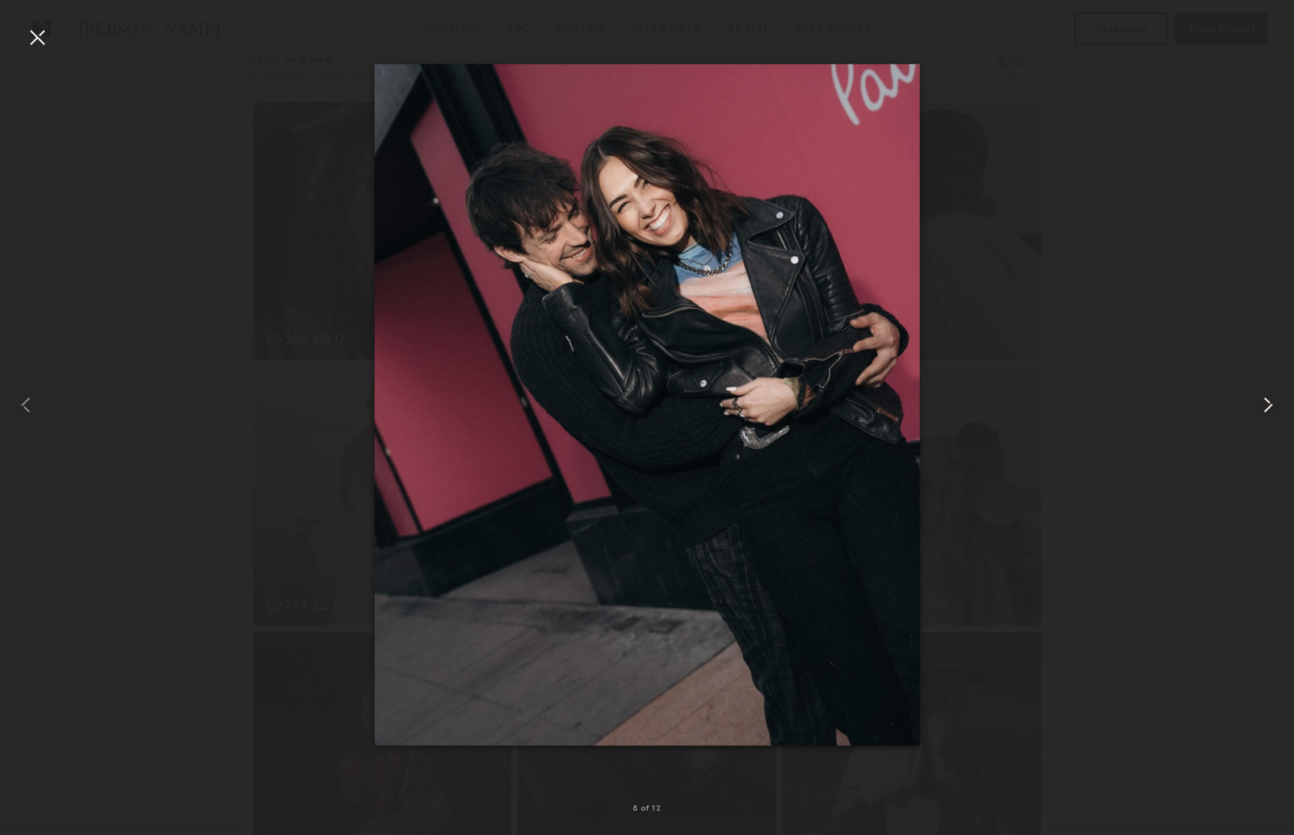
click at [1266, 409] on common-icon at bounding box center [1269, 405] width 26 height 26
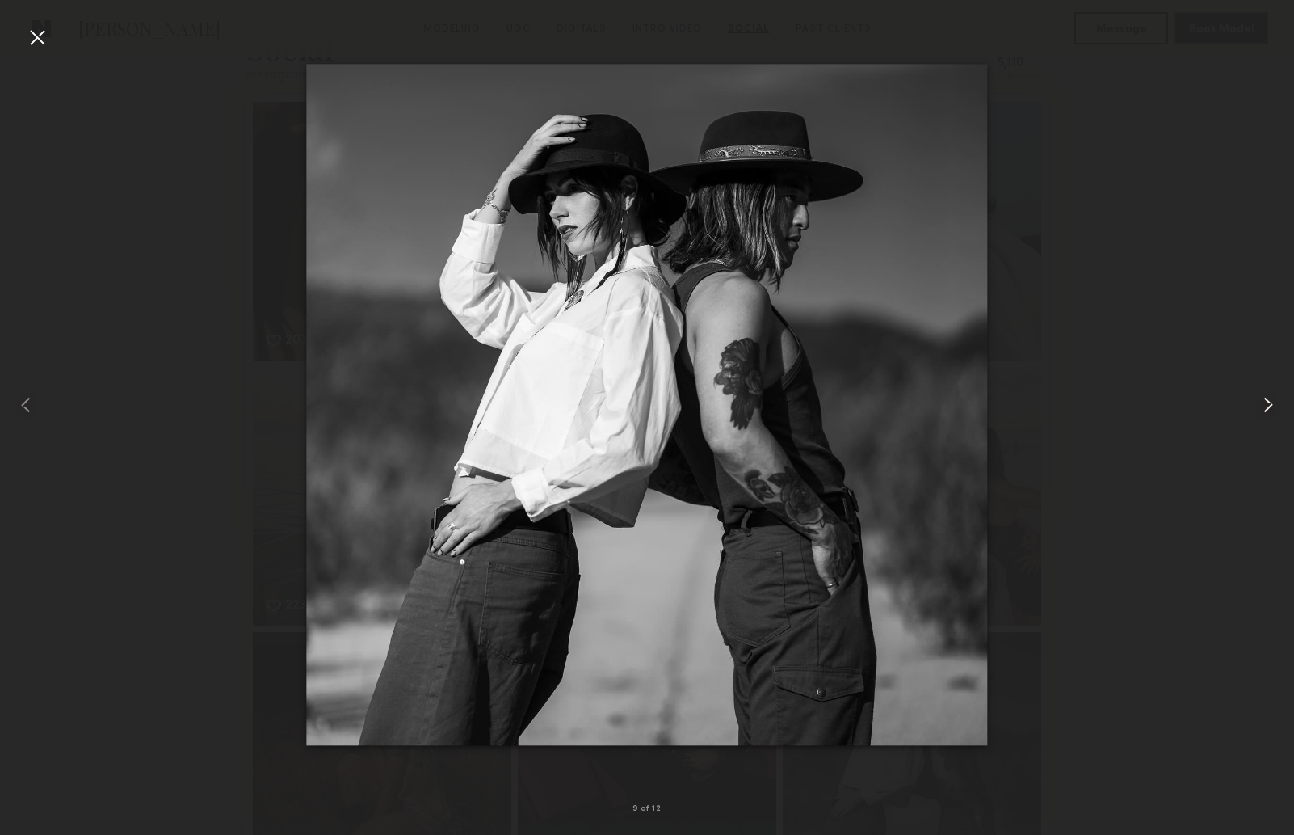
click at [1266, 409] on common-icon at bounding box center [1269, 405] width 26 height 26
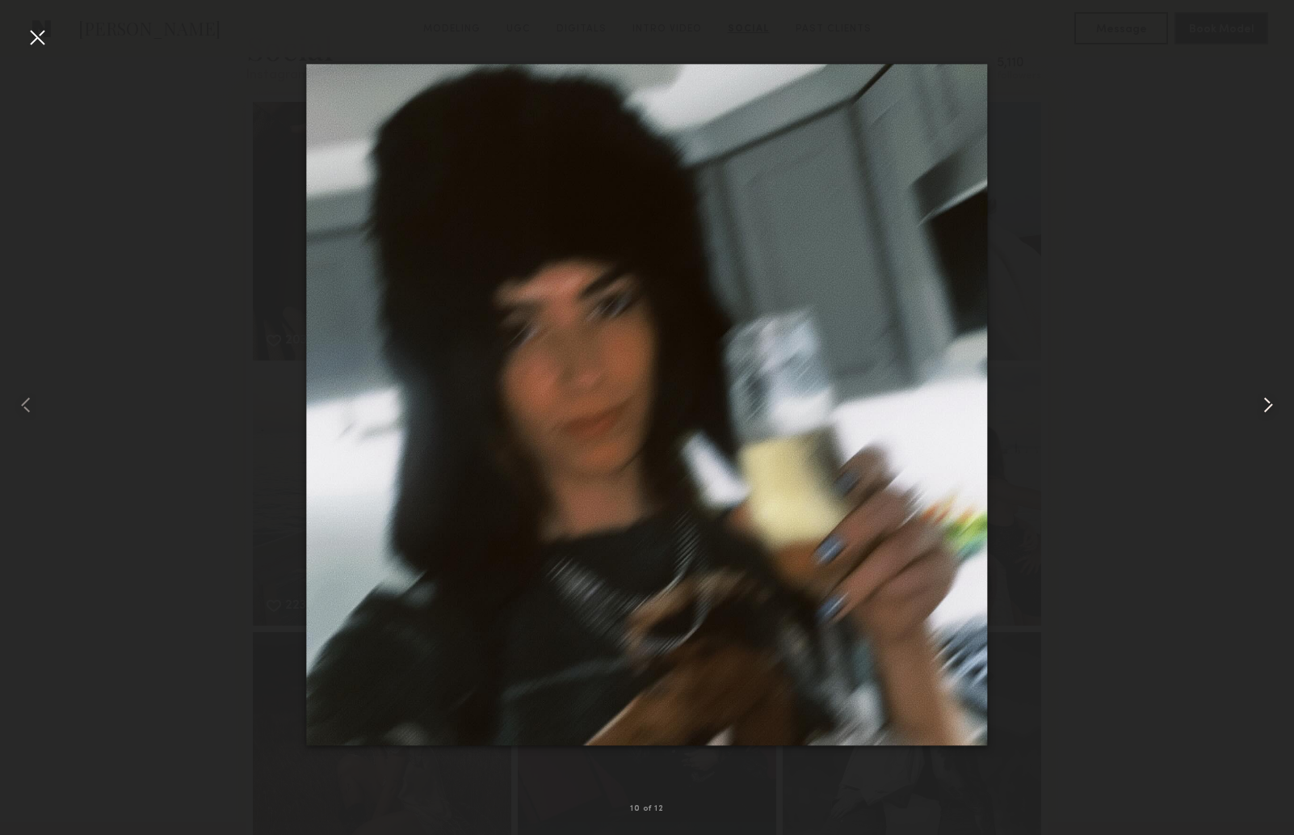
click at [1266, 409] on common-icon at bounding box center [1269, 405] width 26 height 26
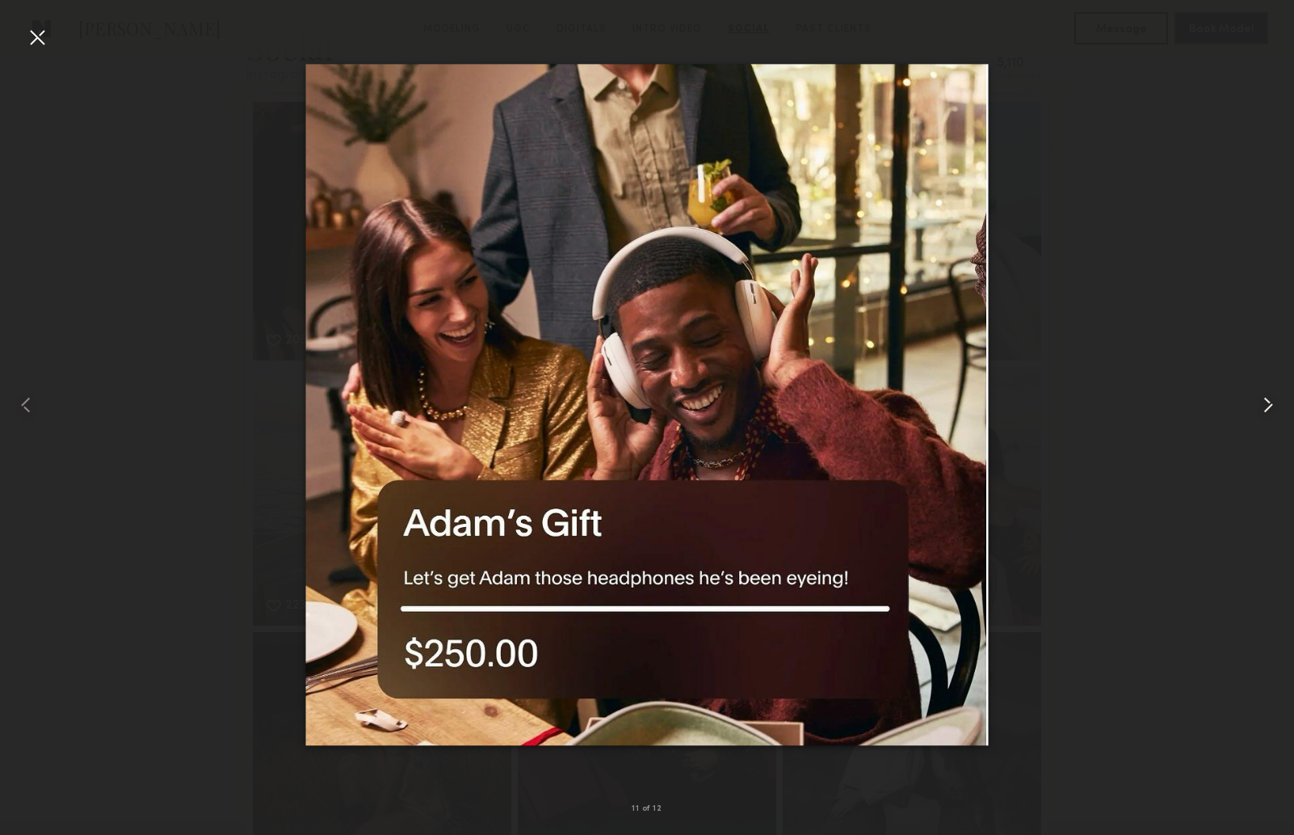
click at [1266, 409] on common-icon at bounding box center [1269, 405] width 26 height 26
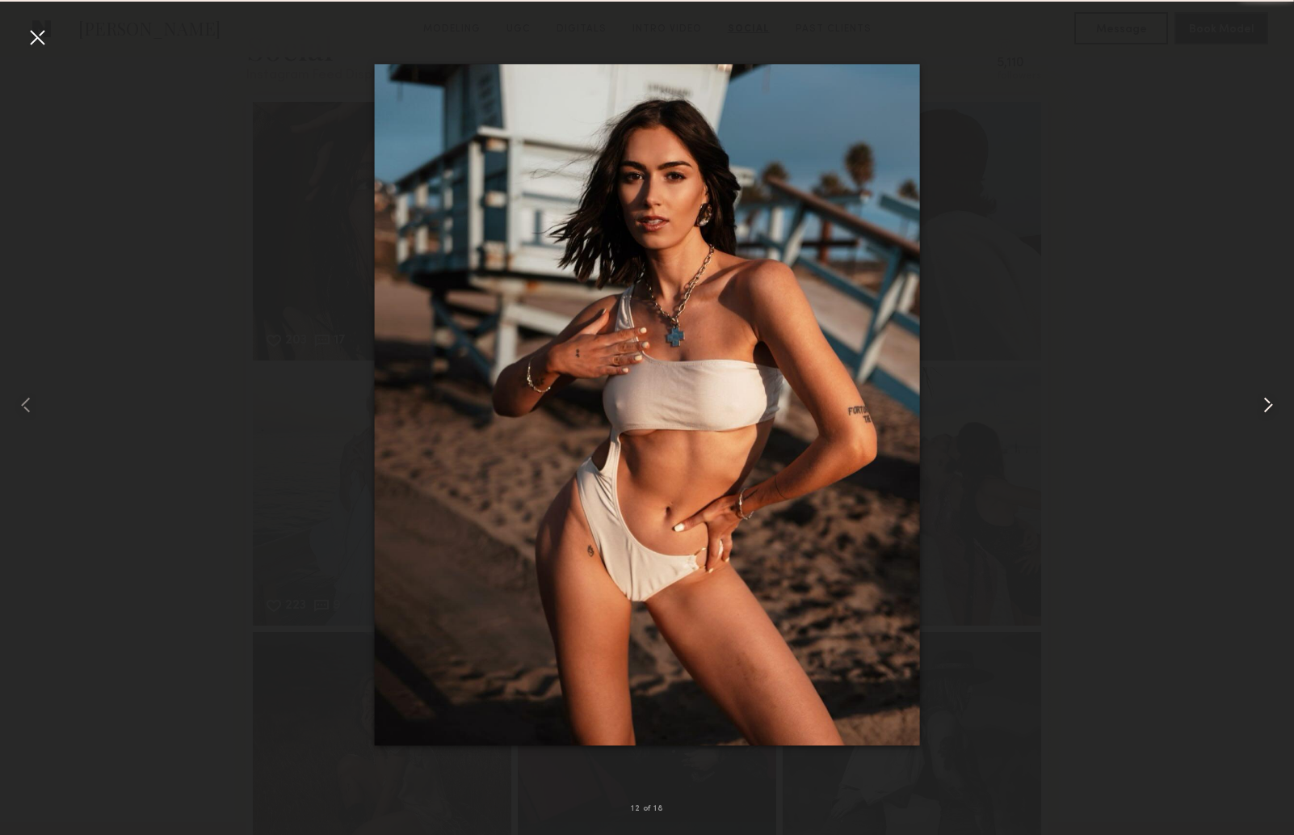
click at [1266, 409] on common-icon at bounding box center [1269, 405] width 26 height 26
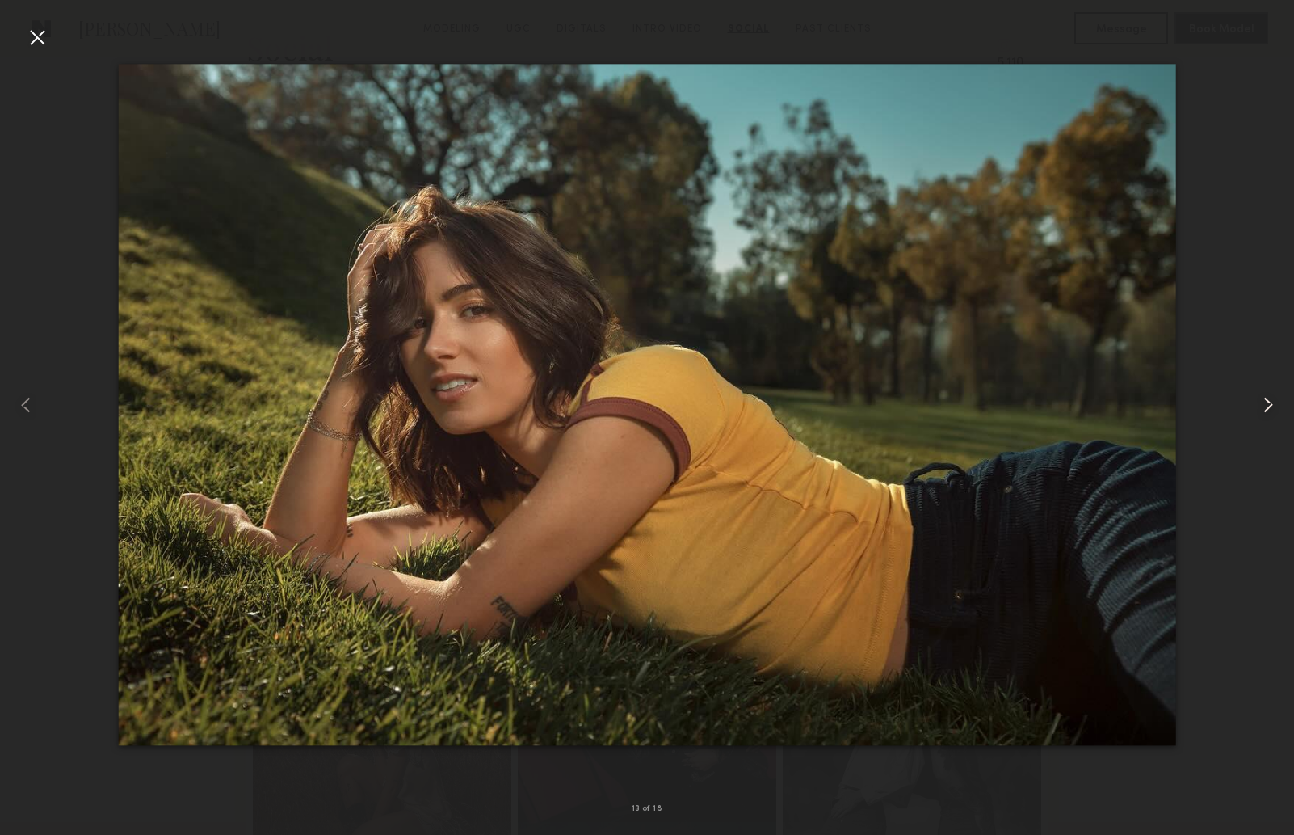
click at [1266, 409] on common-icon at bounding box center [1269, 405] width 26 height 26
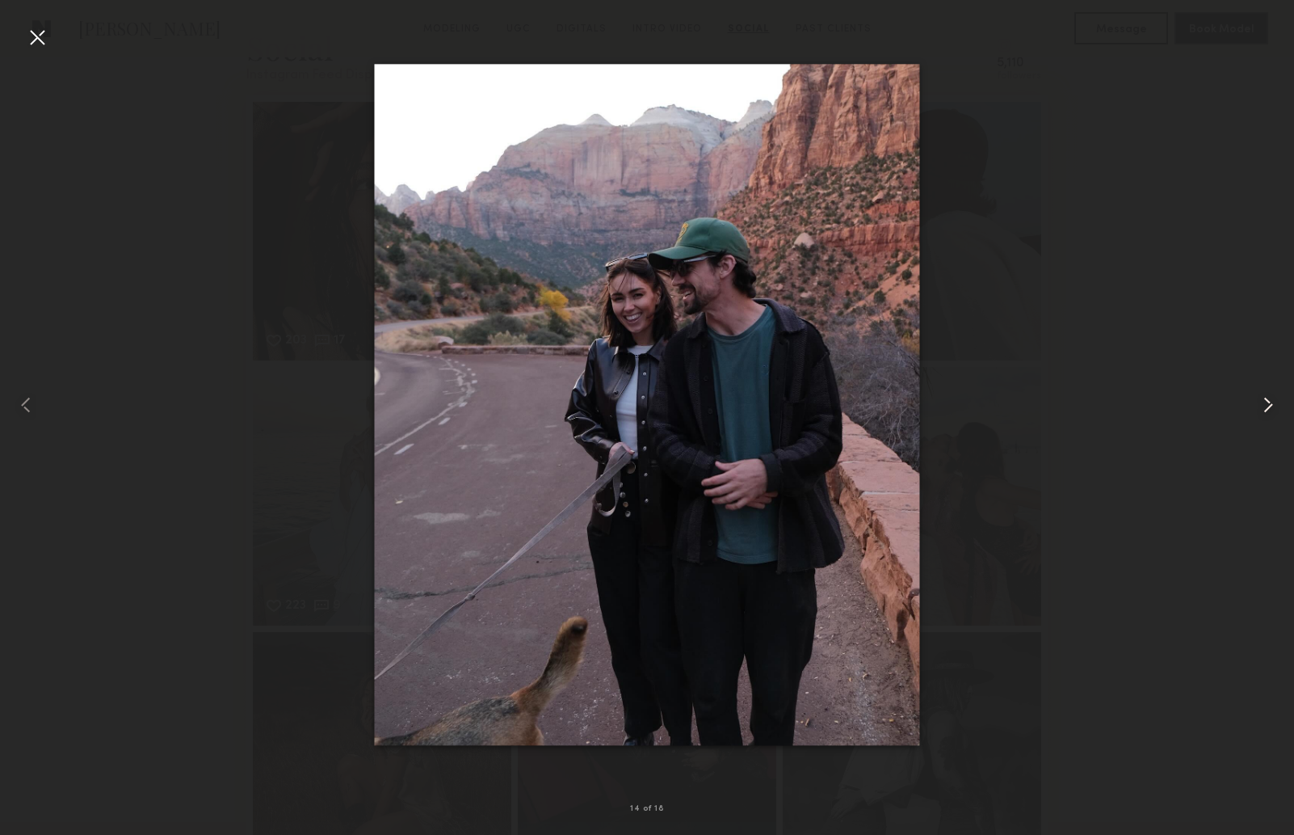
click at [1266, 409] on common-icon at bounding box center [1269, 405] width 26 height 26
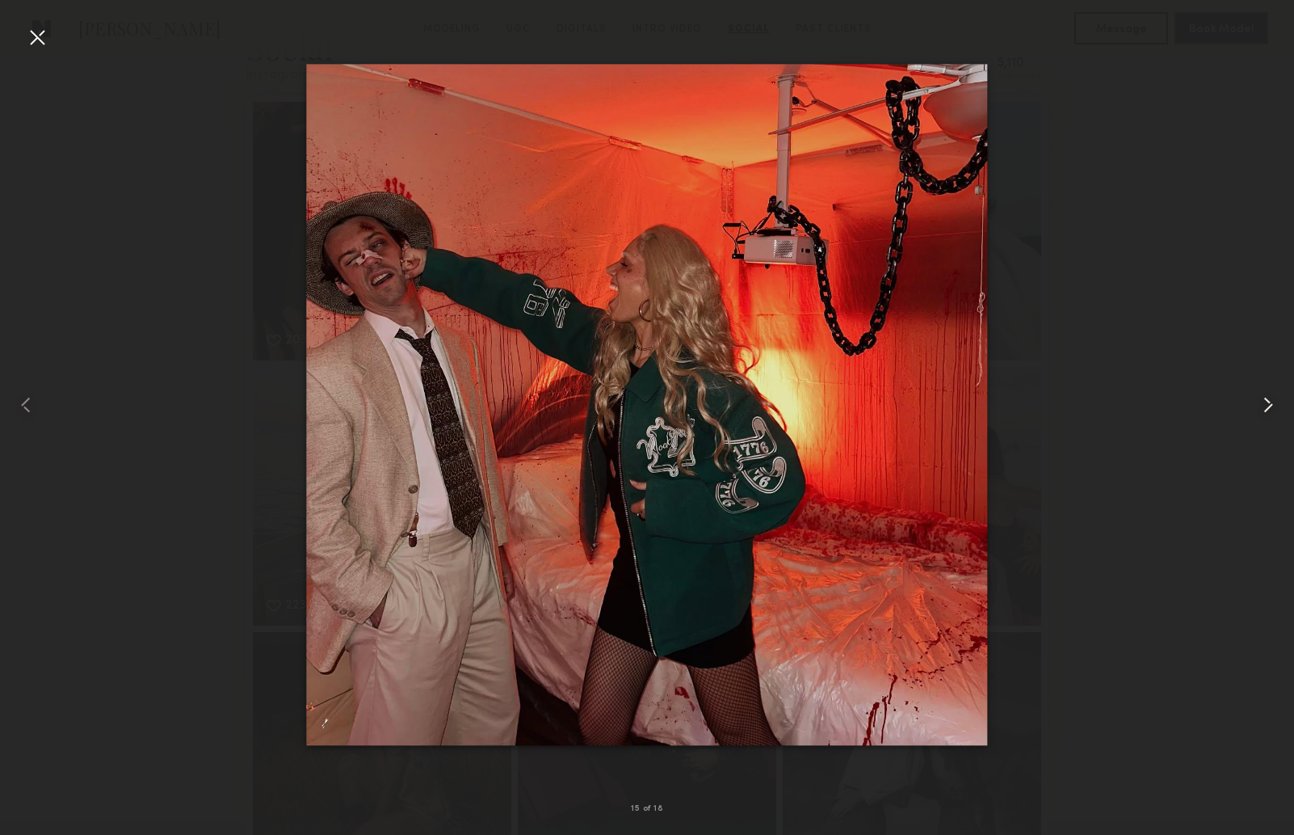
click at [1266, 409] on common-icon at bounding box center [1269, 405] width 26 height 26
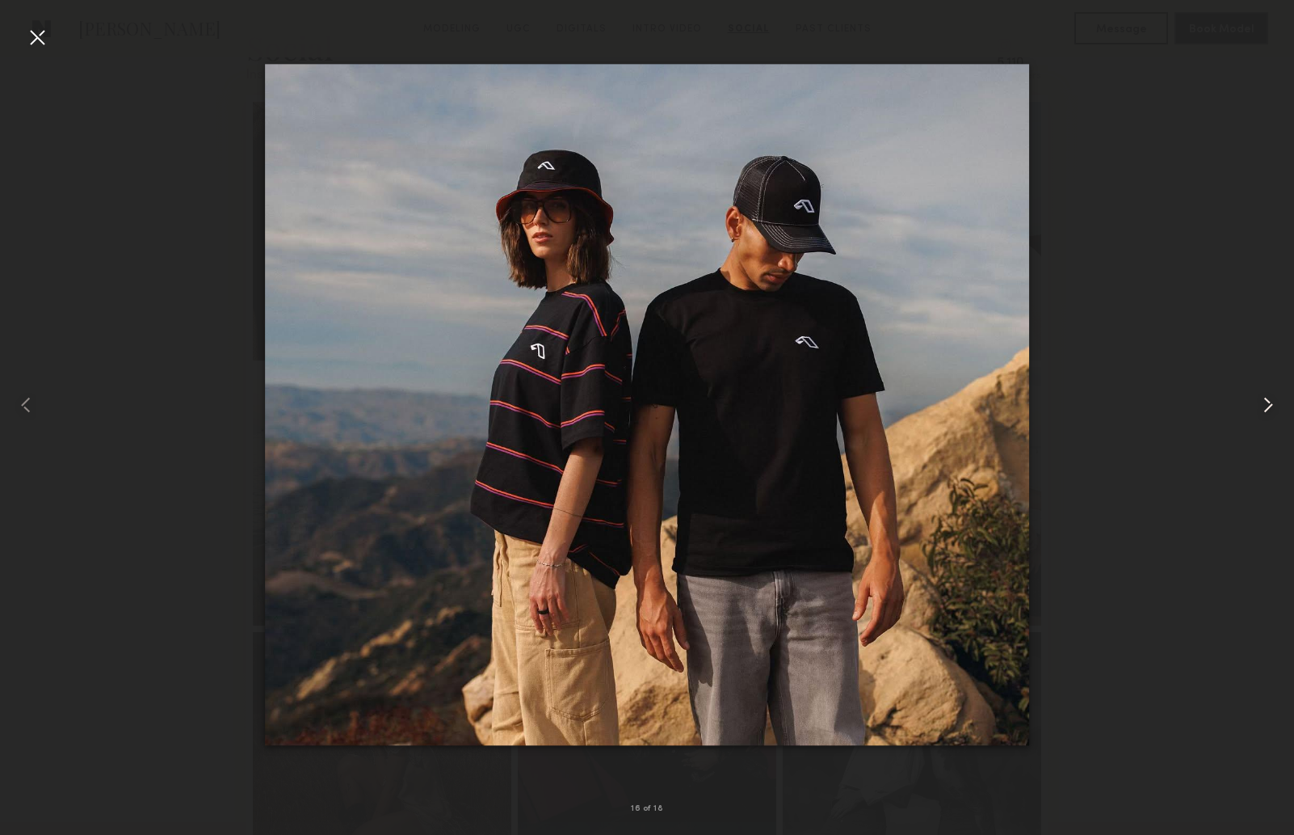
click at [1266, 409] on common-icon at bounding box center [1269, 405] width 26 height 26
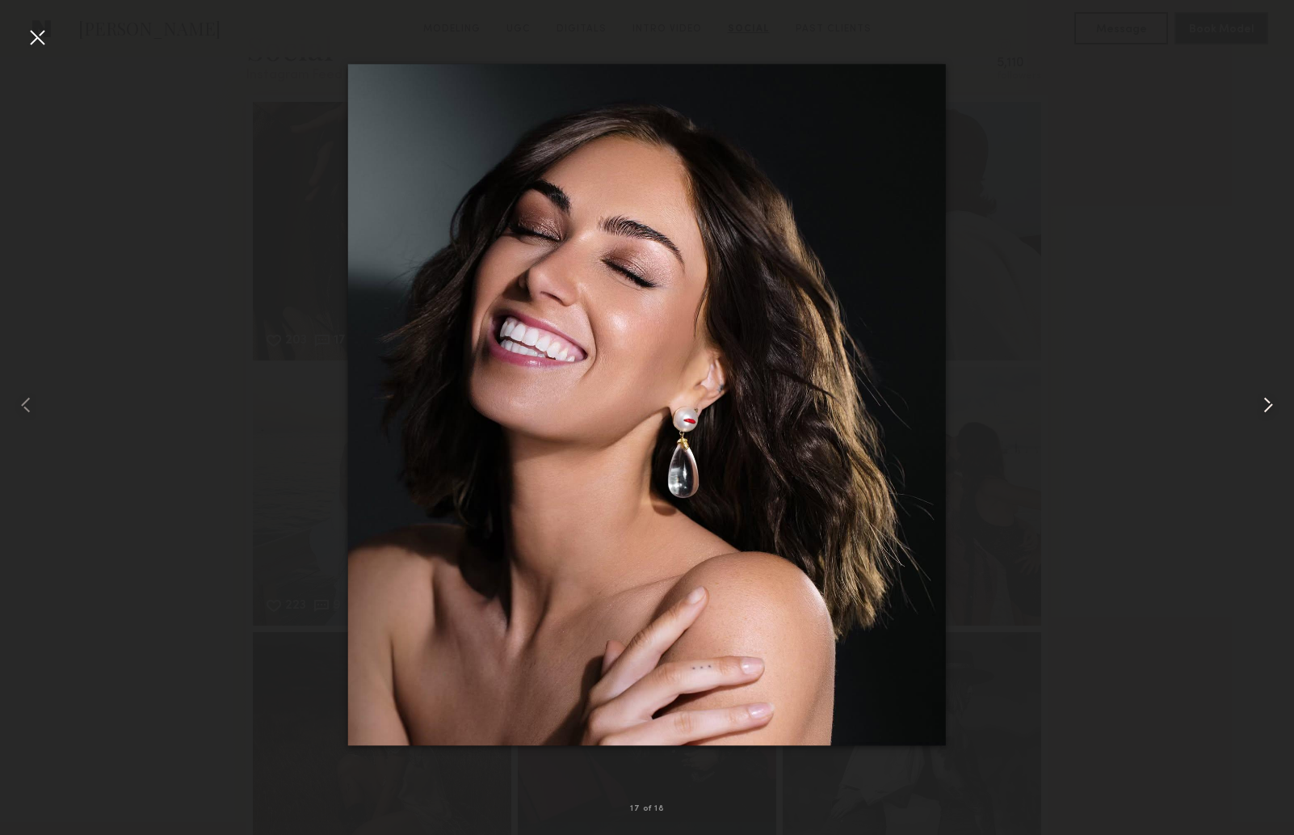
click at [1266, 409] on common-icon at bounding box center [1269, 405] width 26 height 26
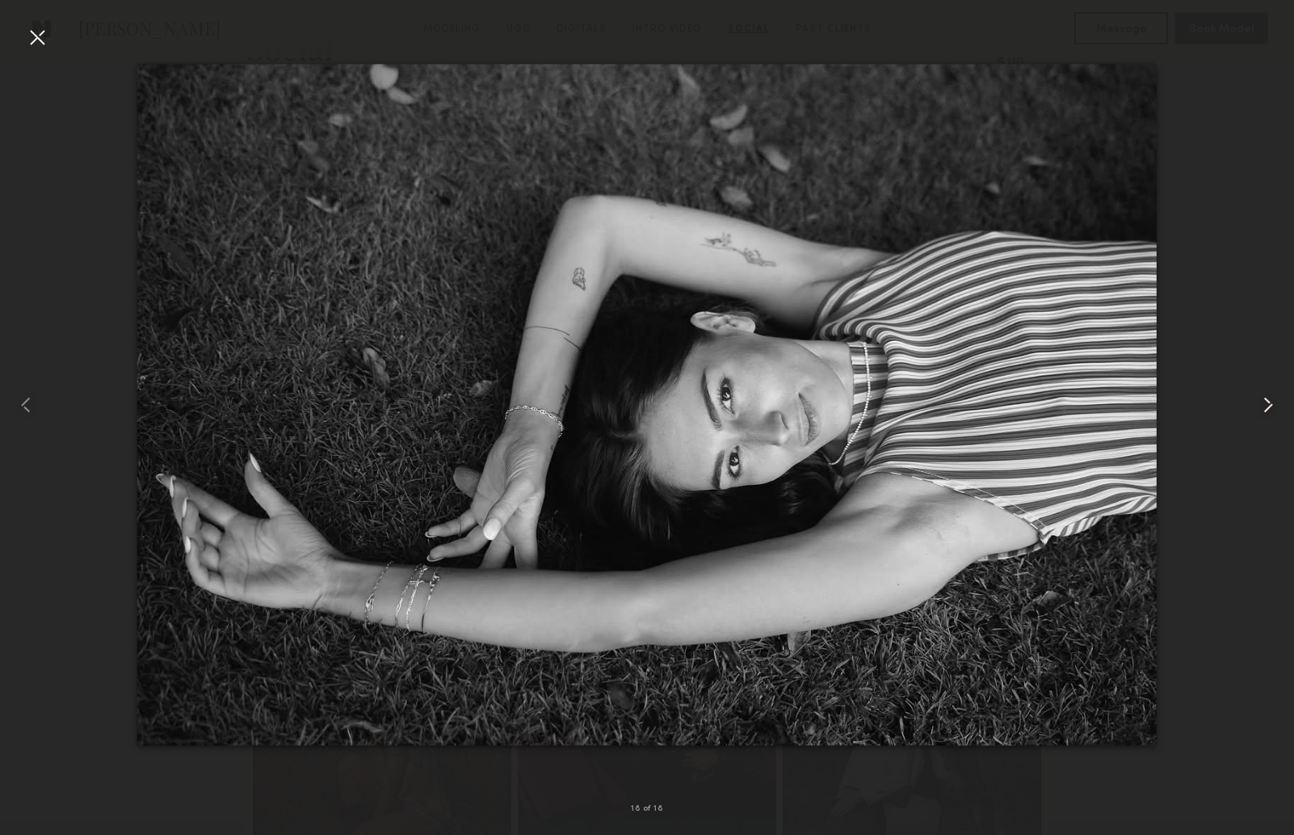
click at [1266, 409] on common-icon at bounding box center [1269, 405] width 26 height 26
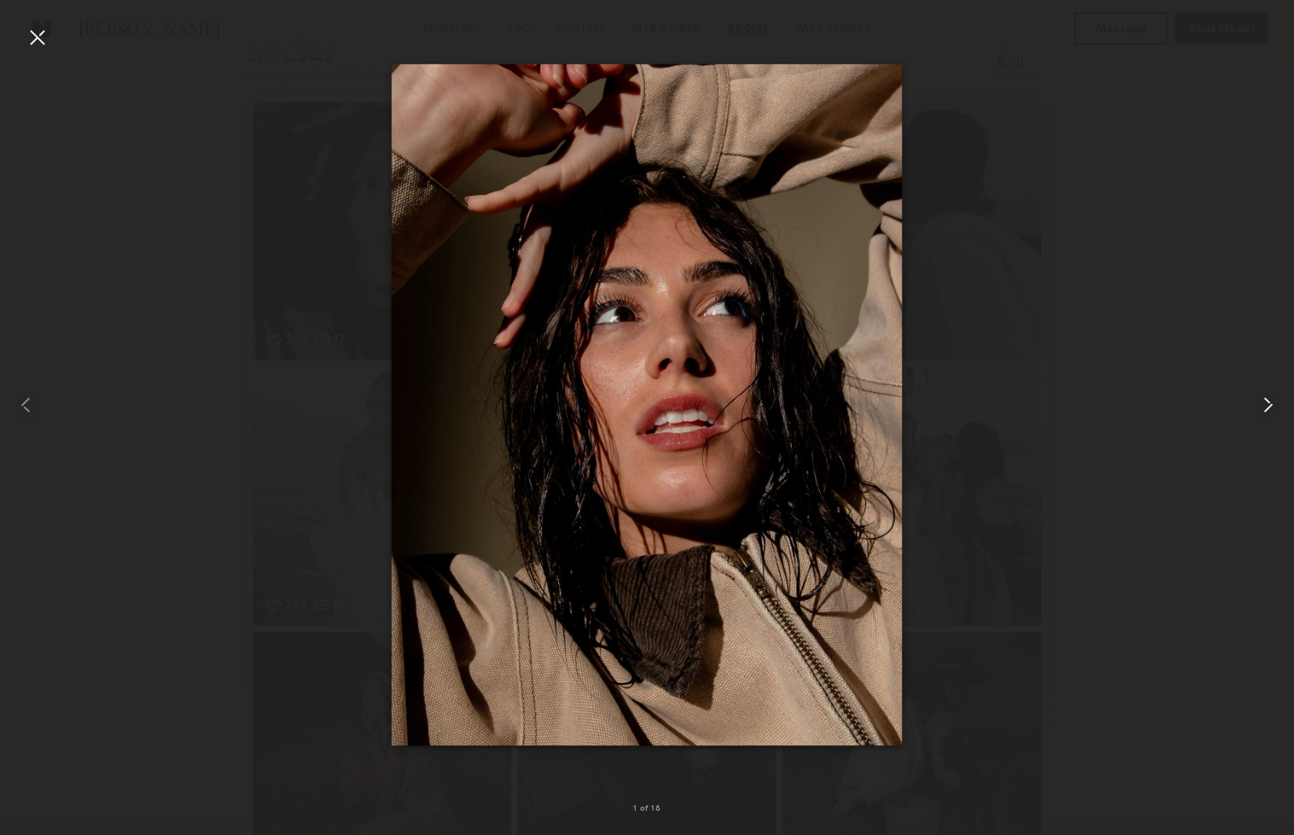
click at [1266, 409] on common-icon at bounding box center [1269, 405] width 26 height 26
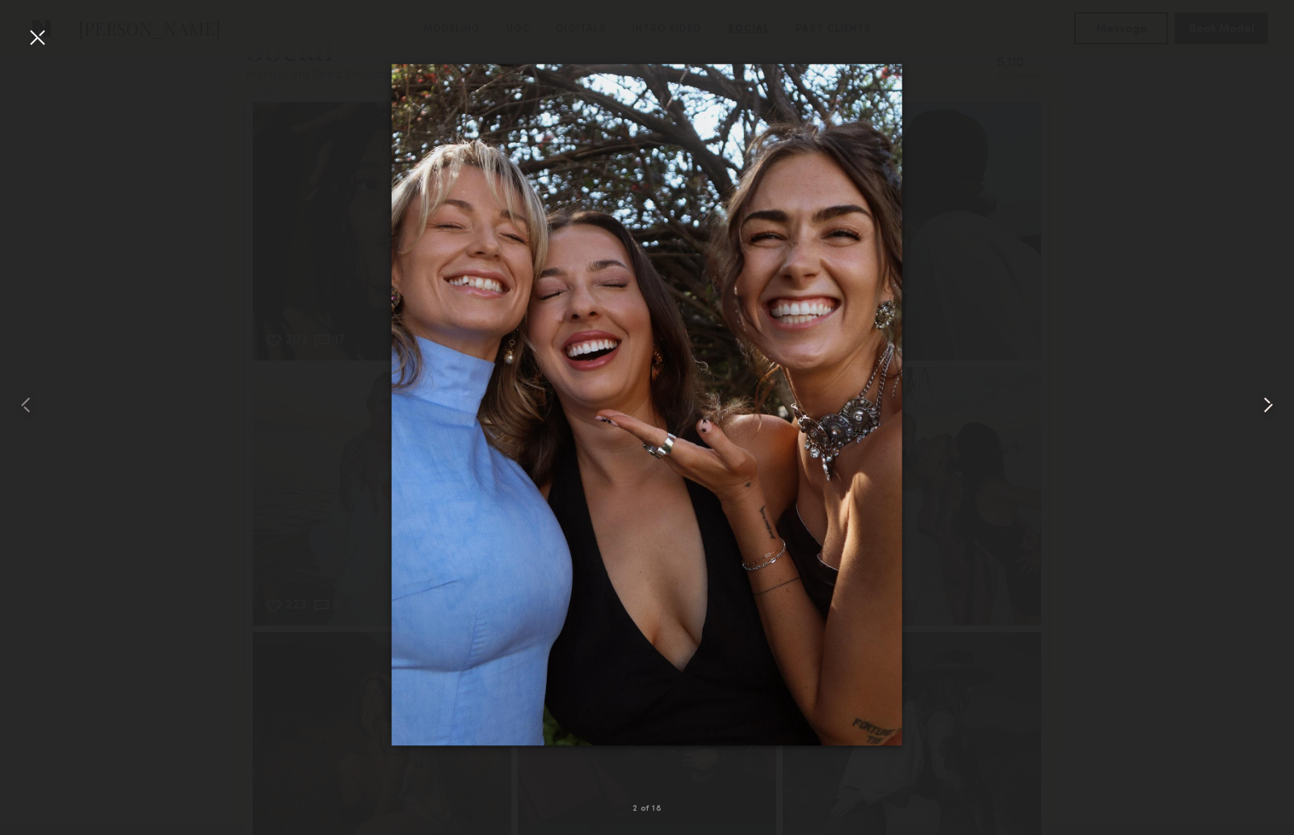
click at [1266, 409] on common-icon at bounding box center [1269, 405] width 26 height 26
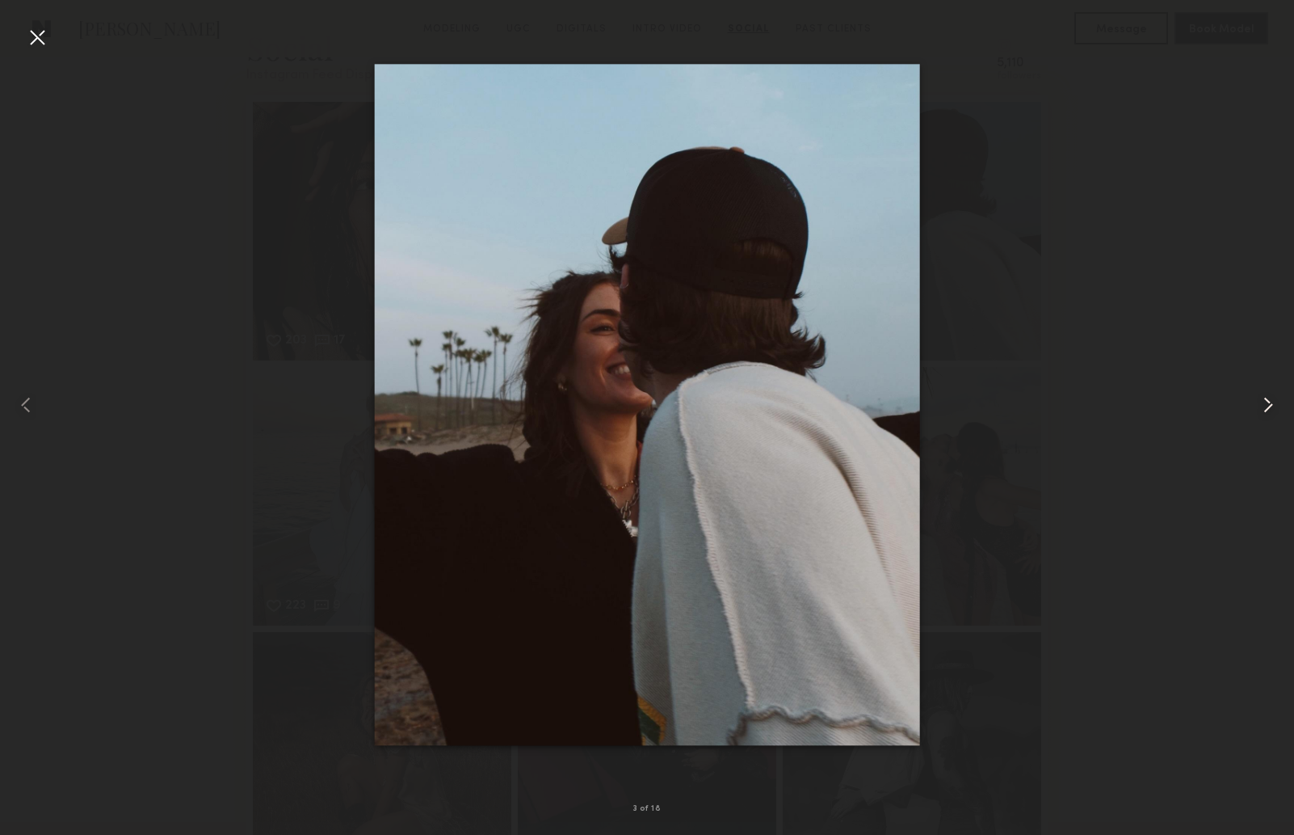
click at [1266, 409] on common-icon at bounding box center [1269, 405] width 26 height 26
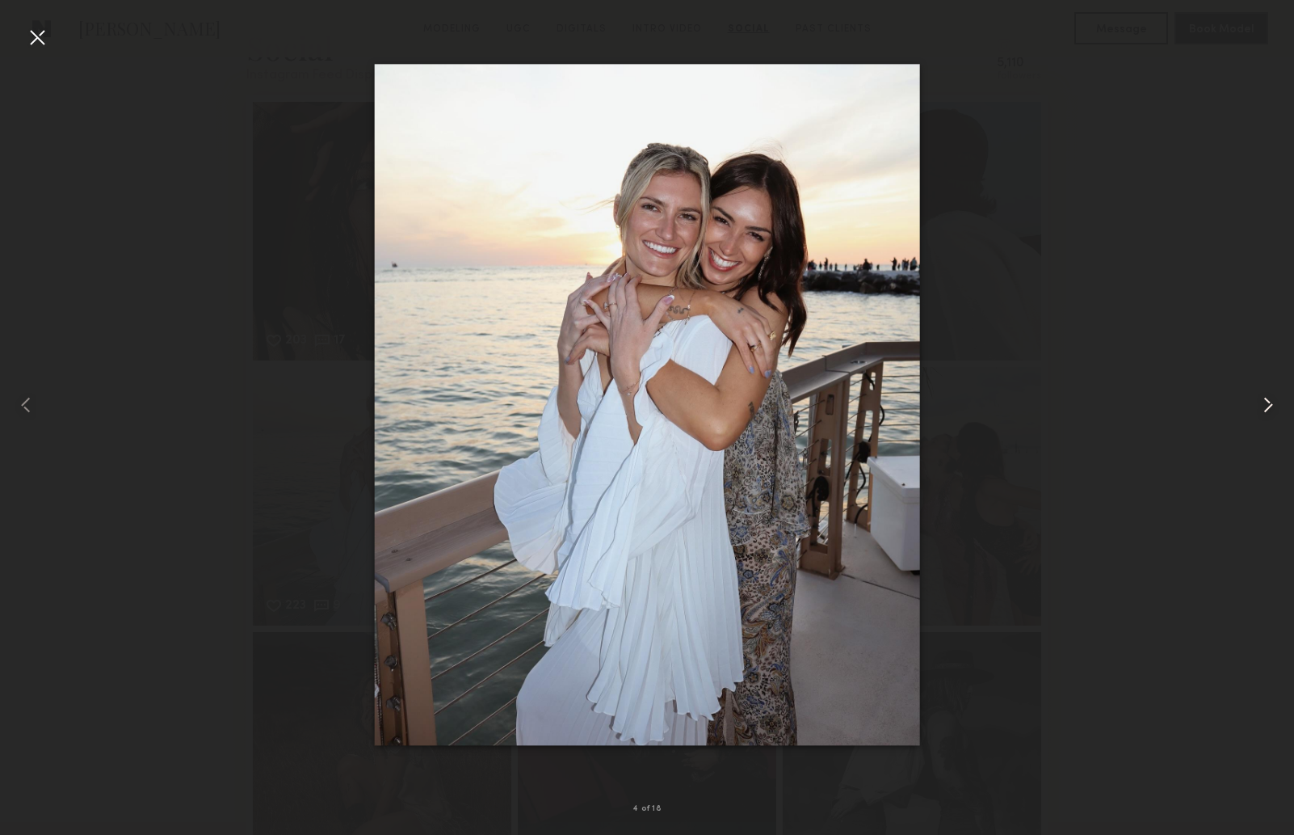
click at [1266, 409] on common-icon at bounding box center [1269, 405] width 26 height 26
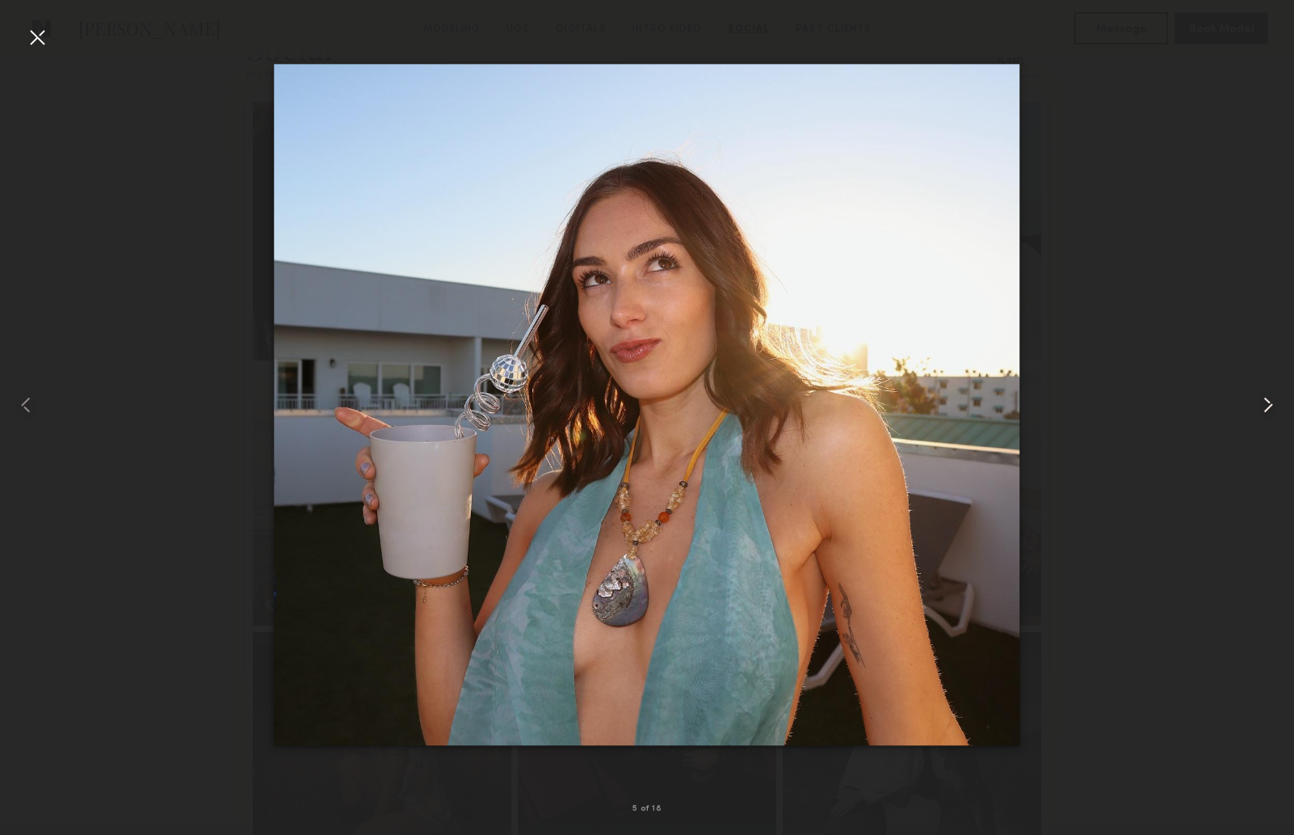
click at [1266, 409] on common-icon at bounding box center [1269, 405] width 26 height 26
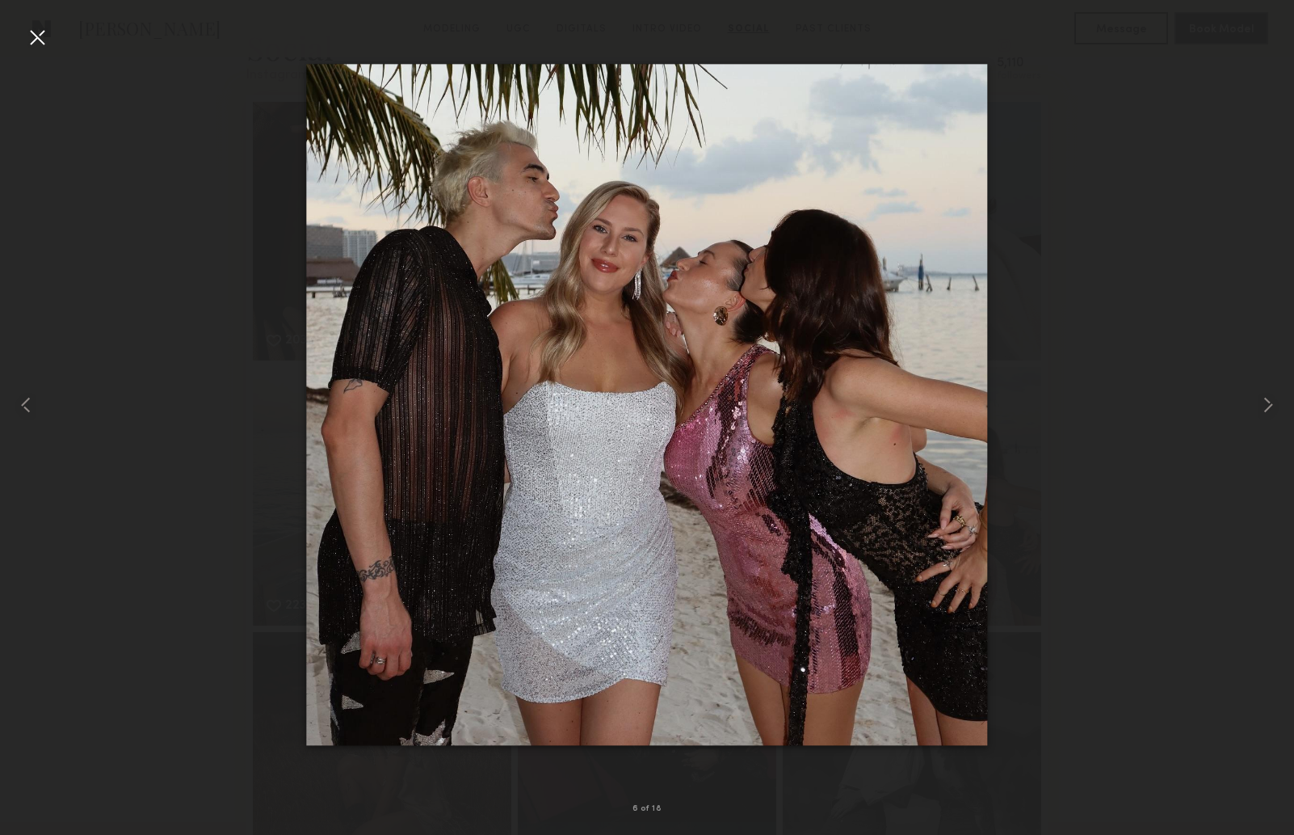
click at [37, 32] on div at bounding box center [37, 37] width 26 height 26
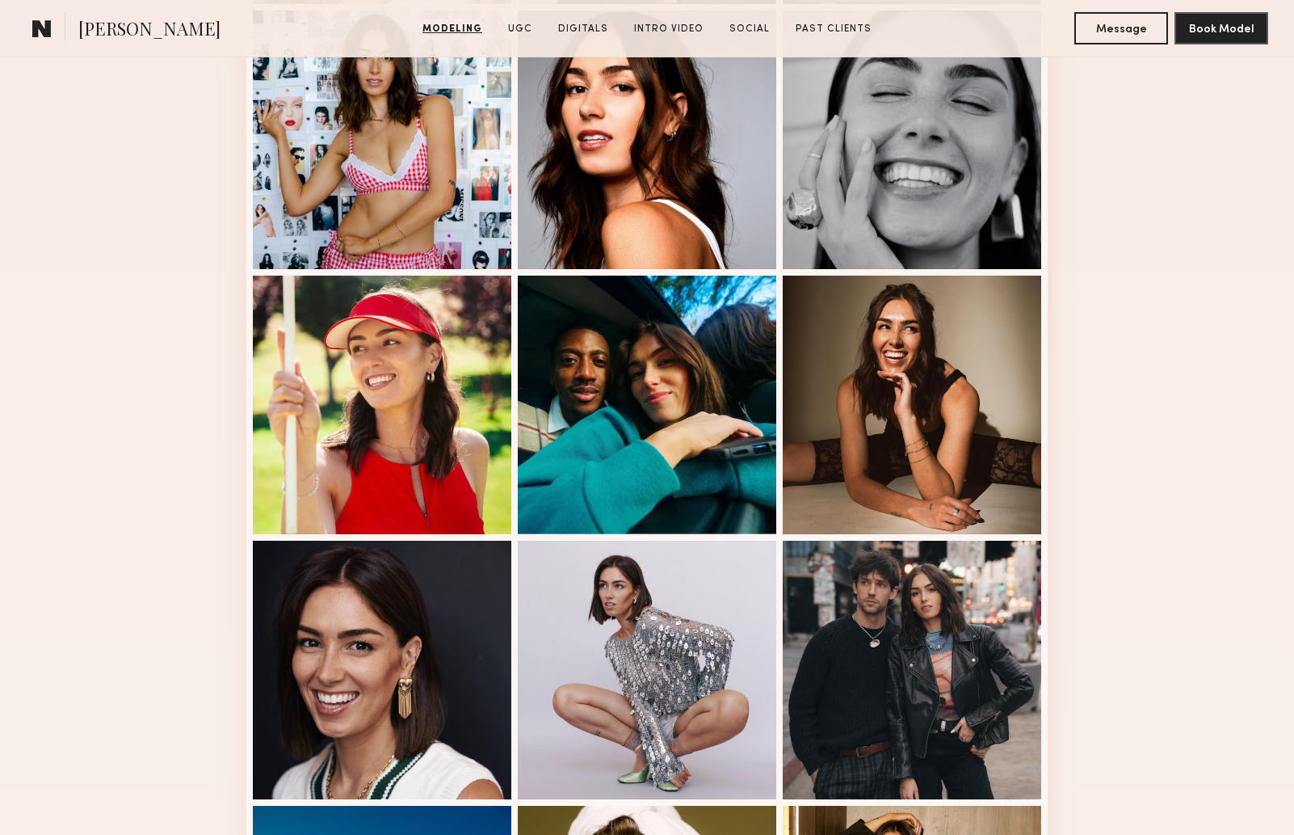
scroll to position [580, 0]
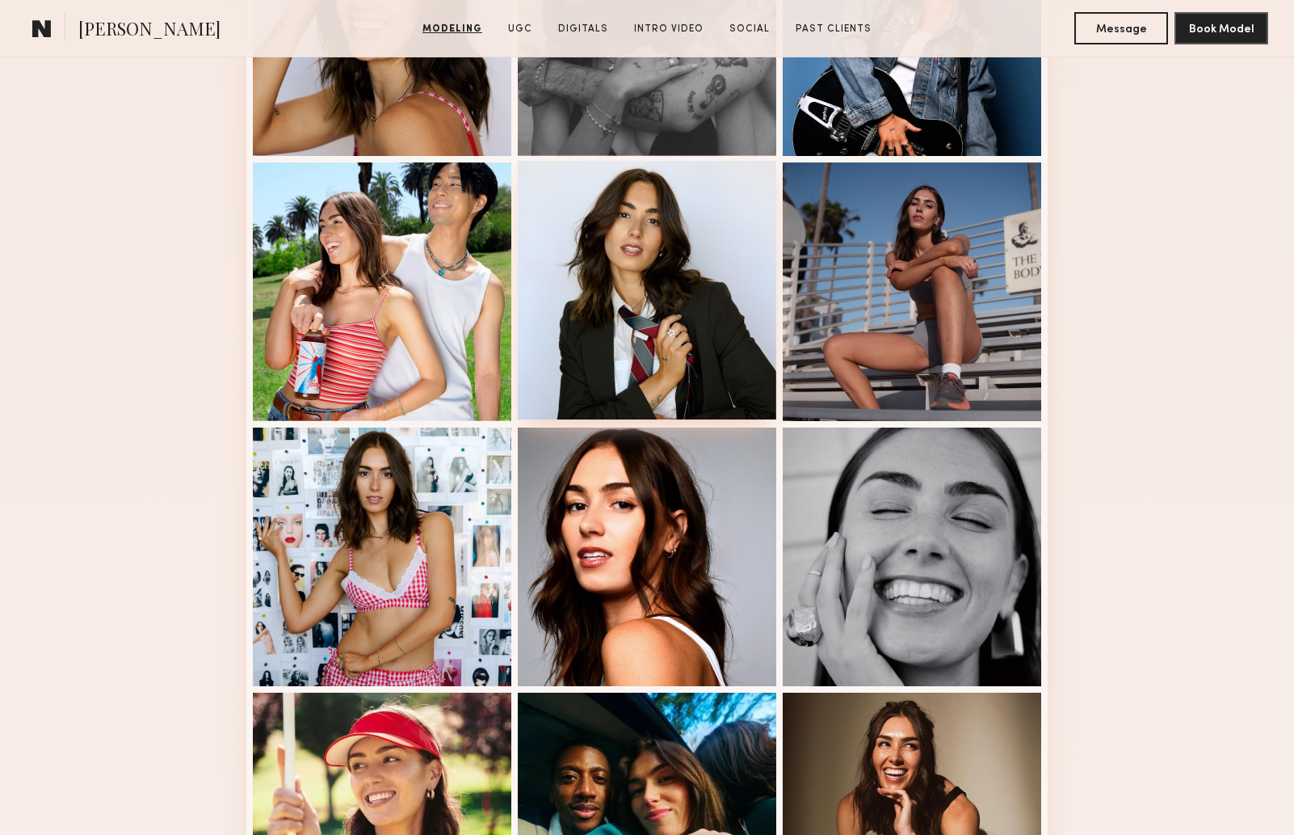
click at [646, 279] on div at bounding box center [647, 290] width 259 height 259
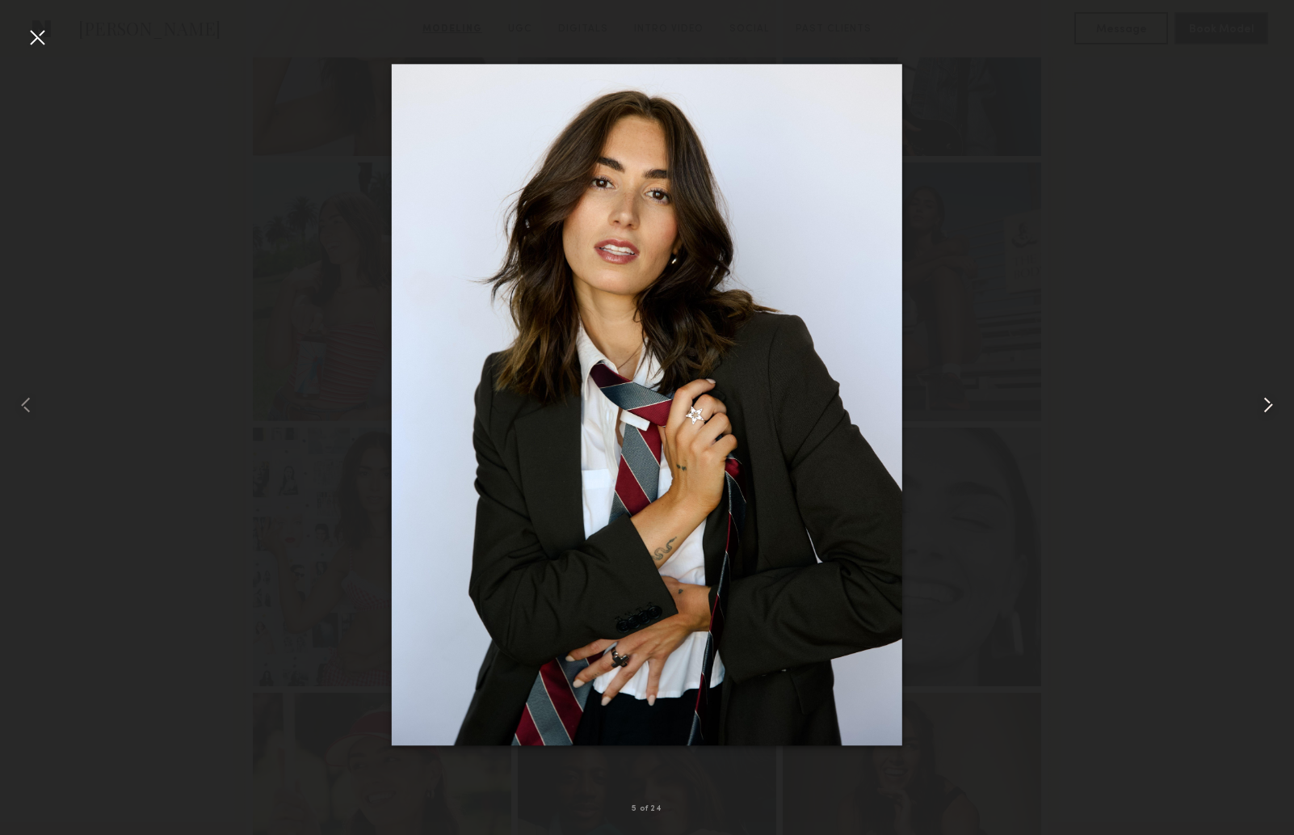
click at [1266, 407] on common-icon at bounding box center [1269, 405] width 26 height 26
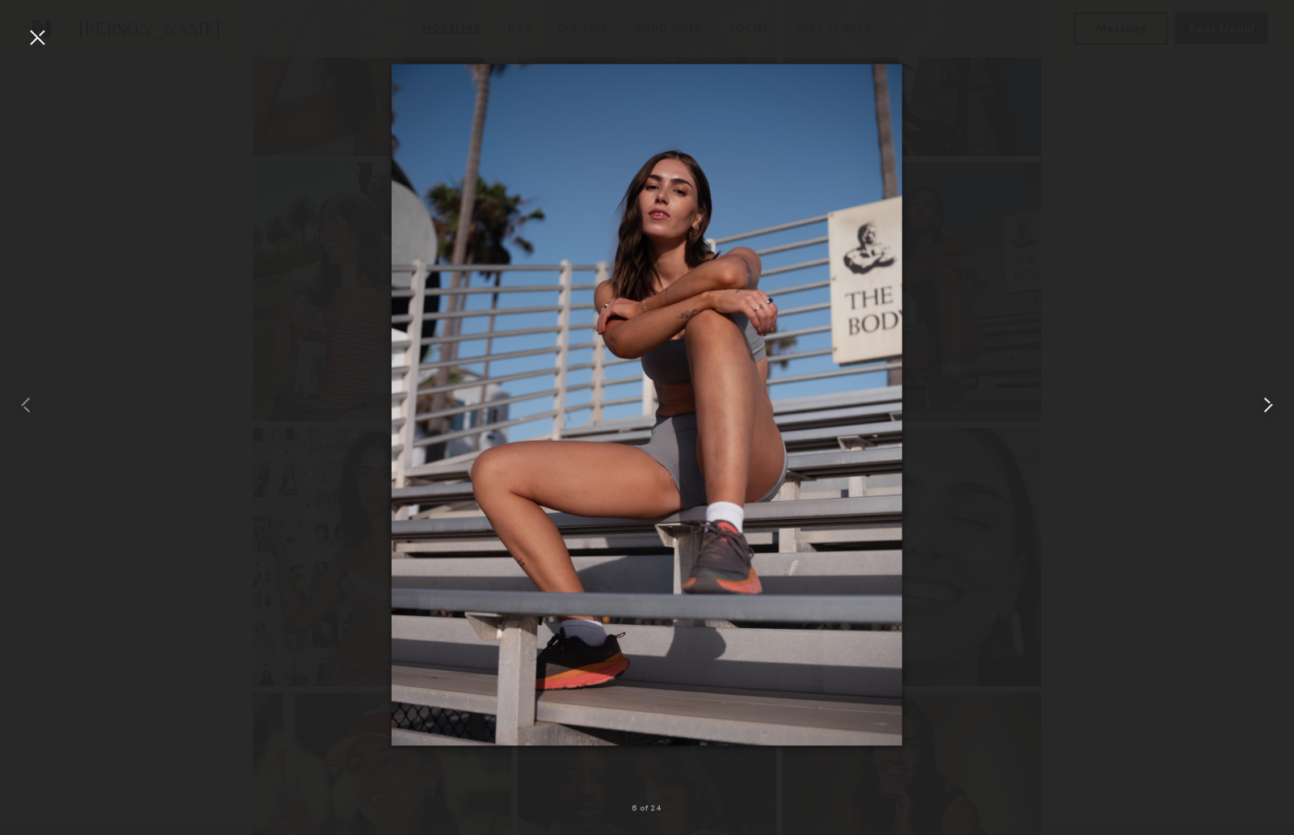
click at [1266, 407] on common-icon at bounding box center [1269, 405] width 26 height 26
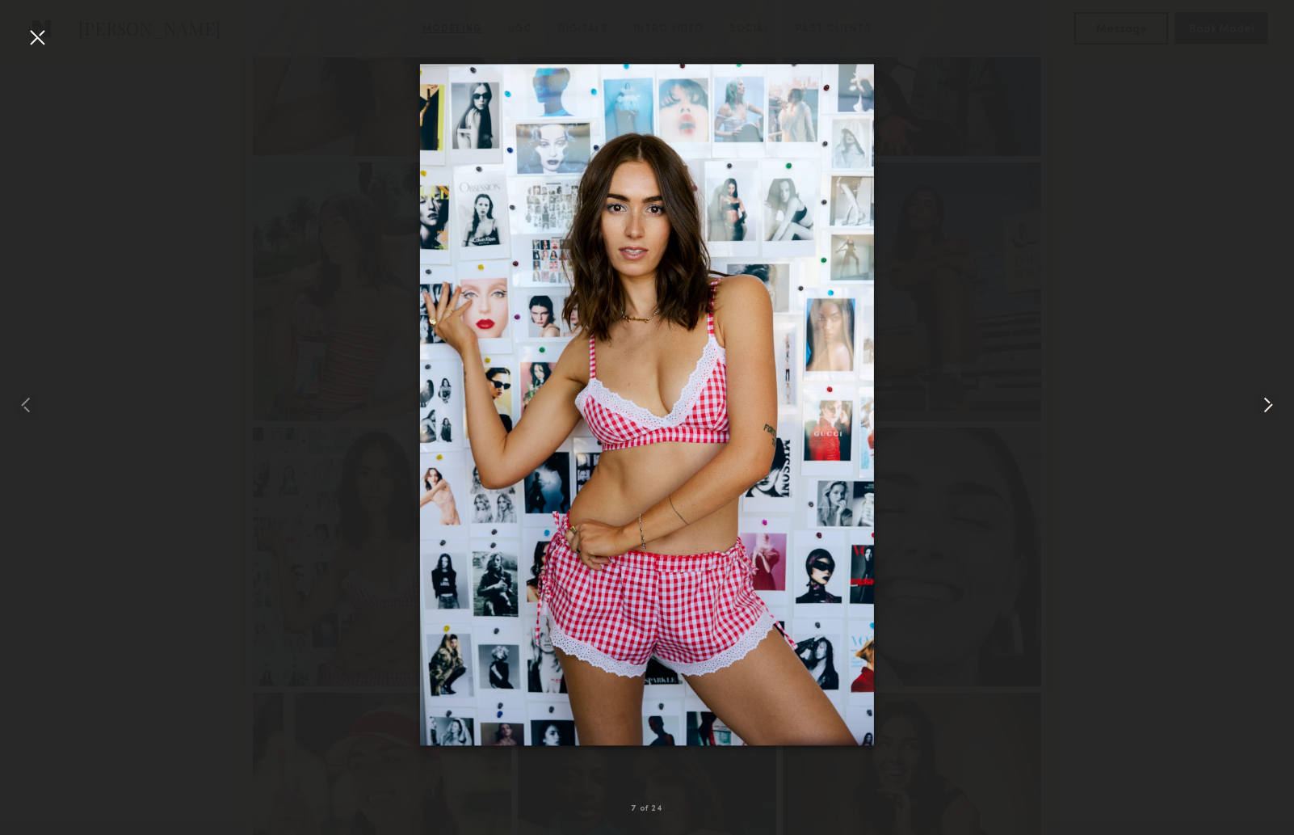
click at [1266, 407] on common-icon at bounding box center [1269, 405] width 26 height 26
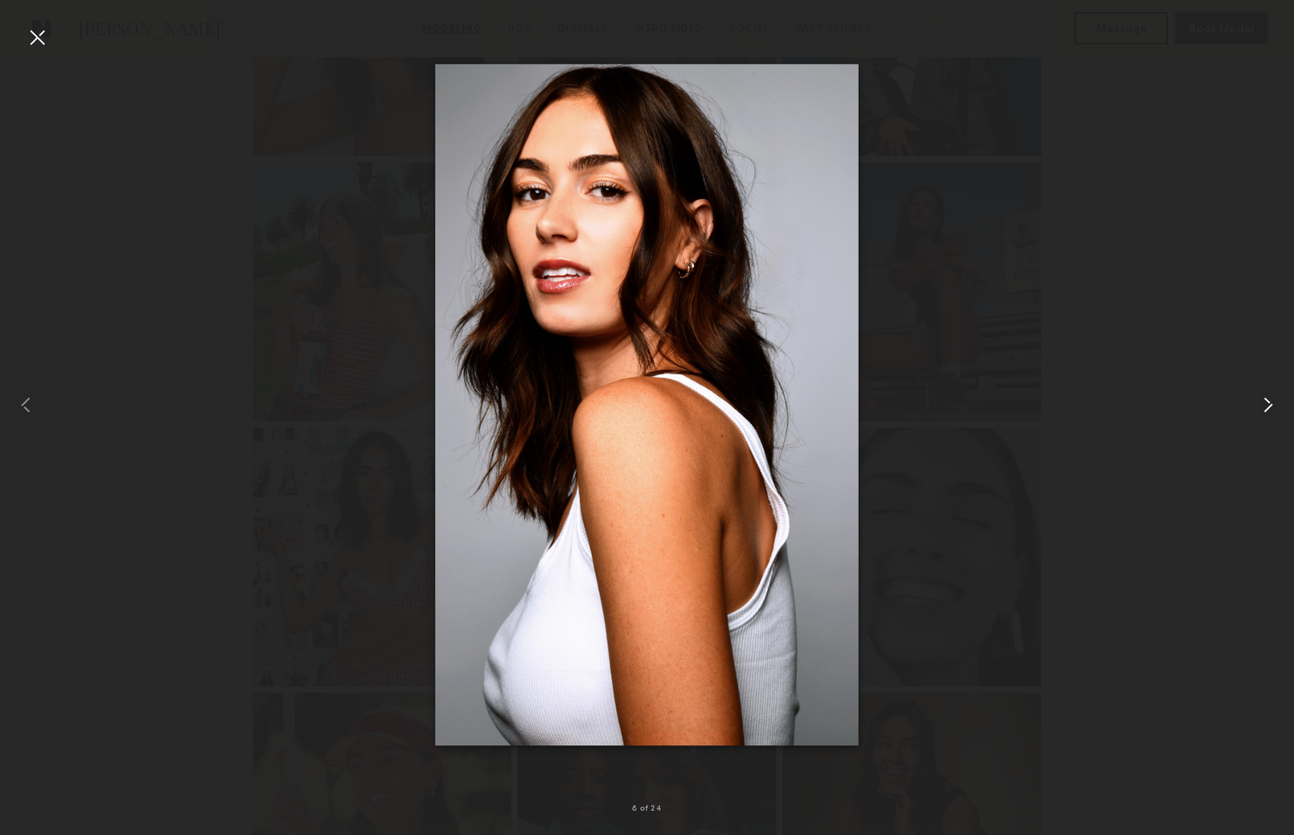
click at [1266, 407] on common-icon at bounding box center [1269, 405] width 26 height 26
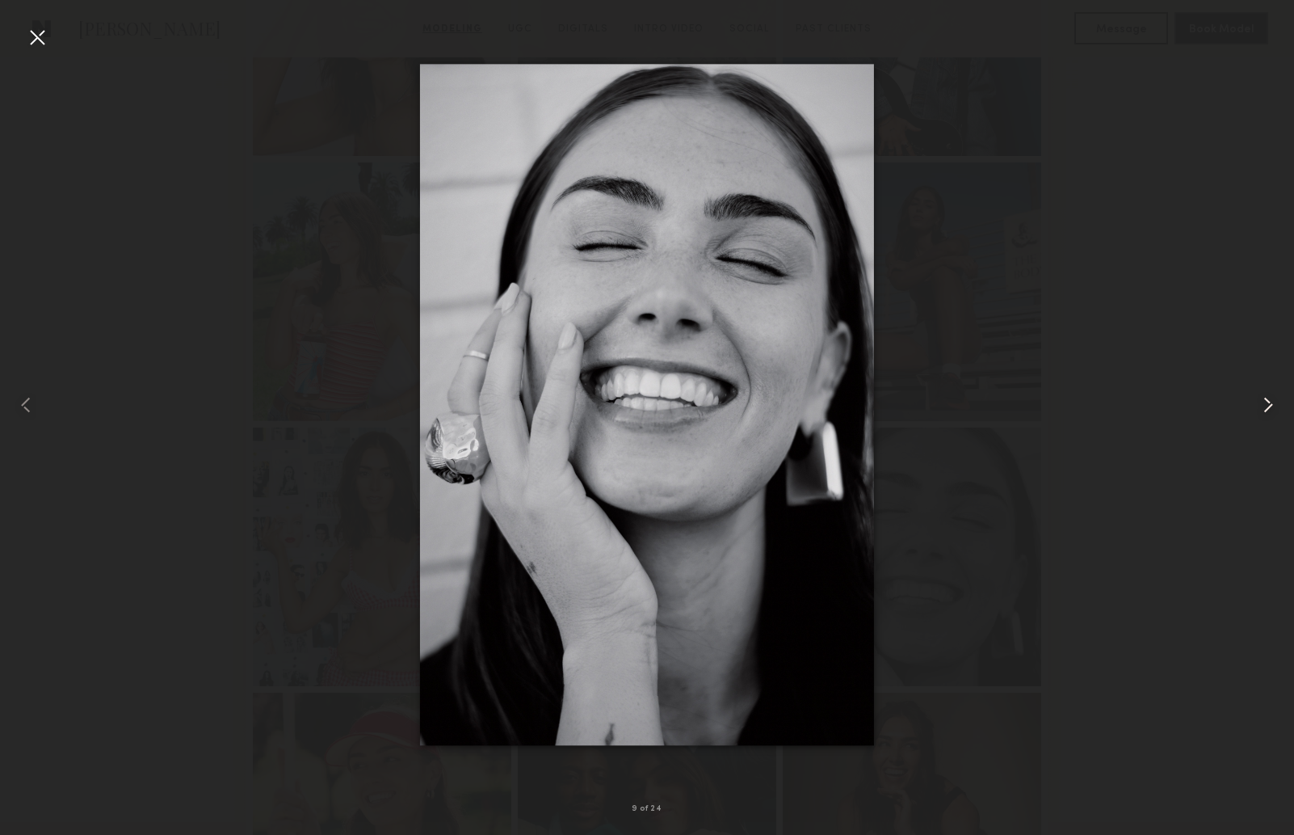
click at [1266, 407] on common-icon at bounding box center [1269, 405] width 26 height 26
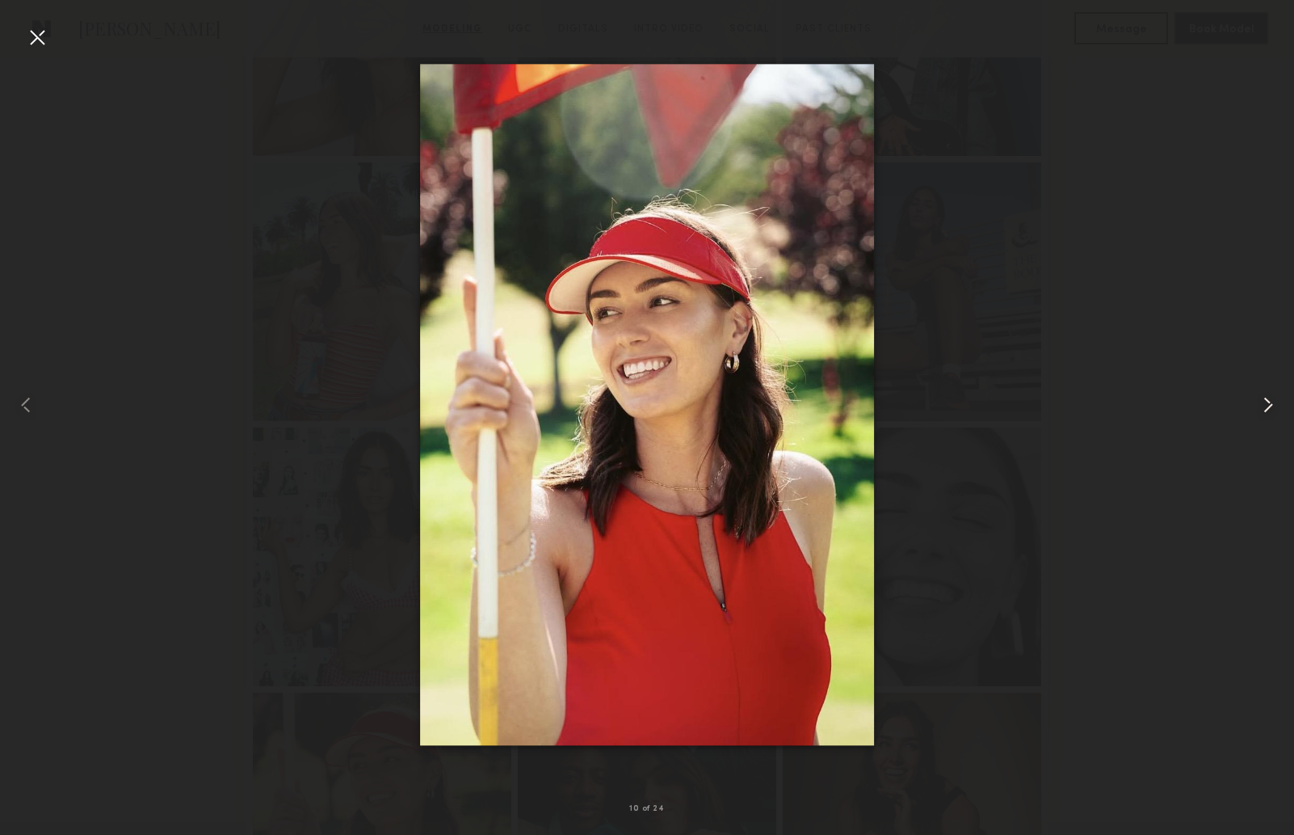
click at [1266, 407] on common-icon at bounding box center [1269, 405] width 26 height 26
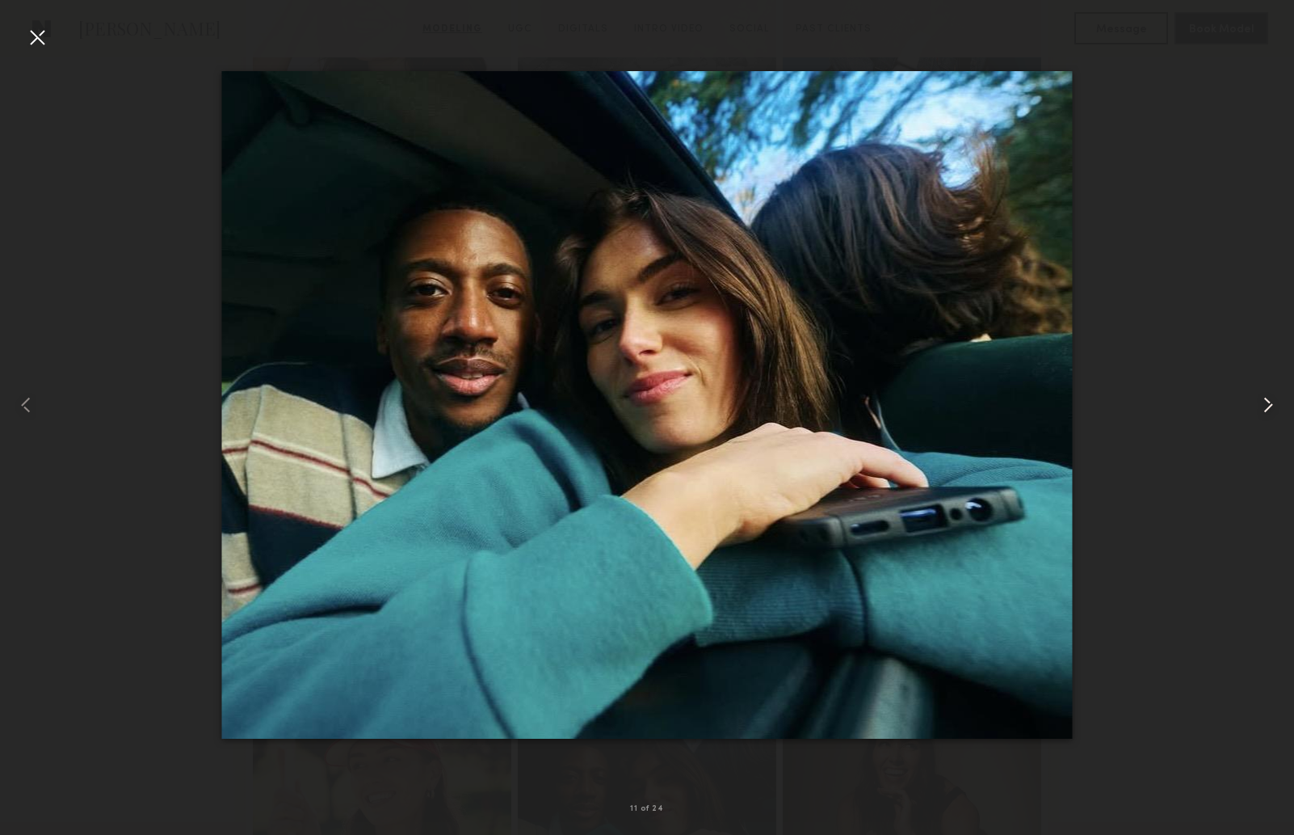
click at [1266, 407] on common-icon at bounding box center [1269, 405] width 26 height 26
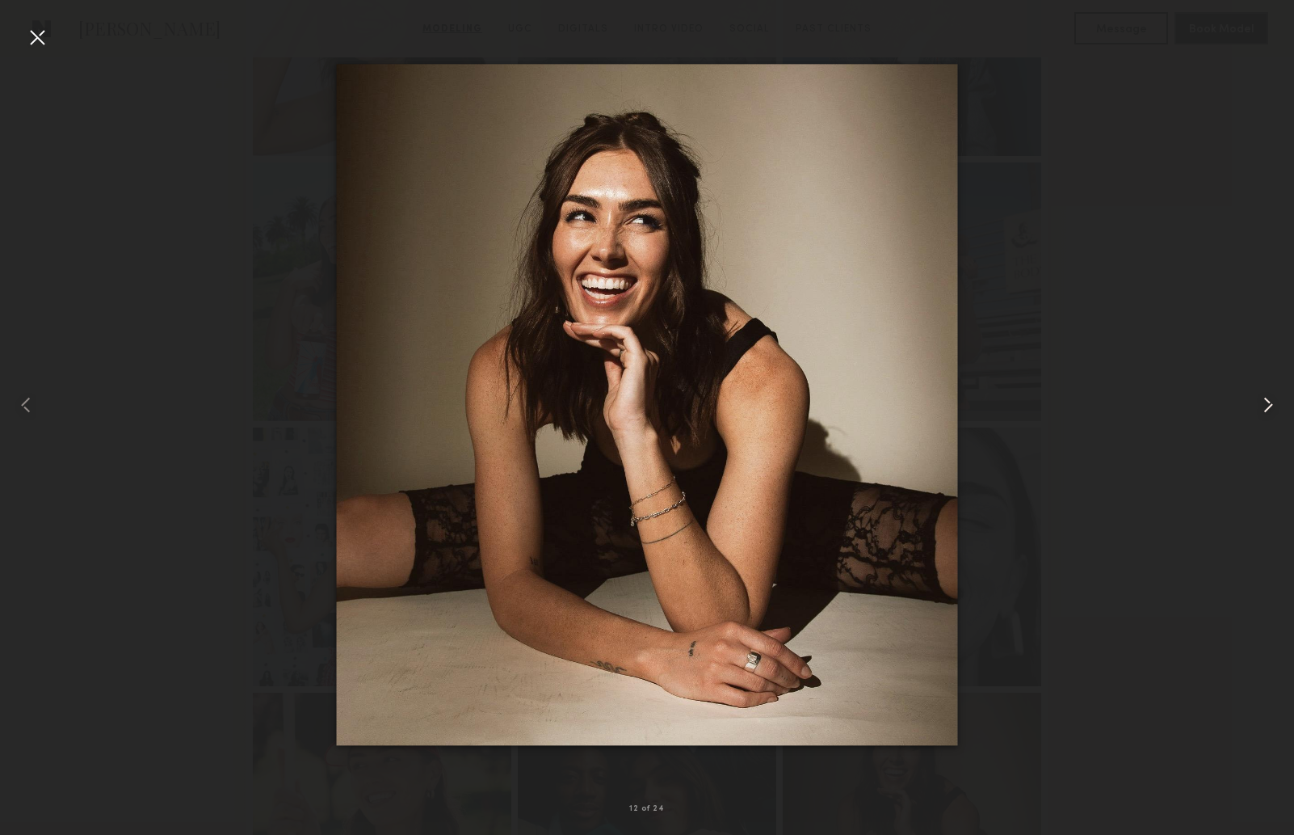
click at [1266, 407] on common-icon at bounding box center [1269, 405] width 26 height 26
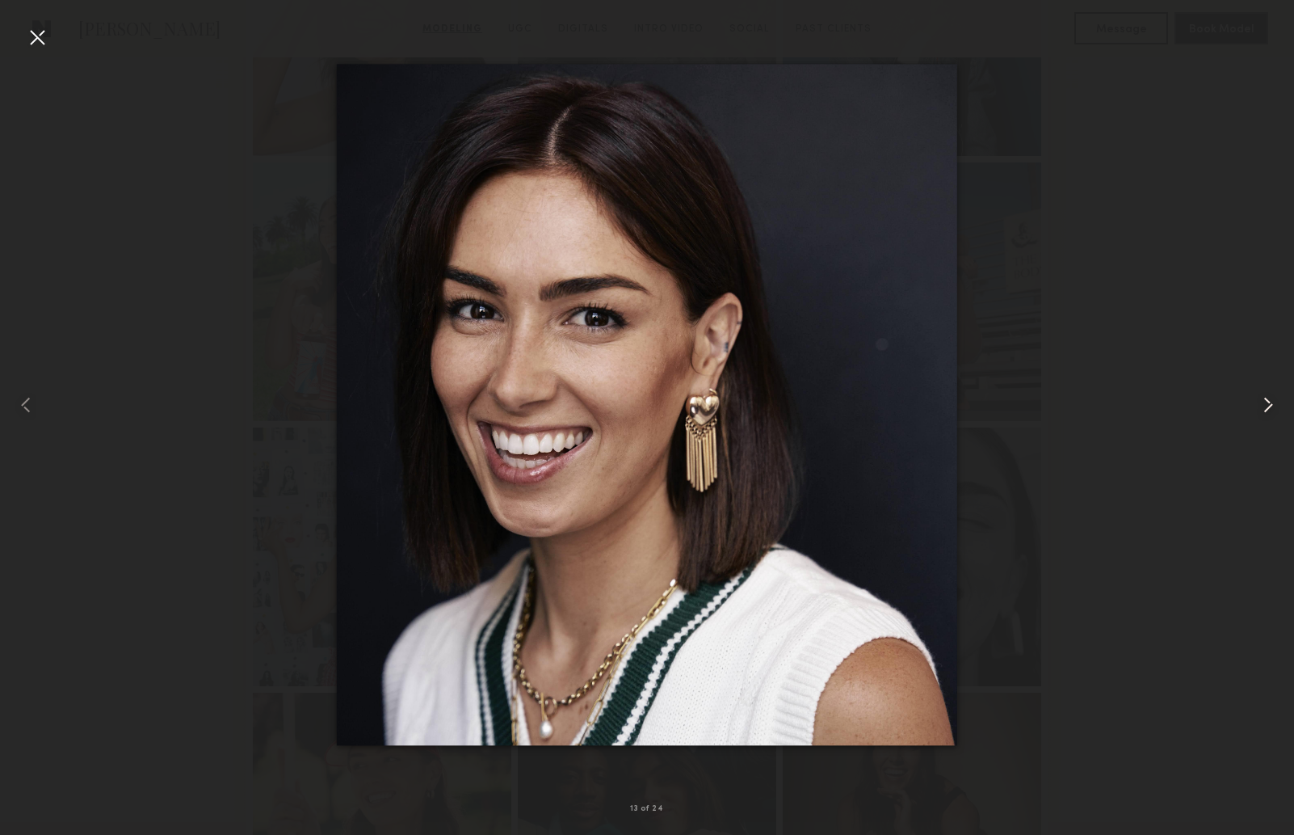
click at [1266, 407] on common-icon at bounding box center [1269, 405] width 26 height 26
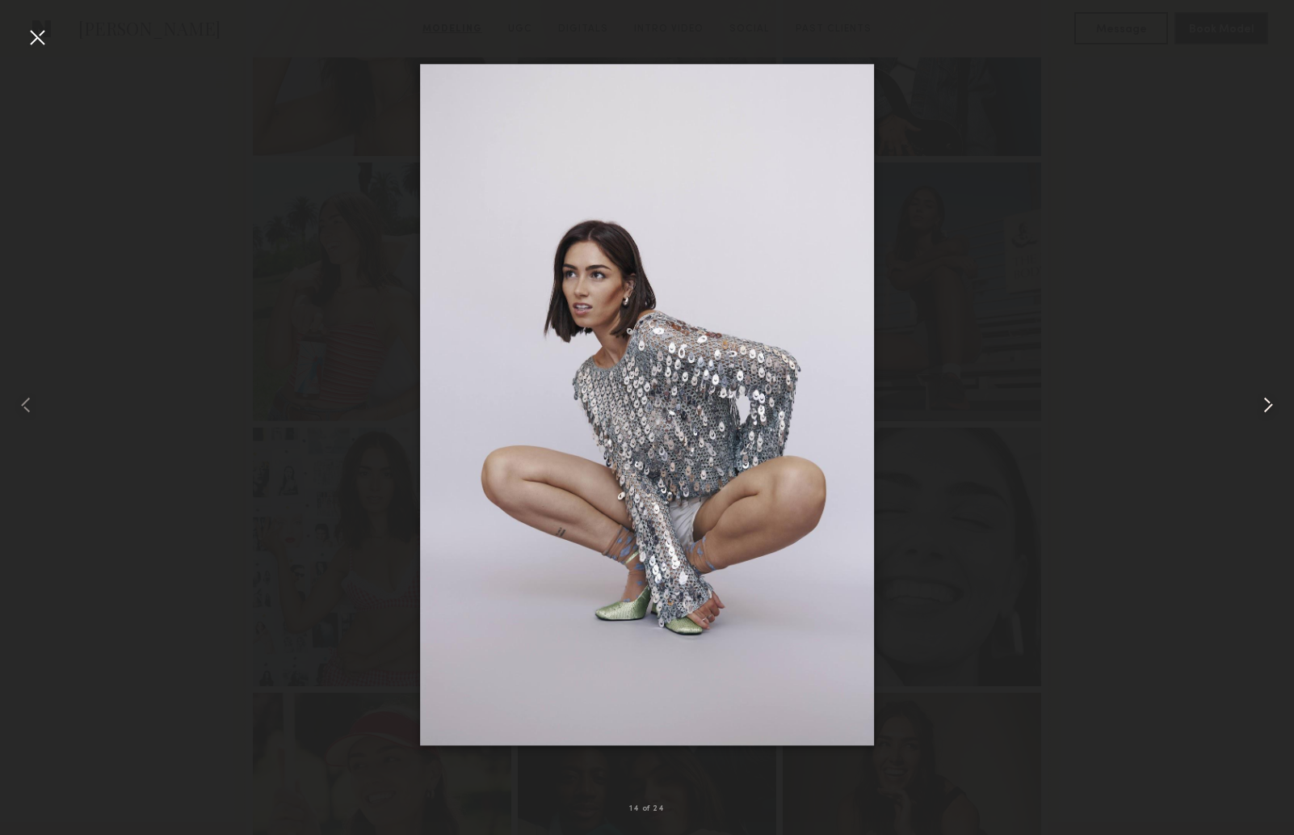
click at [1266, 407] on common-icon at bounding box center [1269, 405] width 26 height 26
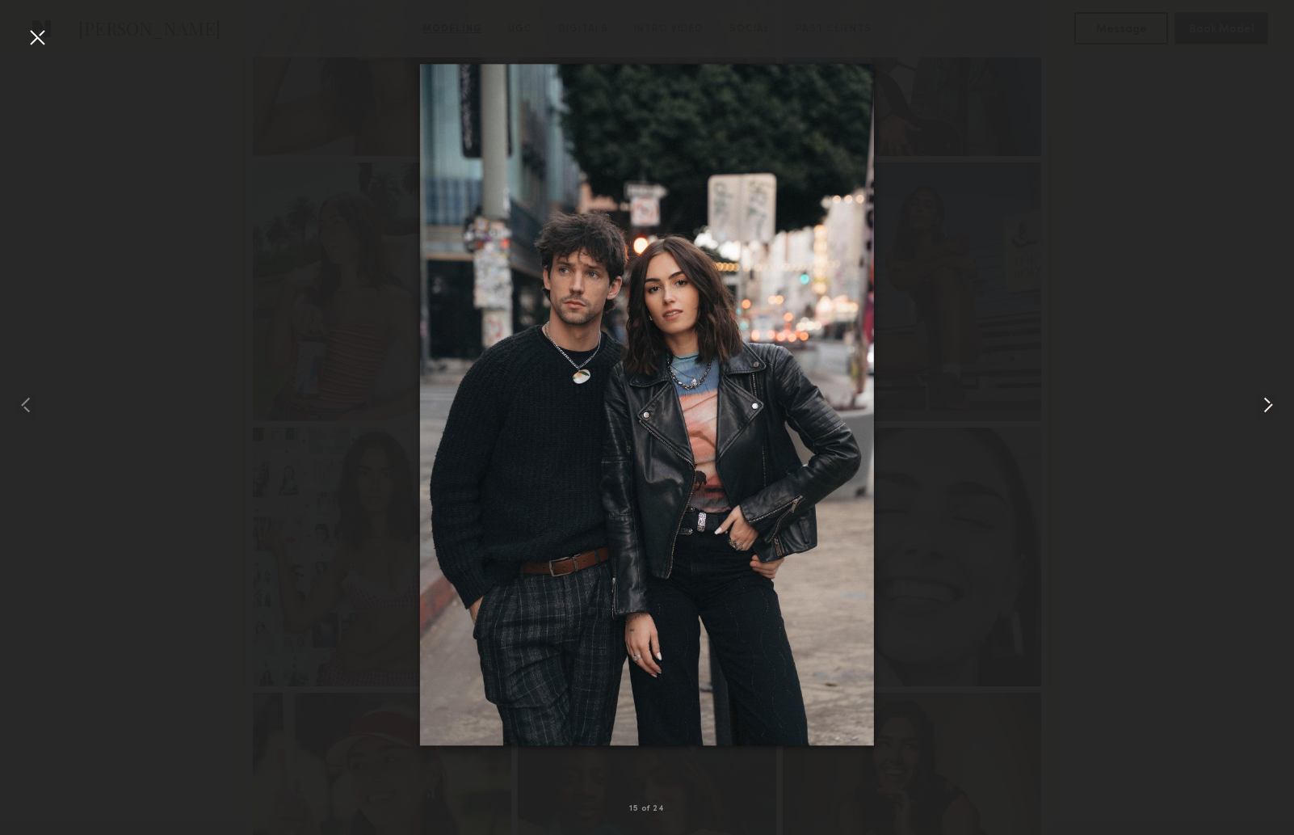
click at [1266, 407] on common-icon at bounding box center [1269, 405] width 26 height 26
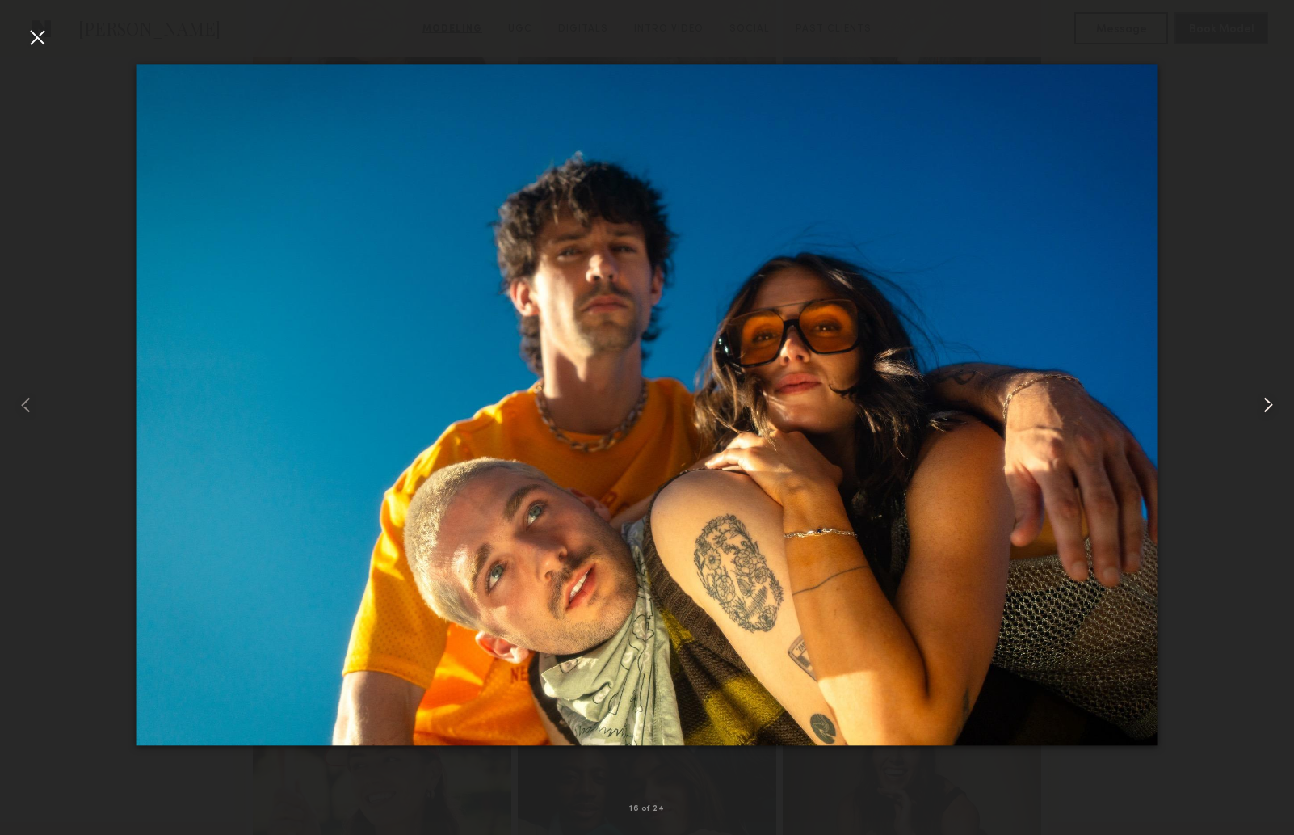
click at [1264, 400] on common-icon at bounding box center [1269, 405] width 26 height 26
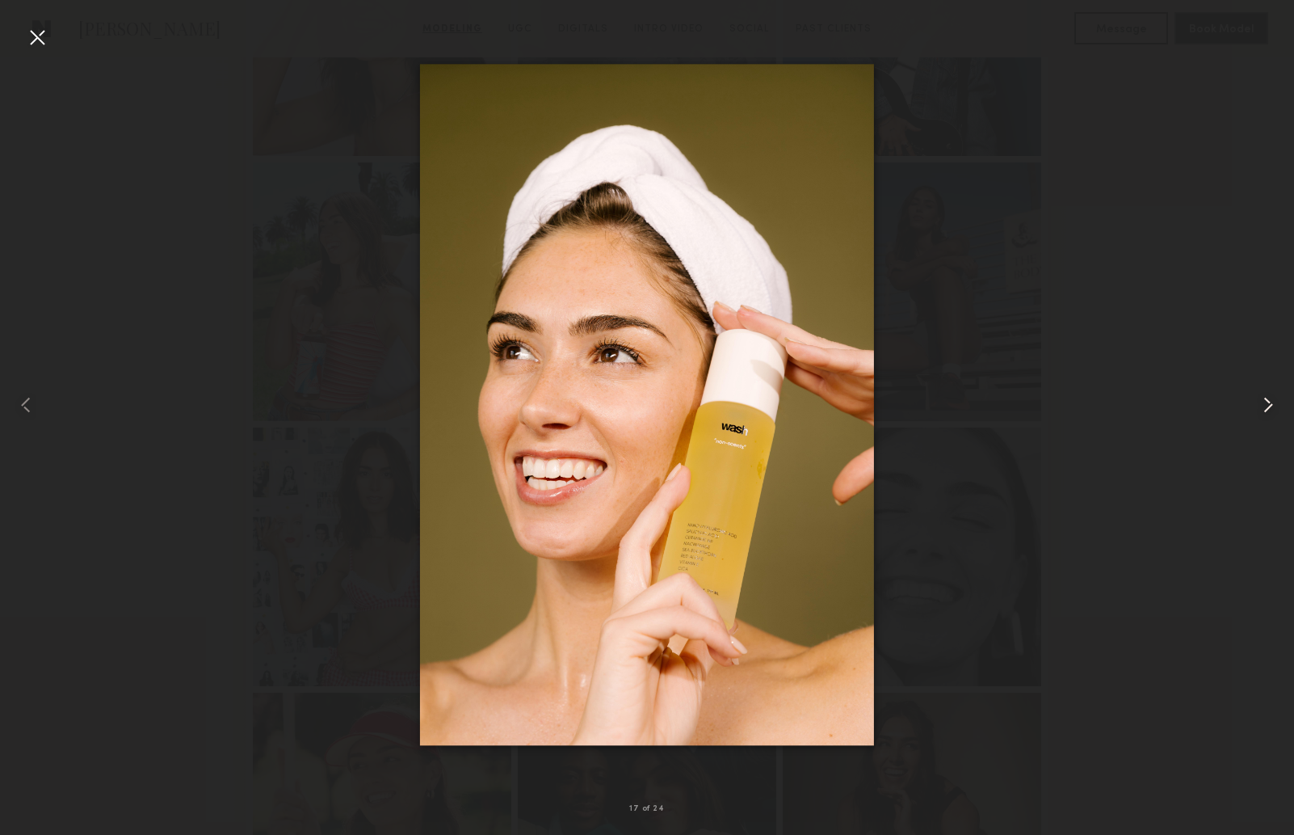
click at [1264, 400] on common-icon at bounding box center [1269, 405] width 26 height 26
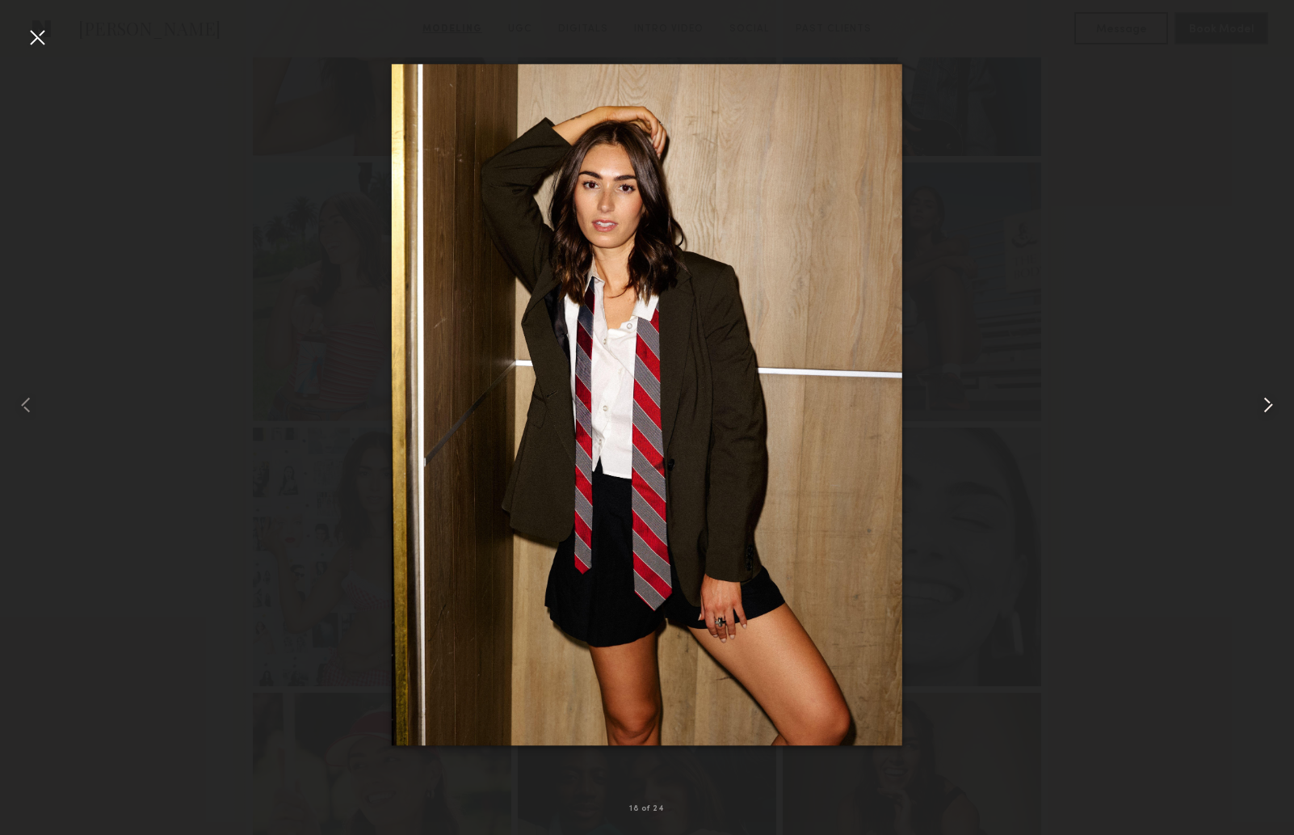
click at [1264, 400] on common-icon at bounding box center [1269, 405] width 26 height 26
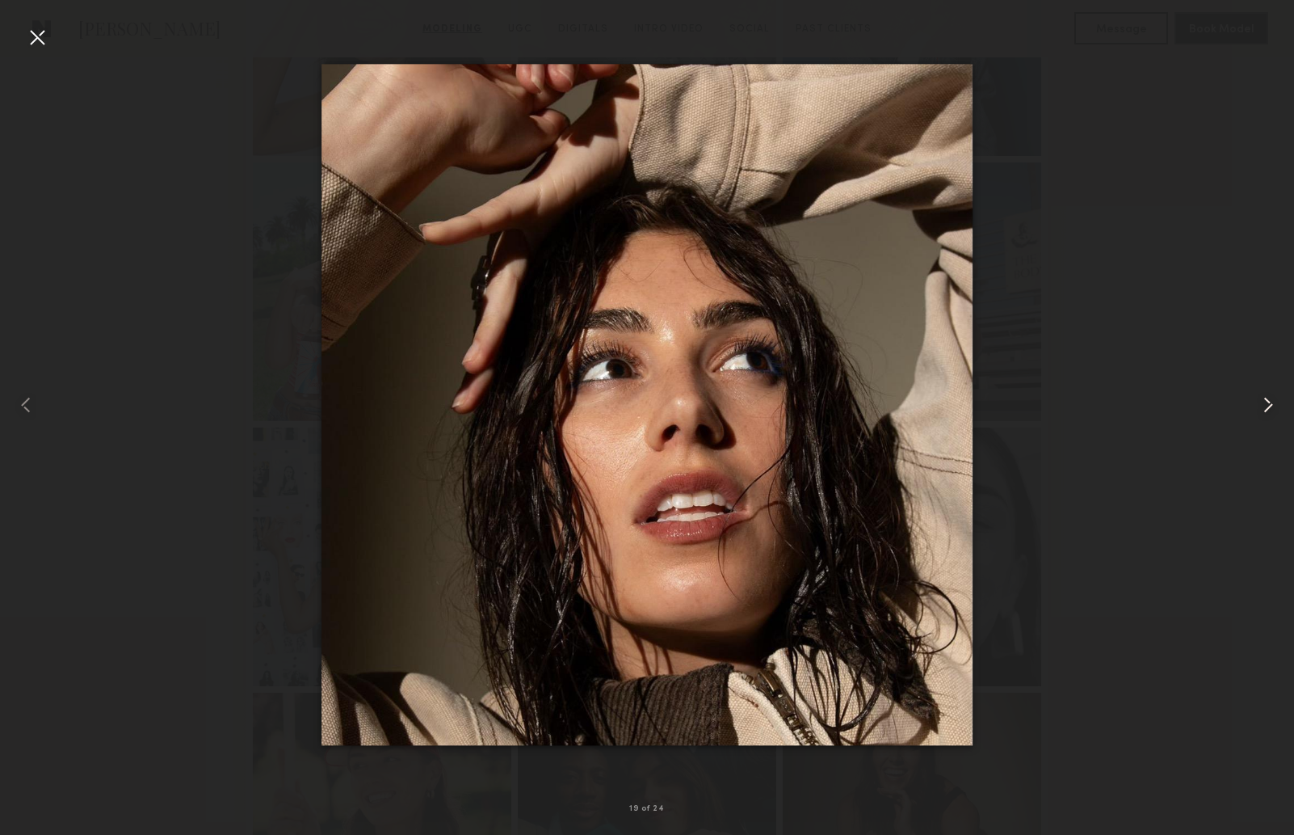
click at [1264, 400] on common-icon at bounding box center [1269, 405] width 26 height 26
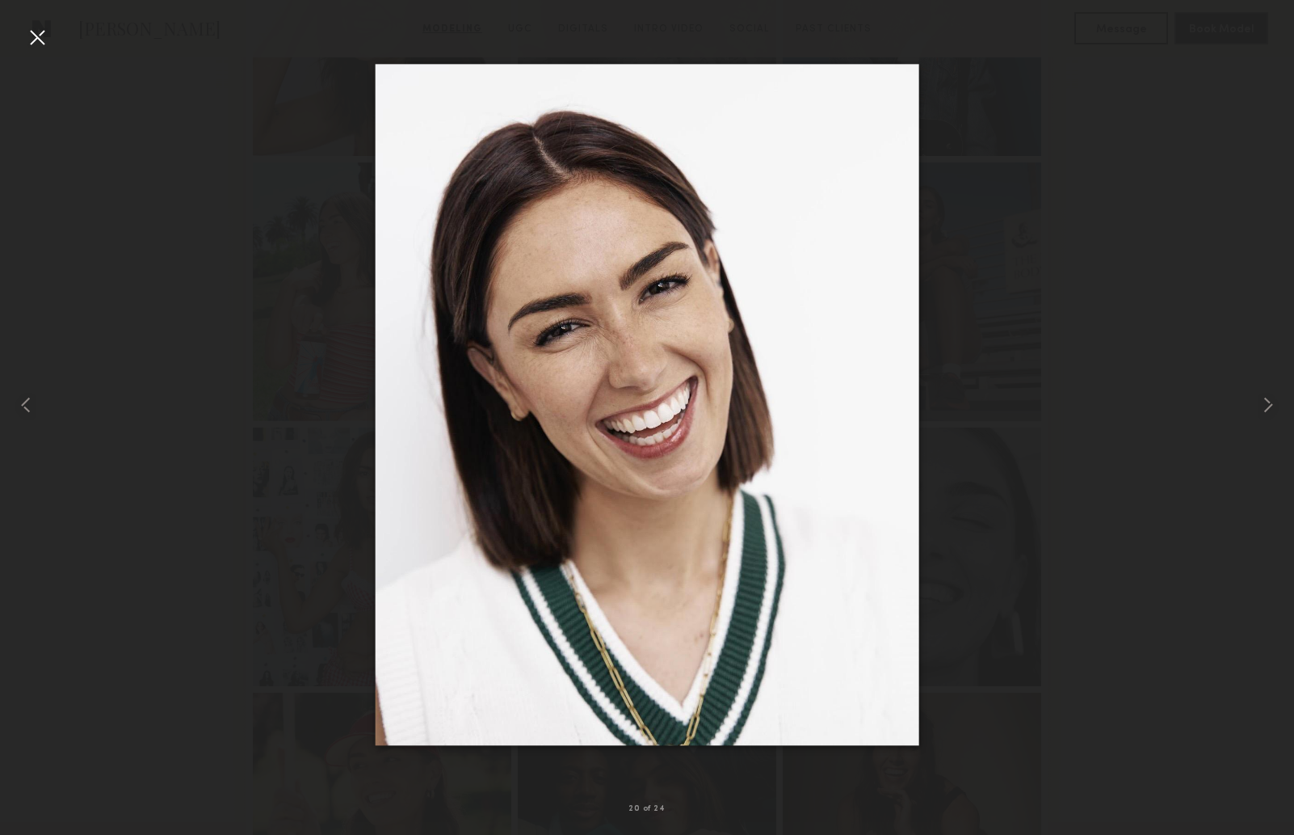
click at [35, 39] on div at bounding box center [37, 37] width 26 height 26
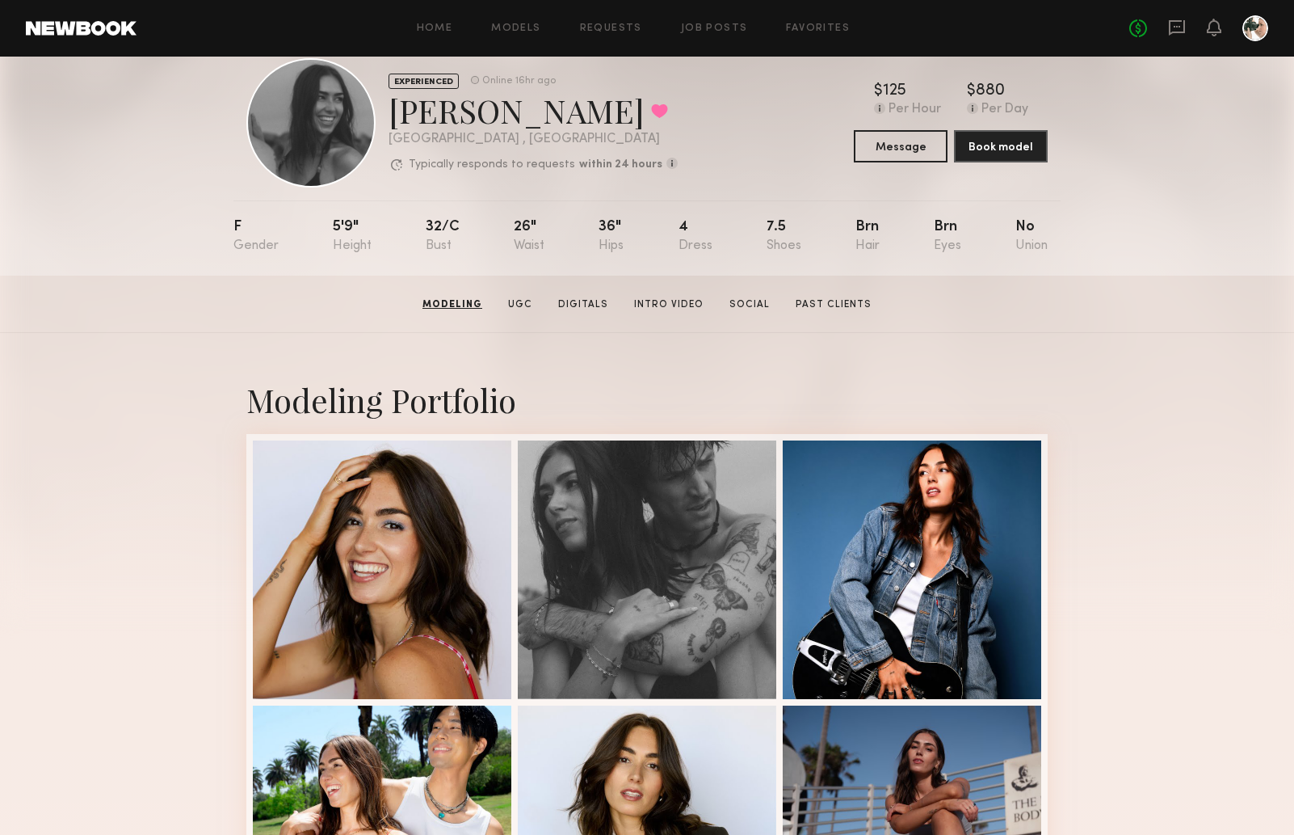
scroll to position [0, 0]
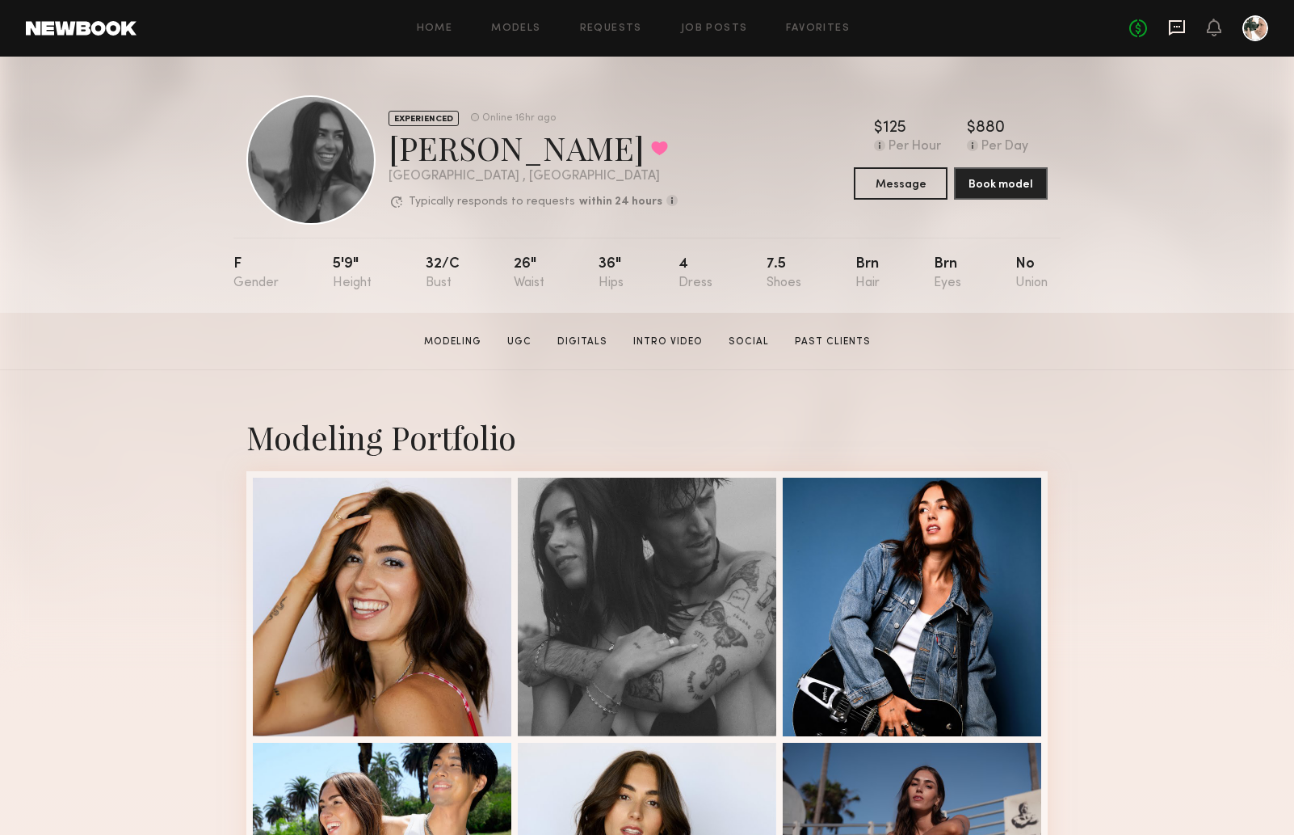
click at [1184, 24] on icon at bounding box center [1177, 27] width 16 height 15
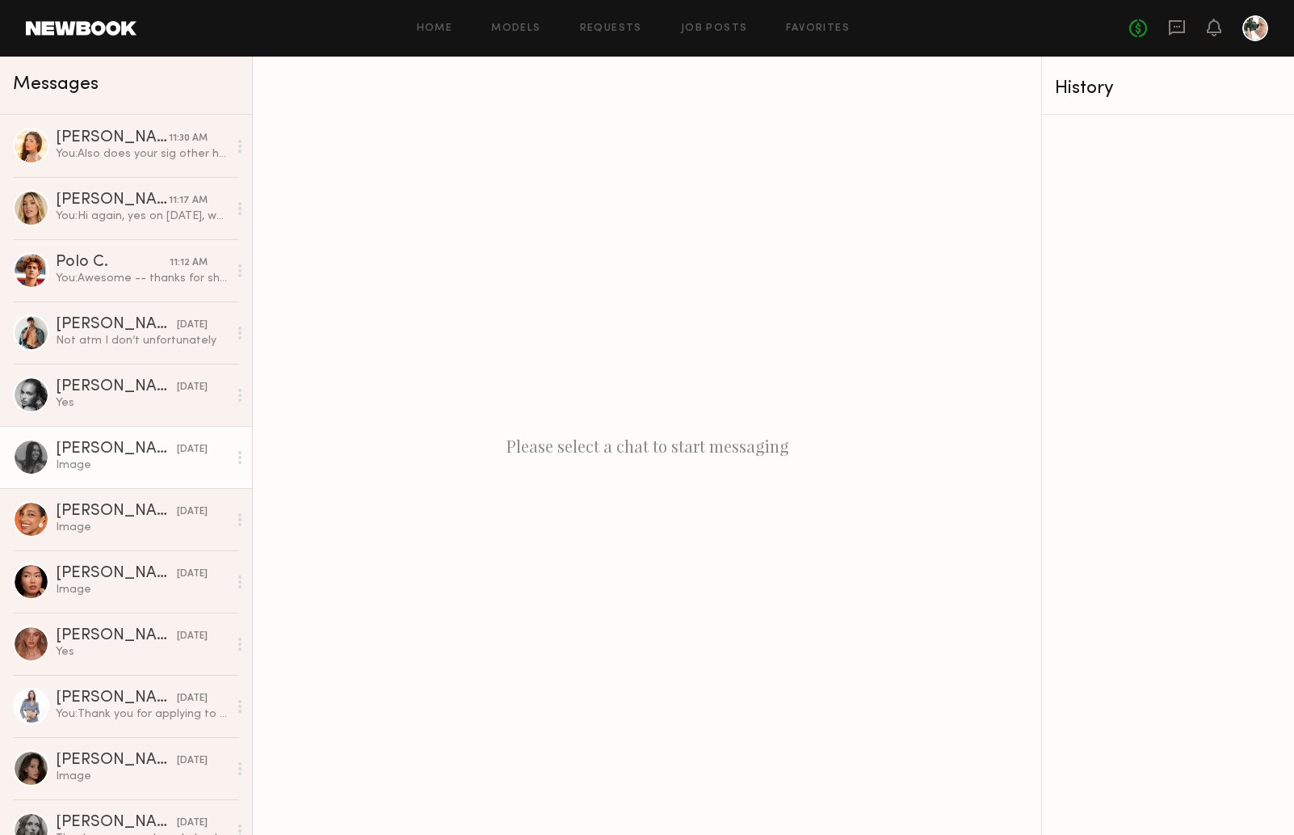
click at [89, 463] on div "Image" at bounding box center [142, 464] width 172 height 15
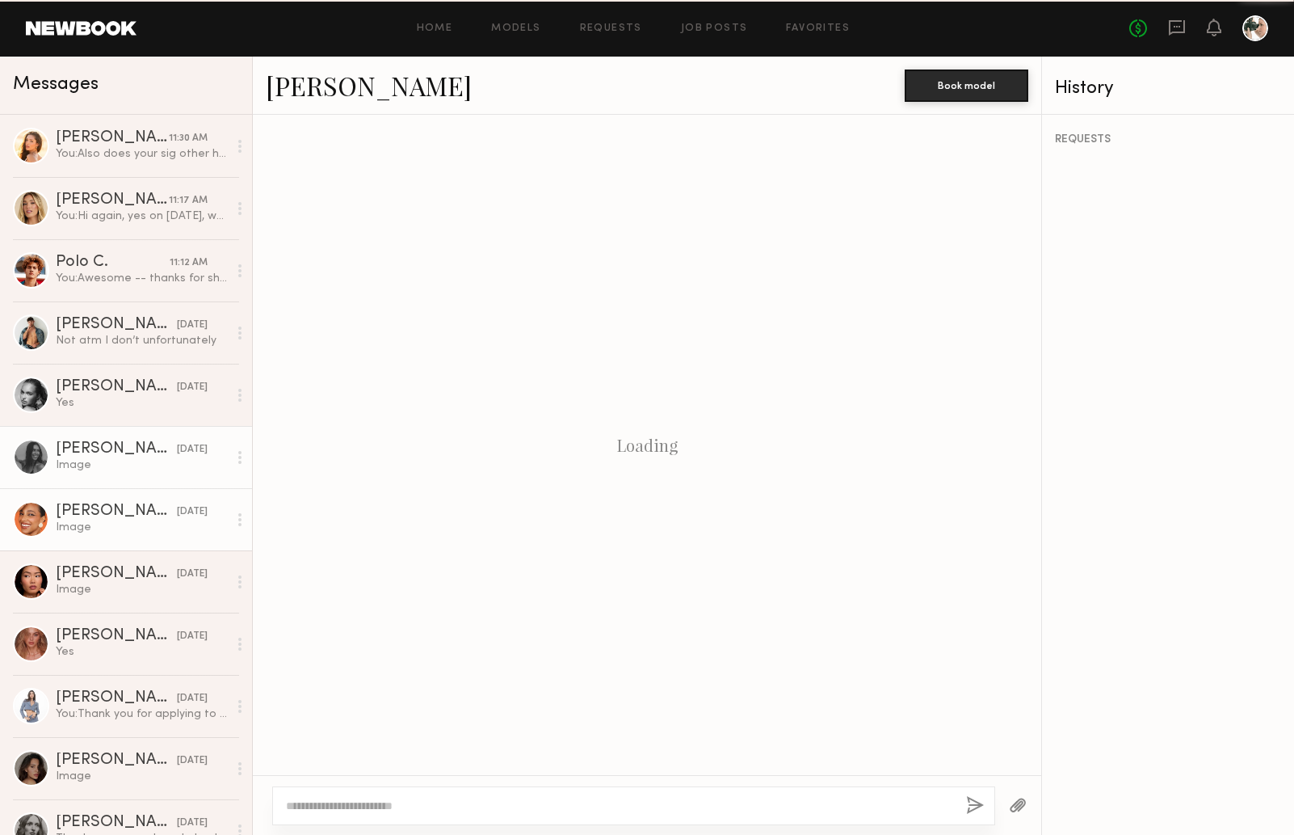
scroll to position [2161, 0]
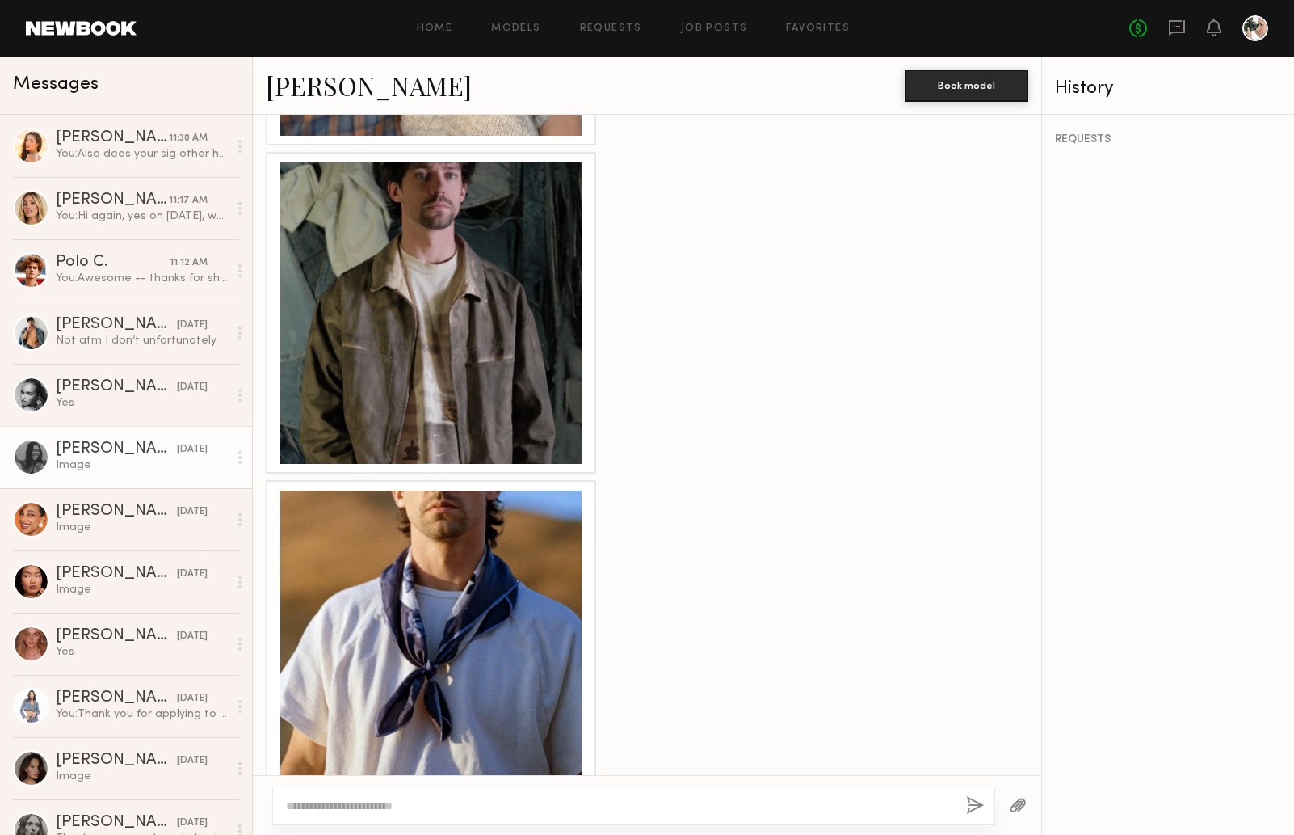
click at [321, 793] on div at bounding box center [633, 805] width 723 height 39
click at [318, 797] on textarea at bounding box center [619, 805] width 667 height 16
type textarea "**********"
click at [976, 802] on button "button" at bounding box center [975, 806] width 18 height 20
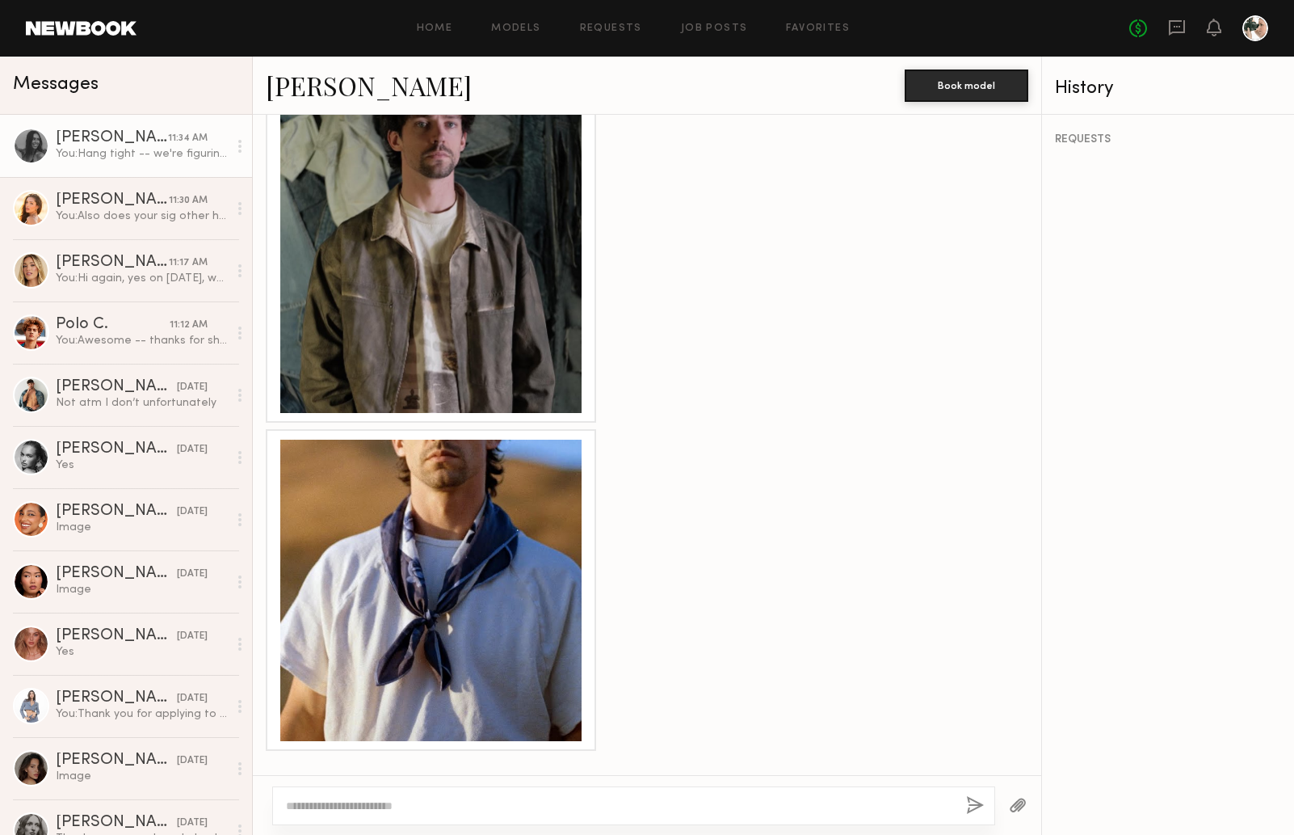
scroll to position [8833, 0]
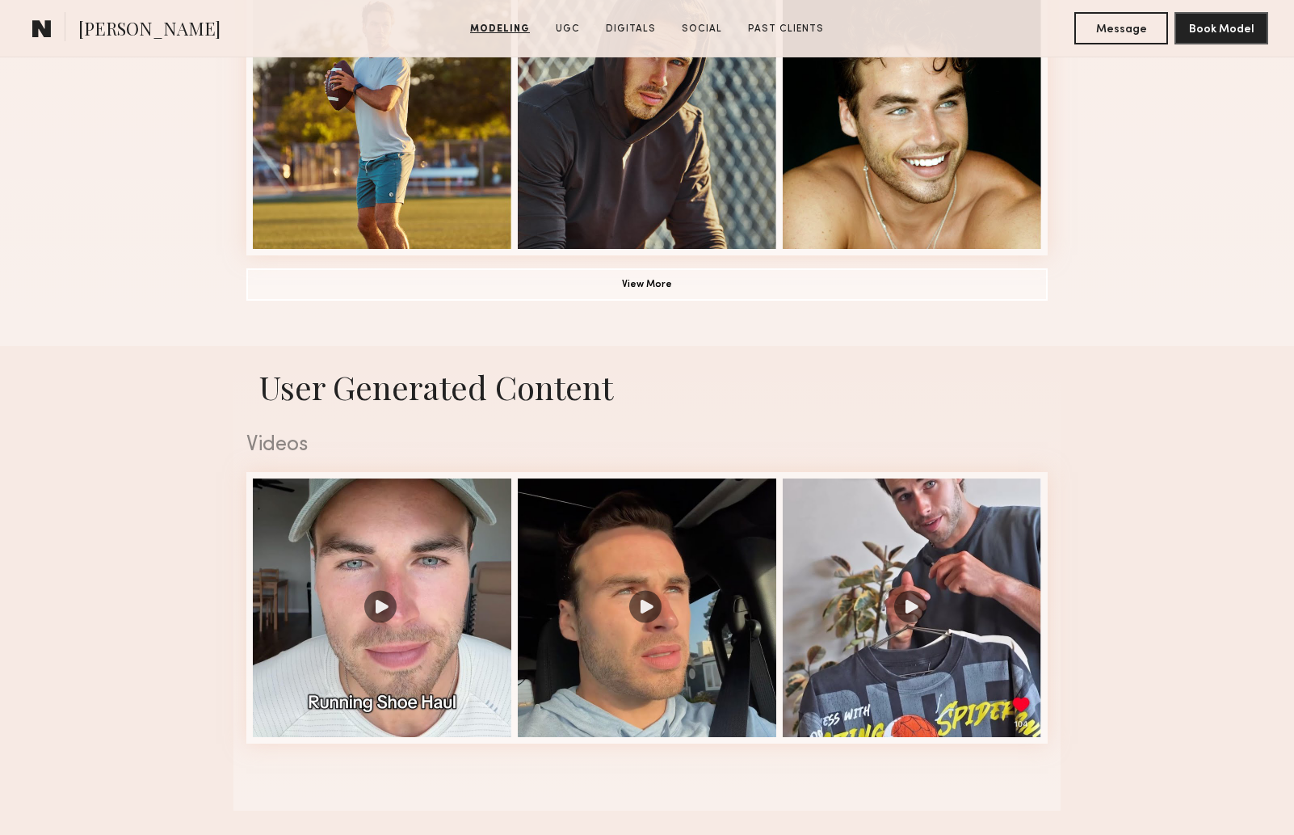
scroll to position [1314, 0]
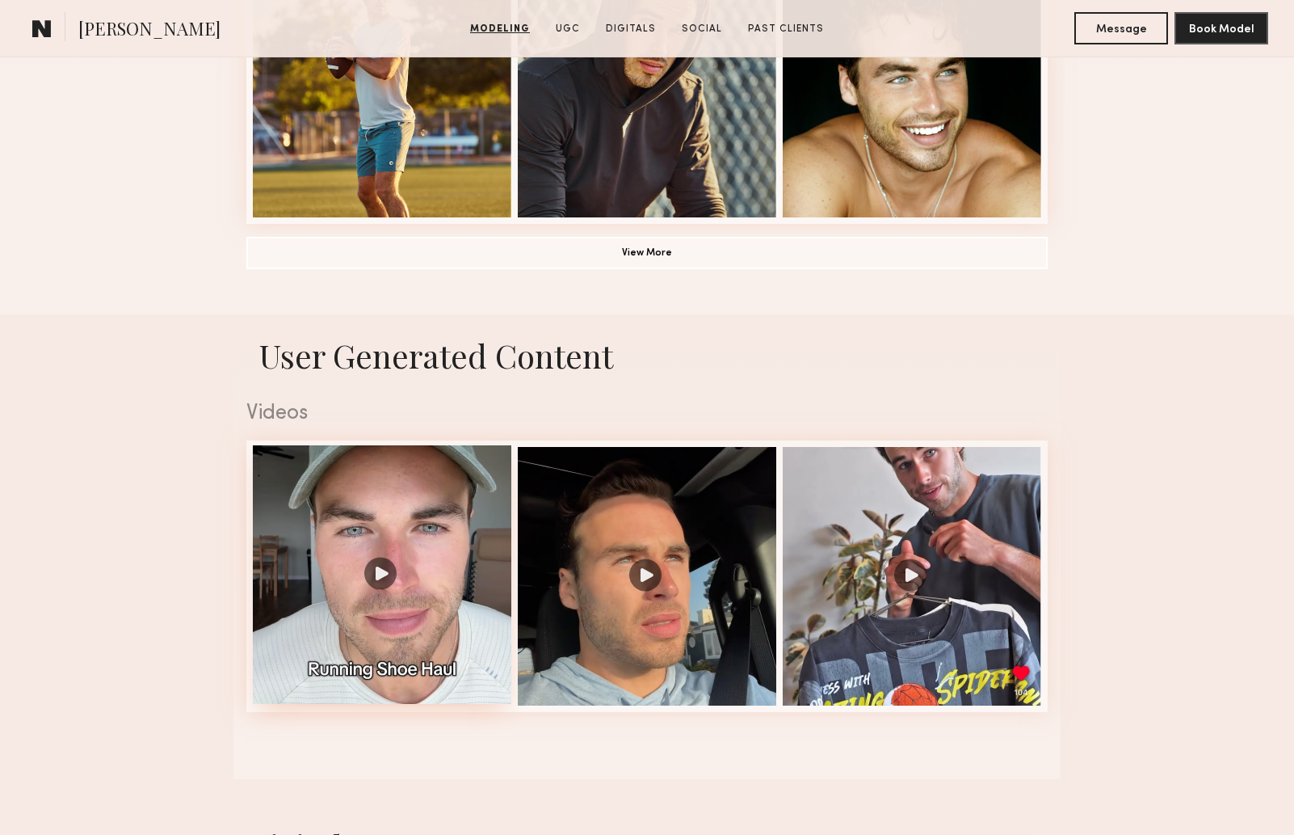
click at [362, 575] on div at bounding box center [382, 574] width 259 height 259
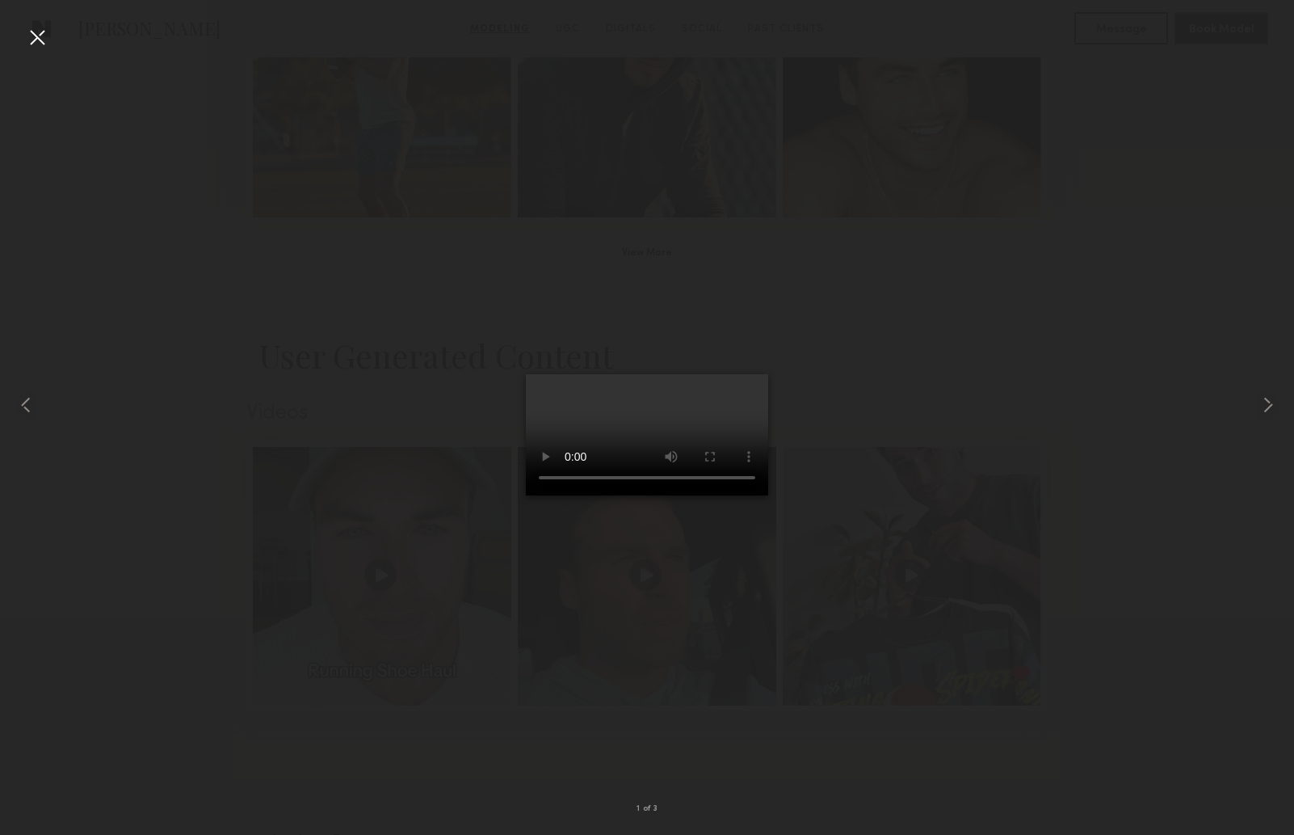
click at [42, 36] on div at bounding box center [37, 37] width 26 height 26
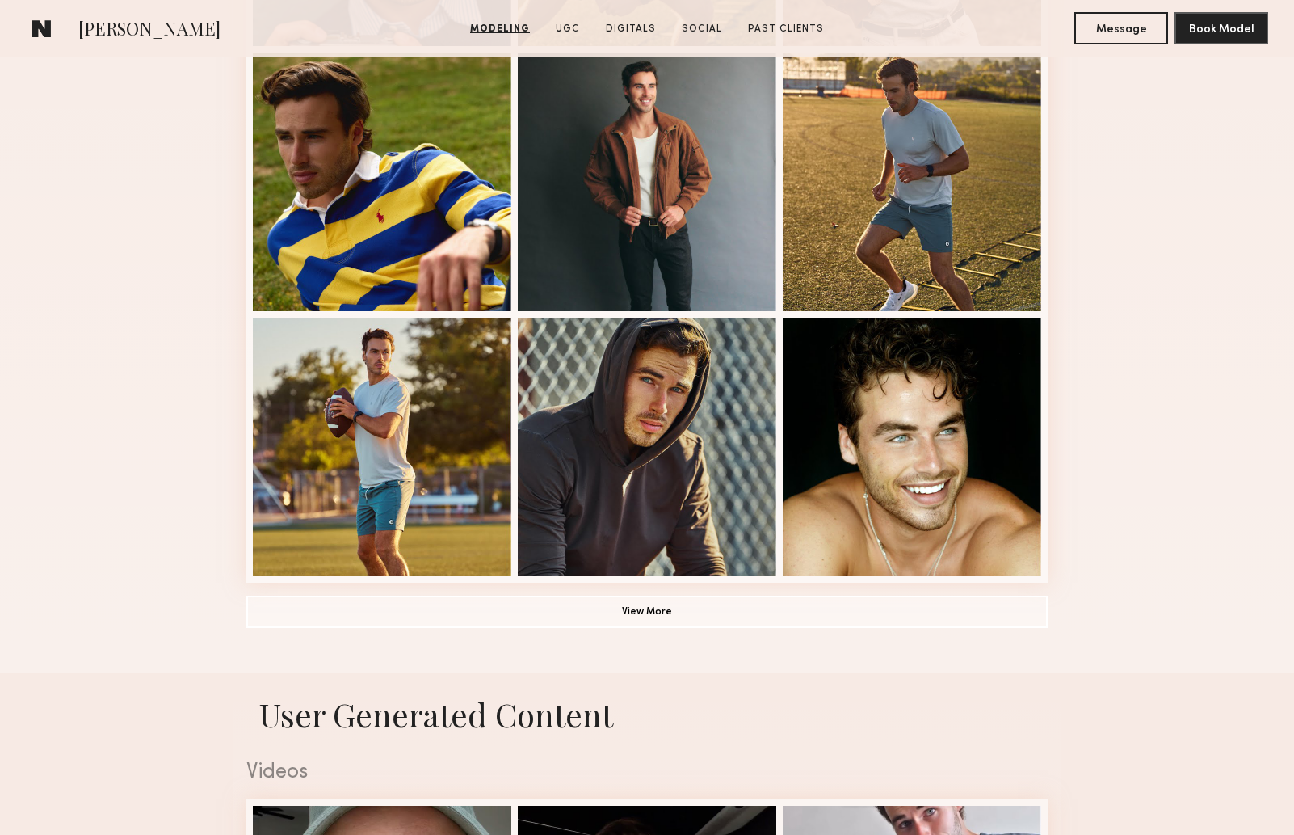
scroll to position [1036, 0]
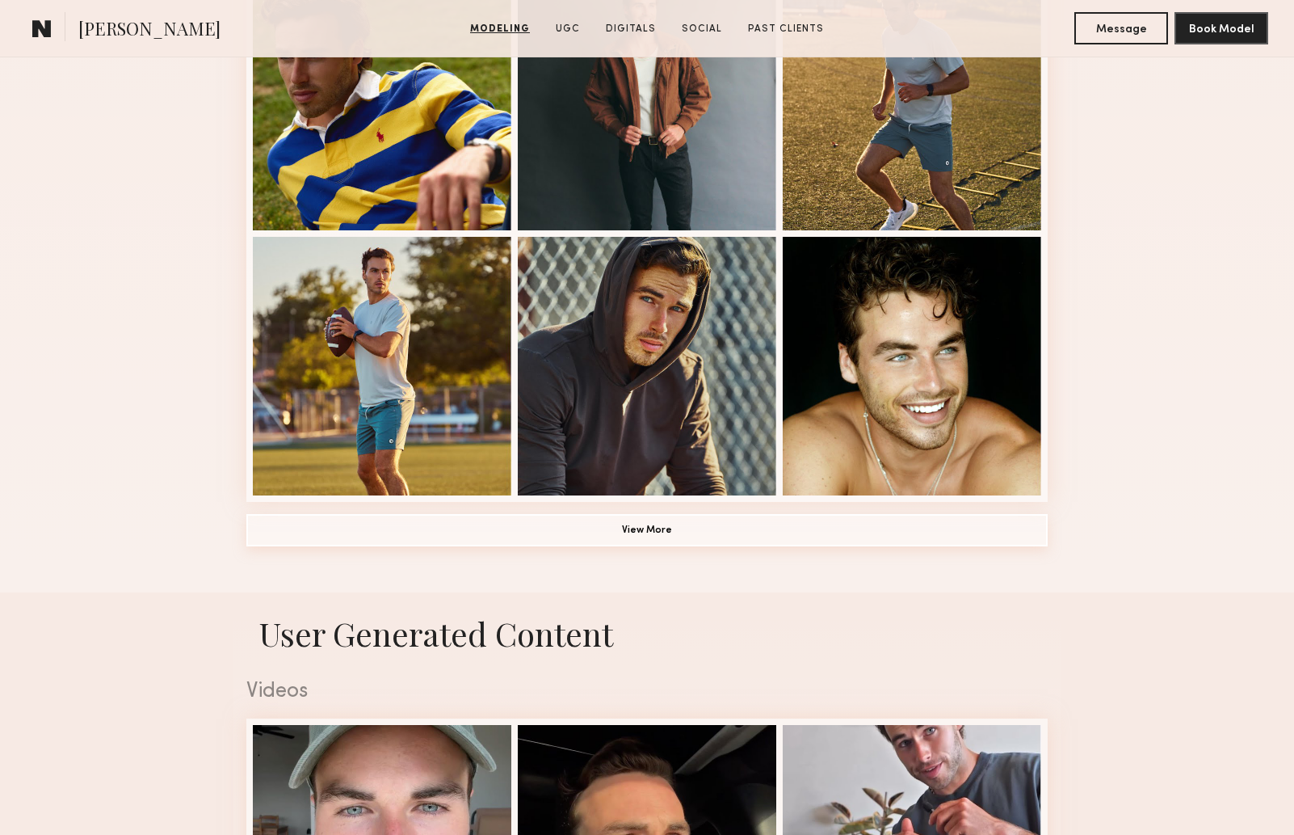
click at [643, 535] on button "View More" at bounding box center [646, 530] width 801 height 32
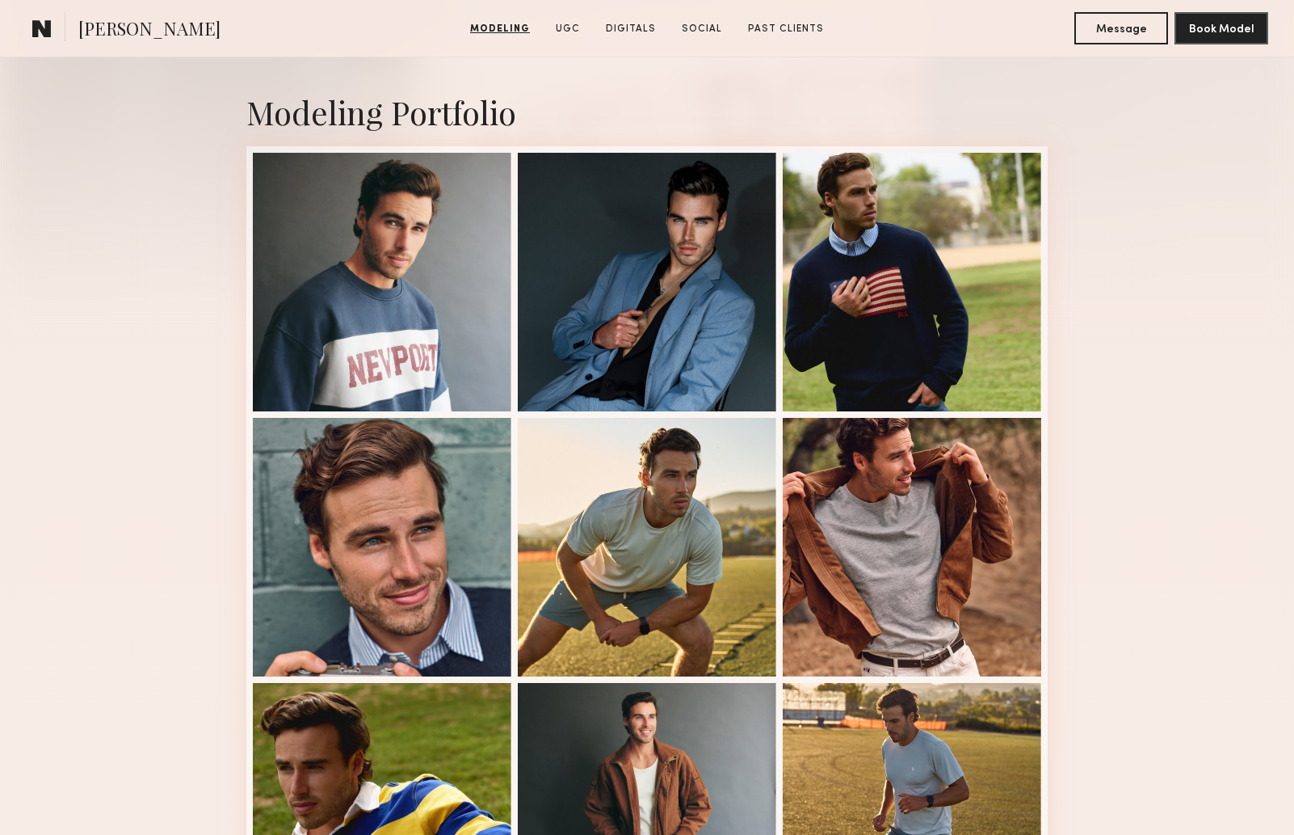
scroll to position [685, 0]
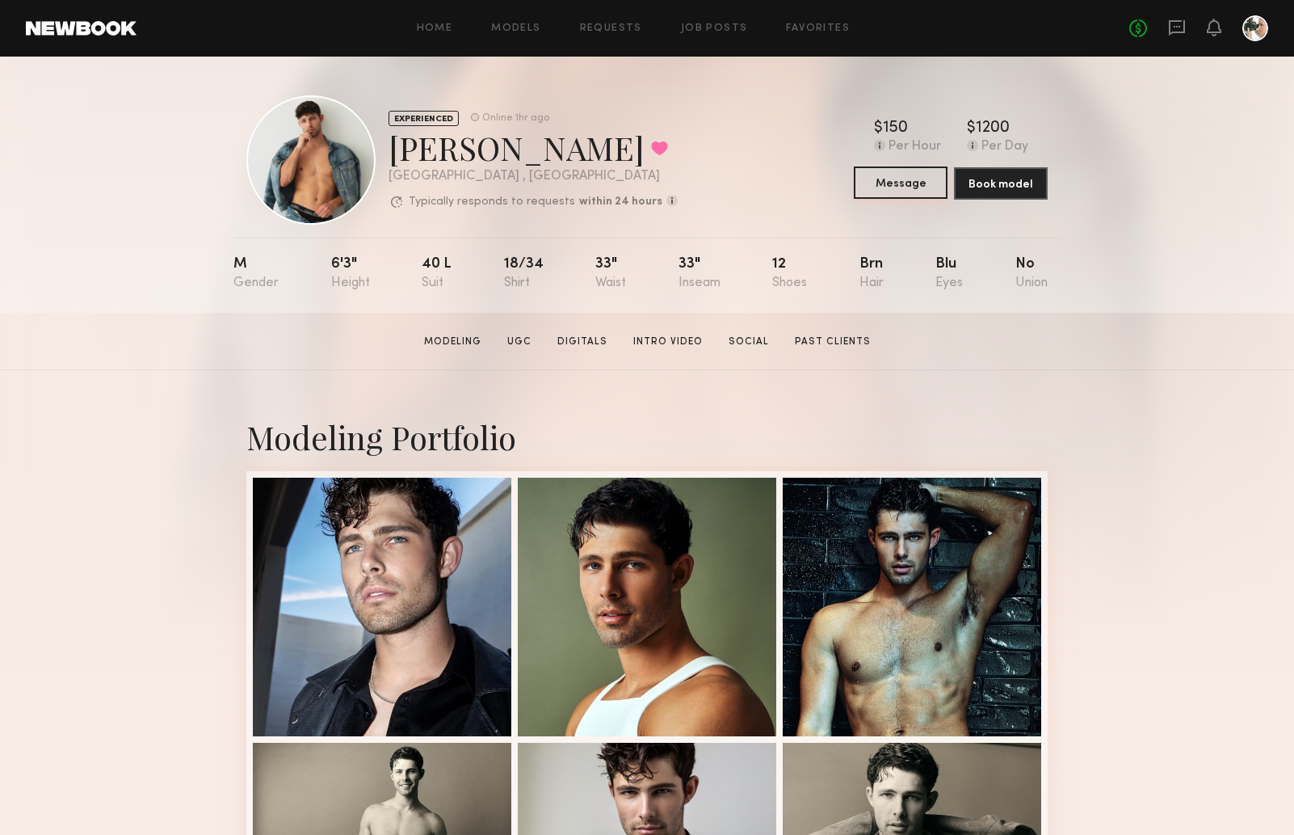
click at [904, 187] on button "Message" at bounding box center [901, 182] width 94 height 32
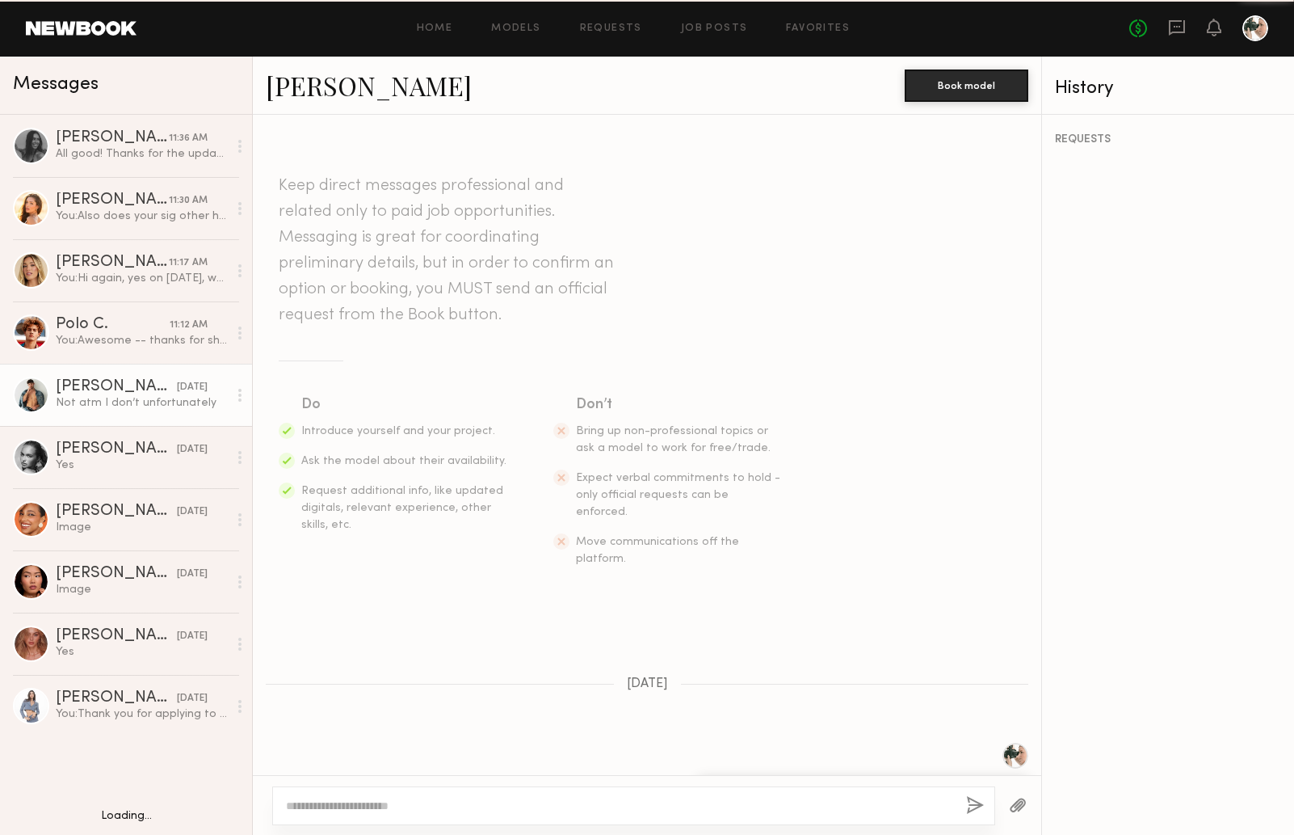
scroll to position [621, 0]
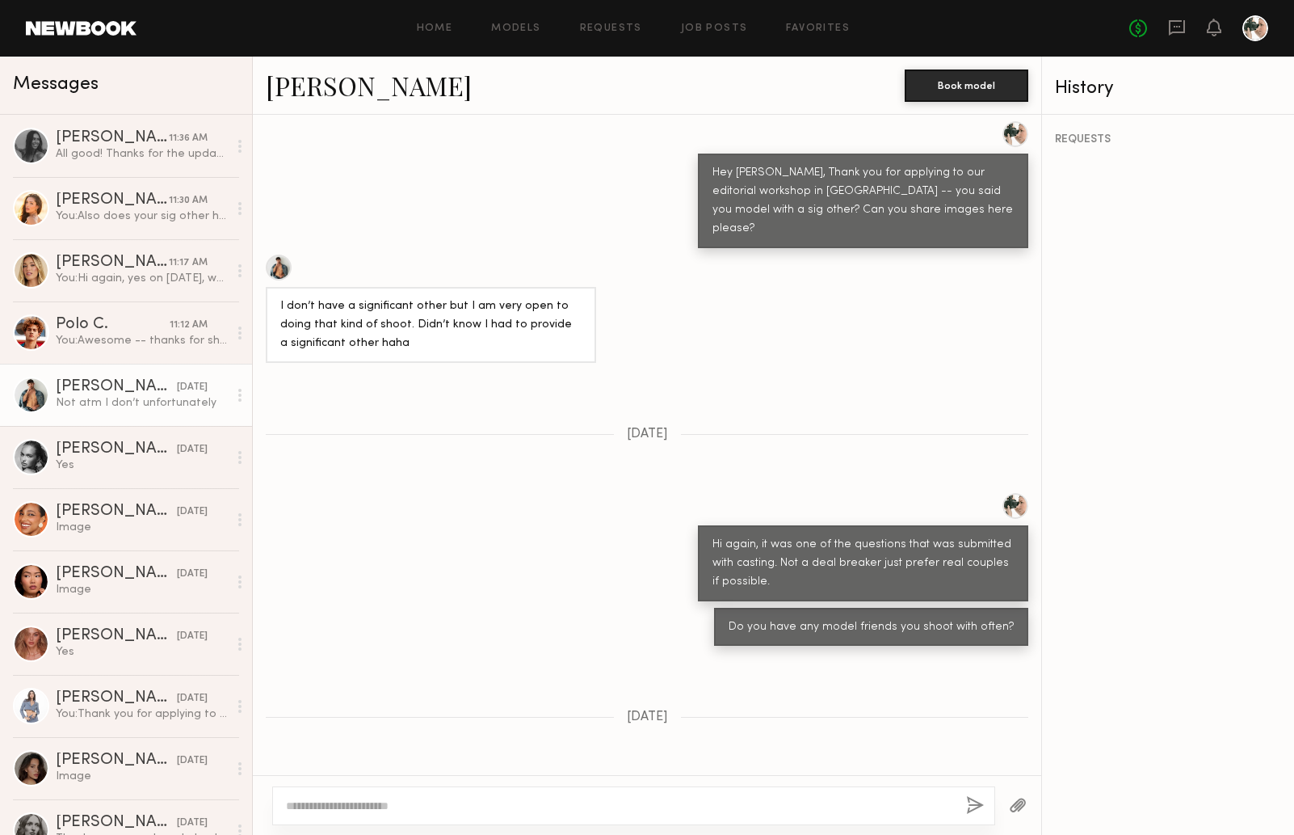
click at [415, 801] on textarea at bounding box center [619, 805] width 667 height 16
type textarea "**********"
click at [973, 800] on button "button" at bounding box center [975, 806] width 18 height 20
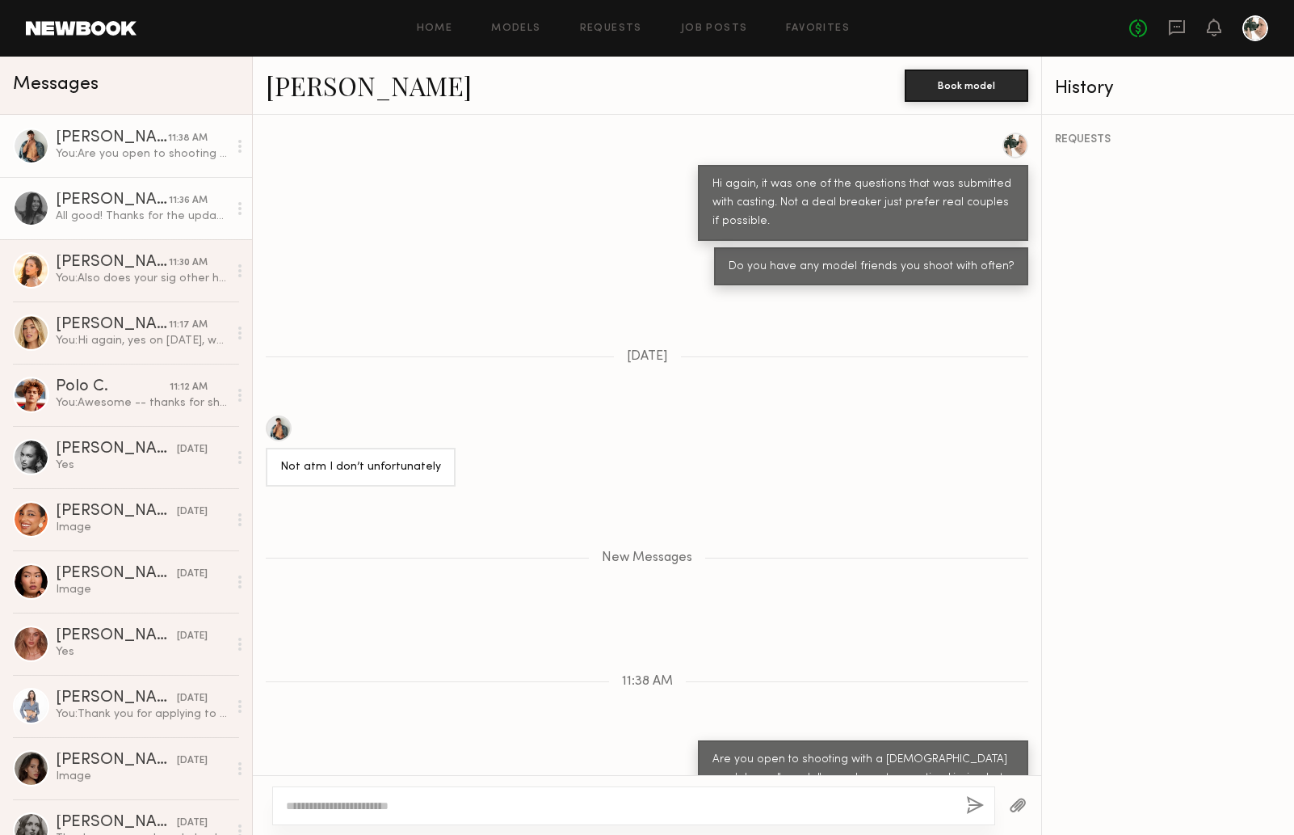
click at [154, 199] on div "[PERSON_NAME]" at bounding box center [112, 200] width 113 height 16
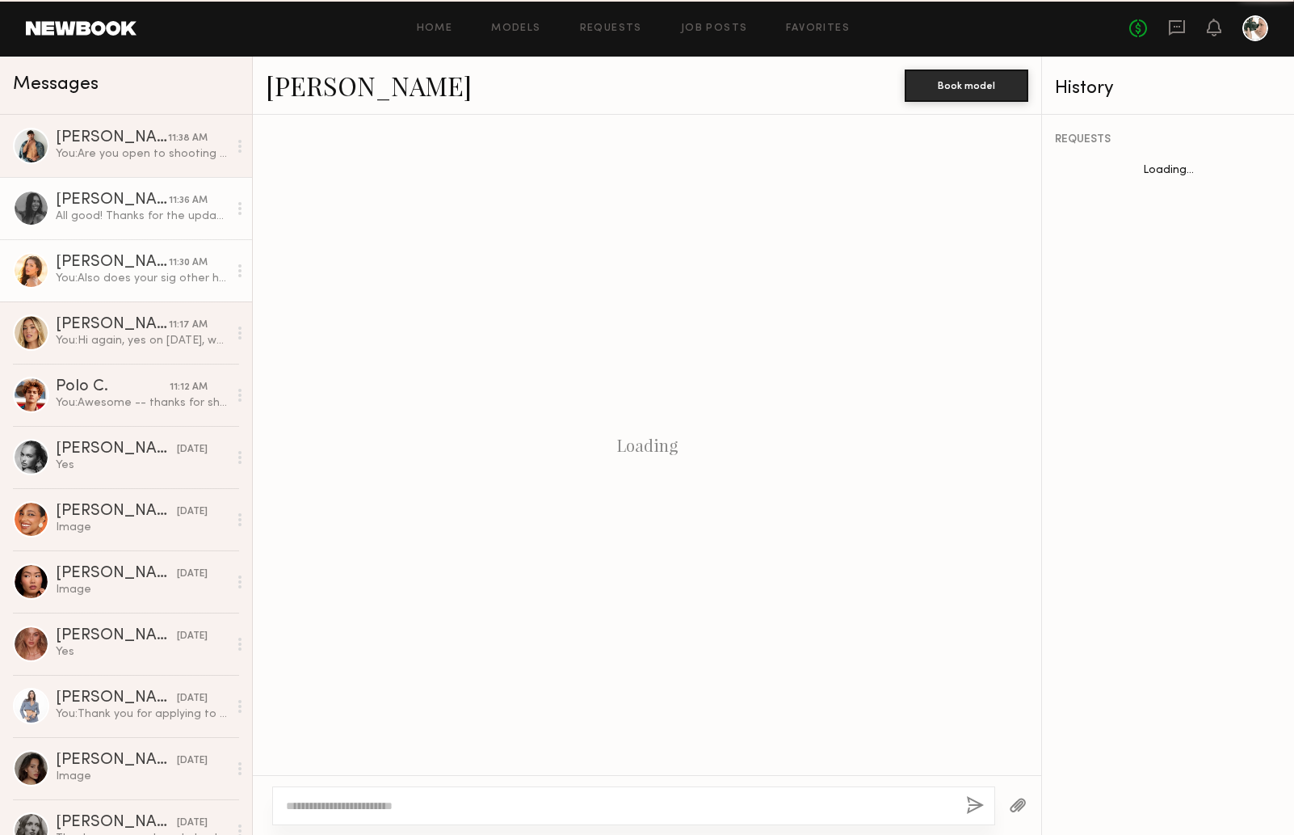
scroll to position [1889, 0]
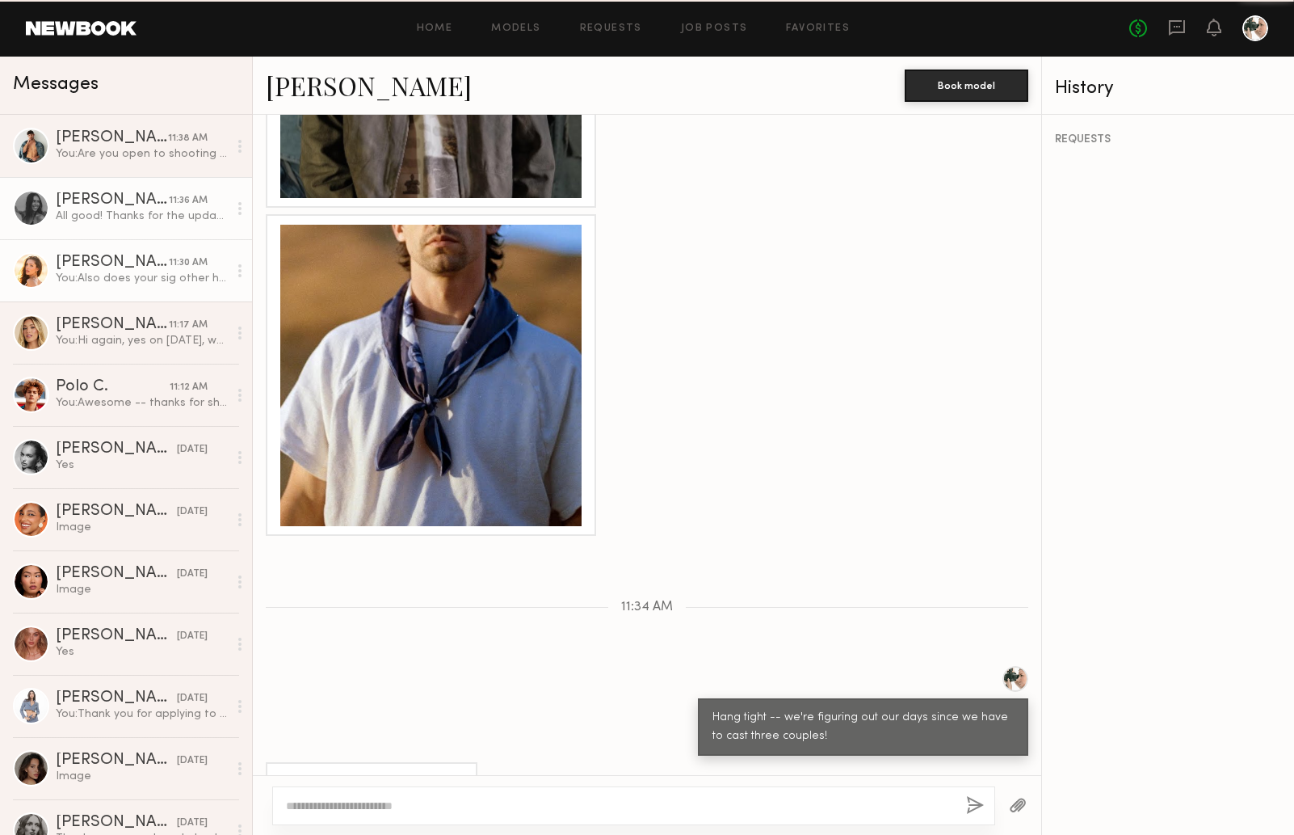
click at [122, 264] on div "[PERSON_NAME]" at bounding box center [112, 263] width 113 height 16
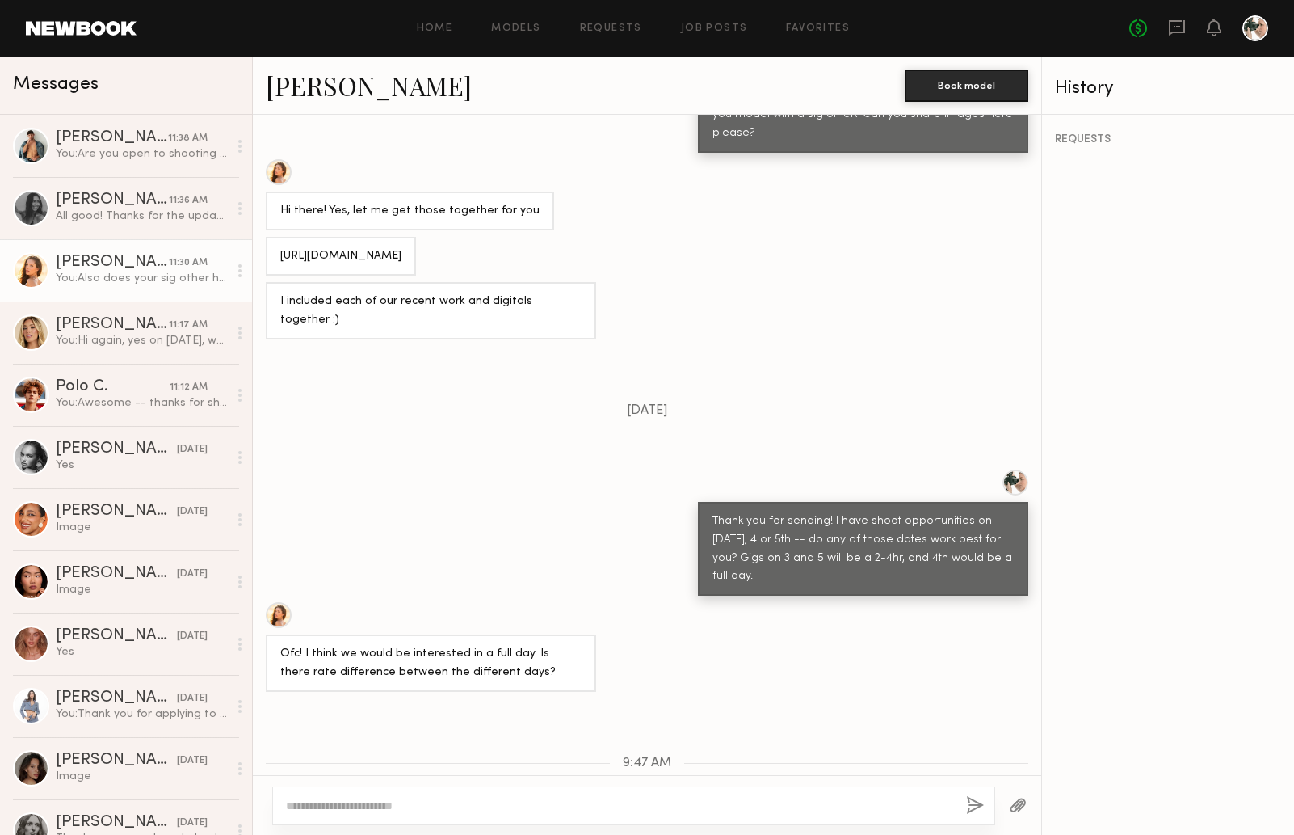
scroll to position [840, 0]
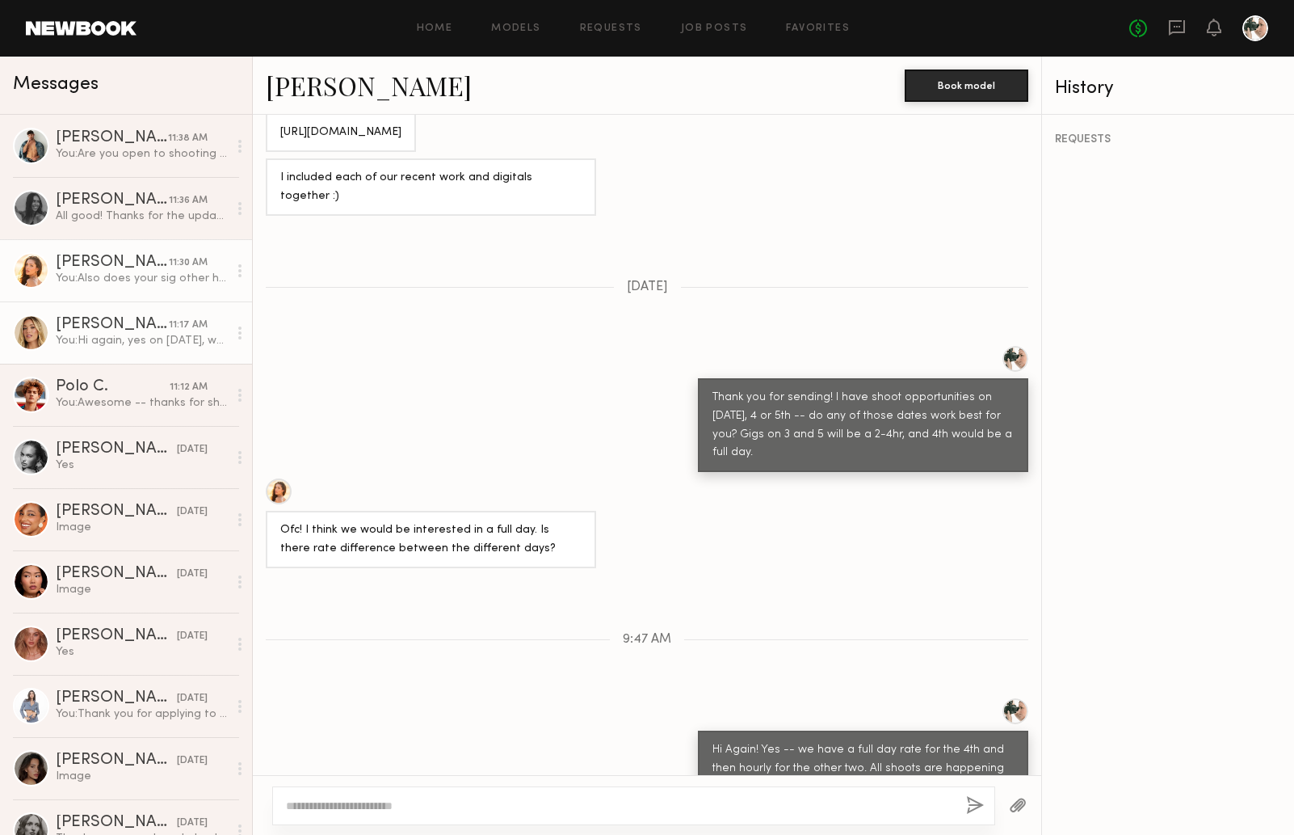
click at [122, 327] on div "Hailey M." at bounding box center [112, 325] width 113 height 16
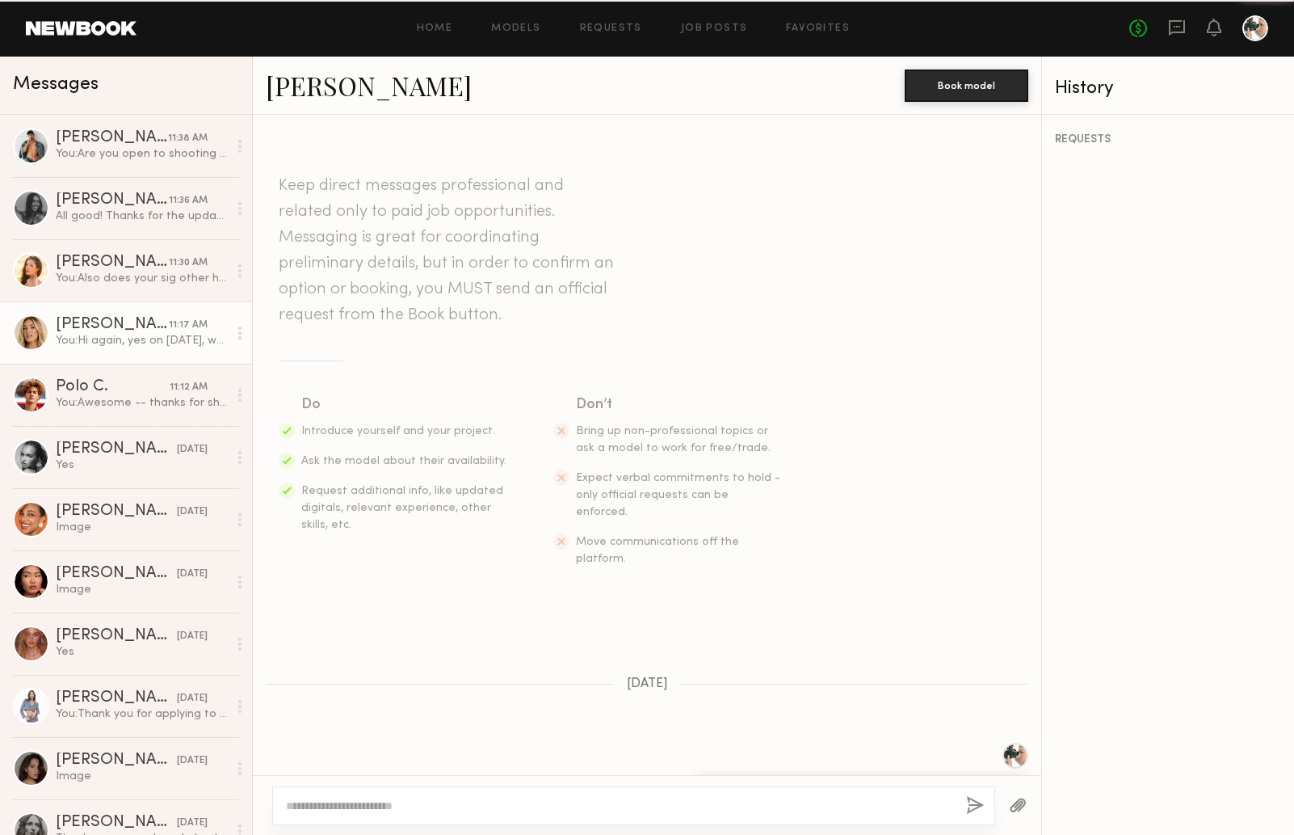
scroll to position [517, 0]
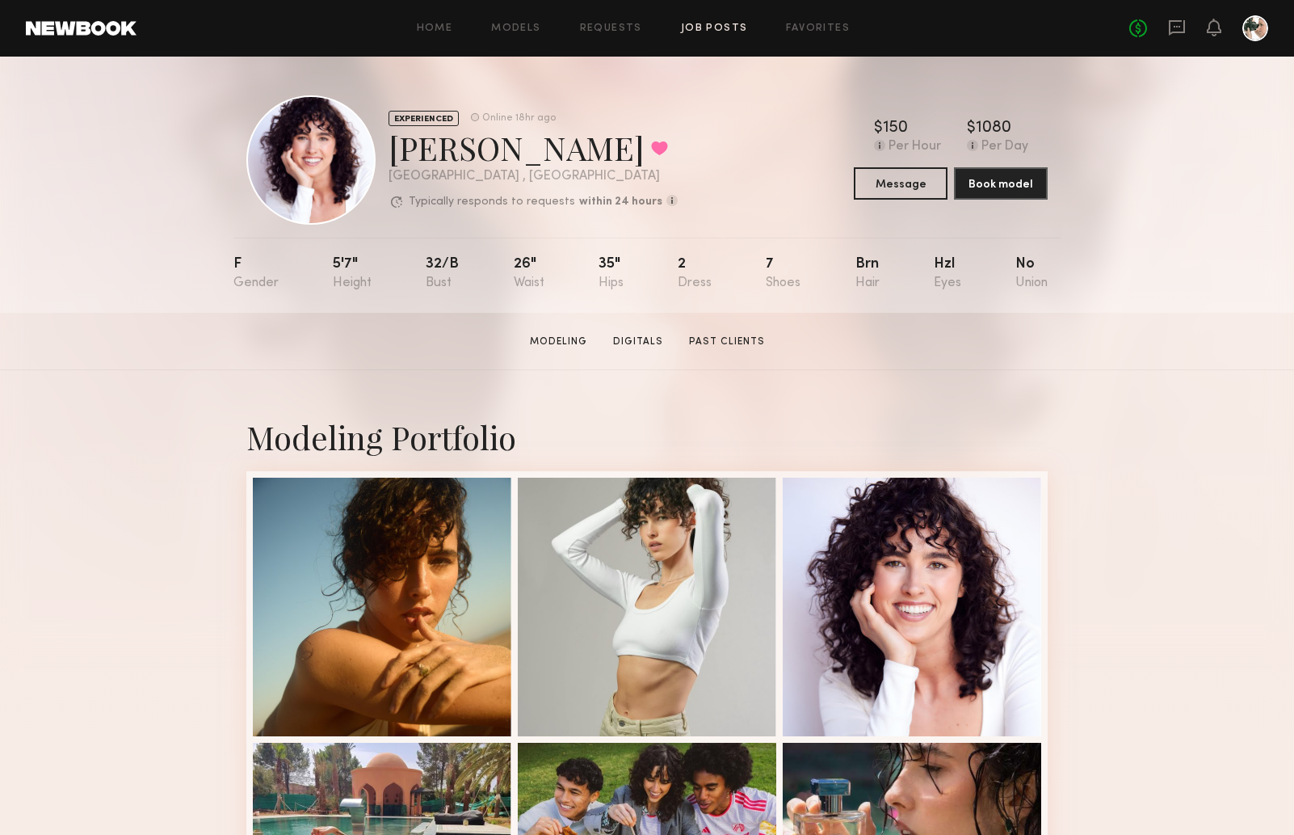
click at [702, 27] on link "Job Posts" at bounding box center [714, 28] width 67 height 11
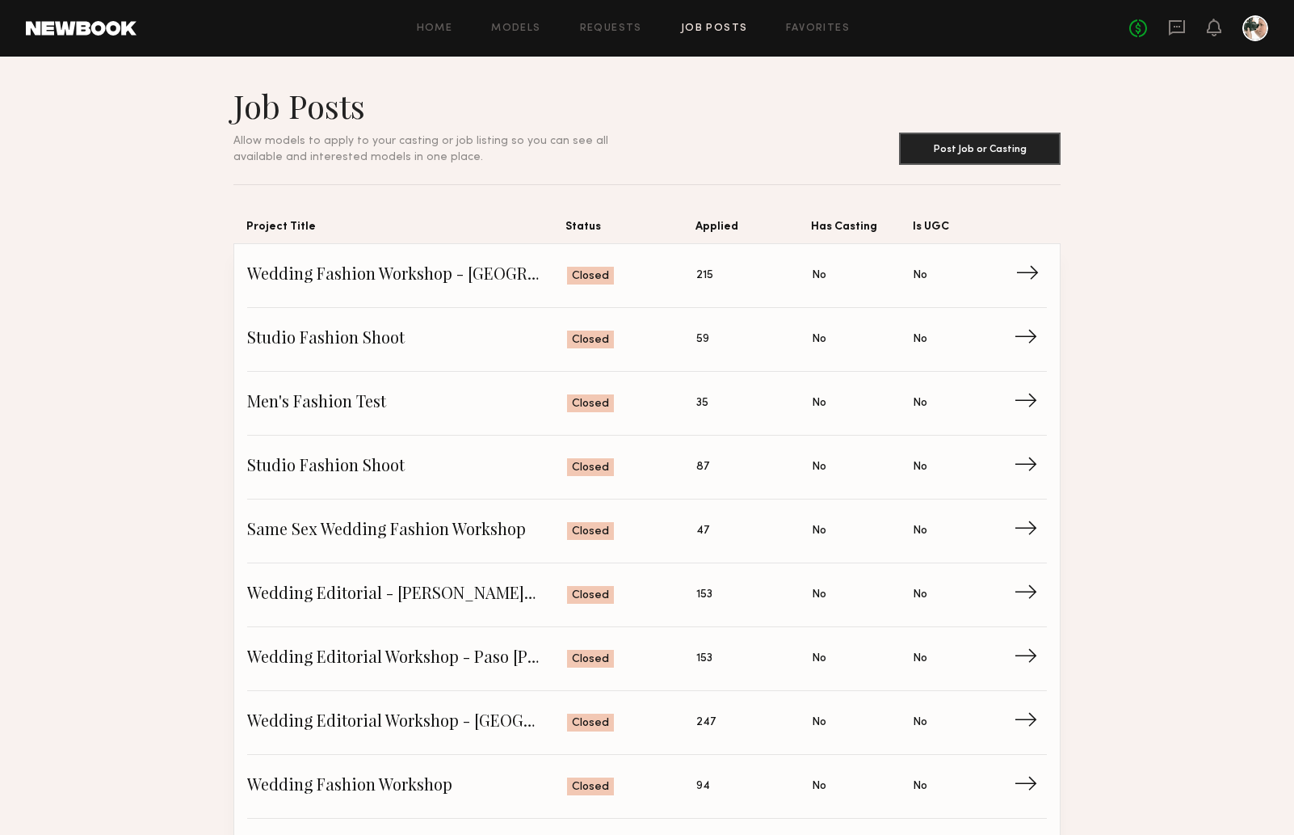
click at [513, 276] on span "Wedding Fashion Workshop - Palm Springs" at bounding box center [407, 275] width 320 height 24
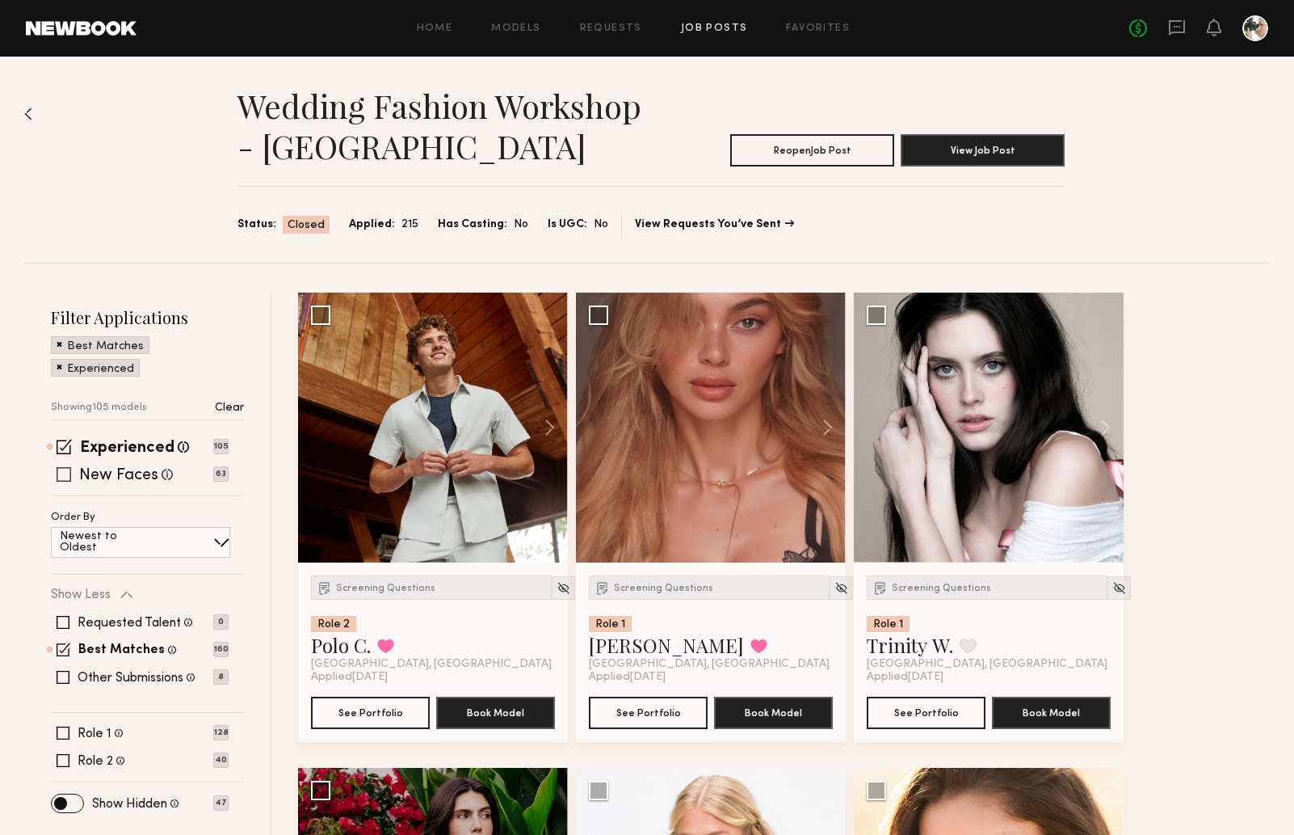
click at [120, 474] on label "New Faces" at bounding box center [118, 476] width 79 height 16
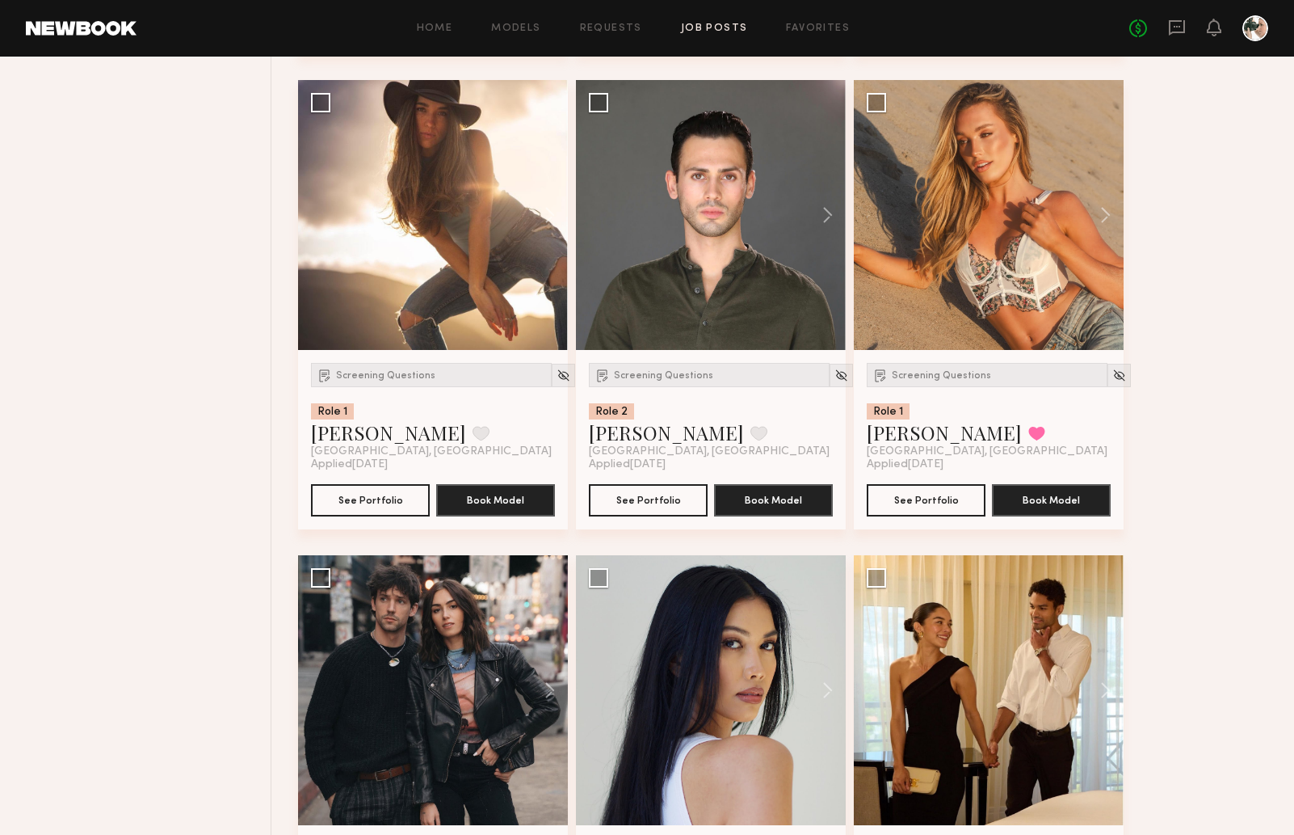
scroll to position [3559, 0]
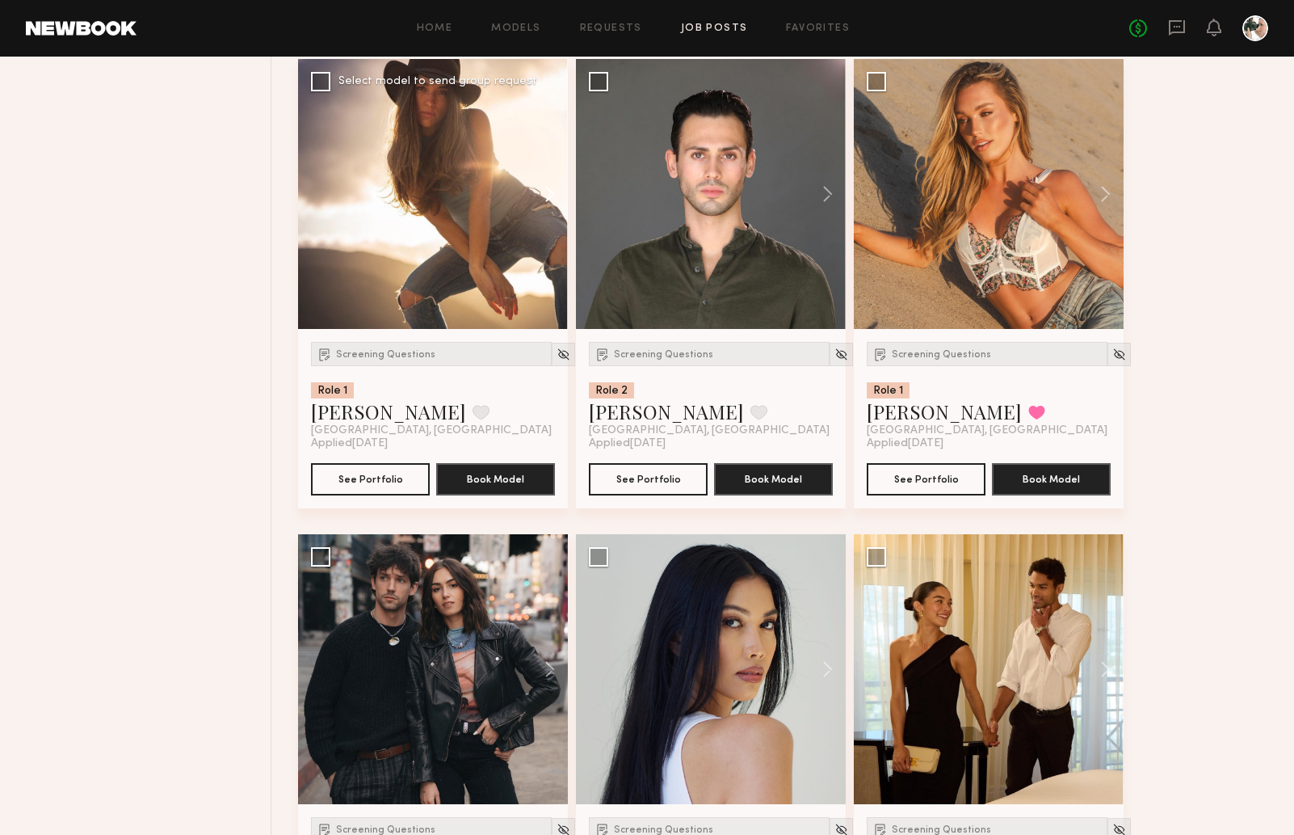
click at [555, 195] on button at bounding box center [542, 194] width 52 height 270
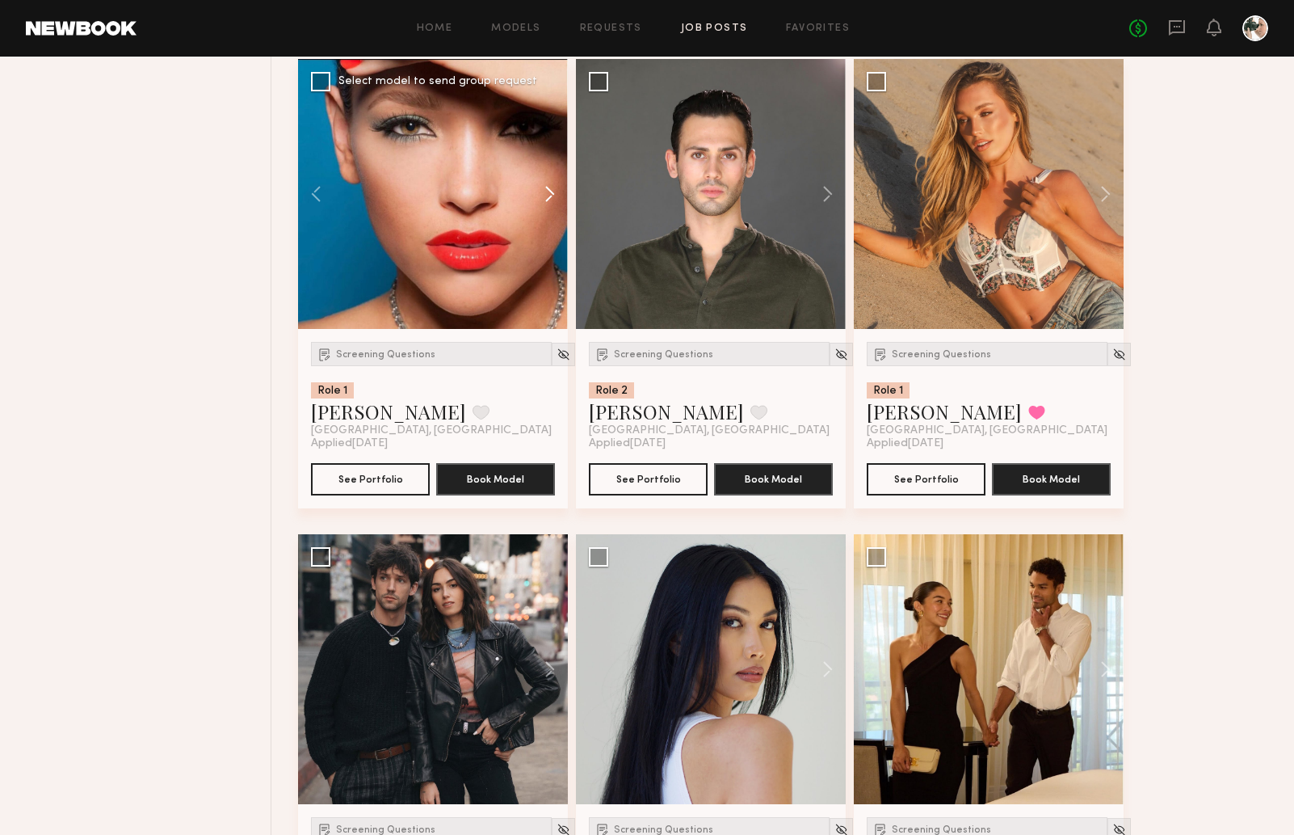
click at [555, 195] on button at bounding box center [542, 194] width 52 height 270
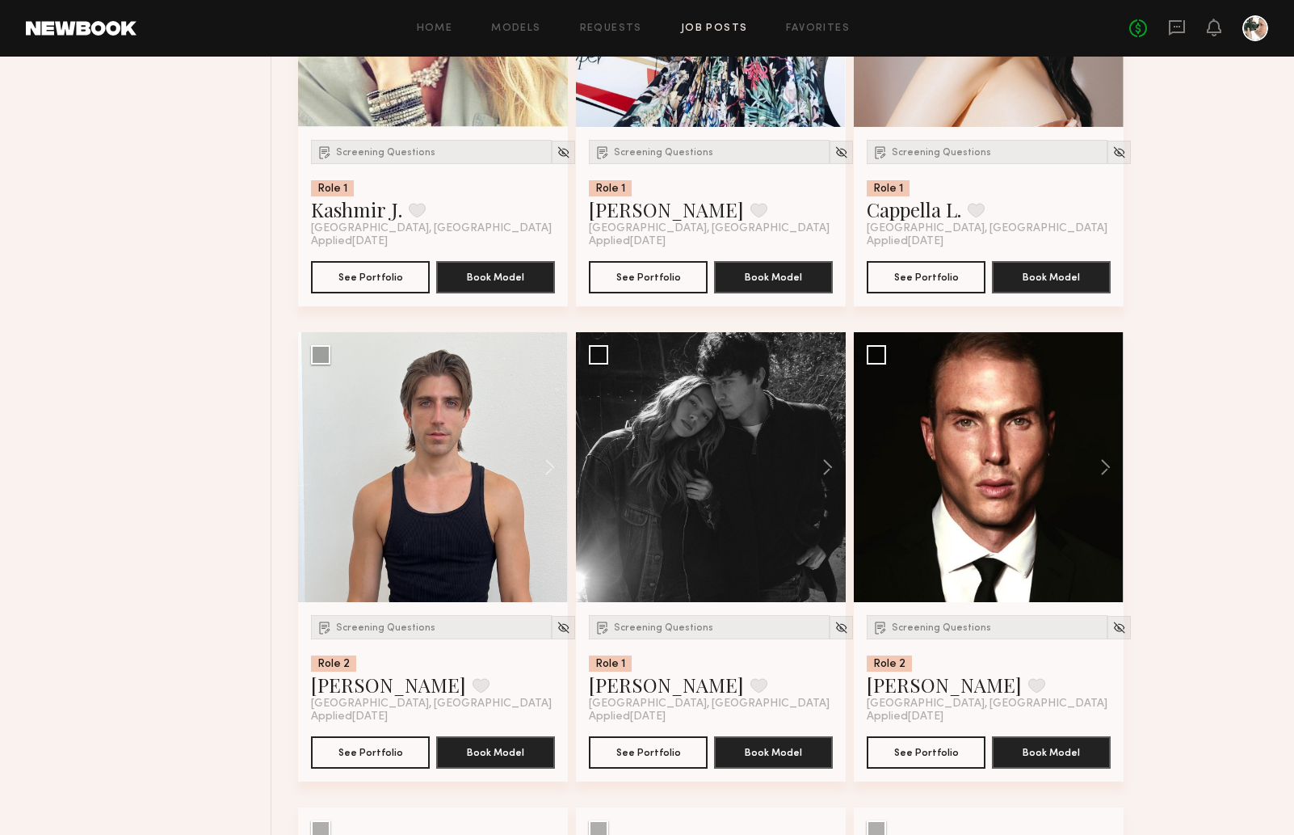
scroll to position [13741, 0]
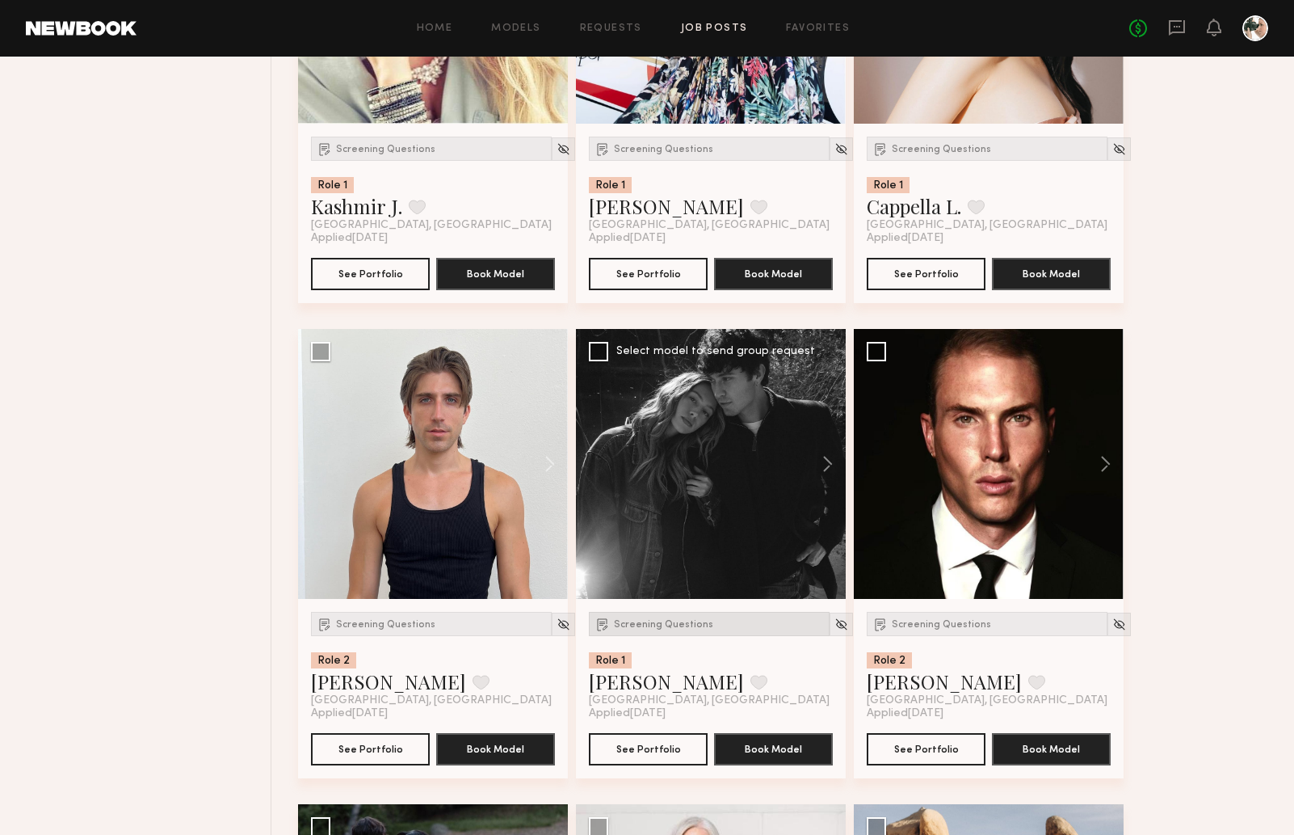
click at [646, 629] on span "Screening Questions" at bounding box center [663, 625] width 99 height 10
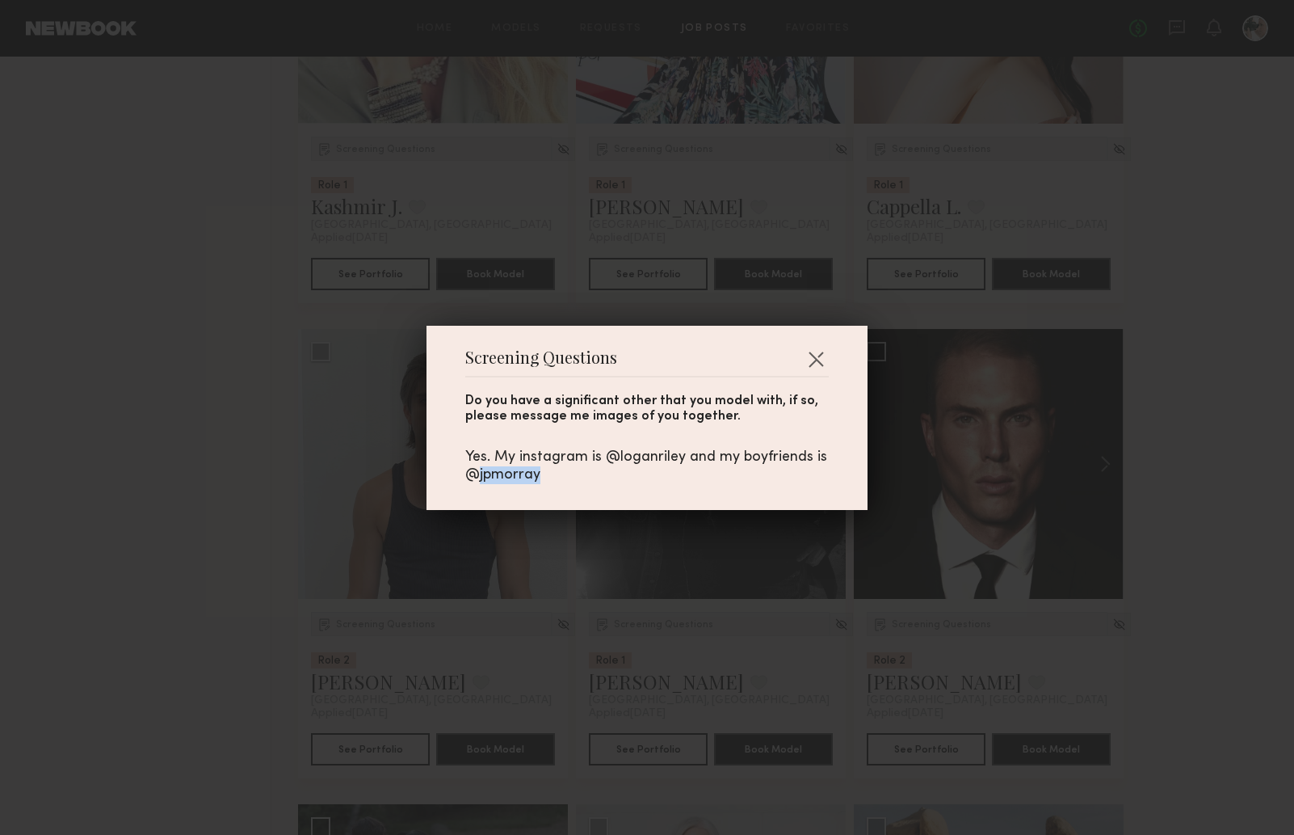
drag, startPoint x: 551, startPoint y: 473, endPoint x: 475, endPoint y: 477, distance: 76.1
click at [475, 477] on div "Yes. My instagram is @loganriley and my boyfriends is @jpmorray" at bounding box center [647, 466] width 364 height 36
copy div "jpmorray"
click at [819, 347] on button "button" at bounding box center [816, 359] width 26 height 26
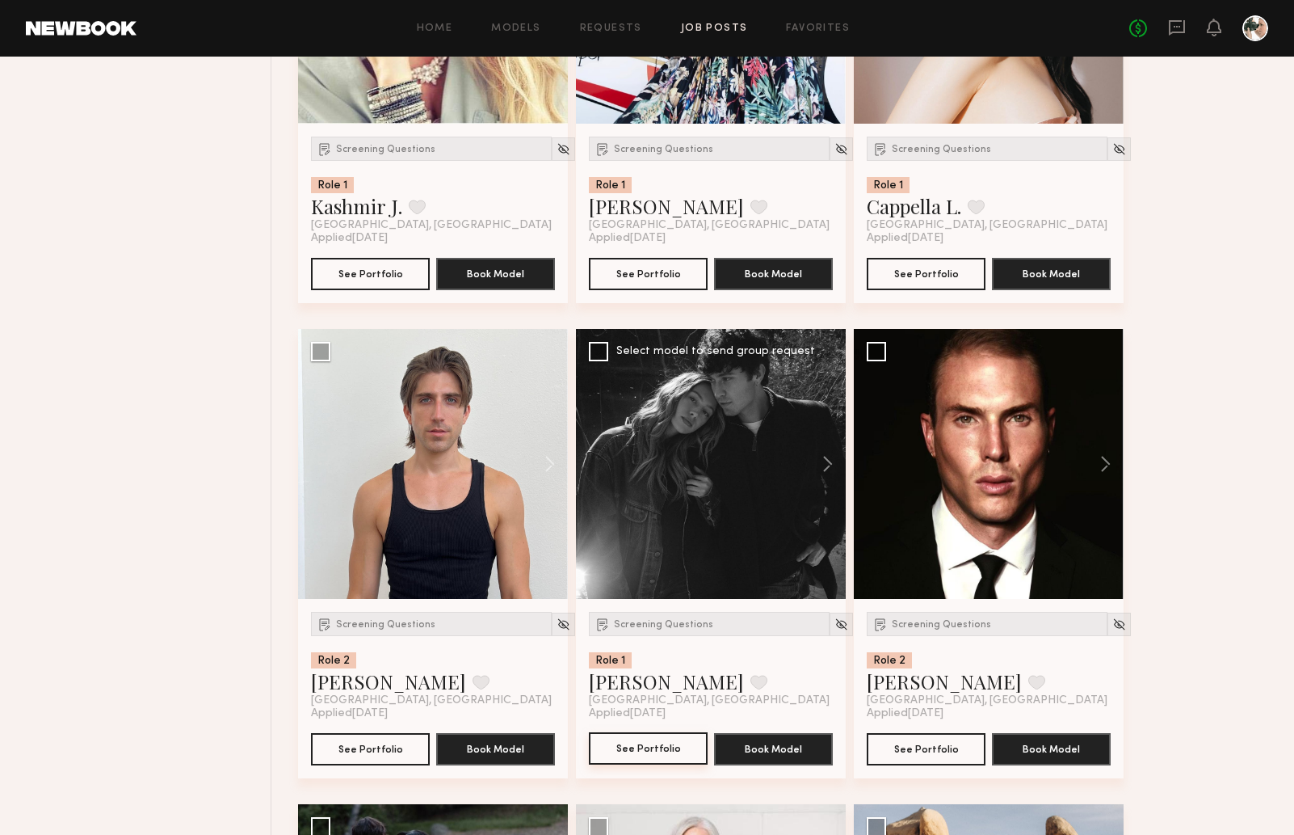
click at [646, 758] on button "See Portfolio" at bounding box center [648, 748] width 119 height 32
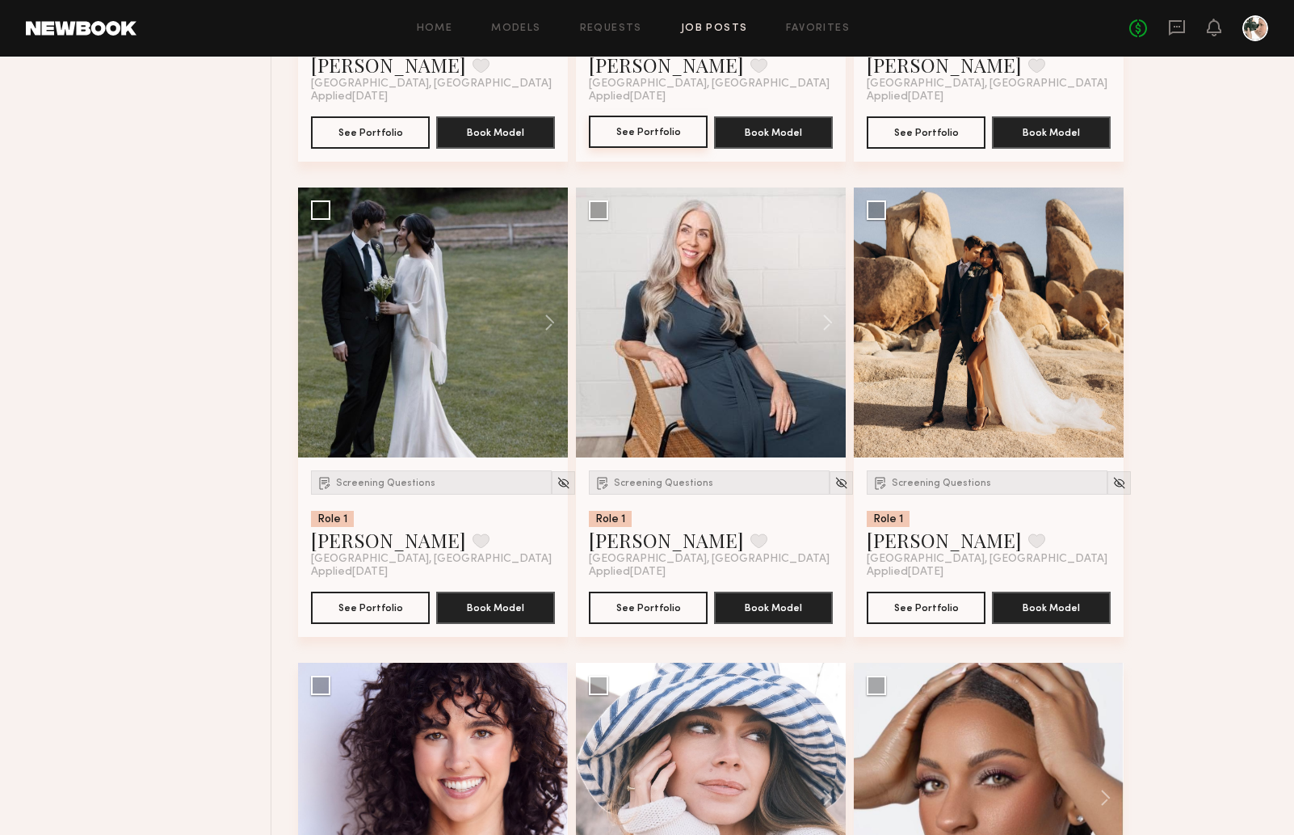
scroll to position [14362, 0]
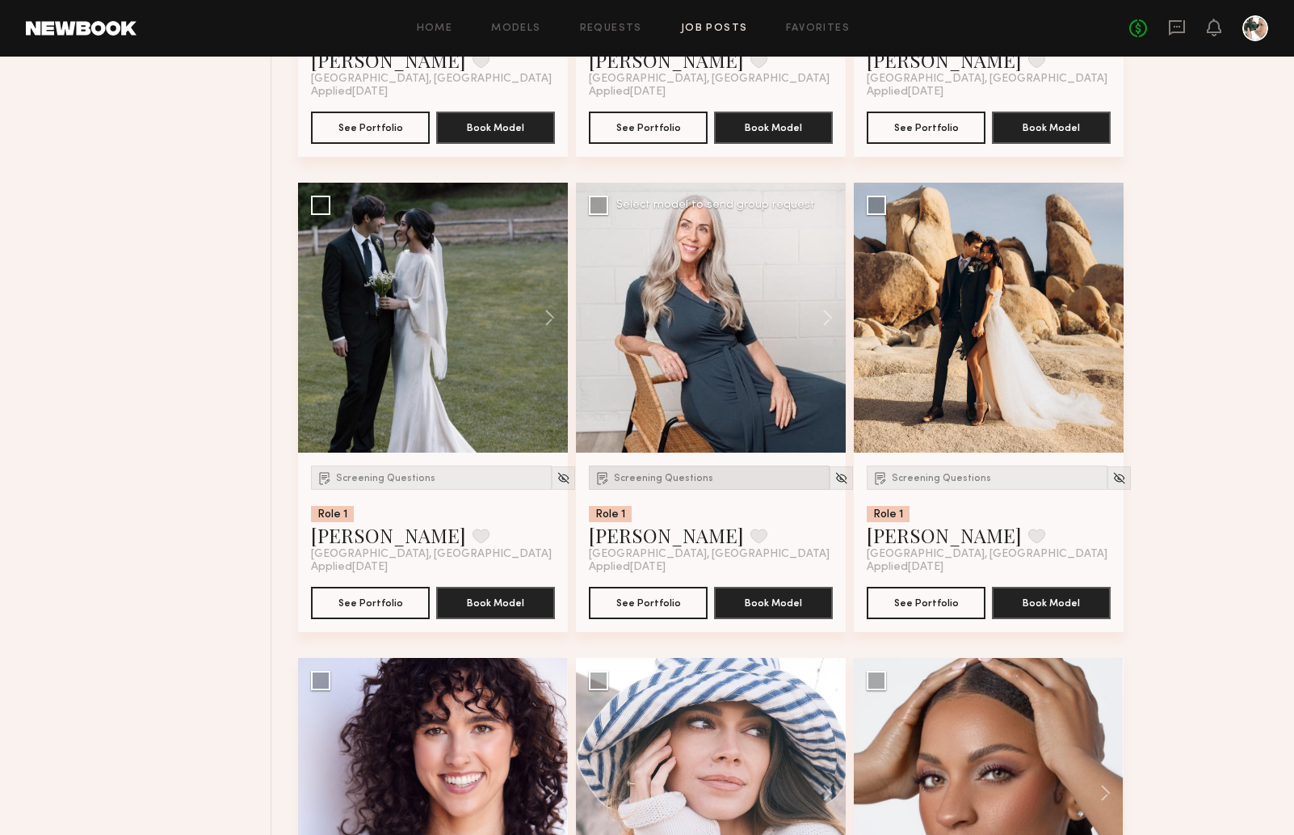
click at [671, 483] on span "Screening Questions" at bounding box center [663, 478] width 99 height 10
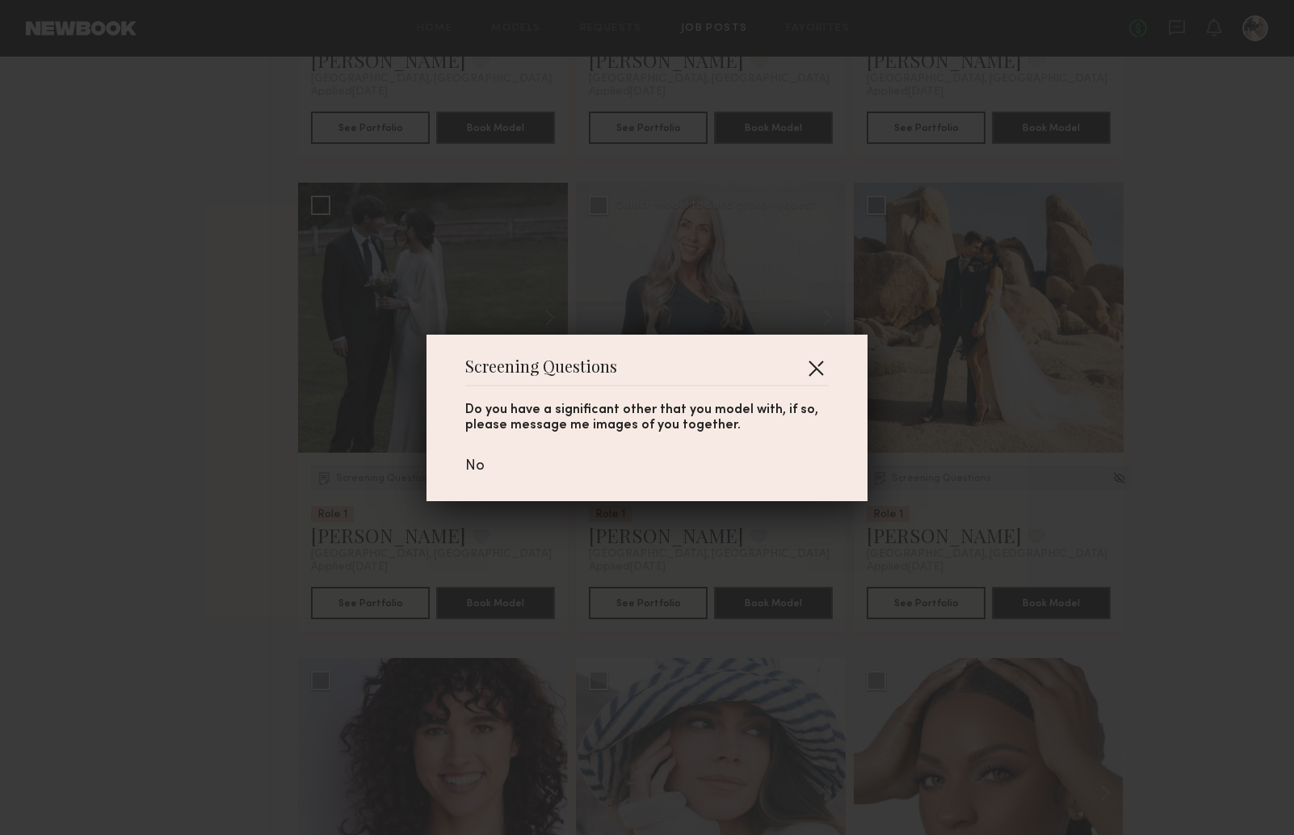
click at [811, 371] on button "button" at bounding box center [816, 368] width 26 height 26
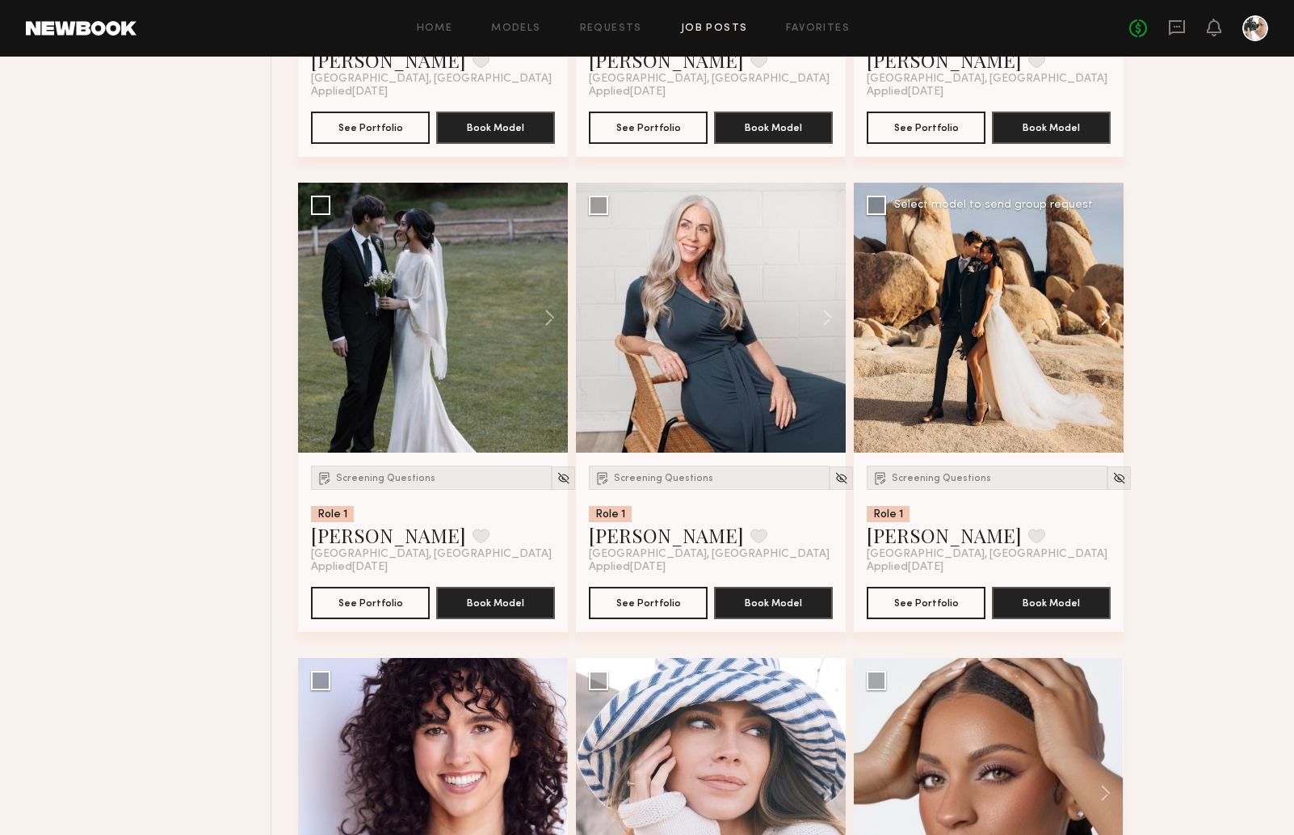
click at [1113, 333] on button at bounding box center [1098, 318] width 52 height 270
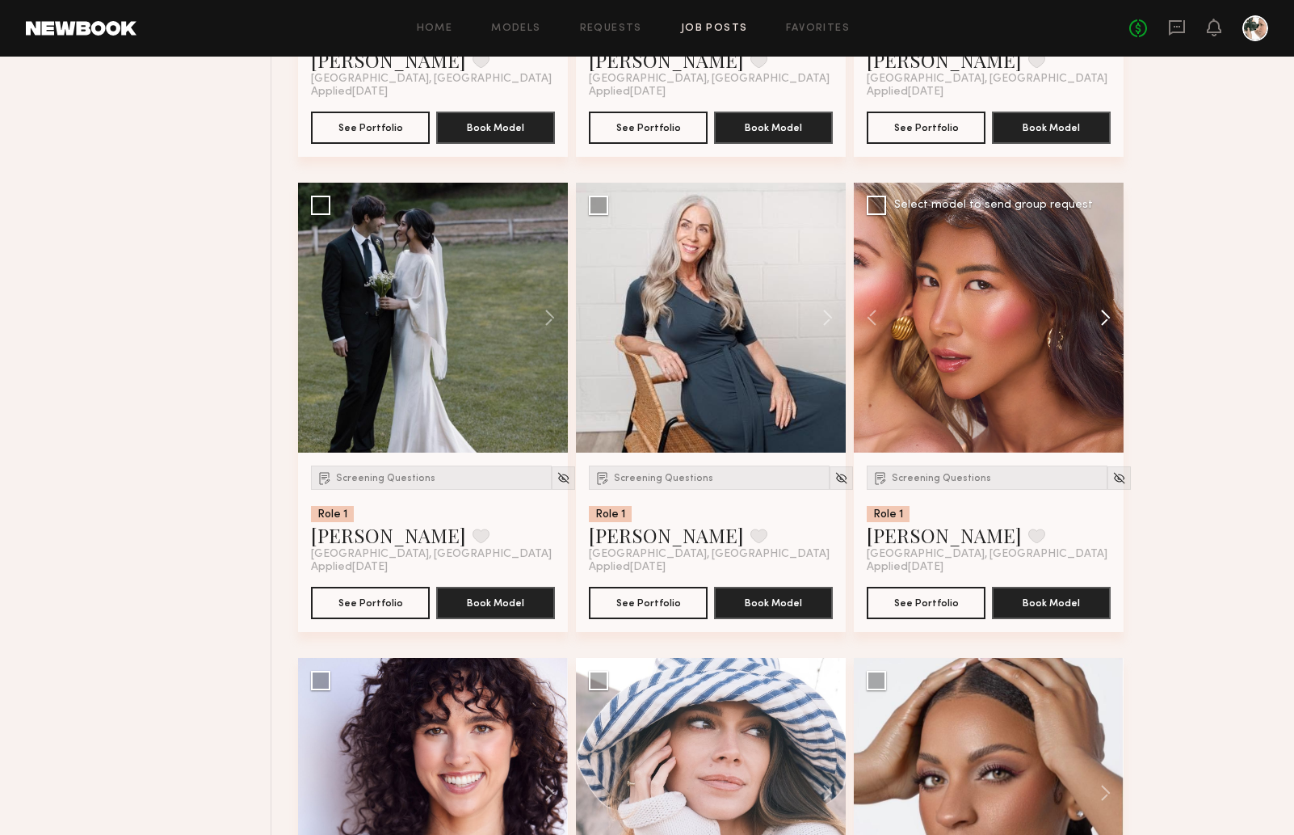
click at [1113, 333] on button at bounding box center [1098, 318] width 52 height 270
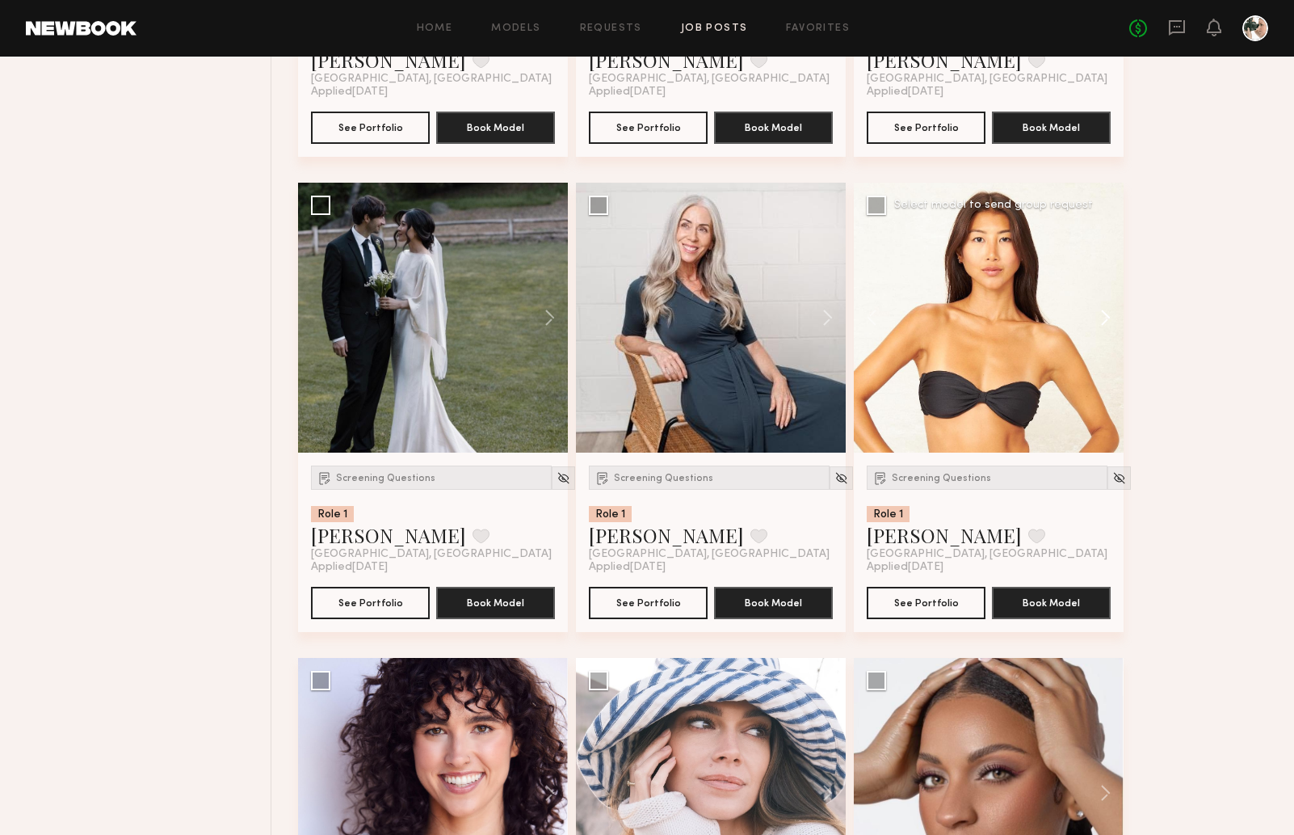
click at [1113, 333] on button at bounding box center [1098, 318] width 52 height 270
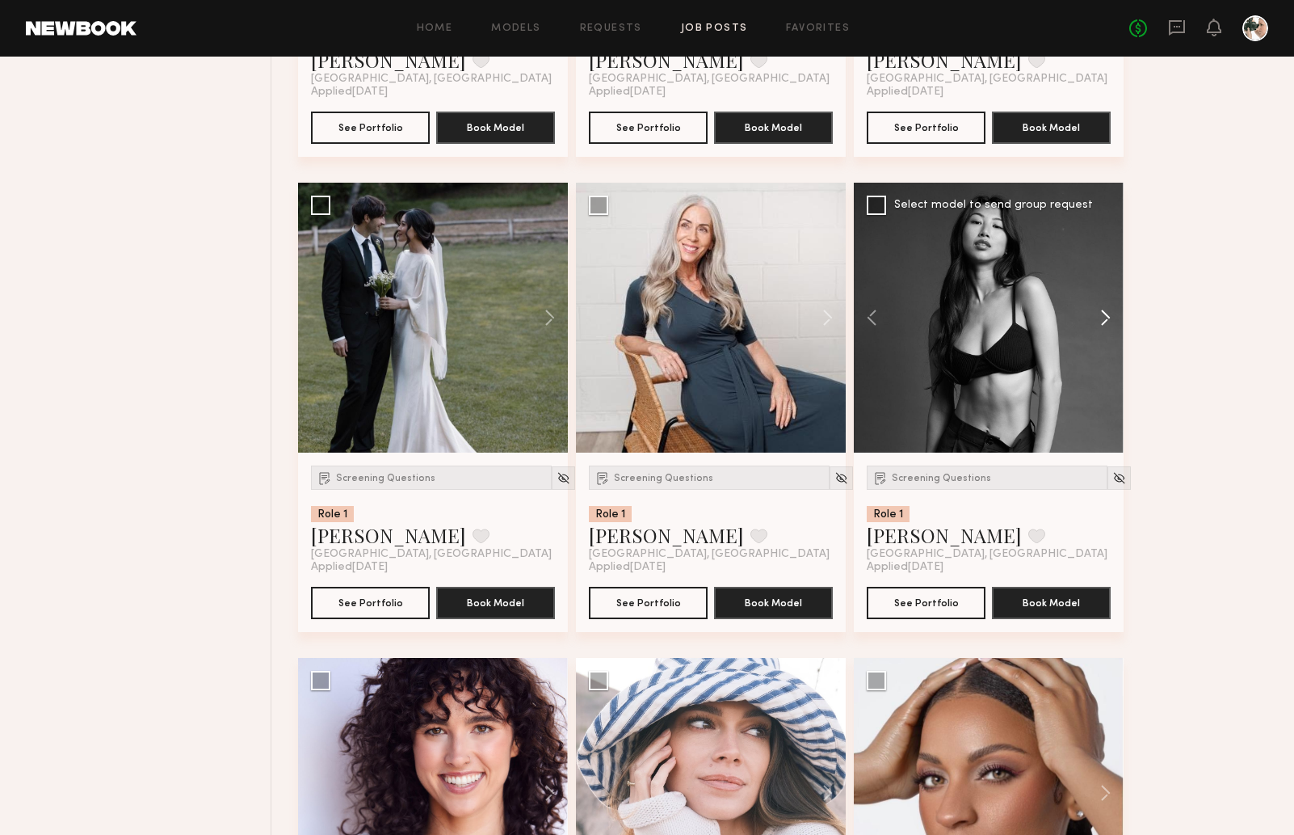
click at [1113, 333] on button at bounding box center [1098, 318] width 52 height 270
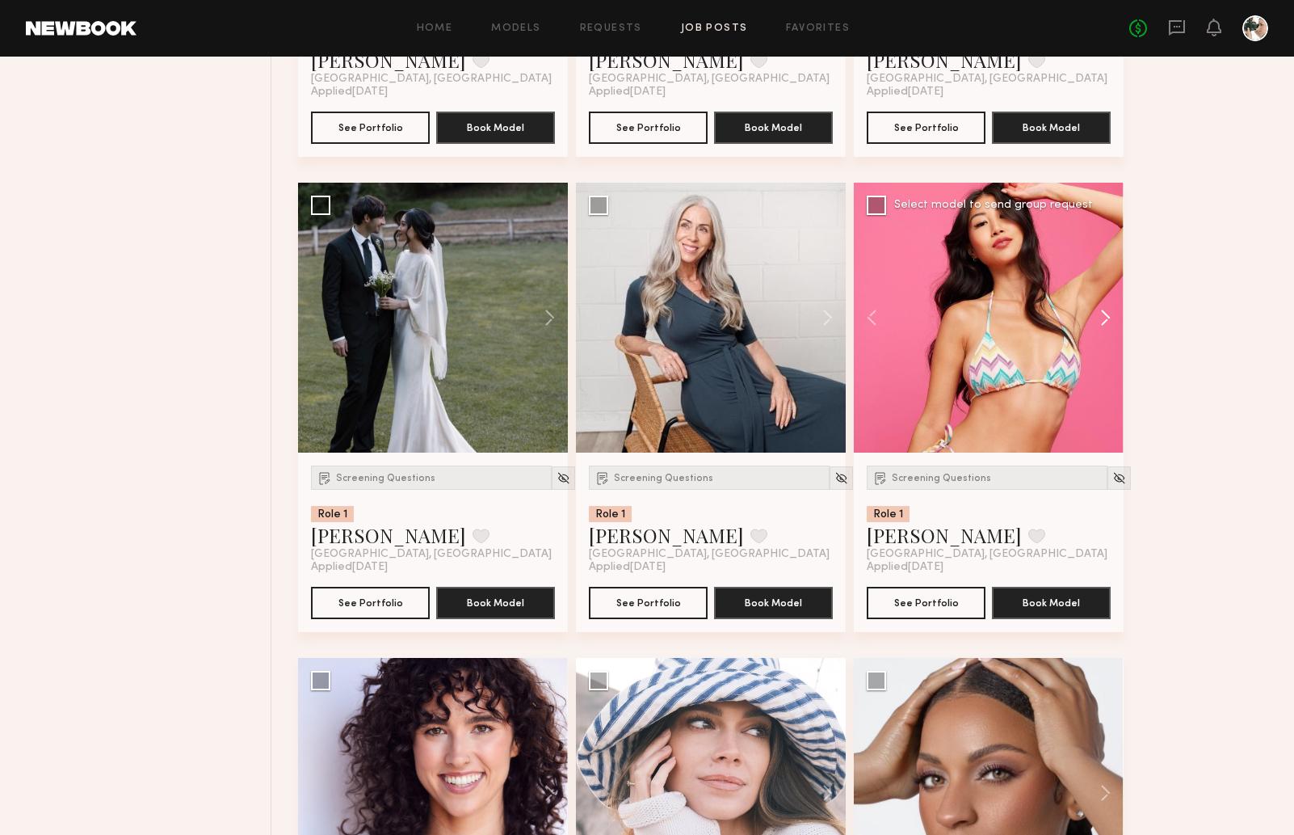
click at [1113, 333] on button at bounding box center [1098, 318] width 52 height 270
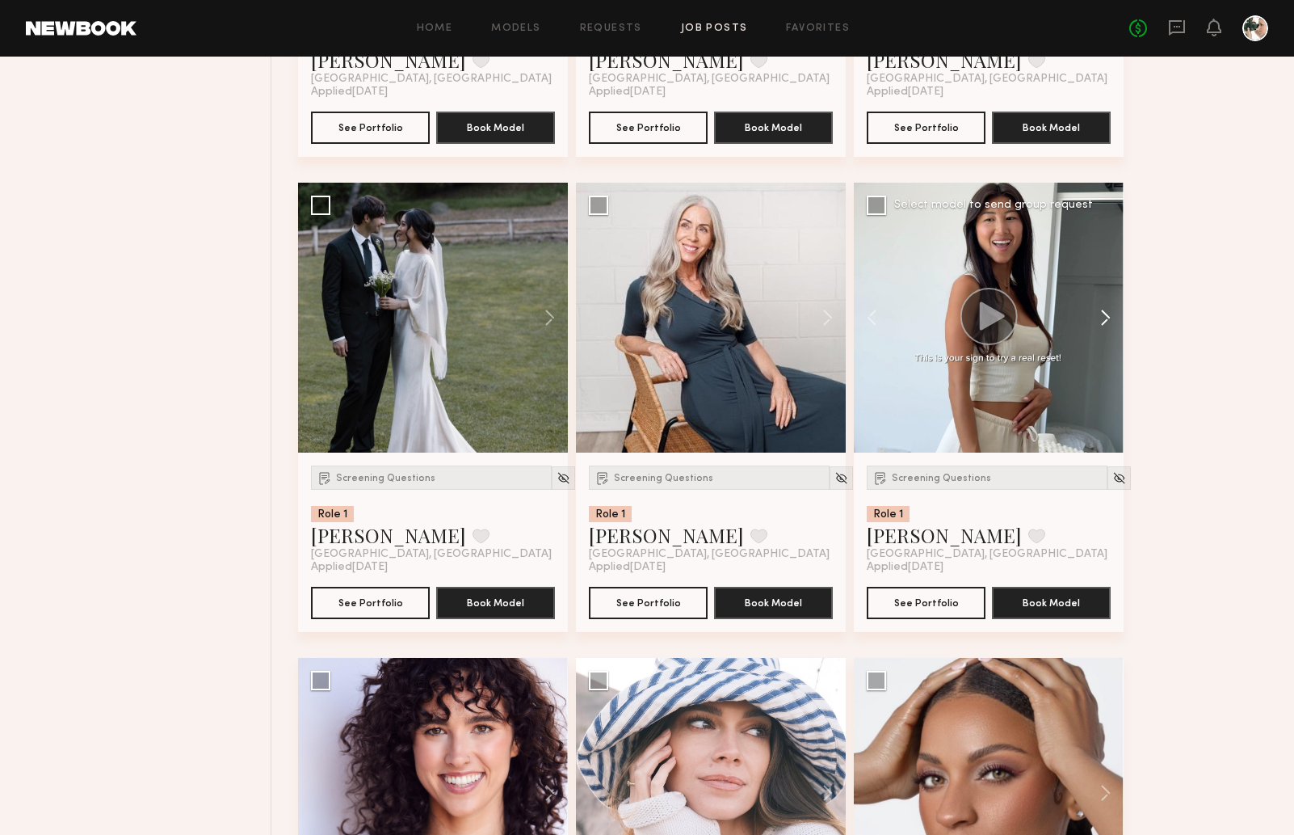
click at [1113, 333] on button at bounding box center [1098, 318] width 52 height 270
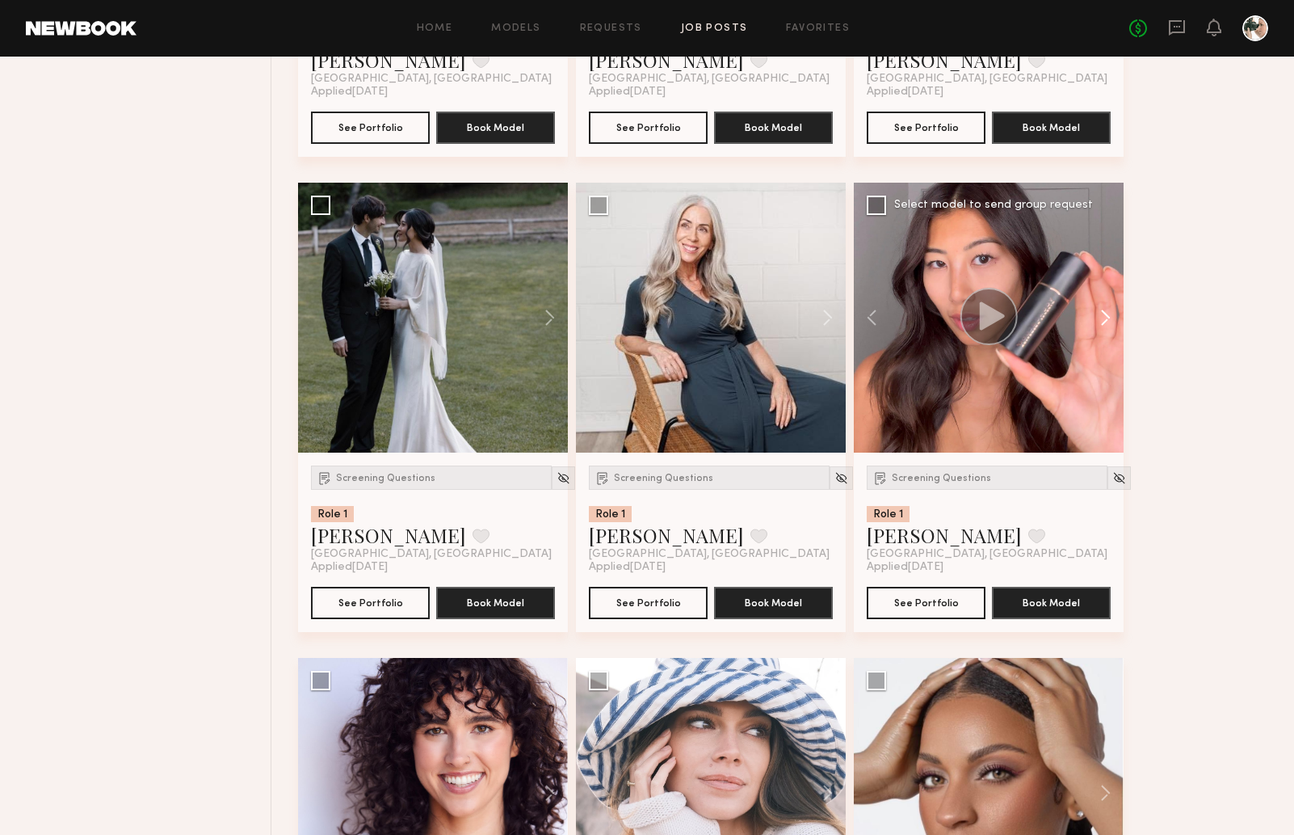
click at [1113, 333] on button at bounding box center [1098, 318] width 52 height 270
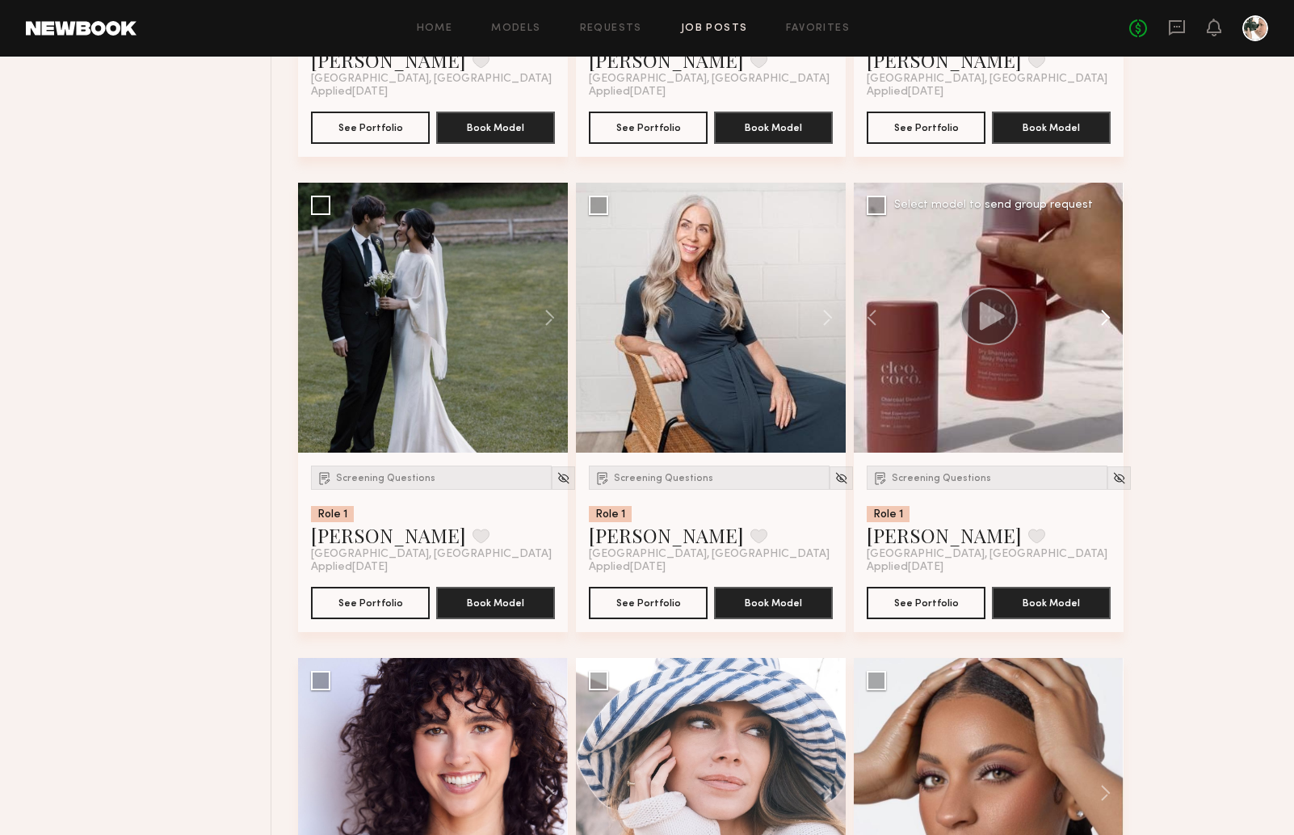
click at [1113, 333] on button at bounding box center [1098, 318] width 52 height 270
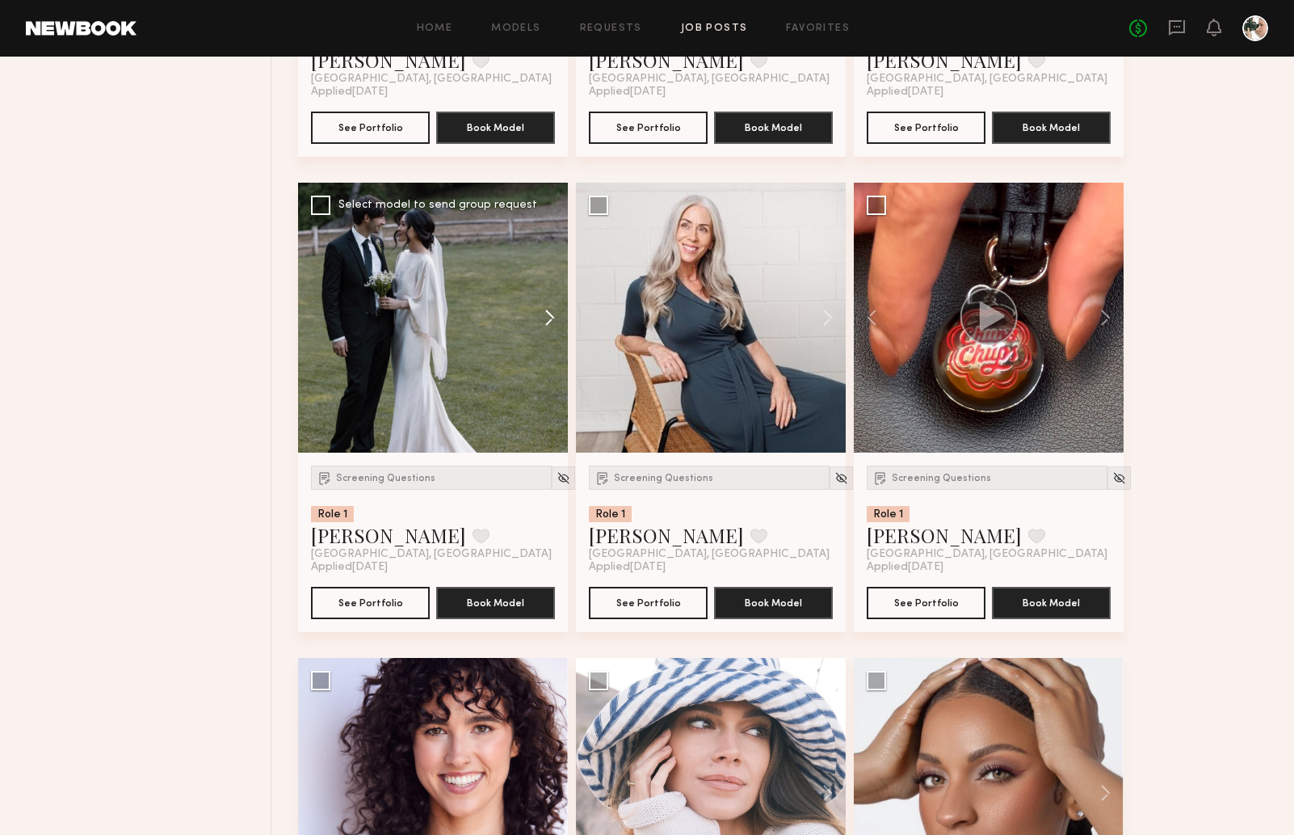
click at [549, 329] on button at bounding box center [542, 318] width 52 height 270
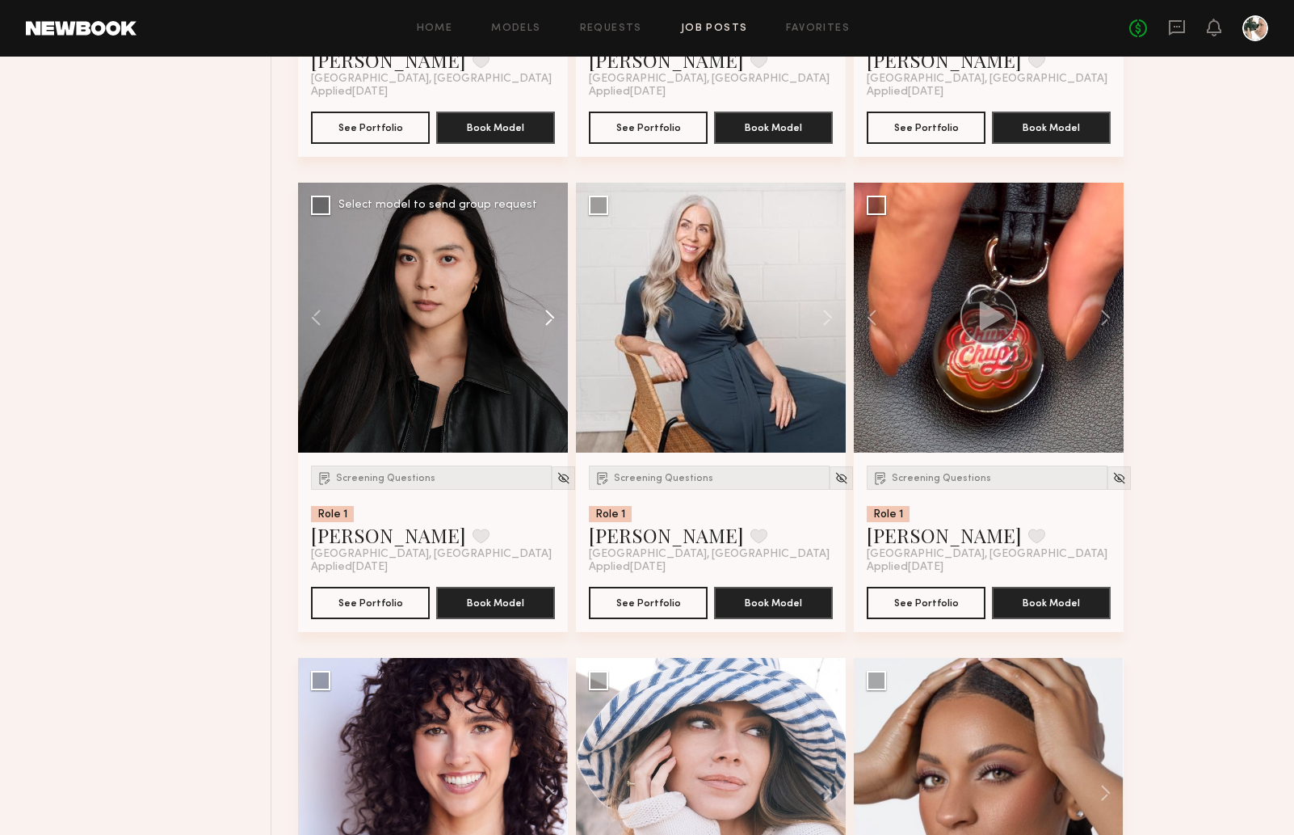
click at [549, 329] on button at bounding box center [542, 318] width 52 height 270
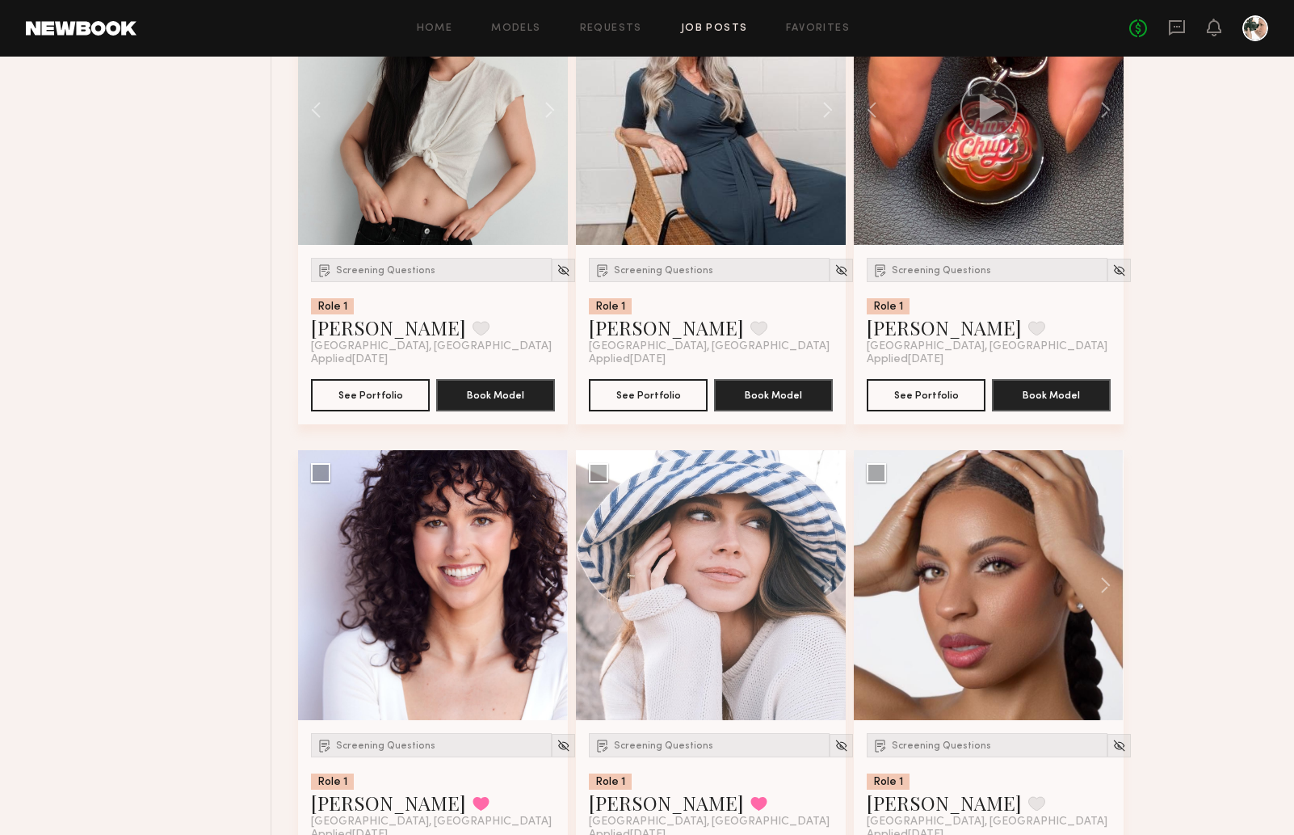
scroll to position [14810, 0]
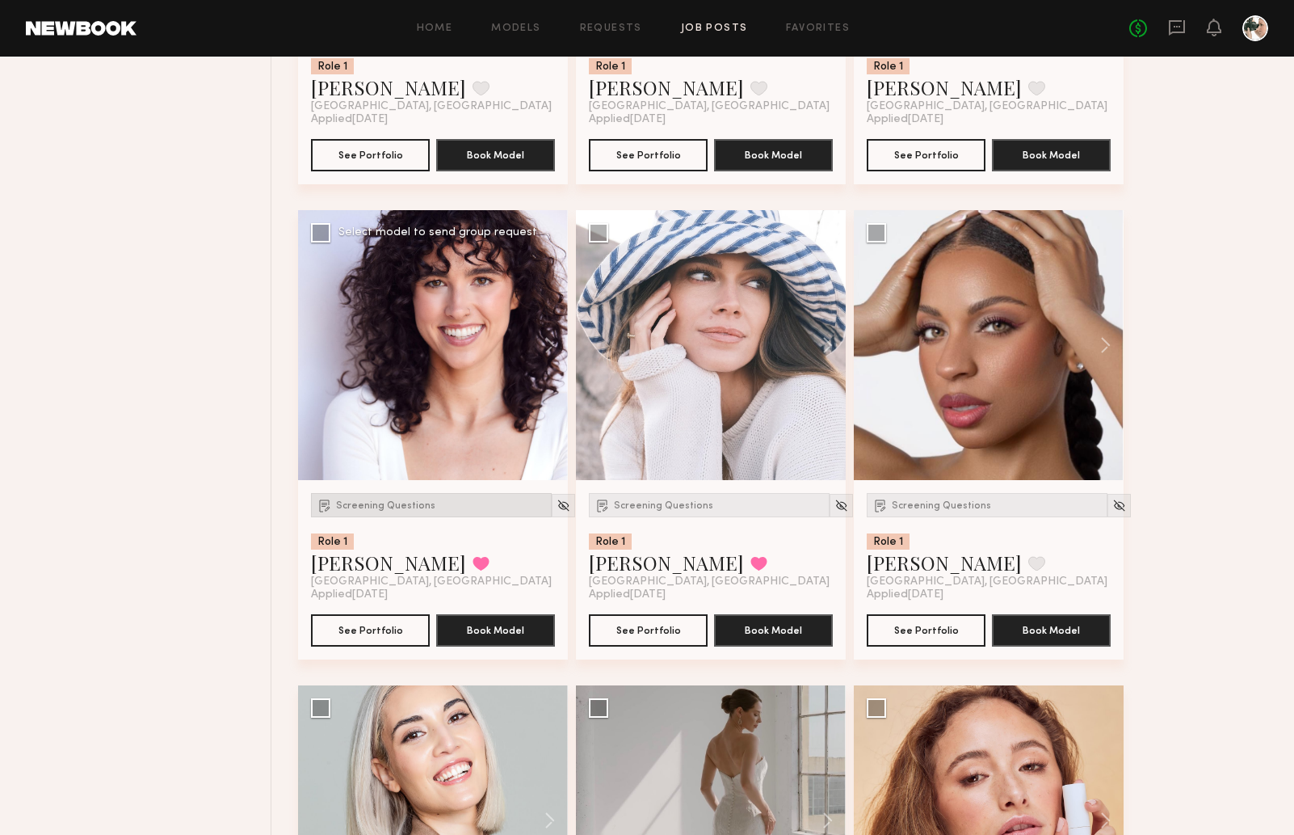
click at [365, 509] on div "Screening Questions" at bounding box center [431, 505] width 241 height 24
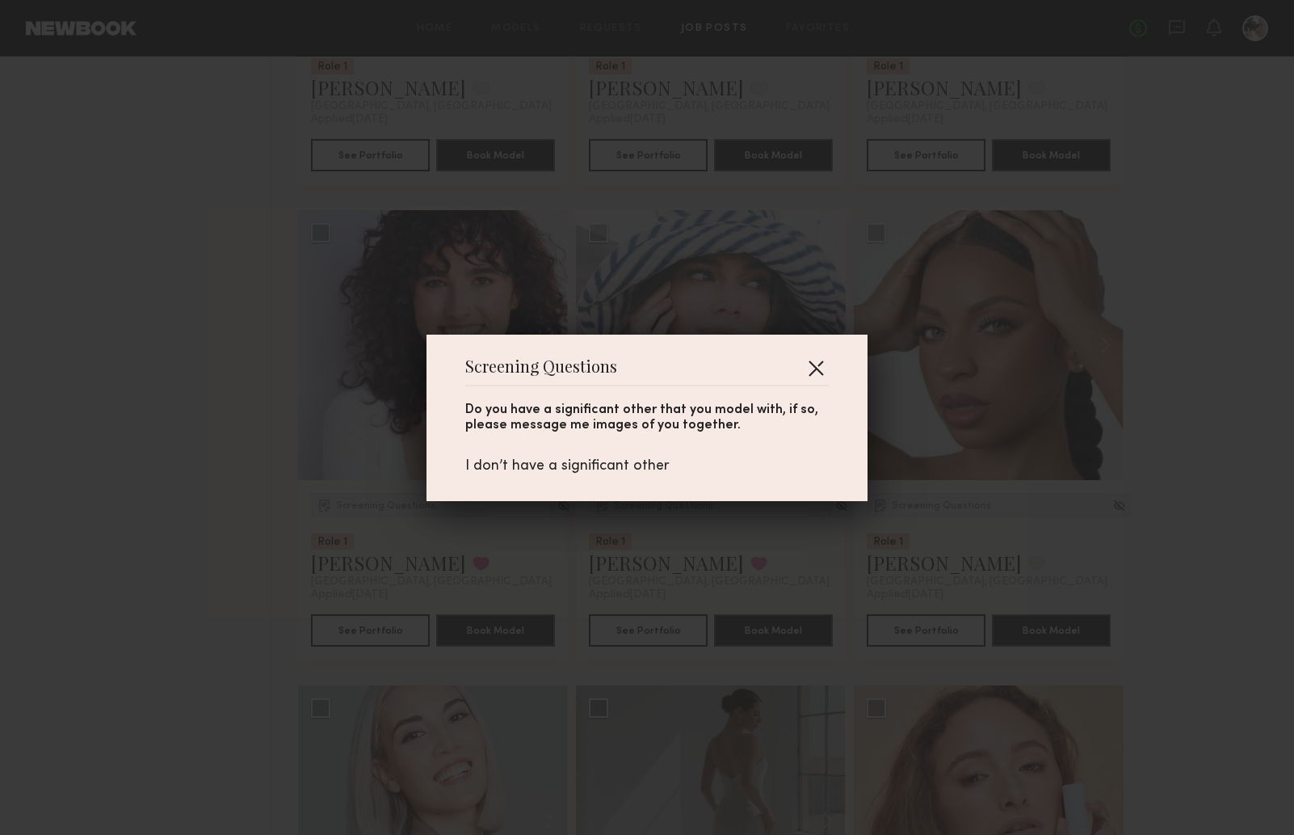
click at [816, 371] on button "button" at bounding box center [816, 368] width 26 height 26
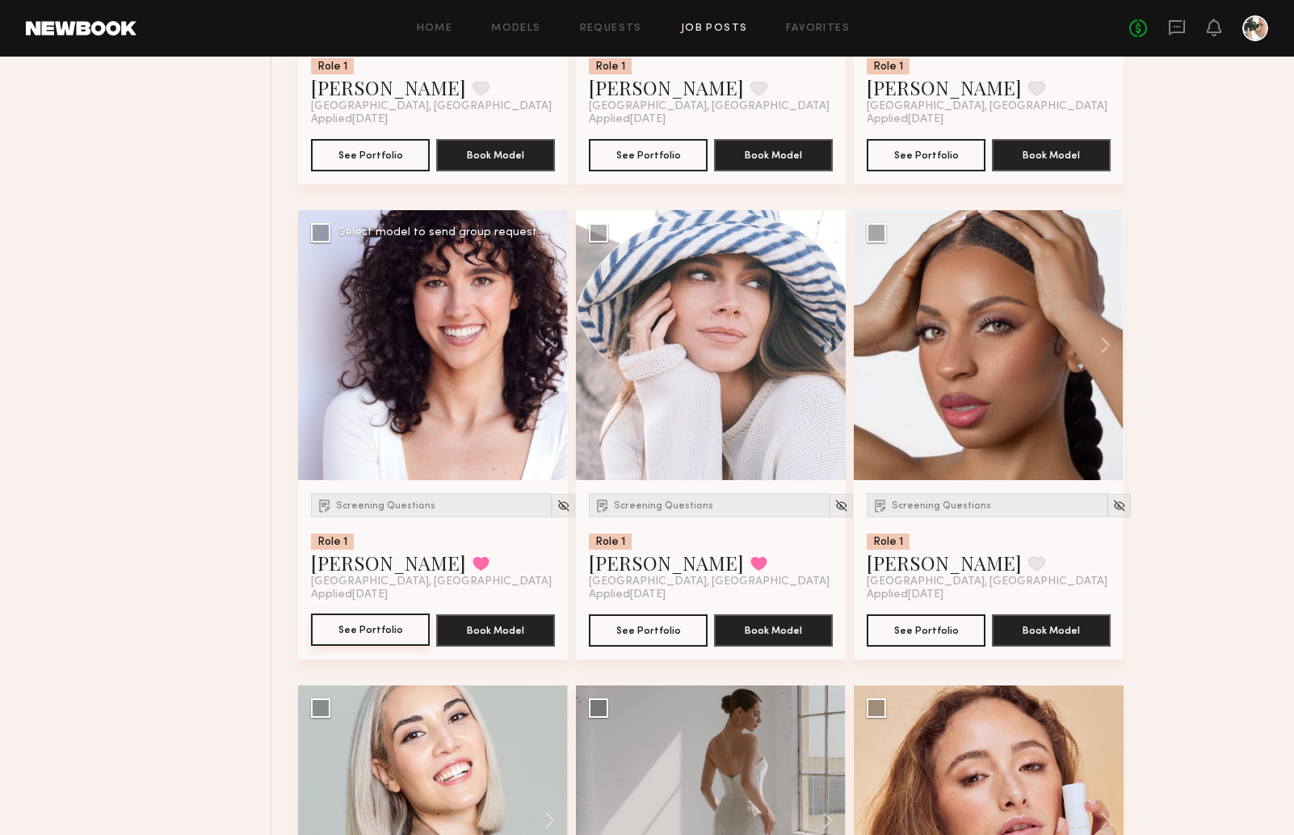
click at [362, 638] on button "See Portfolio" at bounding box center [370, 629] width 119 height 32
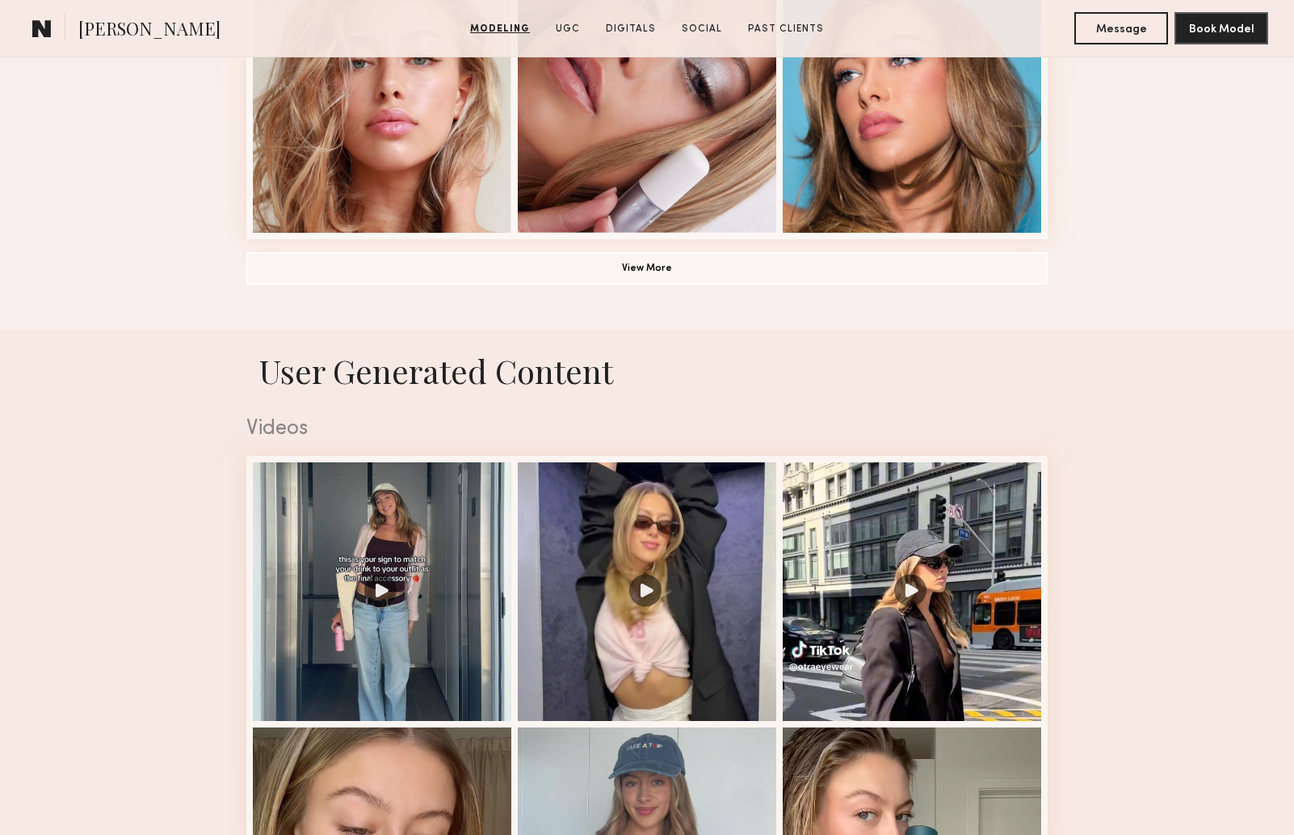
scroll to position [1430, 0]
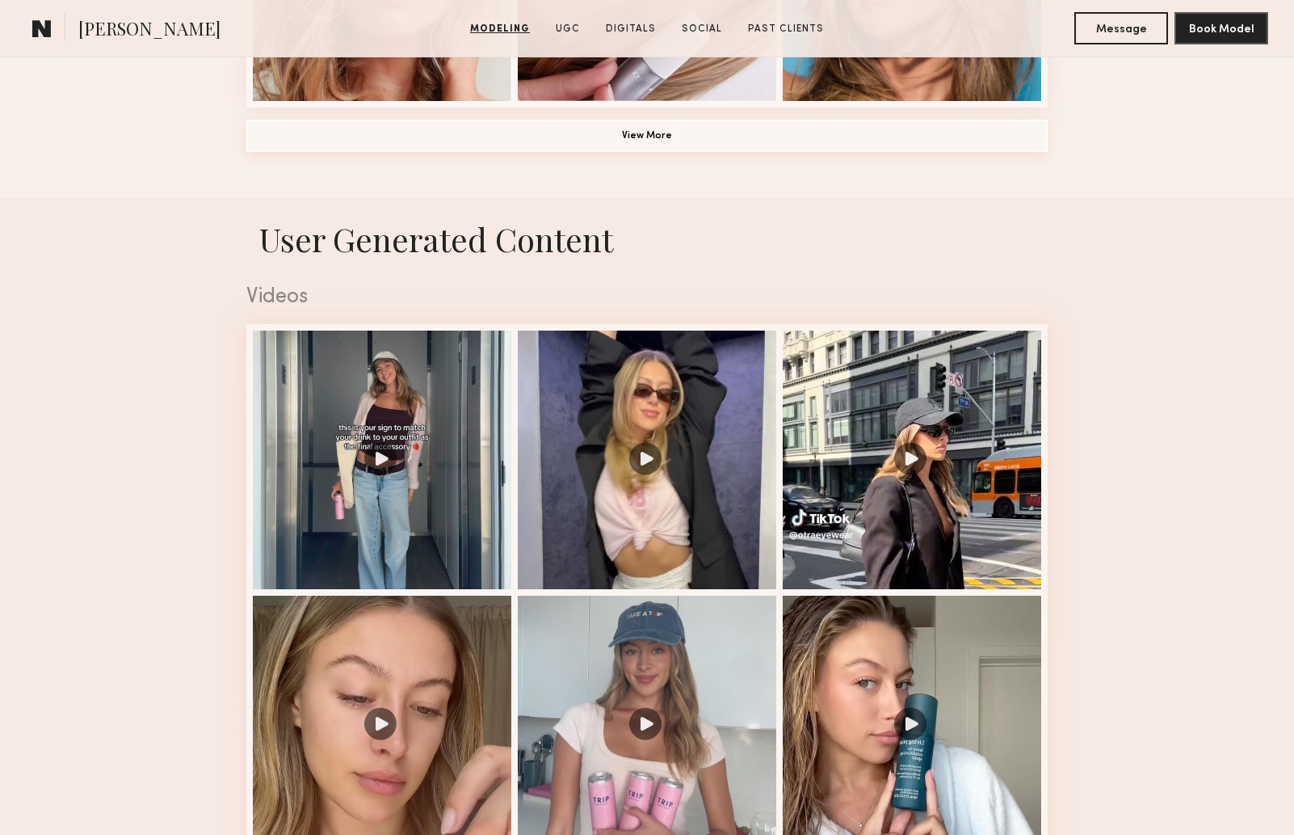
click at [652, 138] on button "View More" at bounding box center [646, 136] width 801 height 32
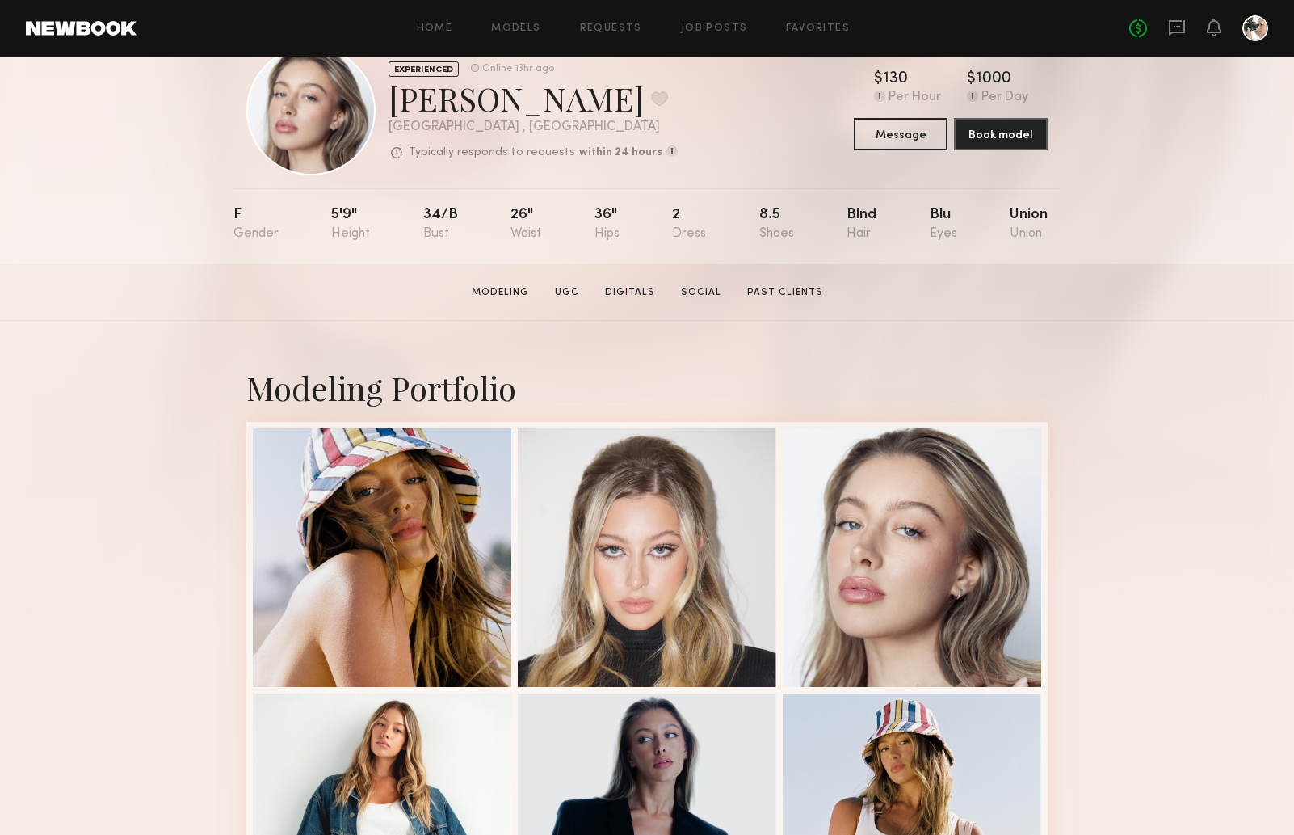
scroll to position [0, 0]
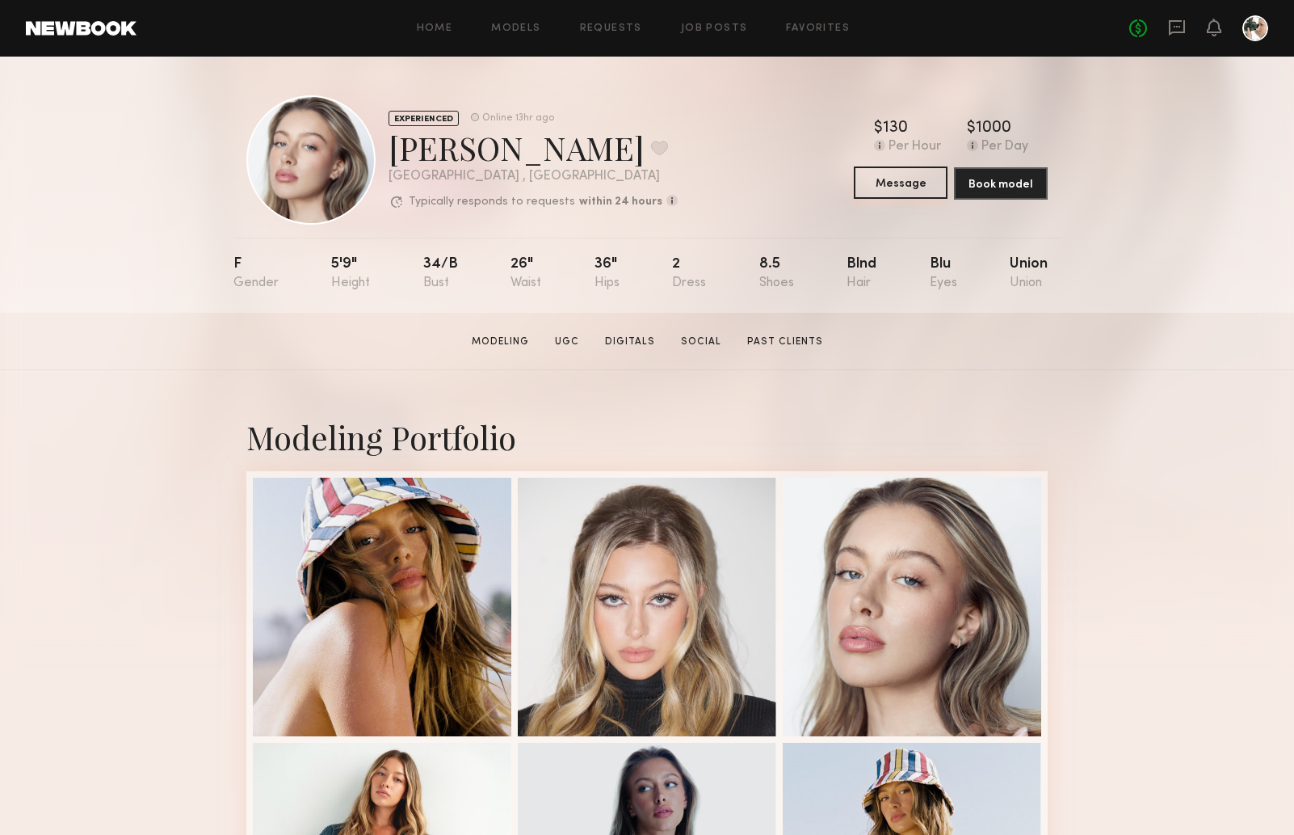
click at [896, 183] on button "Message" at bounding box center [901, 182] width 94 height 32
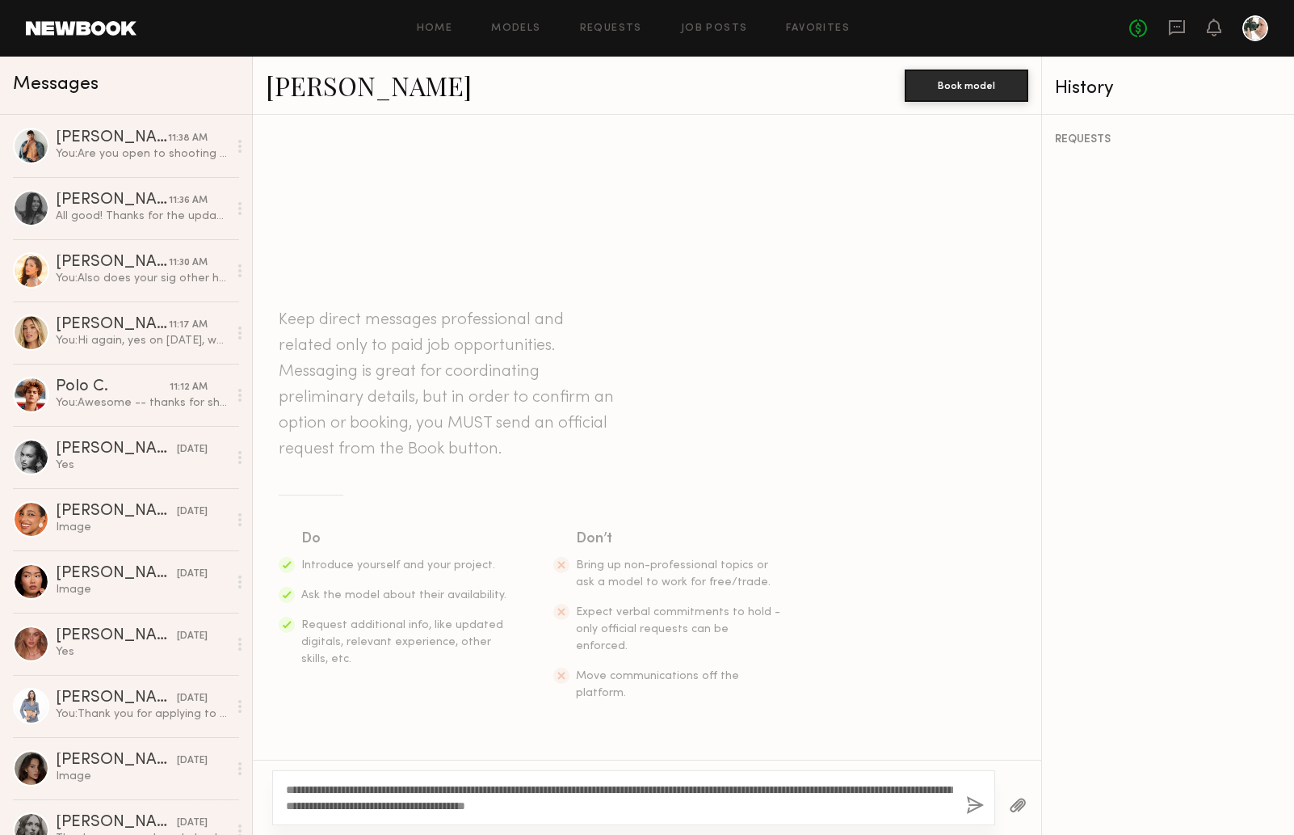
type textarea "**********"
click at [974, 803] on button "button" at bounding box center [975, 806] width 18 height 20
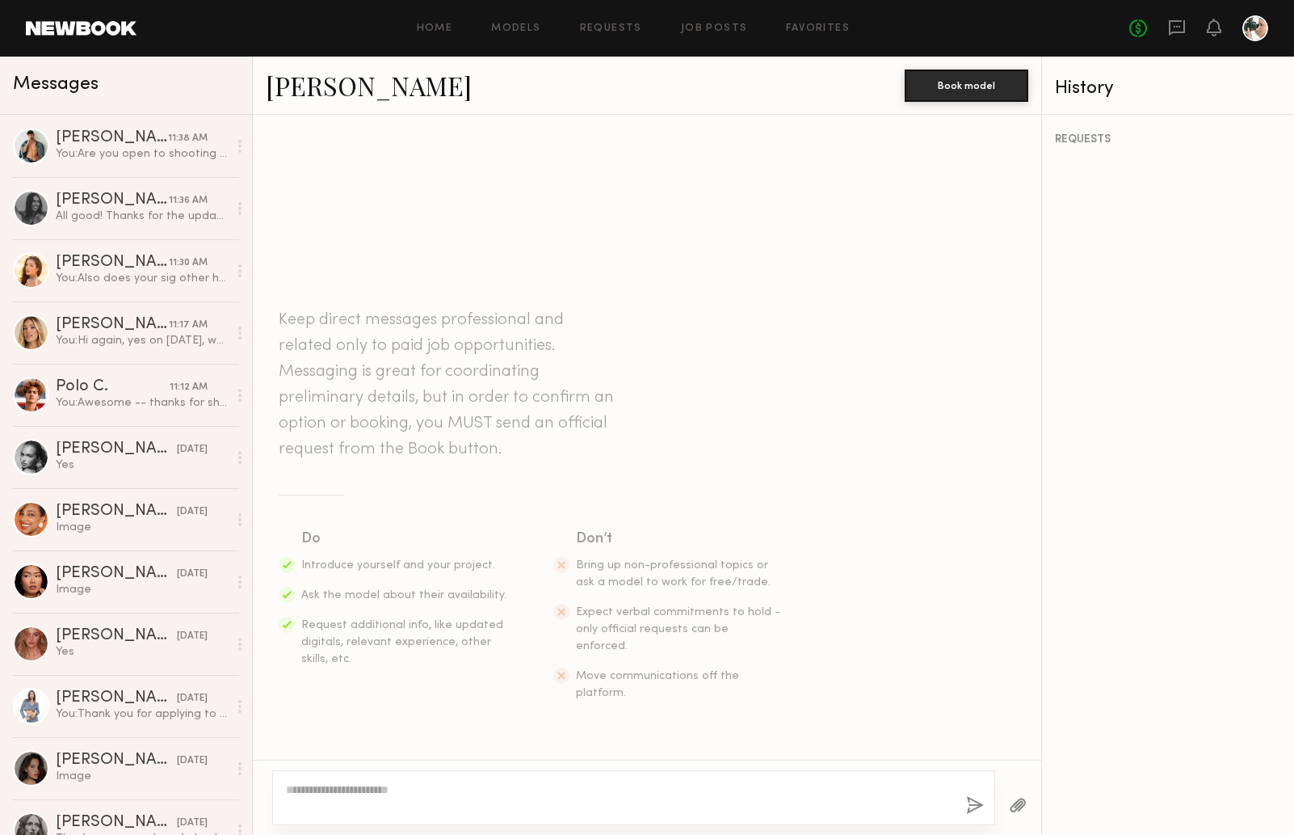
scroll to position [75, 0]
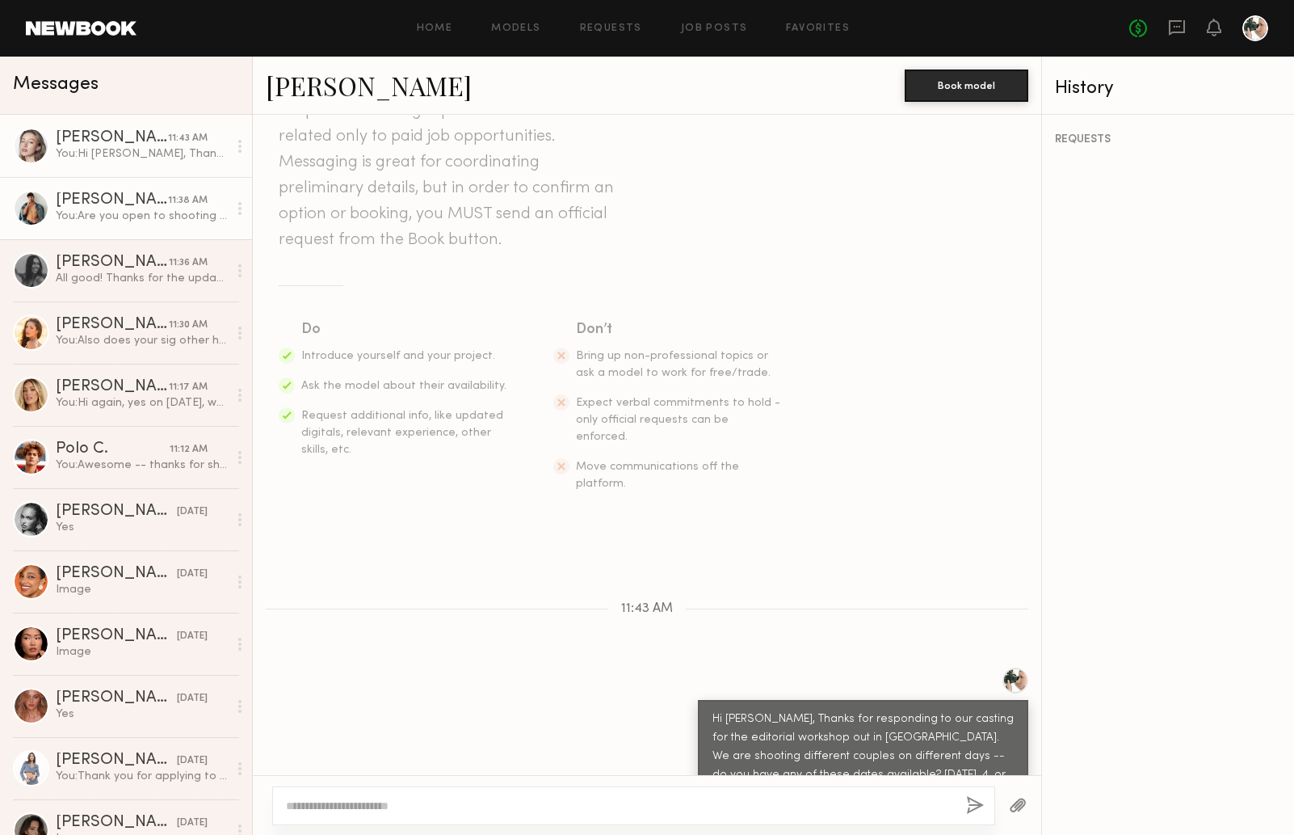
click at [125, 213] on div "You: Are you open to shooting with a female model as a "couple" -- we're not ex…" at bounding box center [142, 215] width 172 height 15
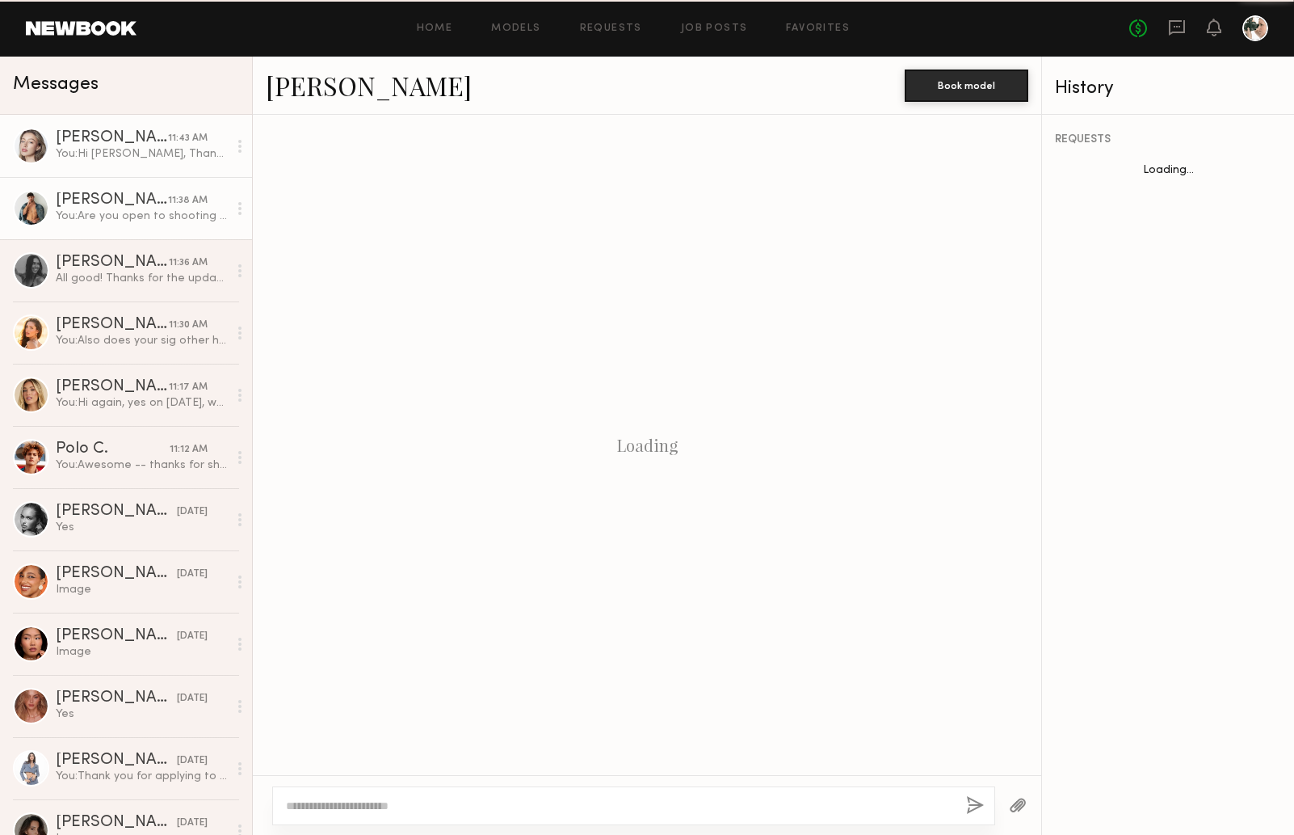
scroll to position [859, 0]
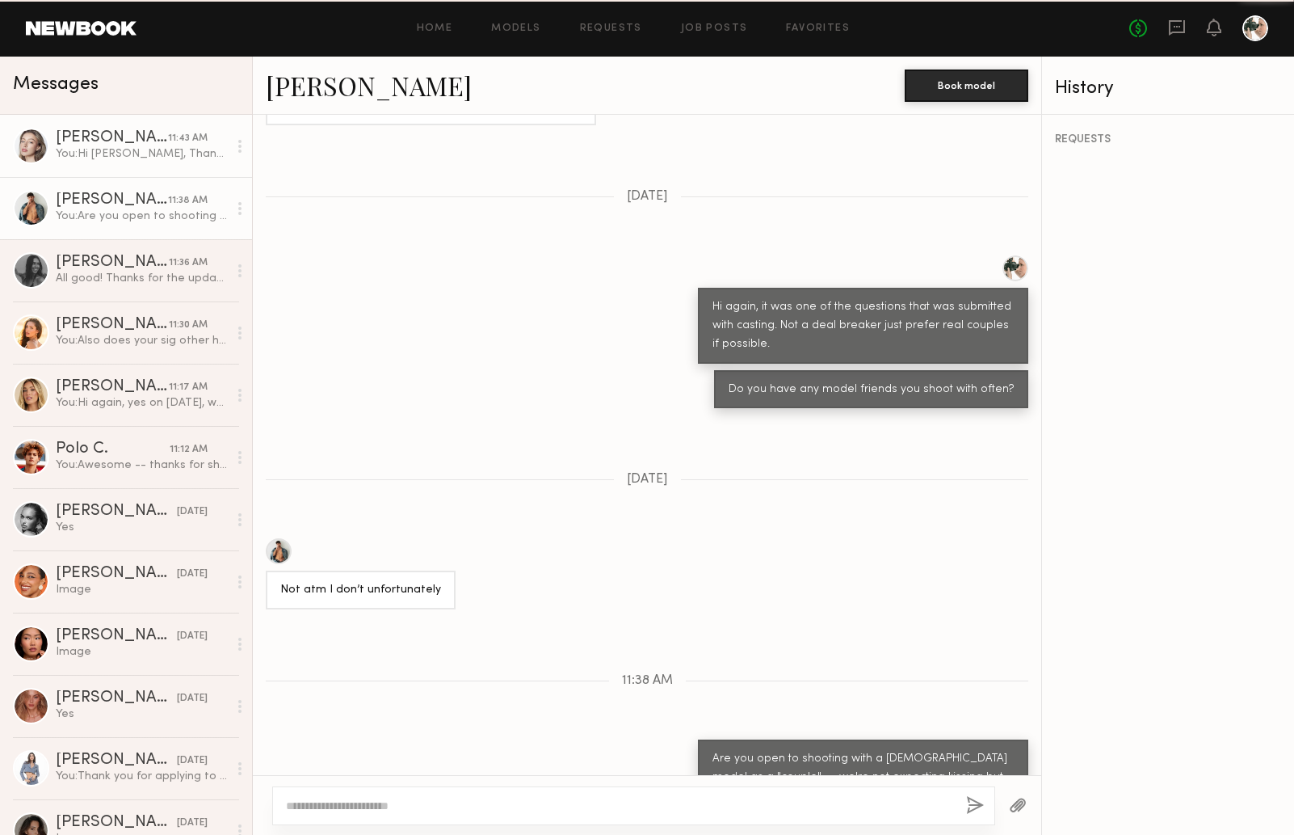
click at [143, 141] on div "Logan R." at bounding box center [112, 138] width 112 height 16
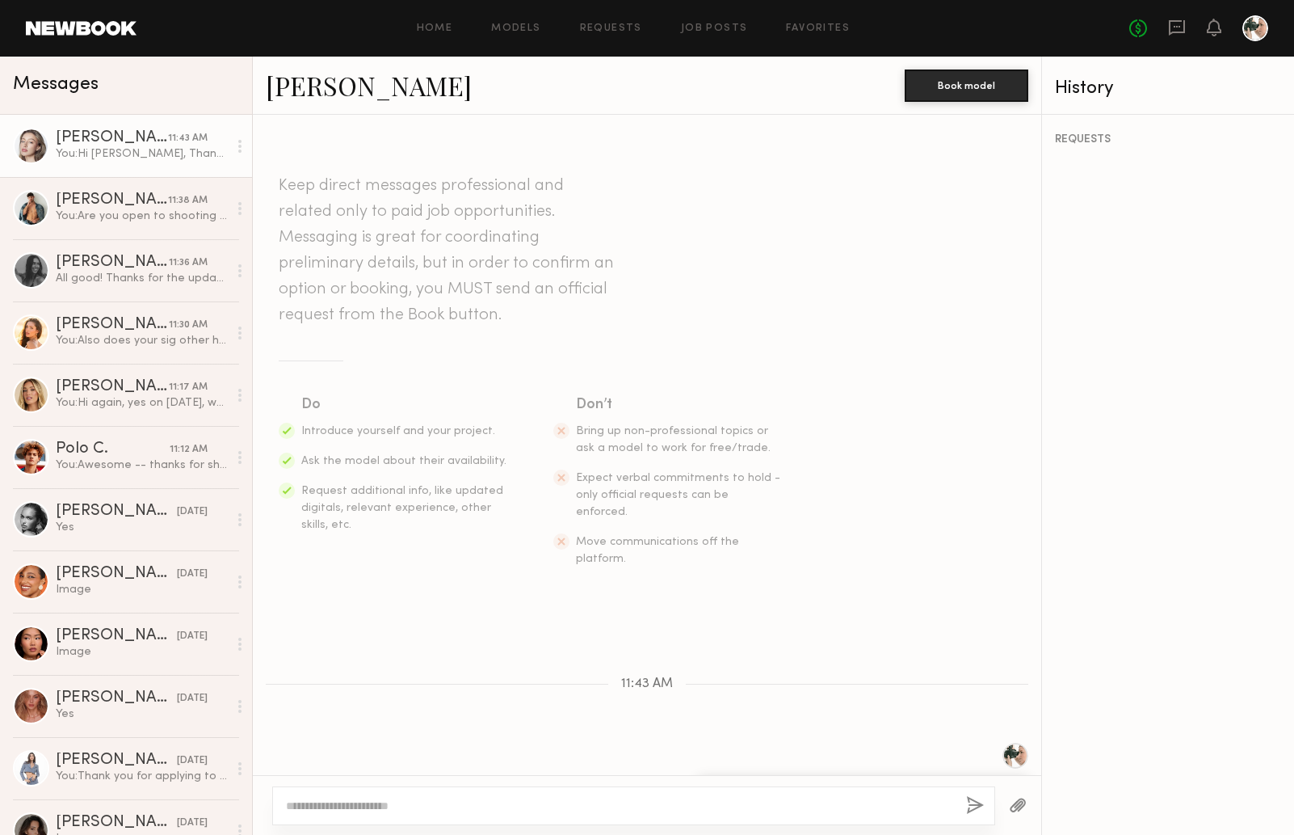
scroll to position [75, 0]
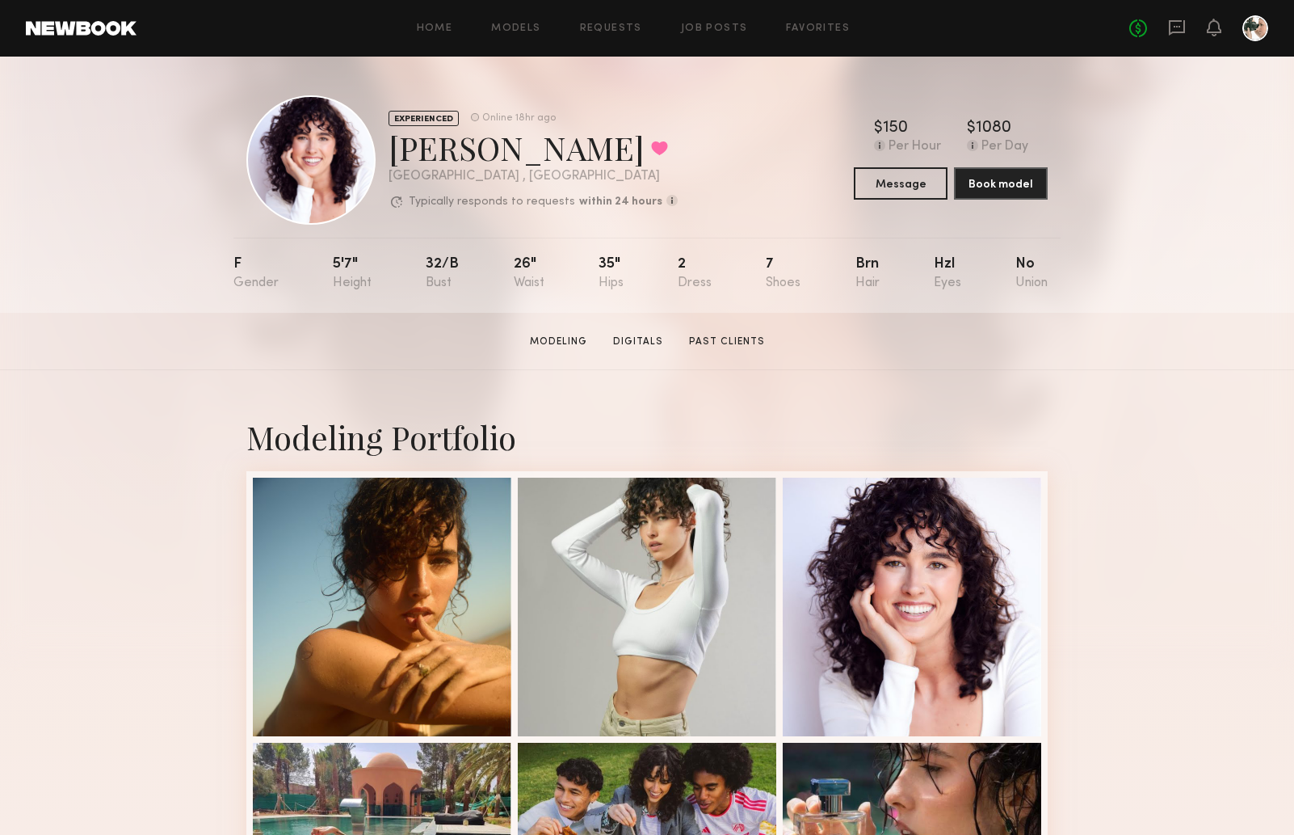
click at [1155, 339] on section "[PERSON_NAME] Modeling Digitals Past Clients Message Book Model" at bounding box center [647, 341] width 1294 height 57
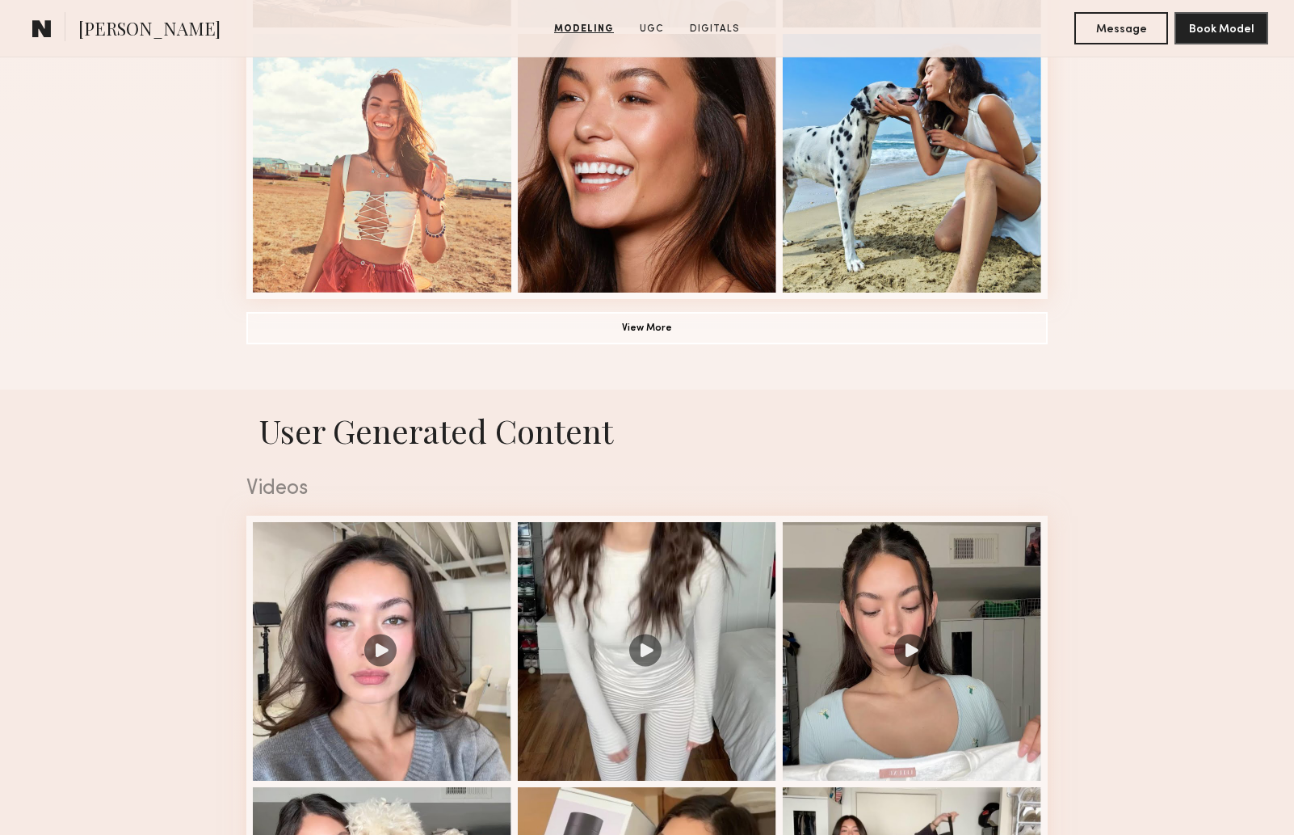
scroll to position [1187, 0]
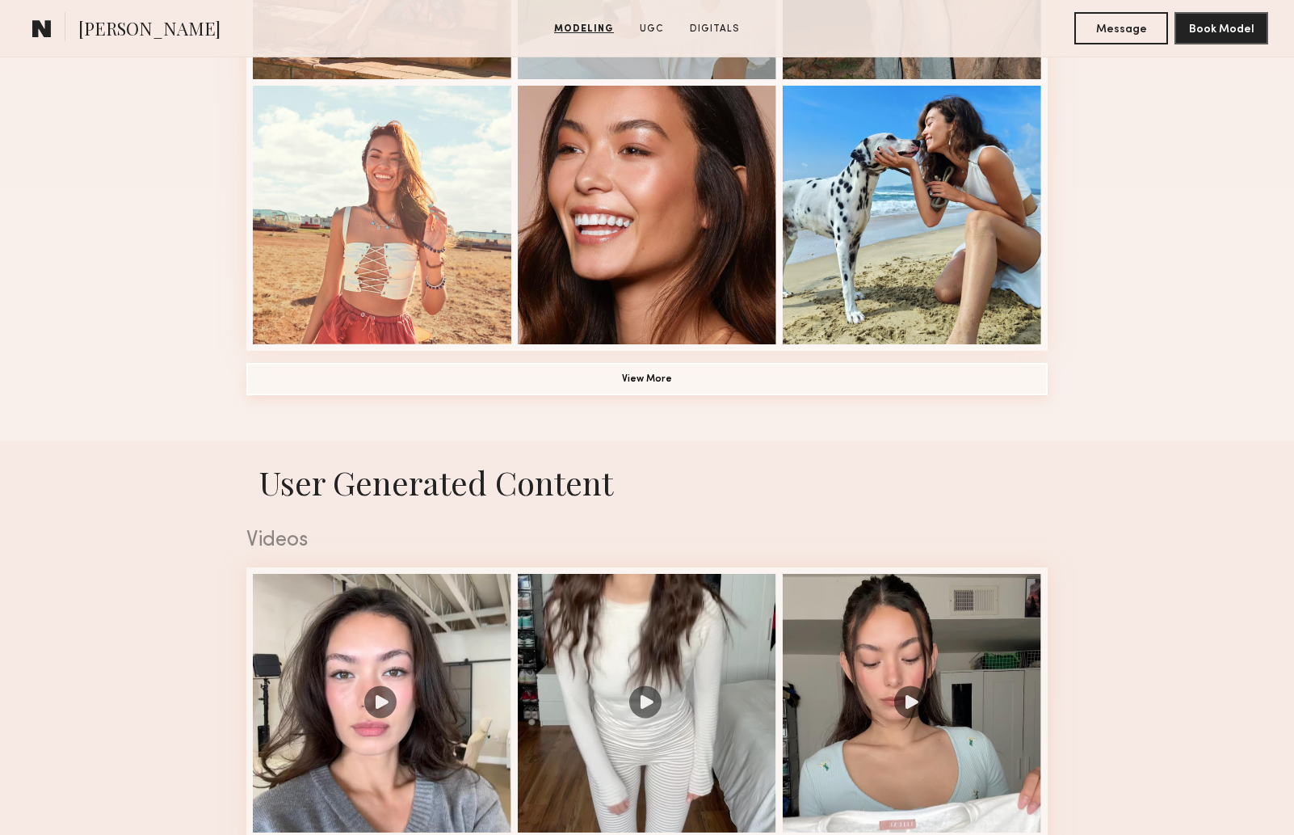
click at [669, 382] on button "View More" at bounding box center [646, 379] width 801 height 32
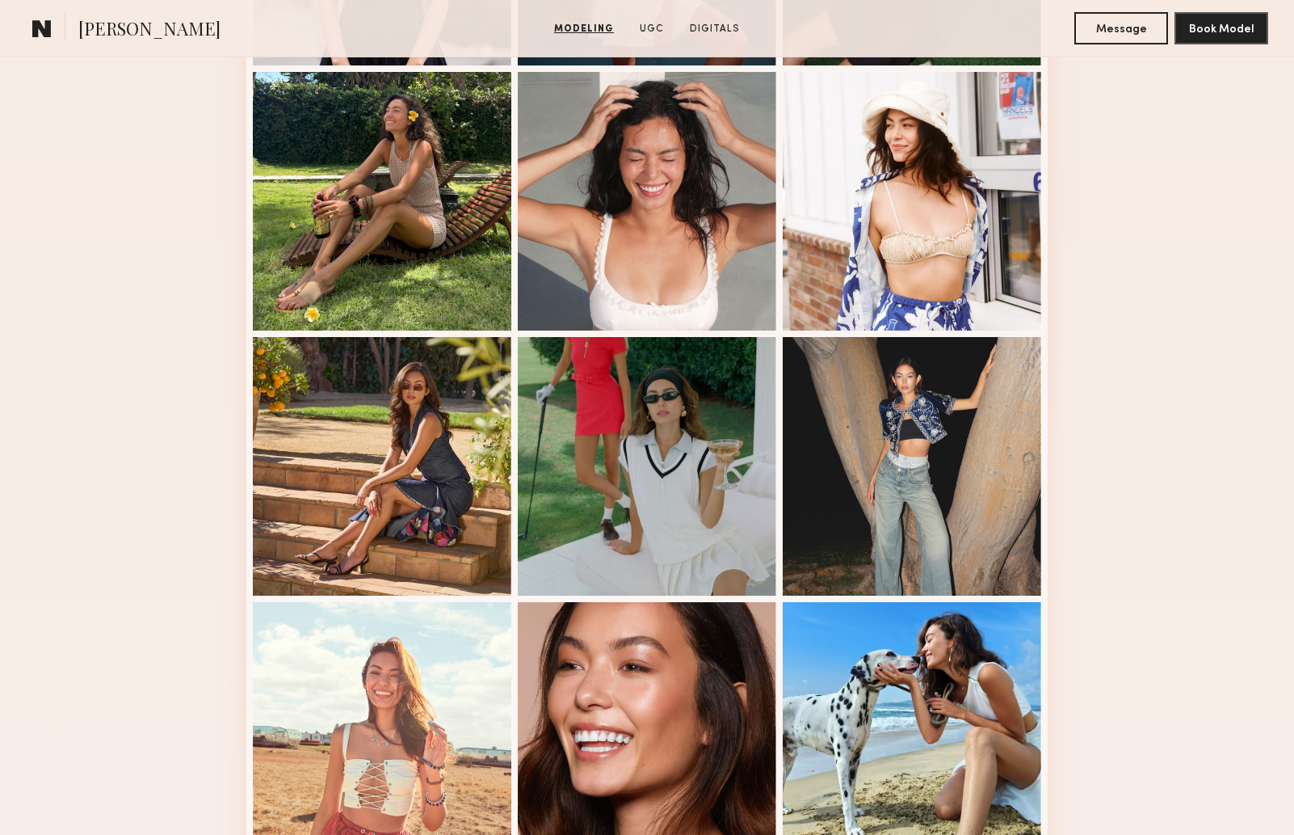
scroll to position [0, 0]
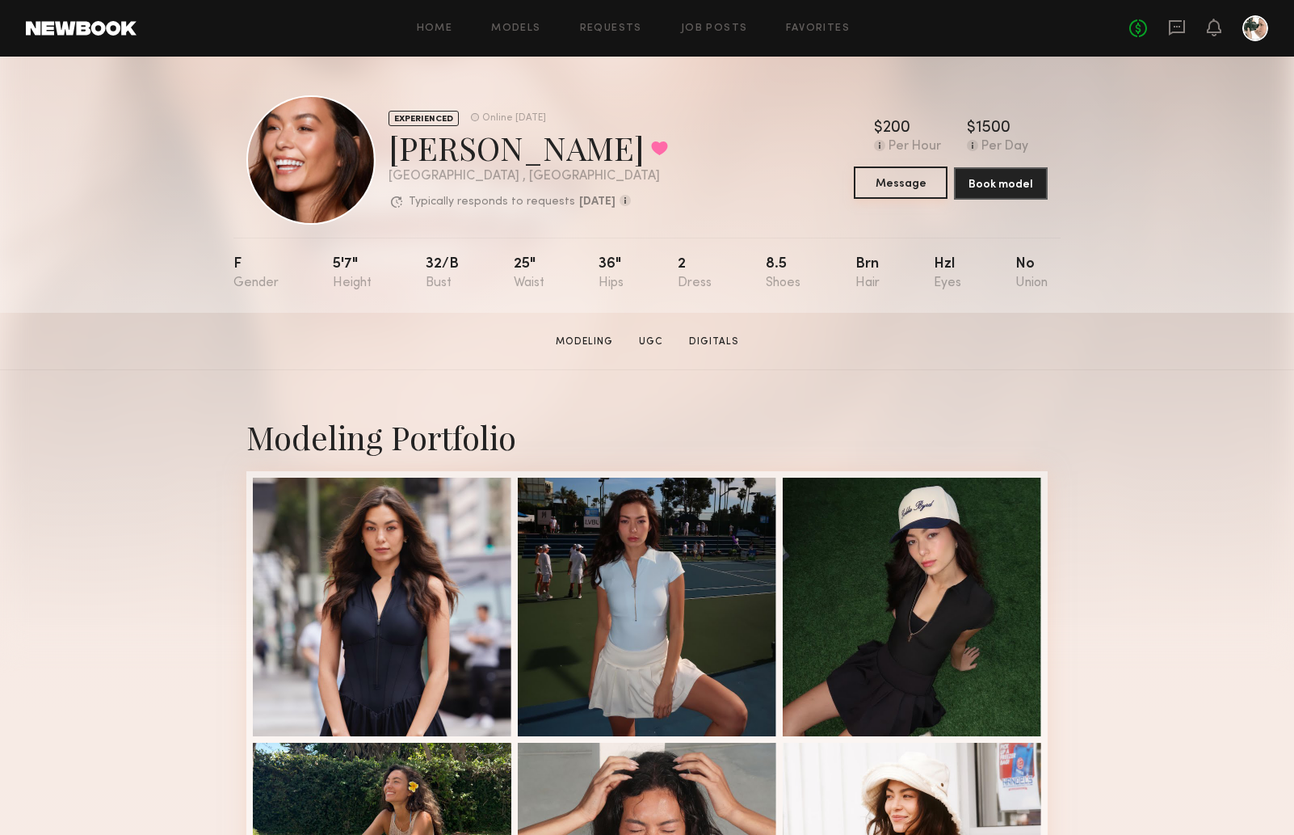
click at [902, 181] on button "Message" at bounding box center [901, 182] width 94 height 32
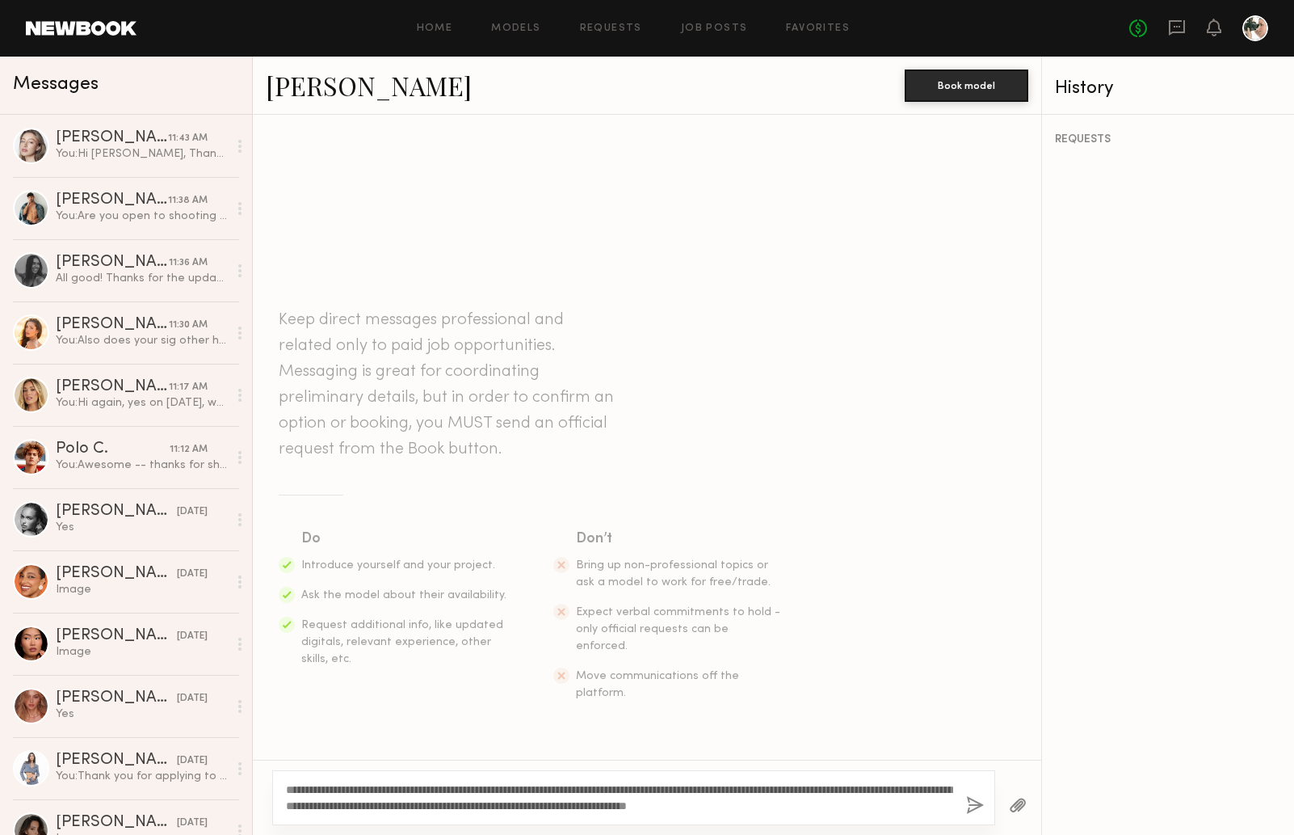
click at [642, 805] on textarea "**********" at bounding box center [619, 797] width 667 height 32
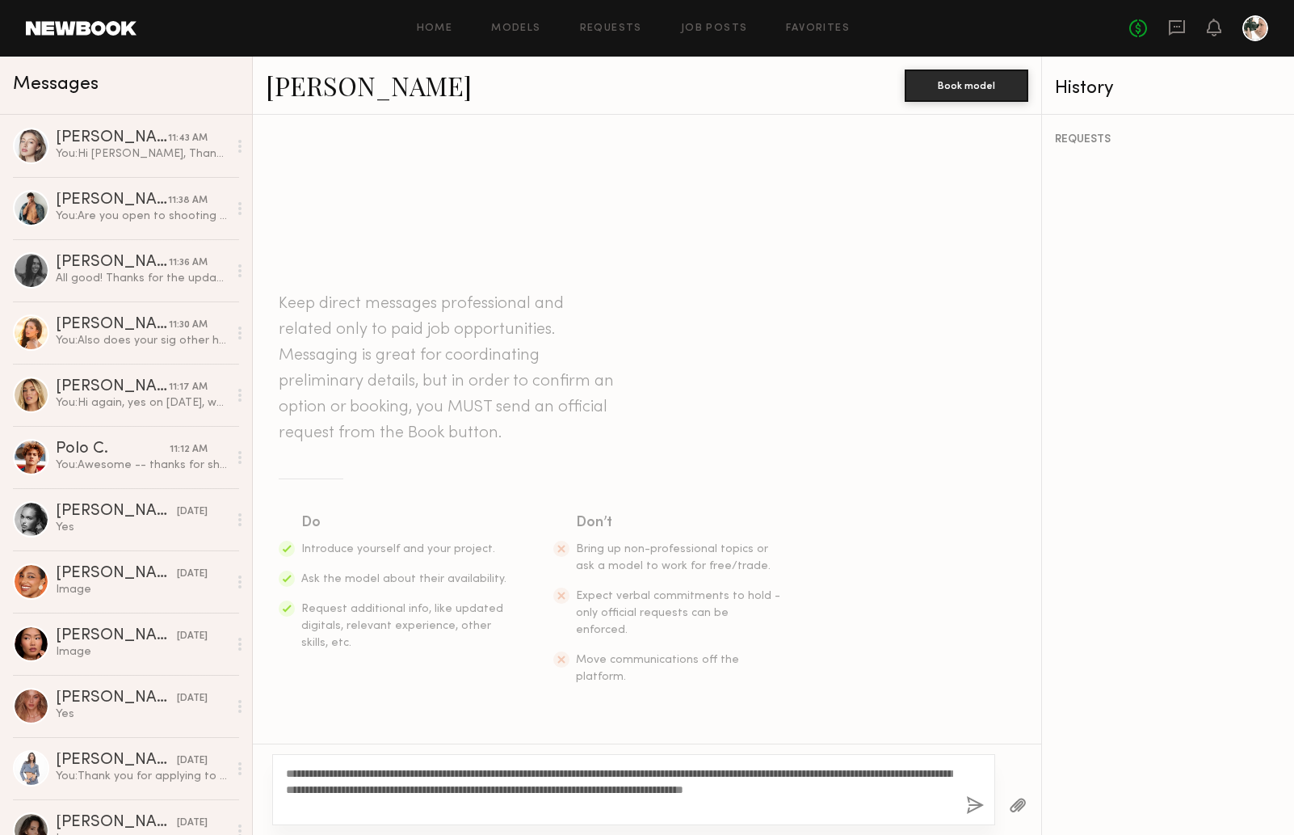
type textarea "**********"
click at [969, 804] on button "button" at bounding box center [975, 806] width 18 height 20
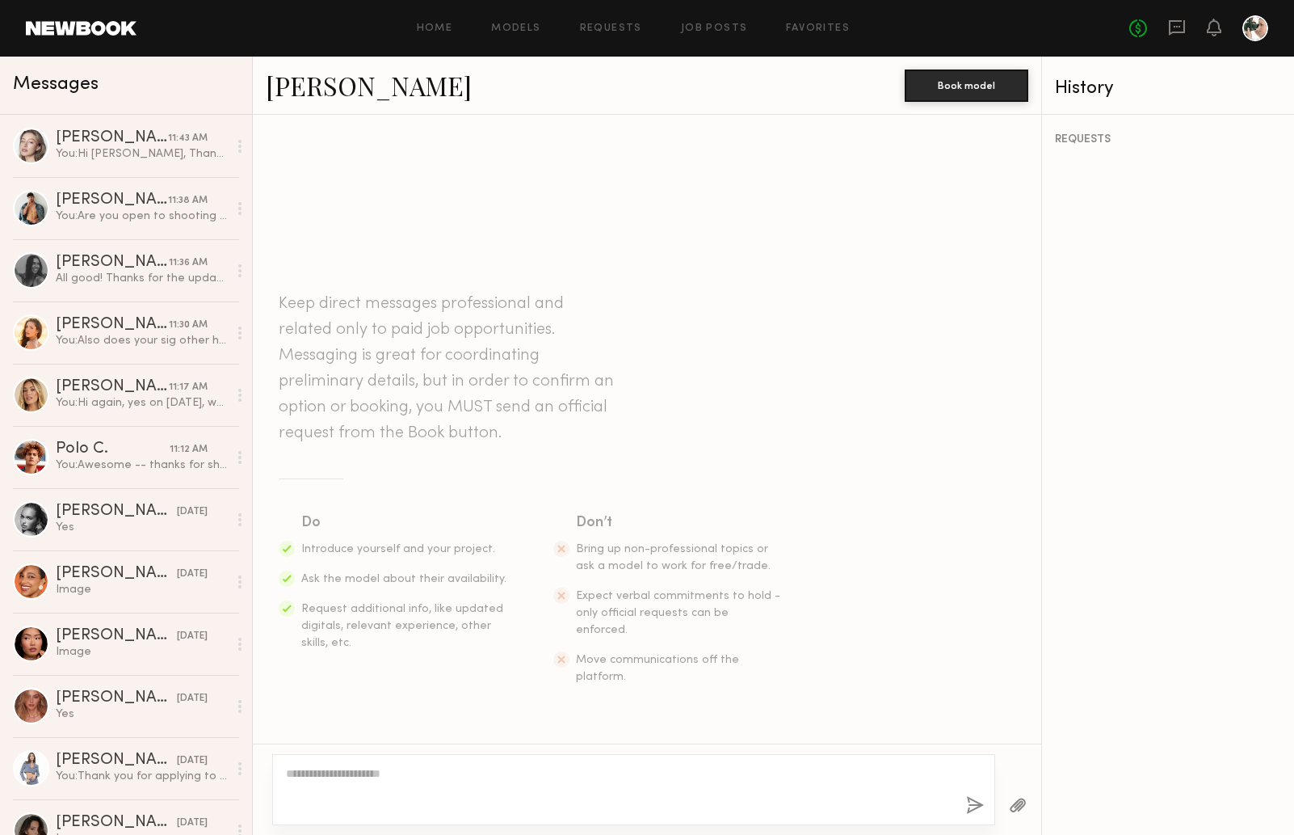
scroll to position [94, 0]
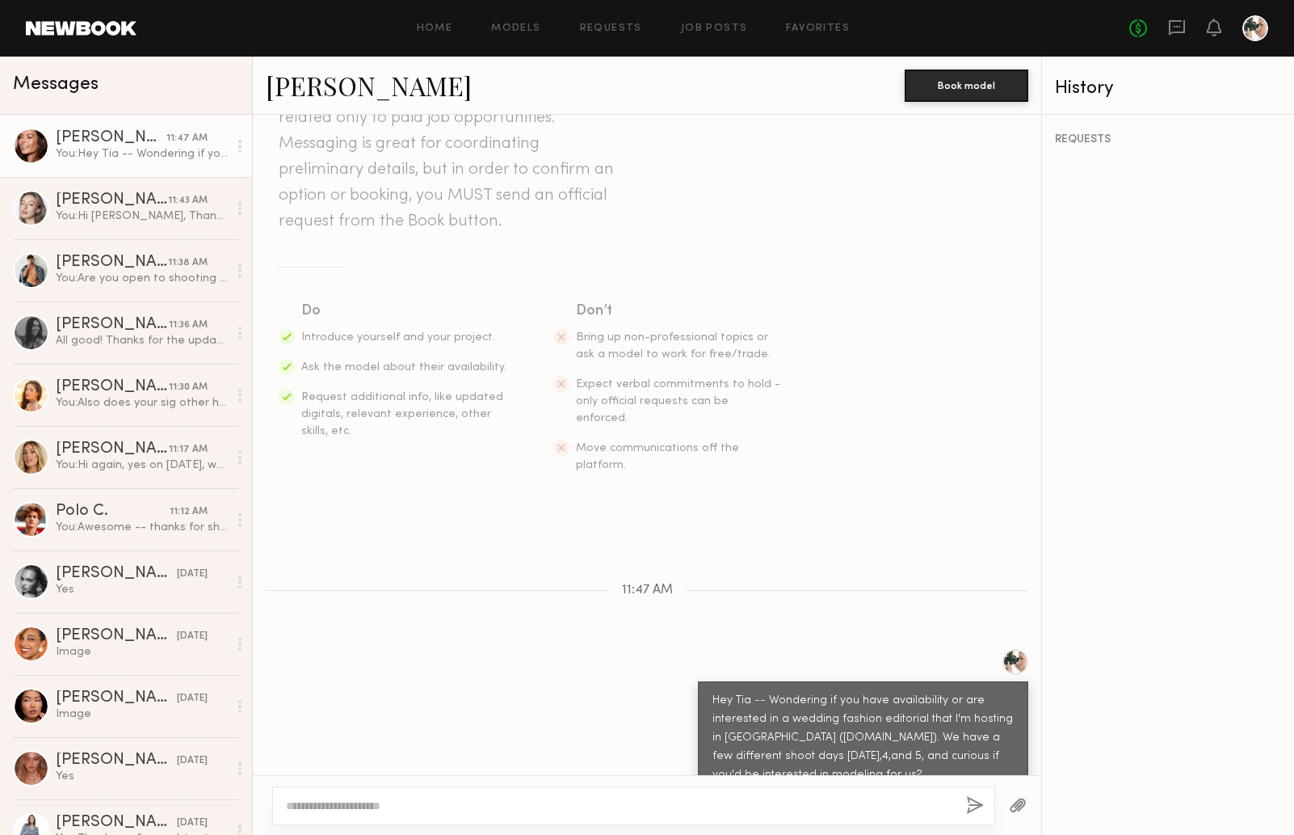
drag, startPoint x: 805, startPoint y: 720, endPoint x: 765, endPoint y: 671, distance: 63.2
click at [765, 692] on div "Hey Tia -- Wondering if you have availability or are interested in a wedding fa…" at bounding box center [863, 738] width 301 height 93
copy div "Wondering if you have availability or are interested in a wedding fashion edito…"
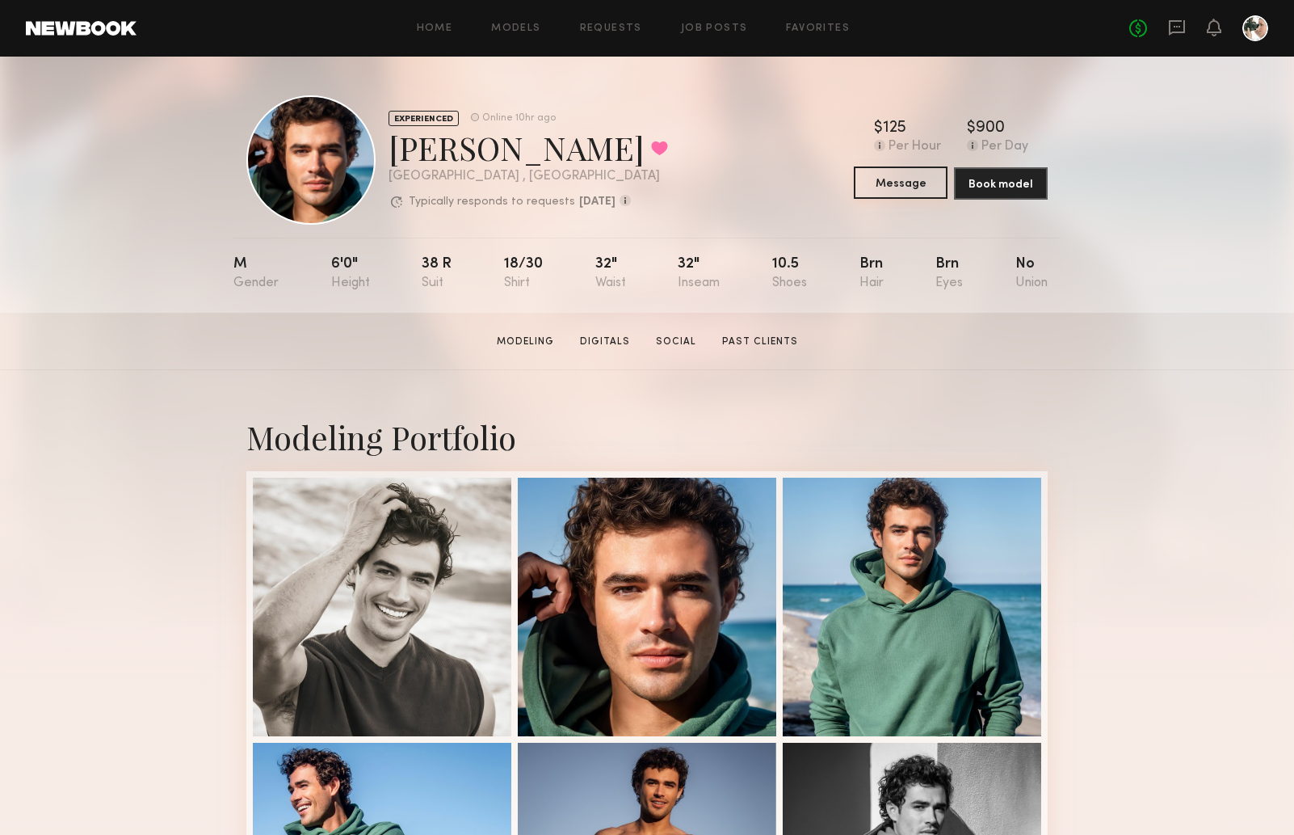
click at [885, 183] on button "Message" at bounding box center [901, 182] width 94 height 32
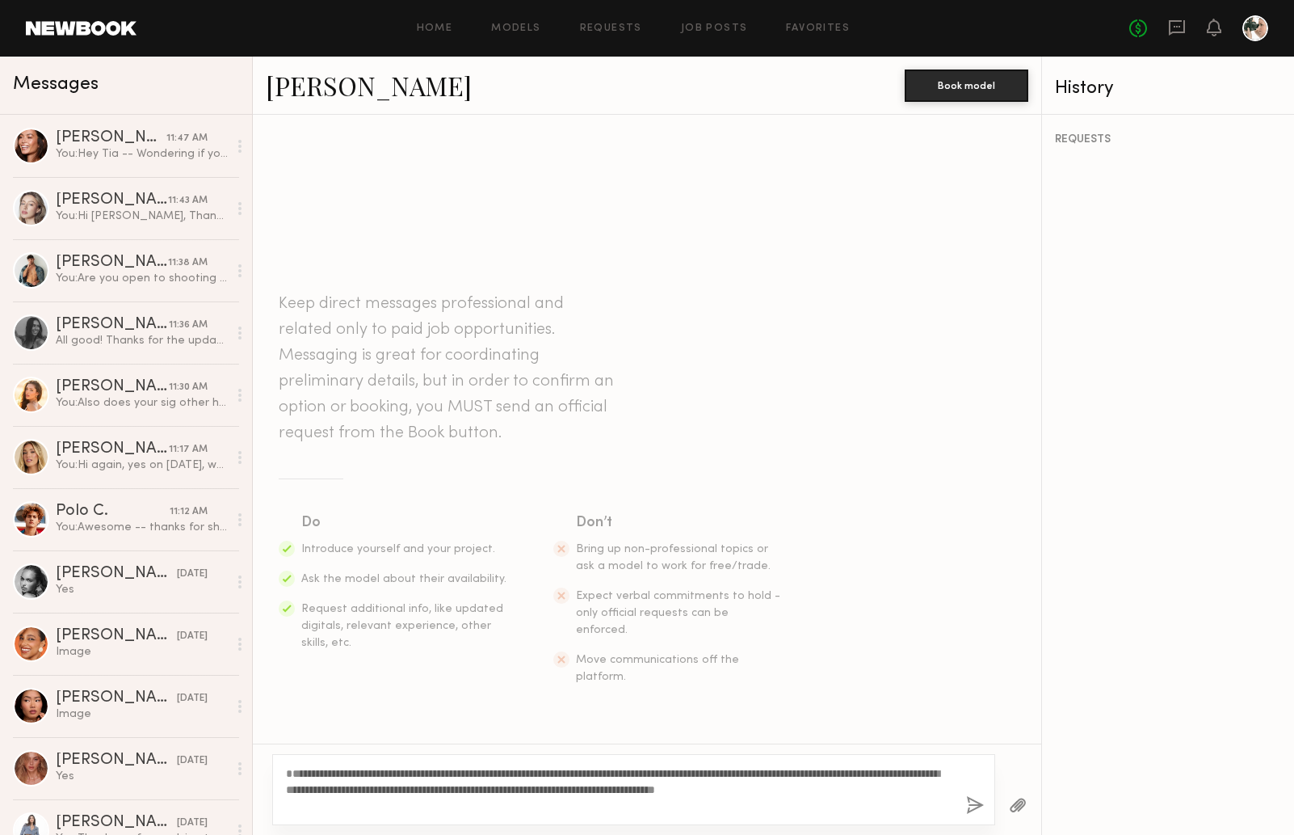
click at [288, 771] on textarea "**********" at bounding box center [619, 789] width 667 height 48
click at [387, 806] on textarea "**********" at bounding box center [619, 789] width 667 height 48
click at [289, 772] on textarea "**********" at bounding box center [619, 789] width 667 height 48
type textarea "**********"
click at [973, 806] on button "button" at bounding box center [975, 806] width 18 height 20
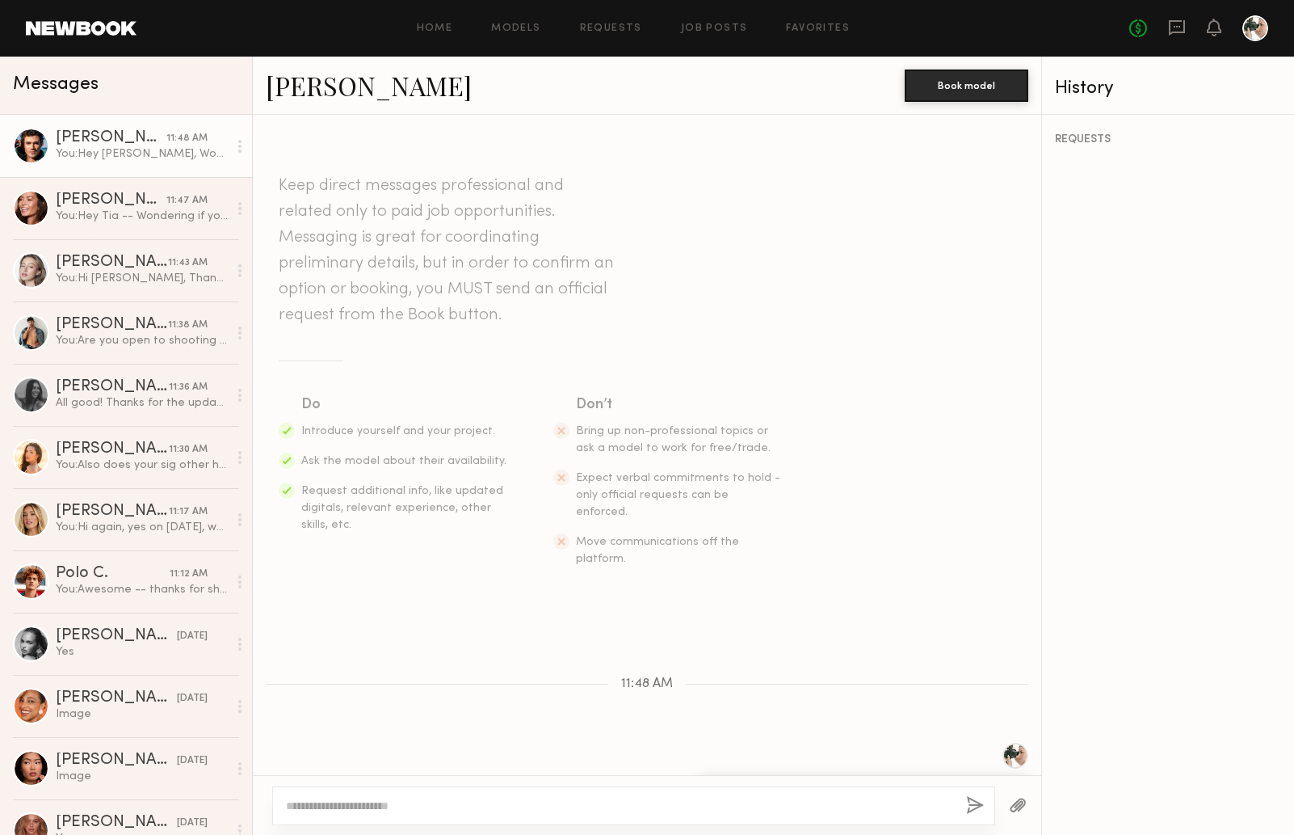
scroll to position [94, 0]
